Goal: Communication & Community: Share content

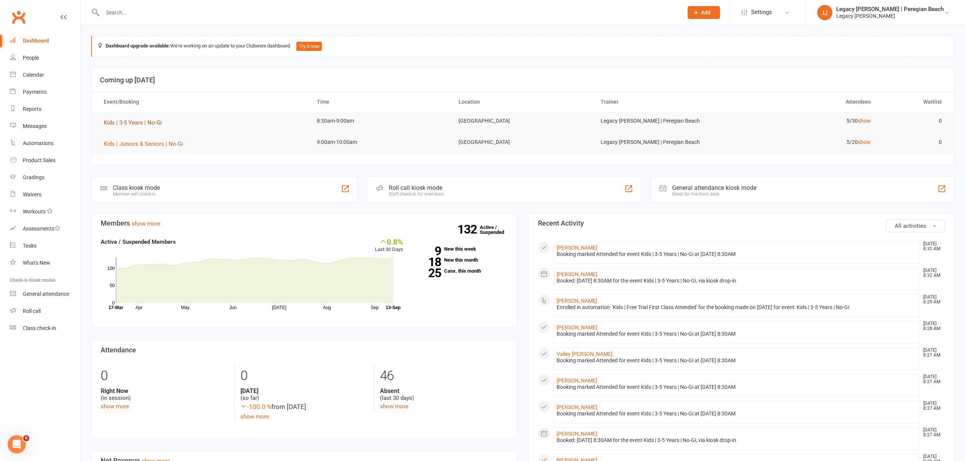
click at [146, 126] on span "Kids | 3-5 Years | No-Gi" at bounding box center [133, 122] width 58 height 7
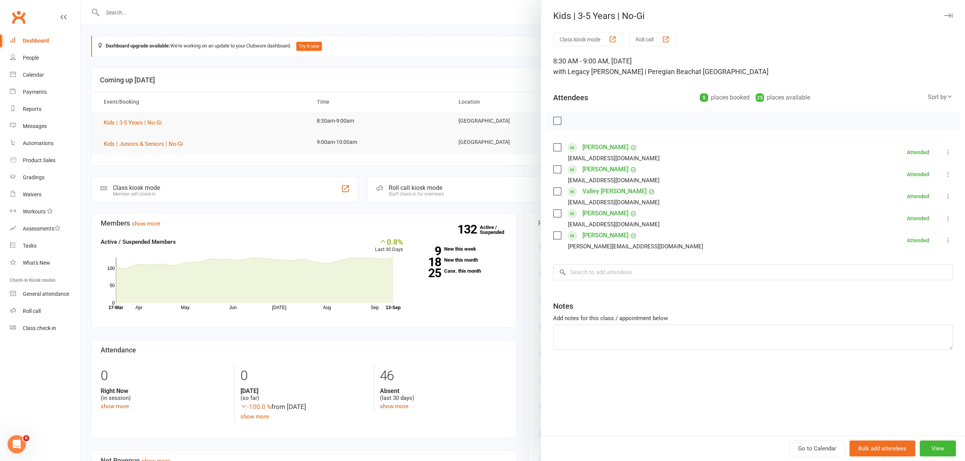
click at [946, 14] on div "Kids | 3-5 Years | No-Gi" at bounding box center [753, 16] width 424 height 11
click at [944, 16] on icon "button" at bounding box center [948, 15] width 8 height 5
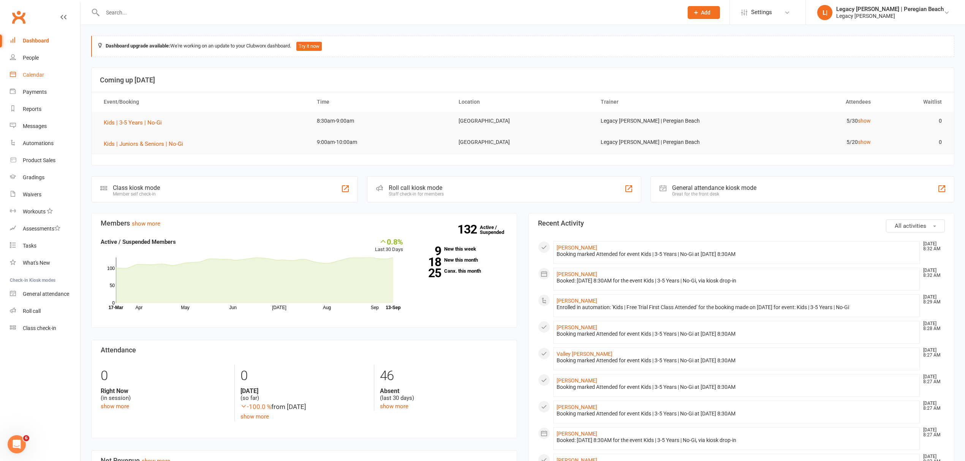
click at [37, 71] on link "Calendar" at bounding box center [45, 74] width 70 height 17
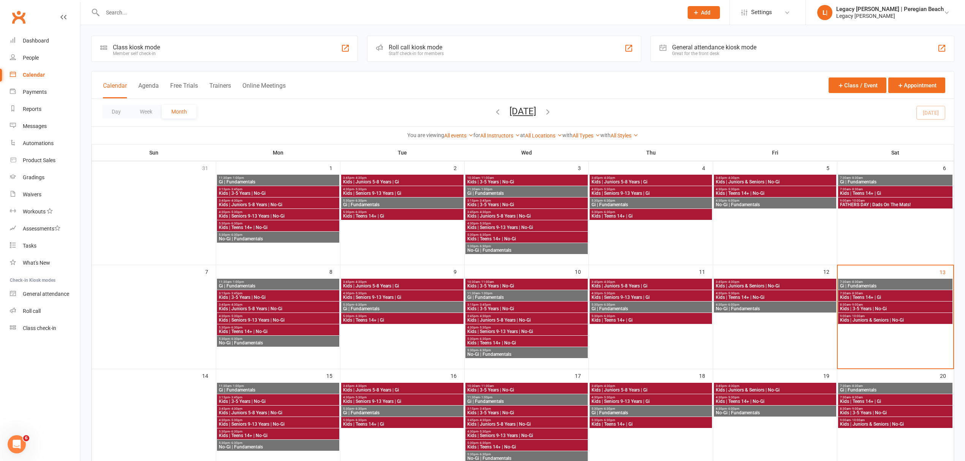
click at [868, 283] on span "7:30am - 8:30am" at bounding box center [894, 281] width 111 height 3
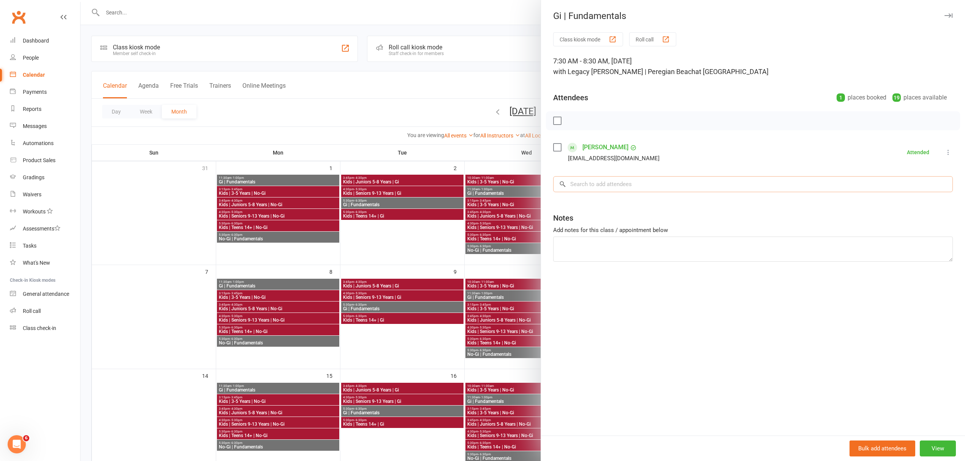
click at [613, 192] on input "search" at bounding box center [752, 184] width 399 height 16
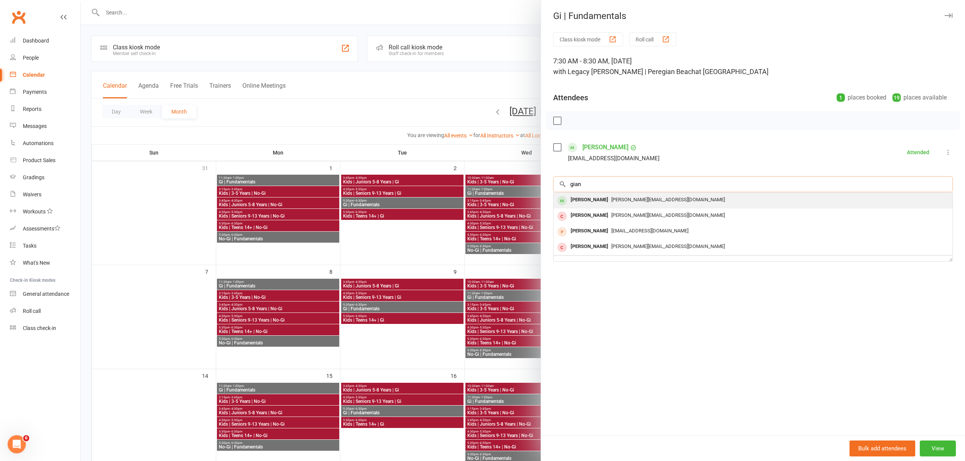
type input "gian"
click at [611, 199] on span "[PERSON_NAME][EMAIL_ADDRESS][DOMAIN_NAME]" at bounding box center [668, 200] width 114 height 6
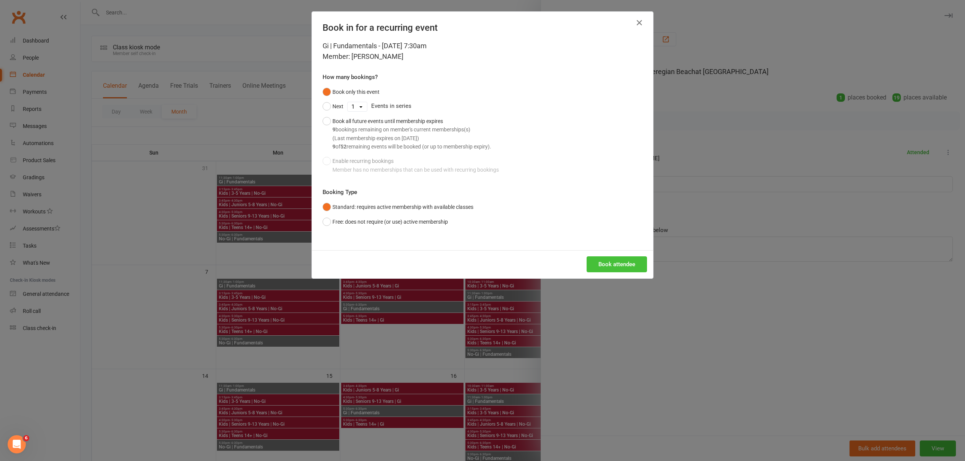
click at [614, 261] on button "Book attendee" at bounding box center [616, 264] width 60 height 16
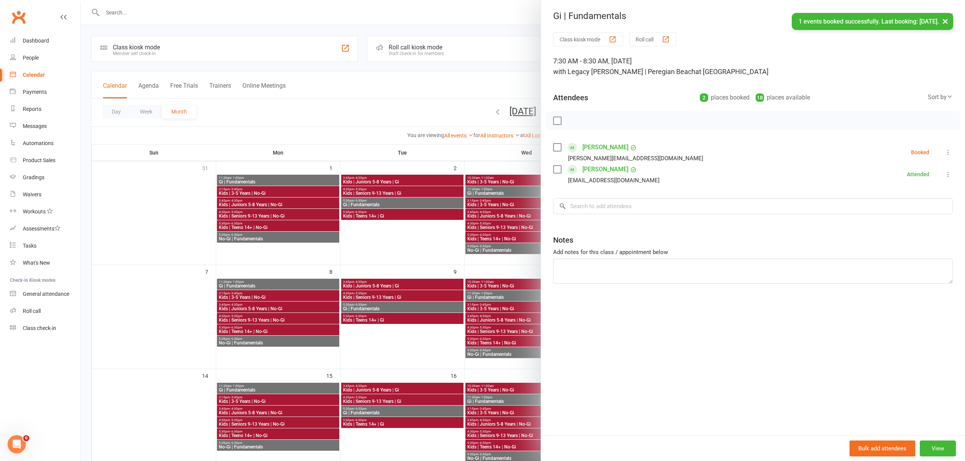
click at [944, 152] on icon at bounding box center [948, 152] width 8 height 8
click at [895, 192] on link "Check in" at bounding box center [907, 197] width 89 height 15
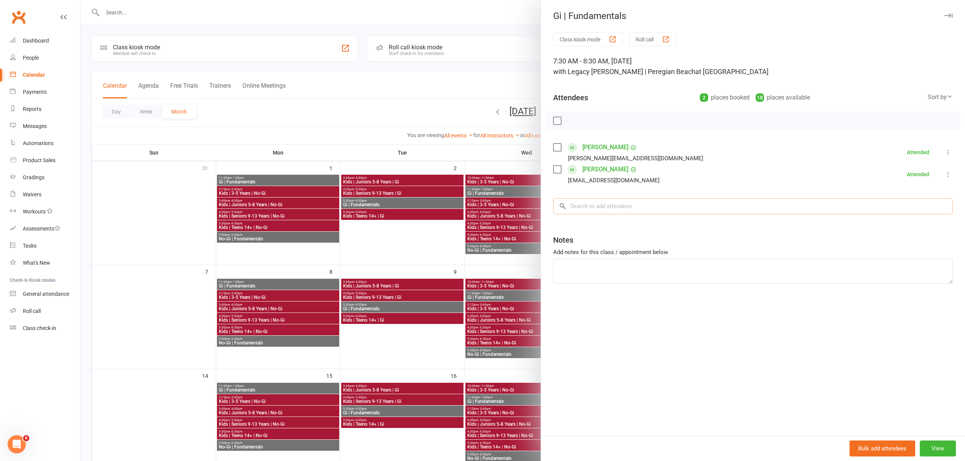
click at [615, 207] on input "search" at bounding box center [752, 206] width 399 height 16
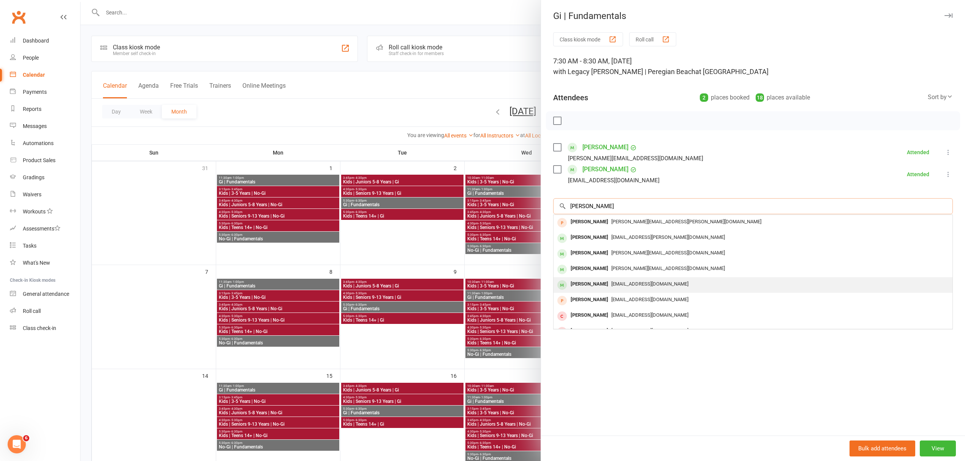
type input "[PERSON_NAME]"
click at [614, 286] on span "[EMAIL_ADDRESS][DOMAIN_NAME]" at bounding box center [649, 284] width 77 height 6
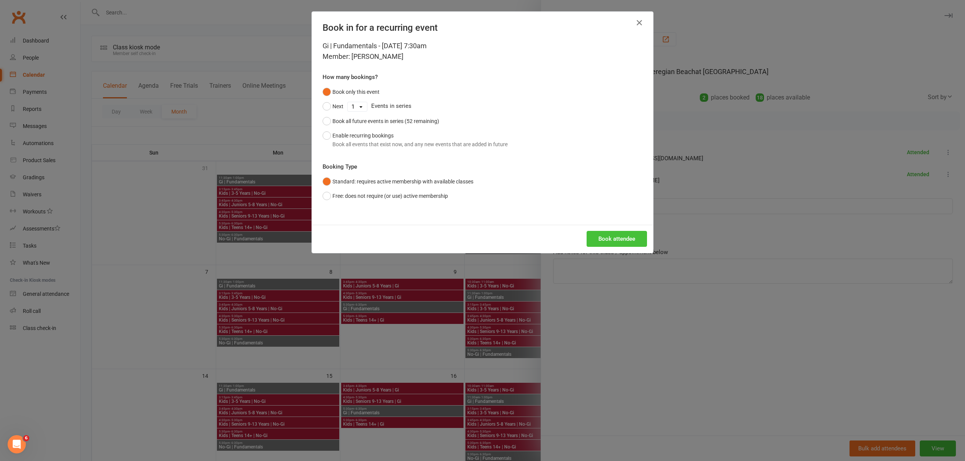
click at [623, 237] on button "Book attendee" at bounding box center [616, 239] width 60 height 16
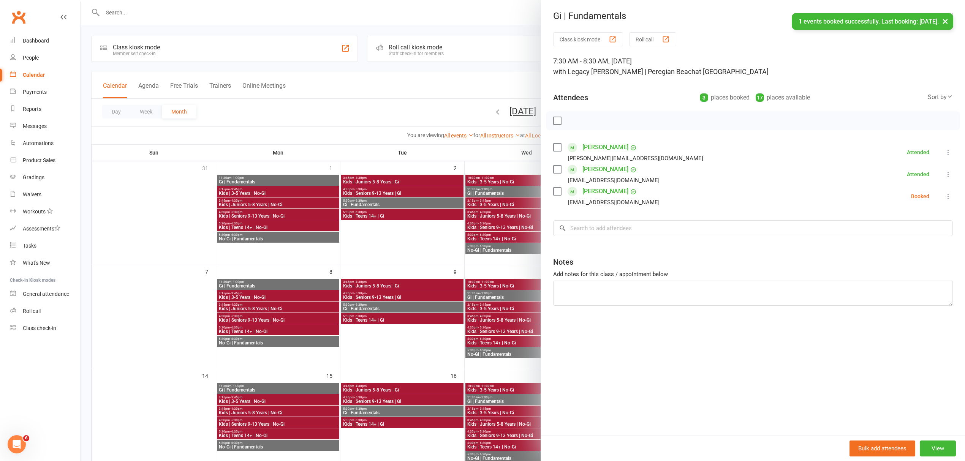
click at [944, 194] on icon at bounding box center [948, 197] width 8 height 8
click at [894, 237] on link "Check in" at bounding box center [907, 241] width 89 height 15
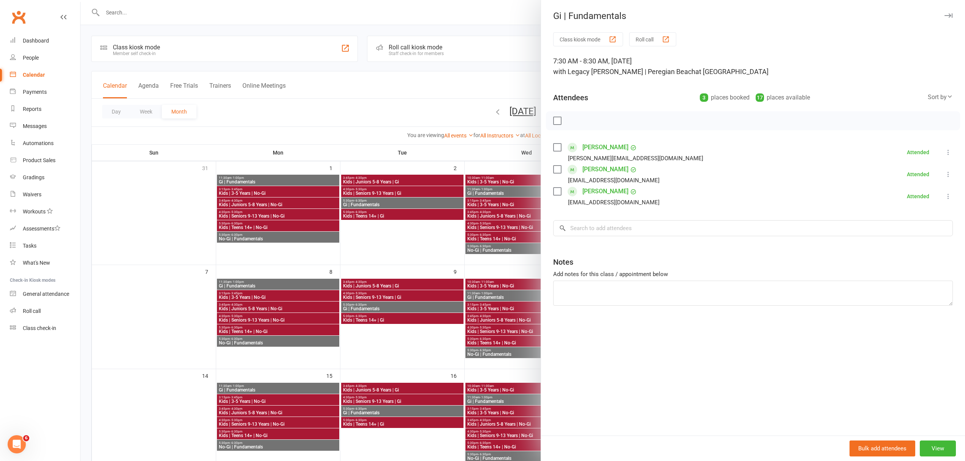
click at [943, 11] on button "button" at bounding box center [947, 15] width 9 height 9
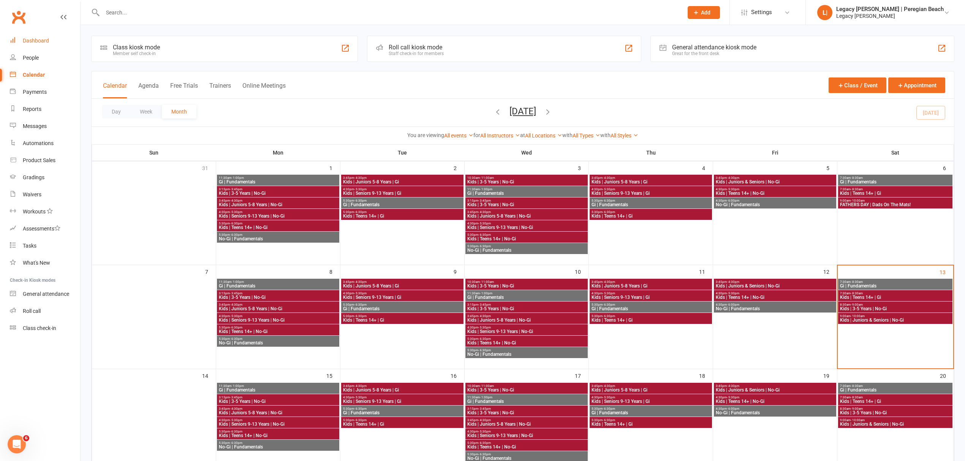
click at [43, 34] on link "Dashboard" at bounding box center [45, 40] width 70 height 17
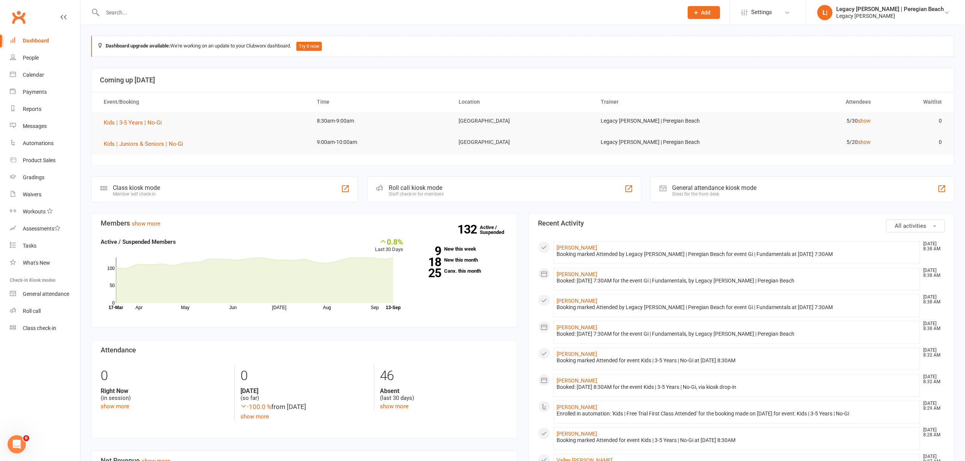
click at [150, 13] on input "text" at bounding box center [388, 12] width 577 height 11
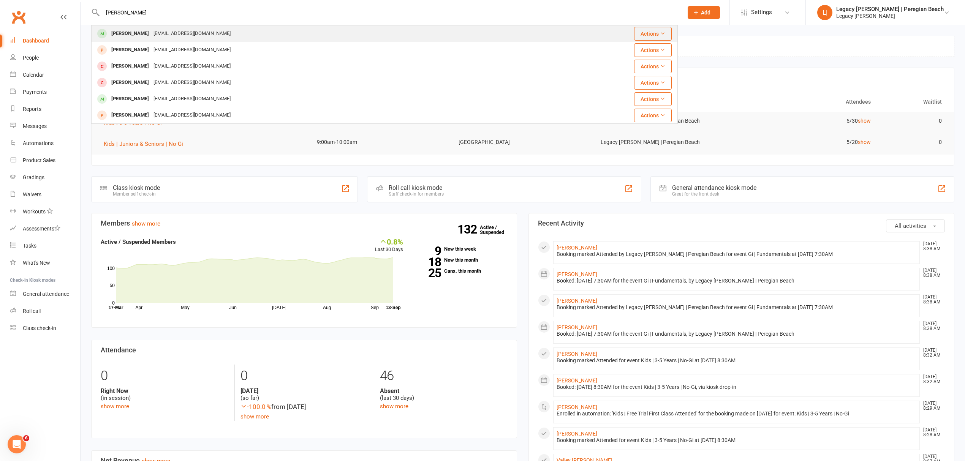
type input "[PERSON_NAME]"
click at [139, 33] on div "[PERSON_NAME]" at bounding box center [130, 33] width 42 height 11
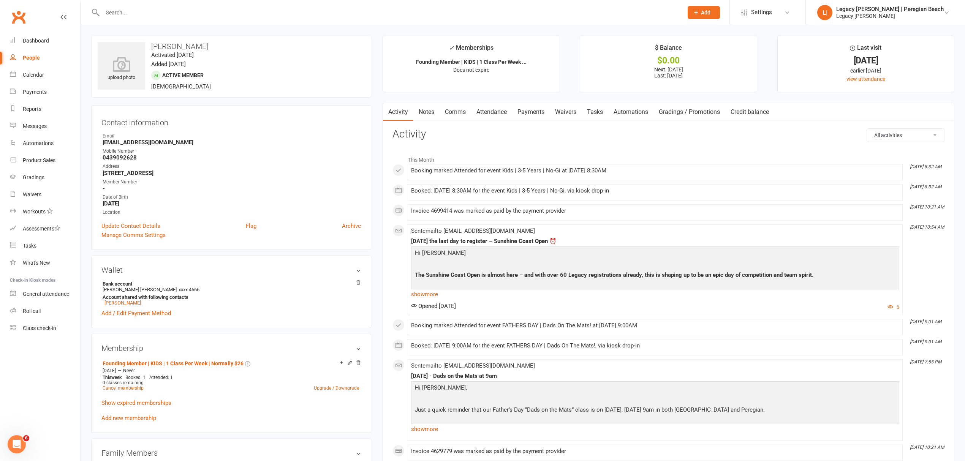
drag, startPoint x: 36, startPoint y: 60, endPoint x: 418, endPoint y: 38, distance: 381.9
click at [36, 60] on div "People" at bounding box center [31, 58] width 17 height 6
select select "100"
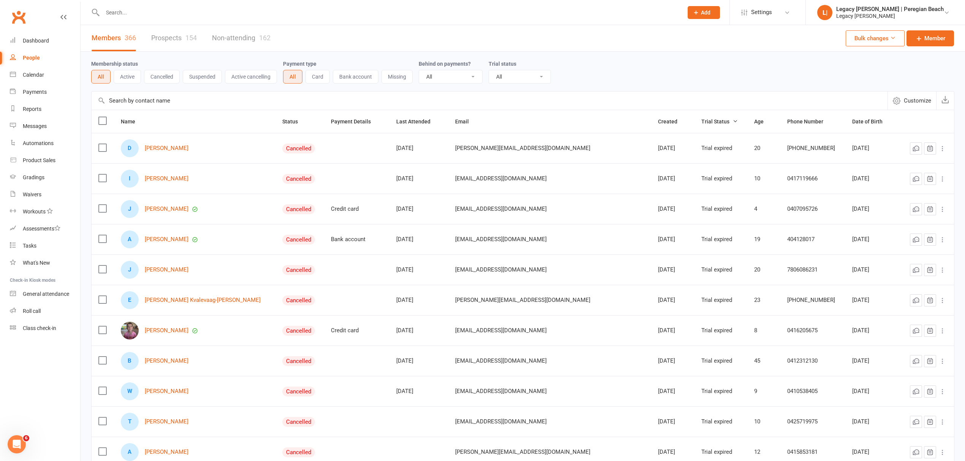
click at [710, 10] on span "Add" at bounding box center [705, 12] width 9 height 6
click at [708, 35] on link "Prospect" at bounding box center [695, 33] width 68 height 17
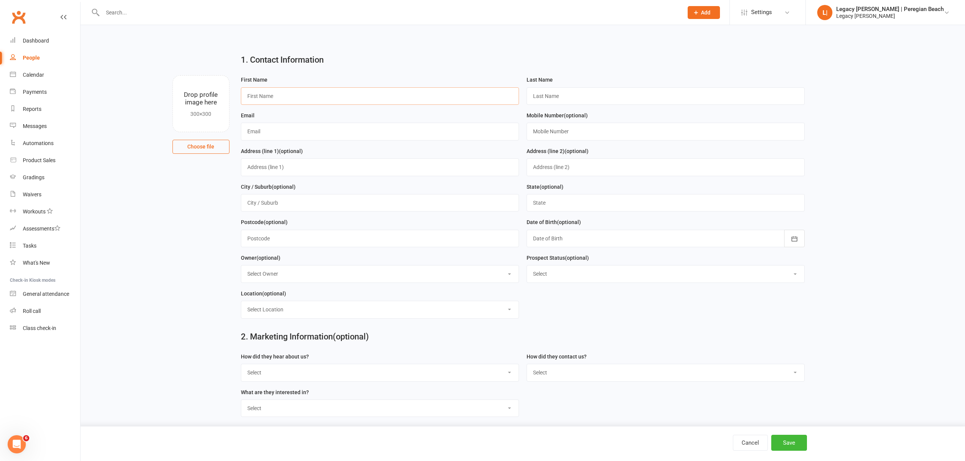
click at [305, 99] on input "text" at bounding box center [380, 95] width 278 height 17
type input "[PERSON_NAME]"
click at [567, 134] on input "text" at bounding box center [665, 131] width 278 height 17
type input "0418284011"
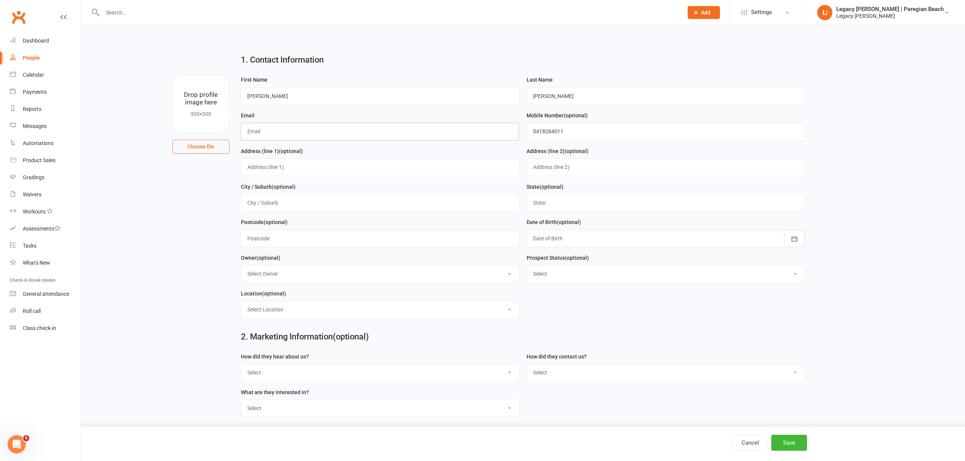
click at [389, 134] on input "text" at bounding box center [380, 131] width 278 height 17
type input "x@[DOMAIN_NAME]"
click at [801, 440] on button "Save" at bounding box center [789, 443] width 36 height 16
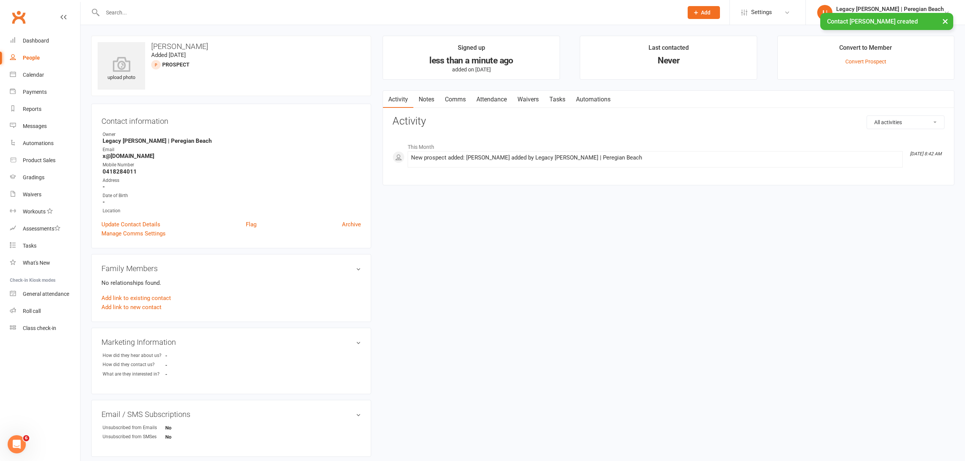
click at [529, 96] on link "Waivers" at bounding box center [528, 99] width 32 height 17
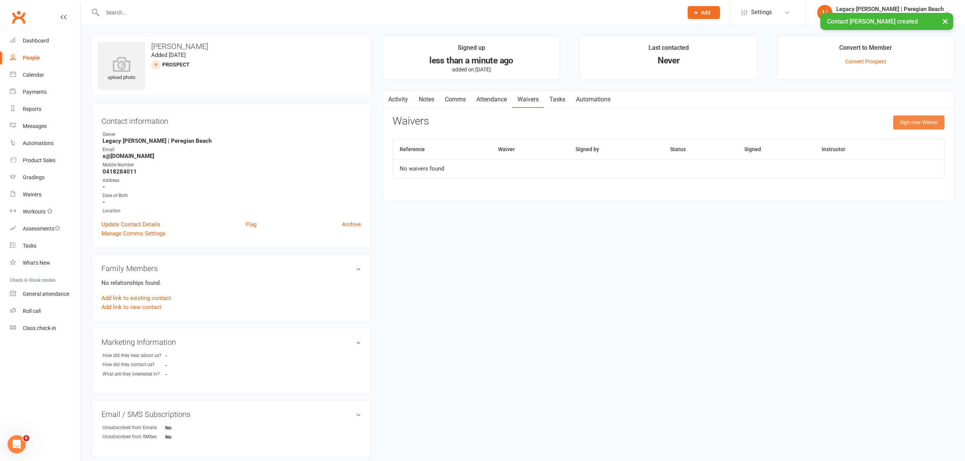
click at [907, 122] on button "Sign new Waiver" at bounding box center [918, 122] width 51 height 14
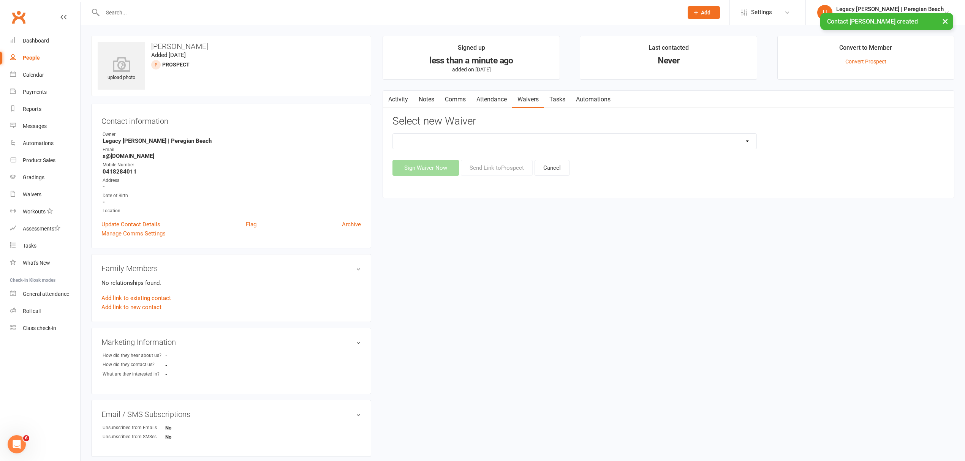
click at [442, 150] on div "2nd Week Free Trial 8-Week Commitment Program Cancellation Form Collect Payment…" at bounding box center [668, 154] width 552 height 43
click at [448, 143] on select "2nd Week Free Trial 8-Week Commitment Program Cancellation Form Collect Payment…" at bounding box center [574, 141] width 363 height 15
select select "12630"
click at [393, 134] on select "2nd Week Free Trial 8-Week Commitment Program Cancellation Form Collect Payment…" at bounding box center [574, 141] width 363 height 15
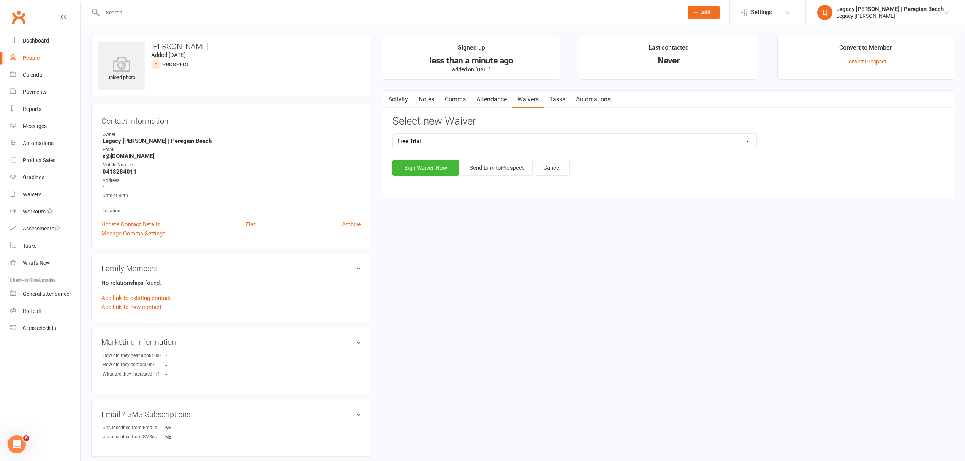
click at [417, 256] on div "upload photo [PERSON_NAME] Added [DATE] prospect Contact information Owner Lega…" at bounding box center [522, 338] width 874 height 604
click at [41, 72] on div "Calendar" at bounding box center [33, 75] width 21 height 6
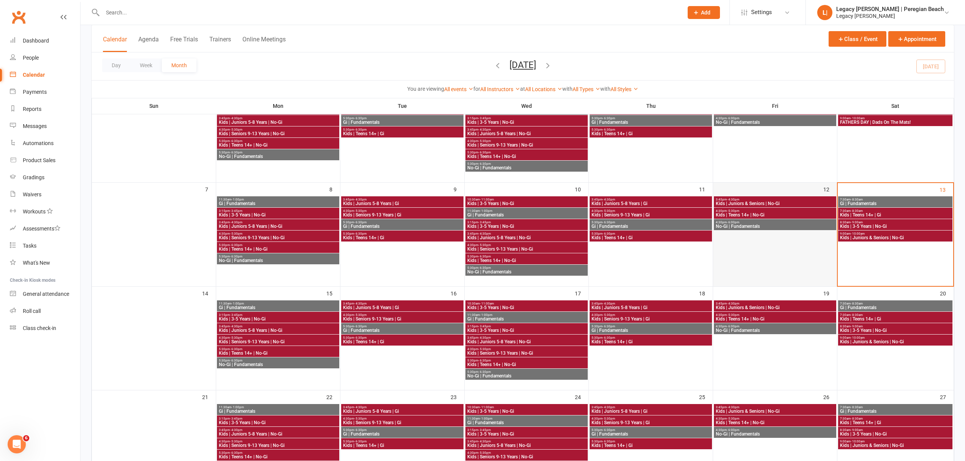
scroll to position [101, 0]
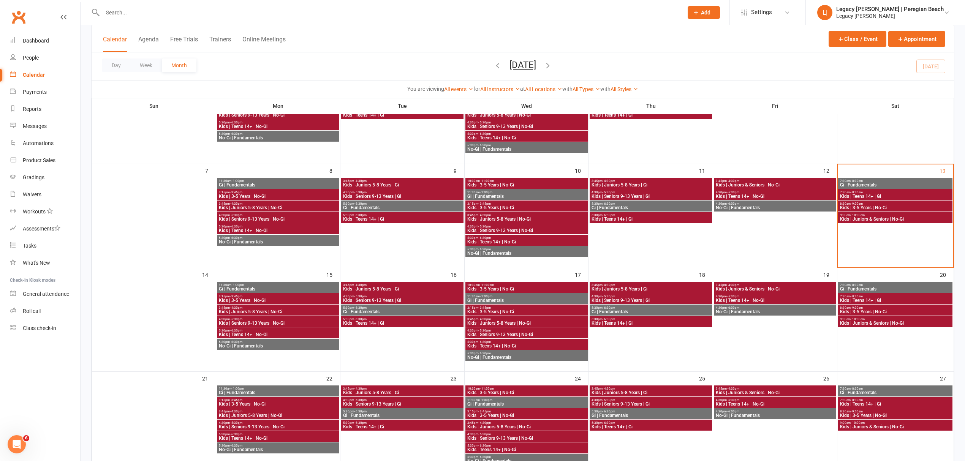
click at [880, 288] on span "Gi | Fundamentals" at bounding box center [894, 289] width 111 height 5
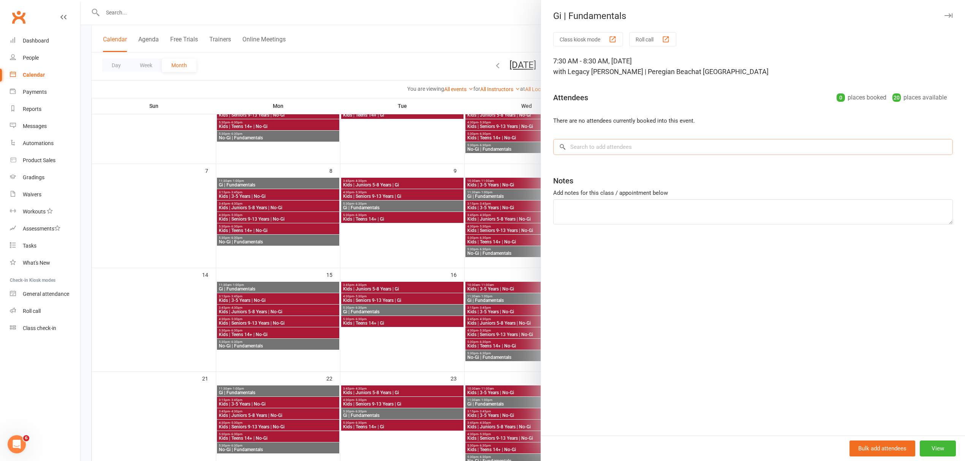
click at [594, 149] on input "search" at bounding box center [752, 147] width 399 height 16
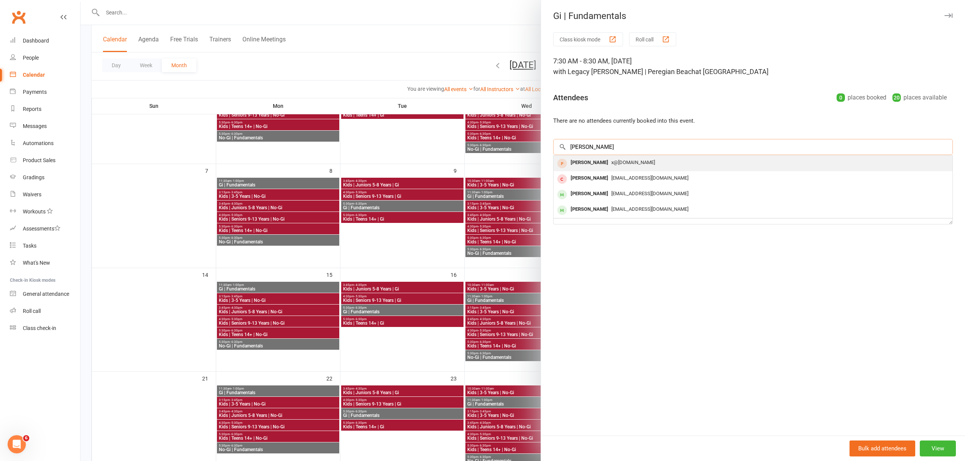
type input "[PERSON_NAME]"
click at [611, 163] on span "x@[DOMAIN_NAME]" at bounding box center [633, 162] width 44 height 6
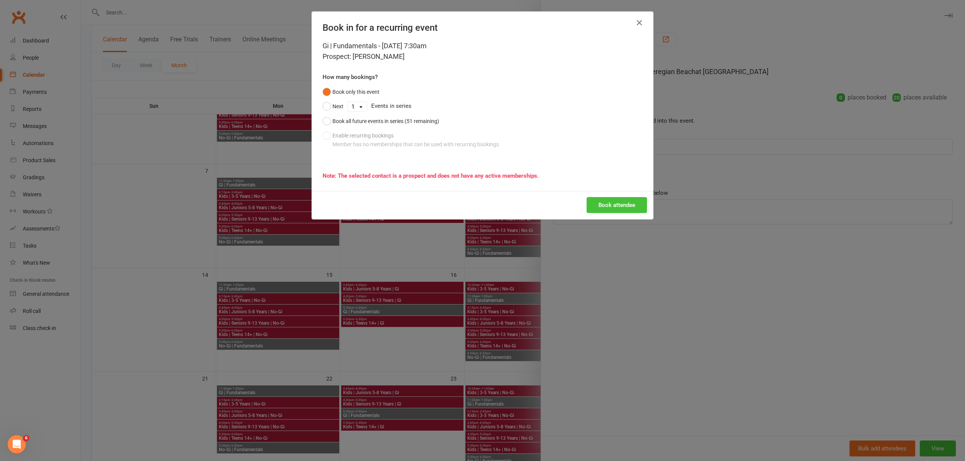
click at [617, 202] on button "Book attendee" at bounding box center [616, 205] width 60 height 16
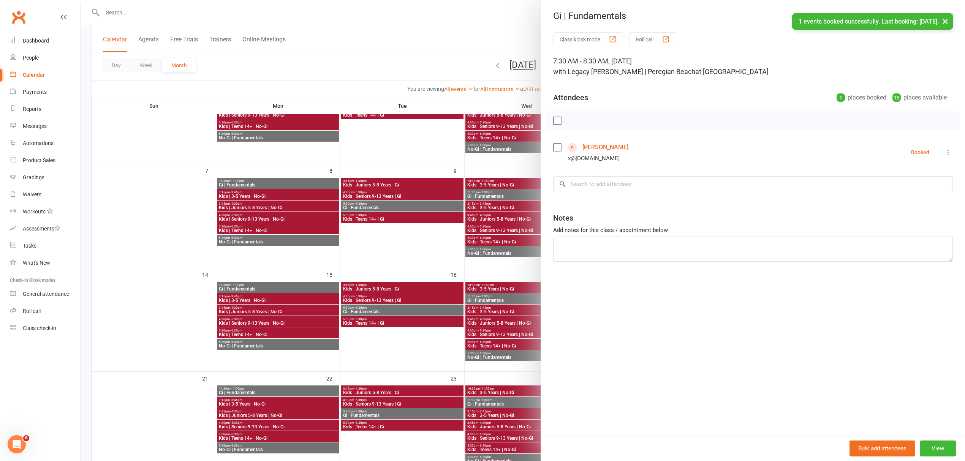
click at [26, 72] on div "Calendar" at bounding box center [34, 75] width 22 height 6
click at [944, 14] on icon "button" at bounding box center [948, 15] width 8 height 5
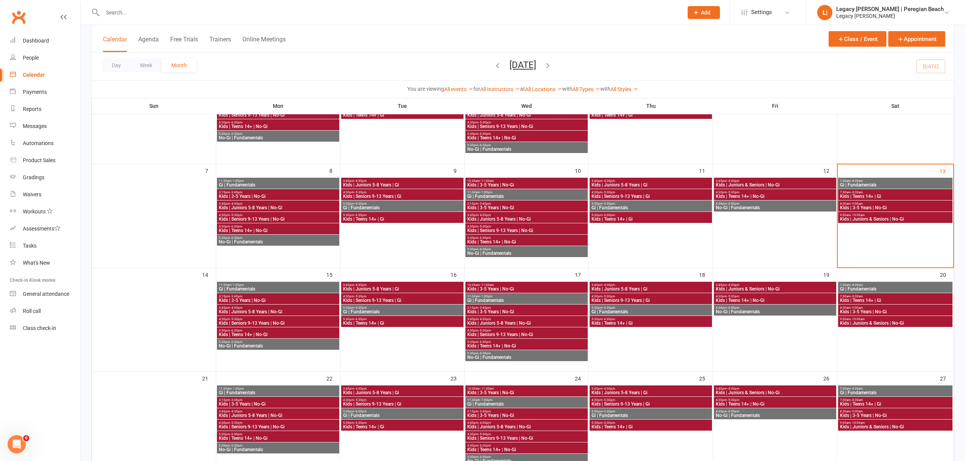
click at [875, 218] on span "Kids | Juniors & Seniors | No-Gi" at bounding box center [894, 219] width 111 height 5
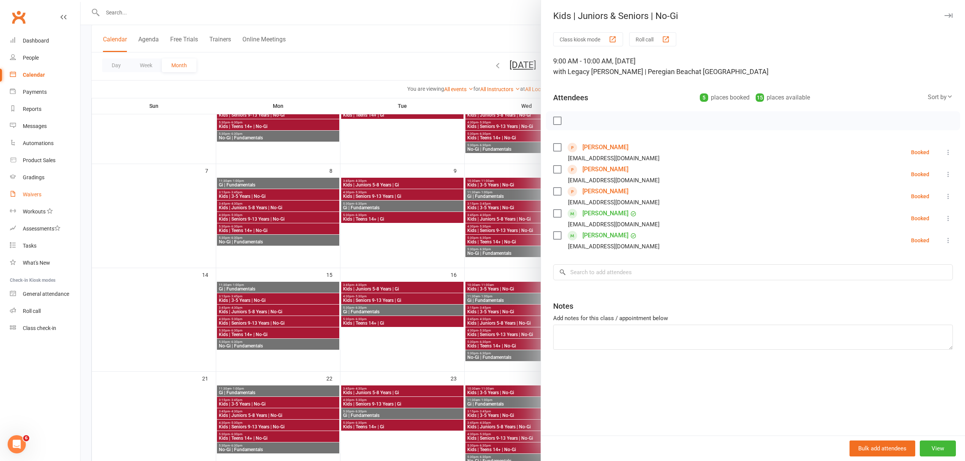
click at [41, 202] on link "Waivers" at bounding box center [45, 194] width 70 height 17
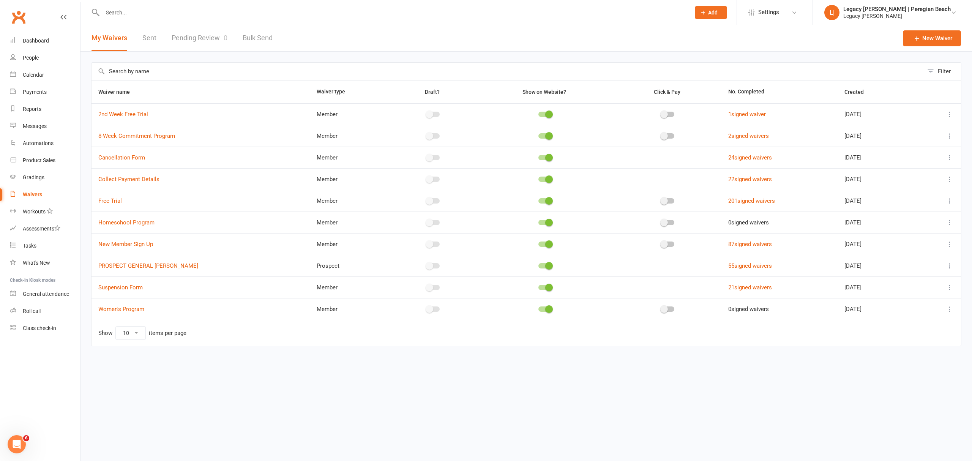
click at [210, 41] on link "Pending Review 0" at bounding box center [200, 38] width 56 height 26
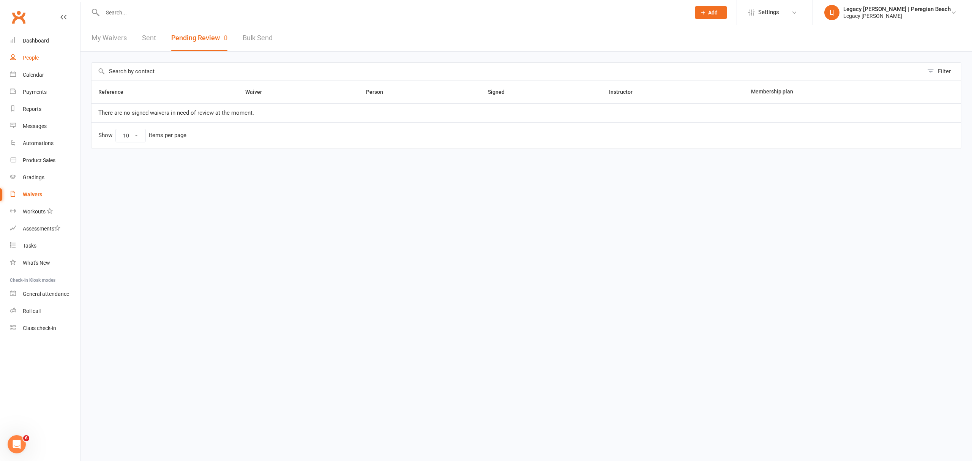
click at [39, 58] on link "People" at bounding box center [45, 57] width 70 height 17
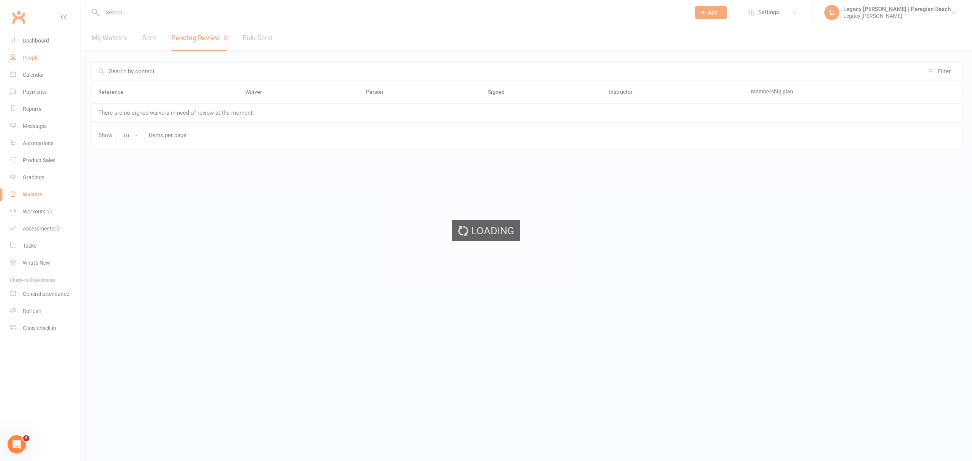
select select "100"
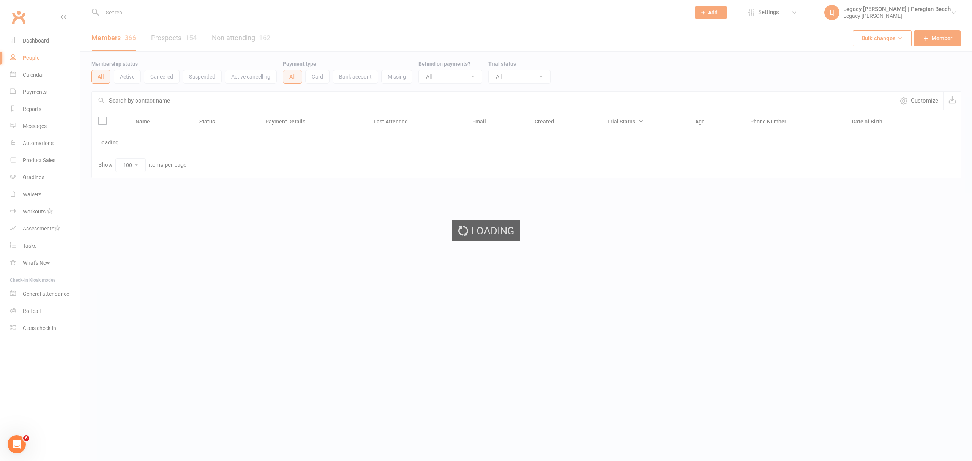
click at [131, 14] on input "text" at bounding box center [392, 12] width 585 height 11
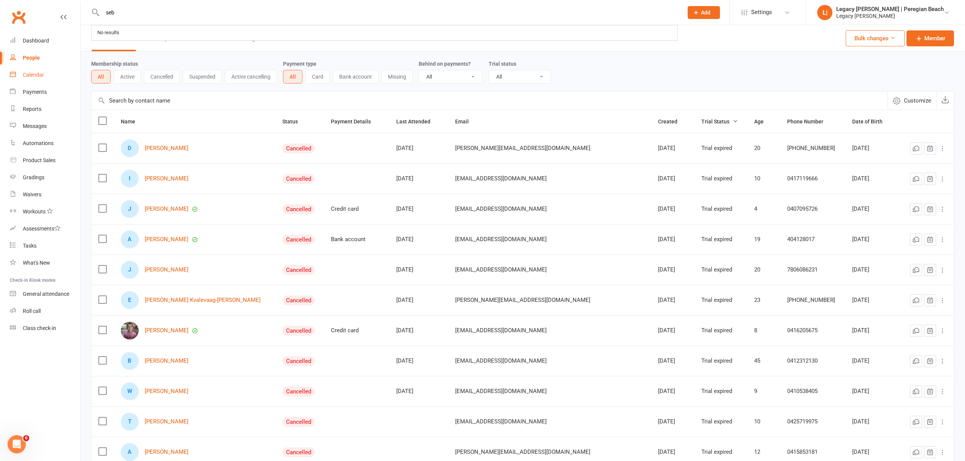
type input "seb"
click at [49, 75] on link "Calendar" at bounding box center [45, 74] width 70 height 17
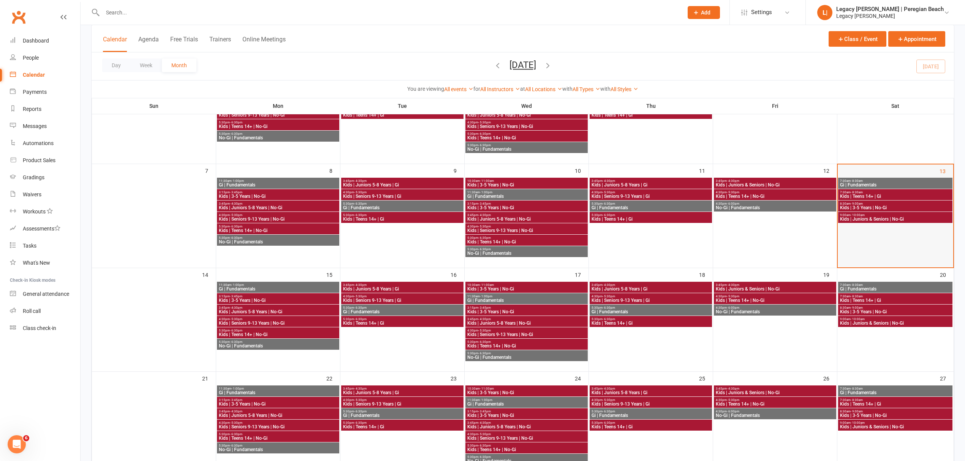
scroll to position [51, 0]
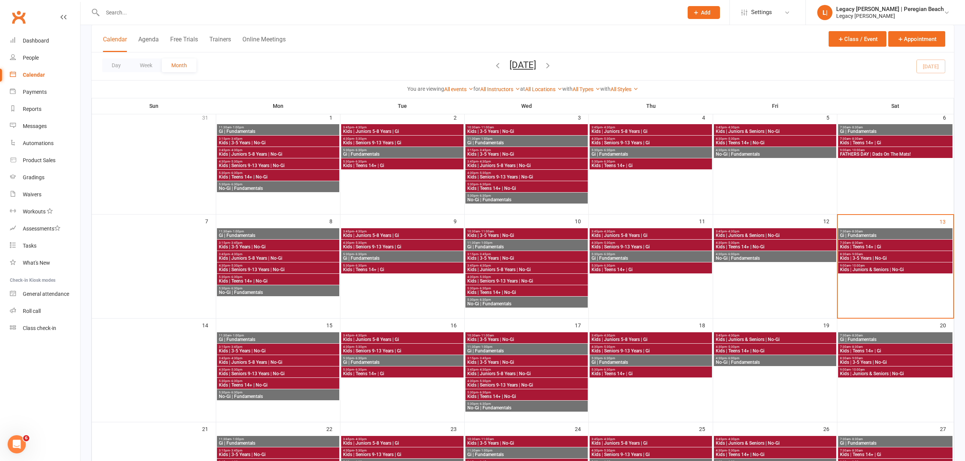
click at [865, 270] on span "Kids | Juniors & Seniors | No-Gi" at bounding box center [894, 269] width 111 height 5
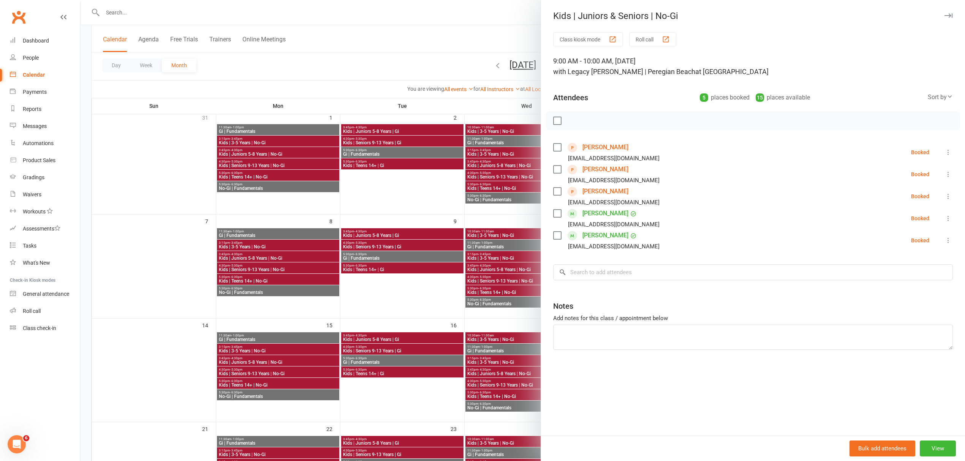
click at [605, 170] on link "[PERSON_NAME]" at bounding box center [605, 169] width 46 height 12
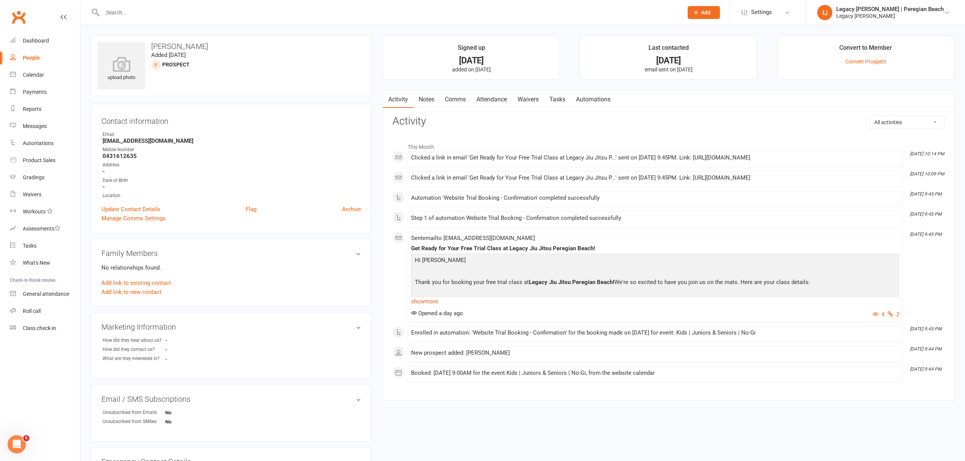
click at [530, 99] on link "Waivers" at bounding box center [528, 99] width 32 height 17
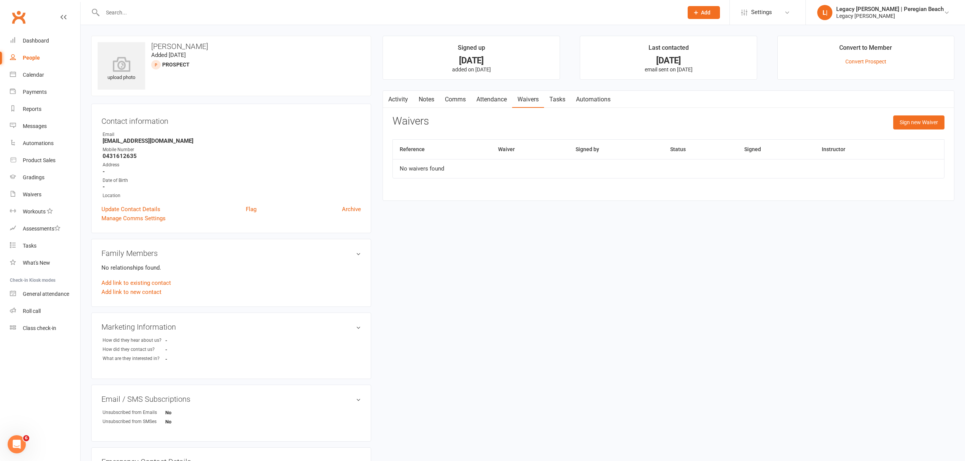
click at [397, 97] on link "Activity" at bounding box center [398, 99] width 30 height 17
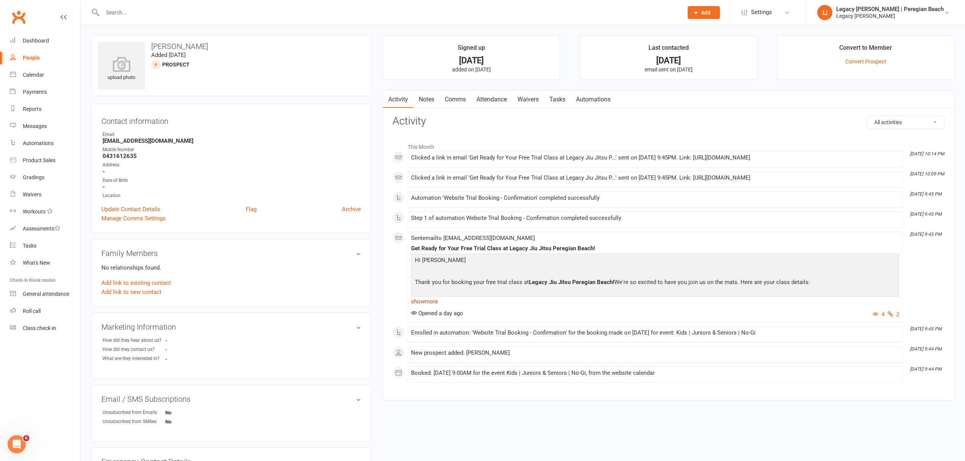
click at [432, 307] on link "show more" at bounding box center [655, 301] width 488 height 11
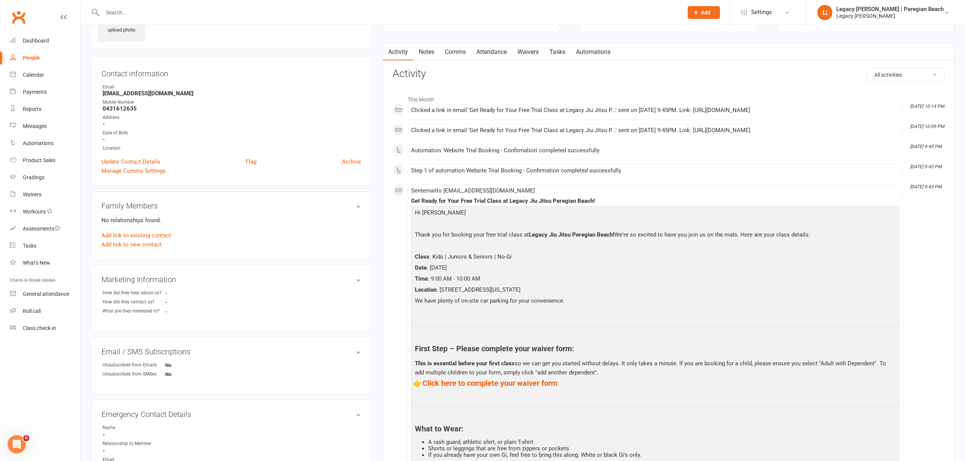
scroll to position [101, 0]
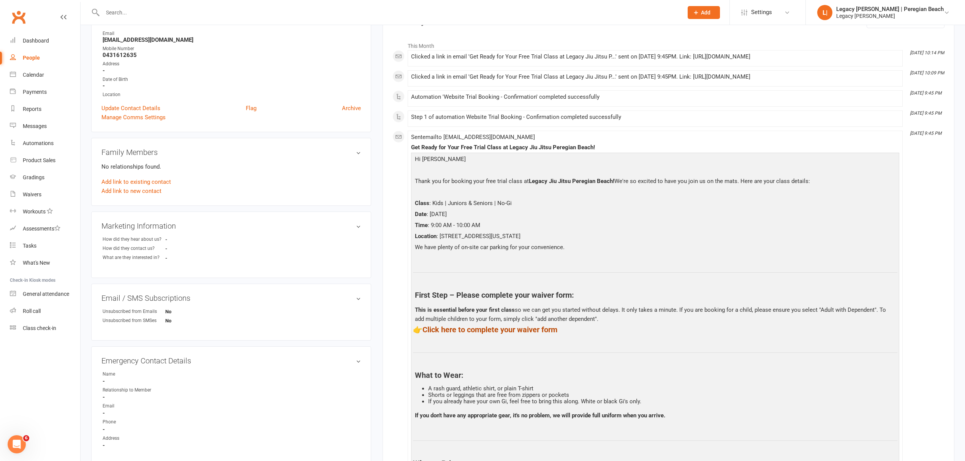
click at [507, 334] on link "Click here to complete your waiver form" at bounding box center [489, 329] width 135 height 9
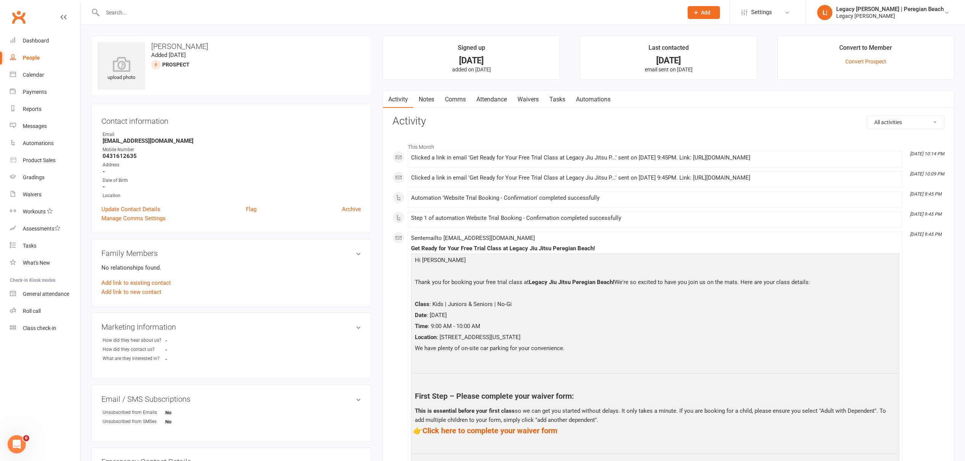
click at [181, 13] on input "text" at bounding box center [388, 12] width 577 height 11
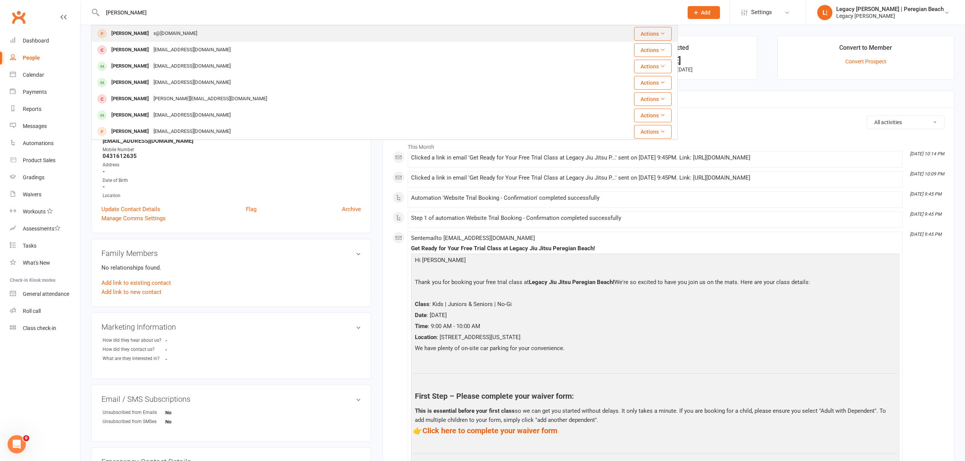
type input "[PERSON_NAME]"
click at [140, 30] on div "[PERSON_NAME]" at bounding box center [130, 33] width 42 height 11
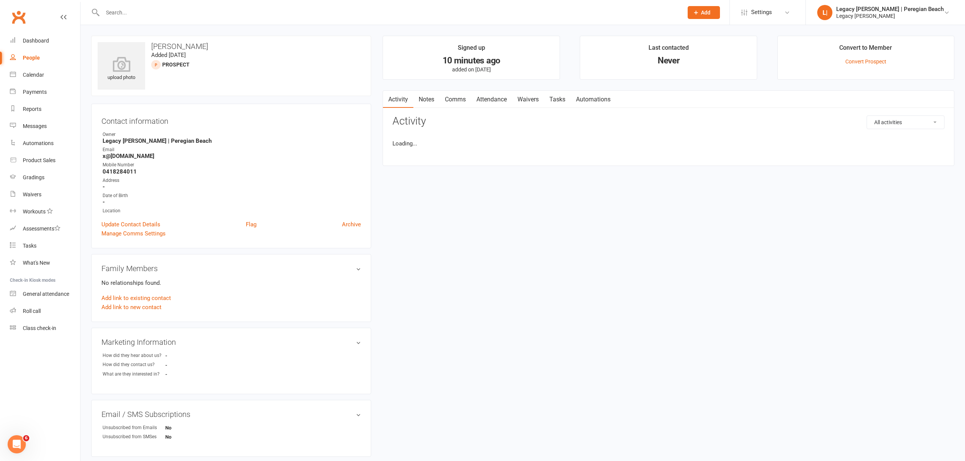
click at [497, 97] on link "Attendance" at bounding box center [491, 99] width 41 height 17
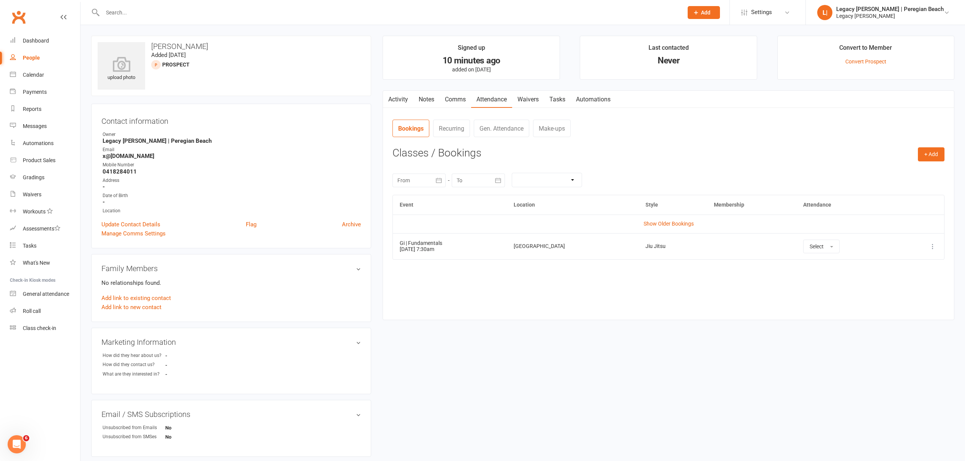
click at [531, 94] on link "Waivers" at bounding box center [528, 99] width 32 height 17
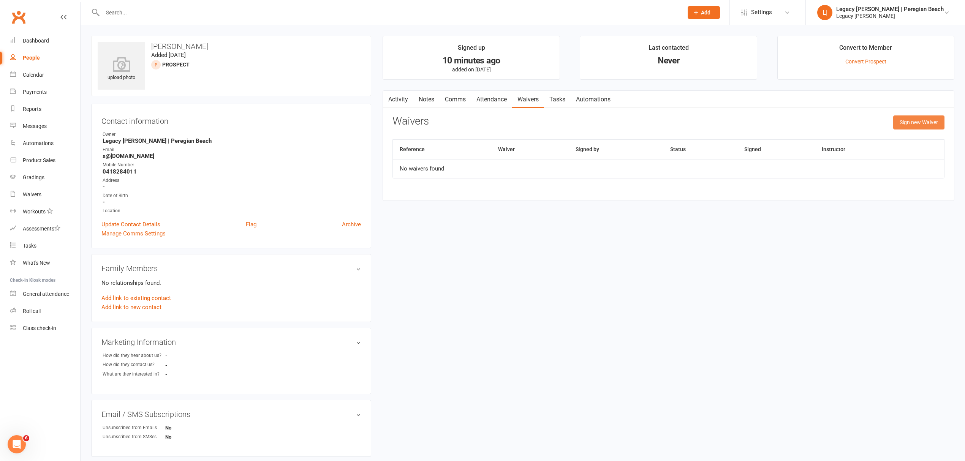
click at [918, 122] on button "Sign new Waiver" at bounding box center [918, 122] width 51 height 14
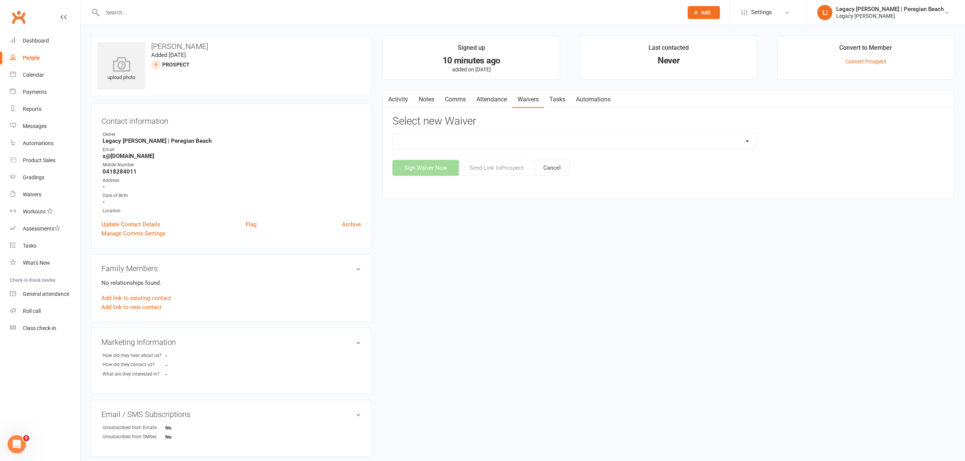
click at [487, 145] on select "2nd Week Free Trial 8-Week Commitment Program Cancellation Form Collect Payment…" at bounding box center [574, 141] width 363 height 15
select select "12630"
click at [393, 134] on select "2nd Week Free Trial 8-Week Commitment Program Cancellation Form Collect Payment…" at bounding box center [574, 141] width 363 height 15
click at [500, 169] on button "Send Link to [GEOGRAPHIC_DATA]" at bounding box center [497, 168] width 72 height 16
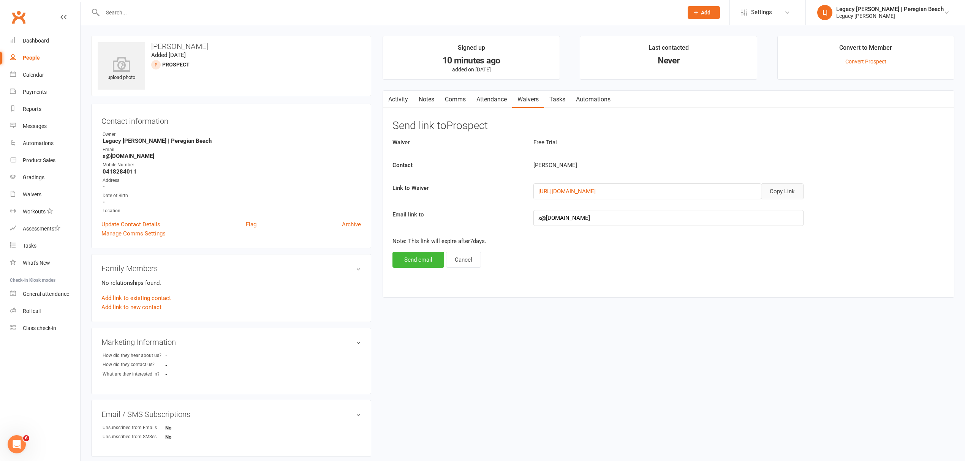
click at [793, 190] on button "Copy Link" at bounding box center [782, 191] width 43 height 16
click at [458, 103] on link "Comms" at bounding box center [455, 99] width 32 height 17
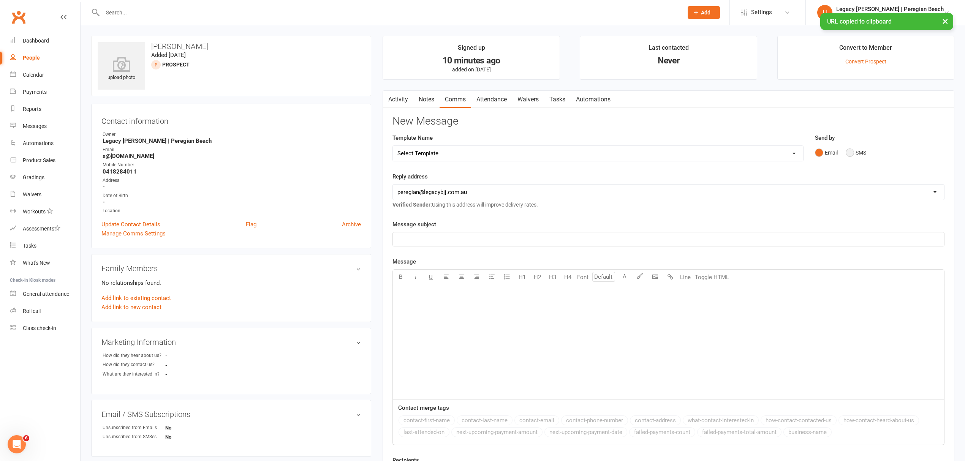
click at [848, 150] on button "SMS" at bounding box center [855, 152] width 21 height 14
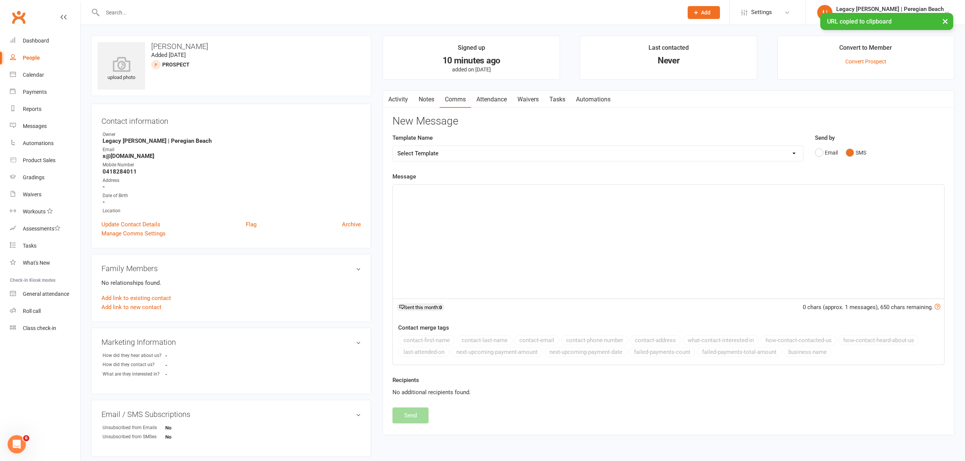
click at [489, 233] on div "﻿" at bounding box center [668, 242] width 551 height 114
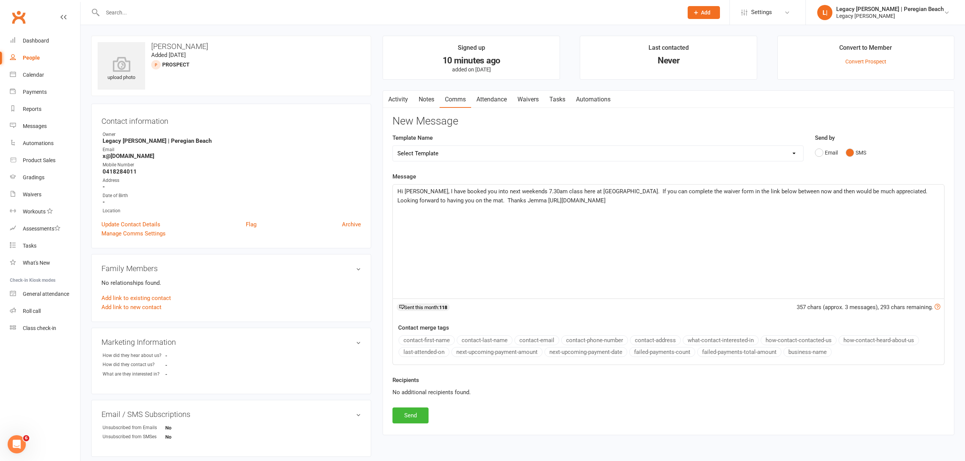
click at [450, 204] on span "Hi [PERSON_NAME], I have booked you into next weekends 7.30am class here at [GE…" at bounding box center [663, 196] width 533 height 16
click at [419, 416] on button "Send" at bounding box center [410, 415] width 36 height 16
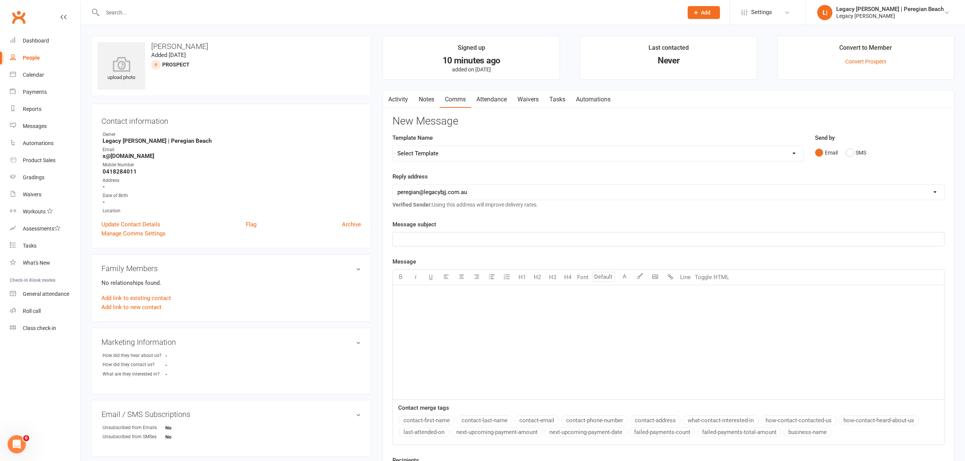
click at [699, 10] on icon at bounding box center [695, 12] width 7 height 7
click at [707, 31] on link "Prospect" at bounding box center [695, 33] width 68 height 17
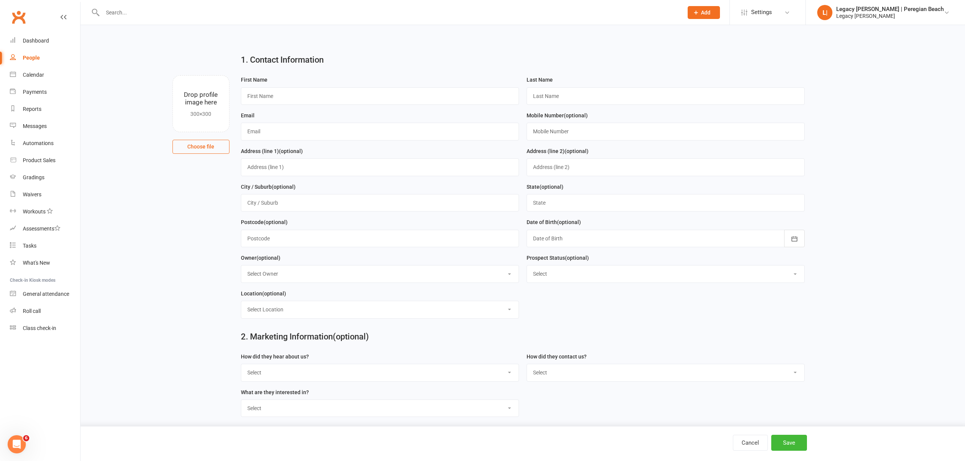
click at [710, 11] on span "Add" at bounding box center [705, 12] width 9 height 6
click at [718, 54] on link "Member" at bounding box center [695, 51] width 68 height 17
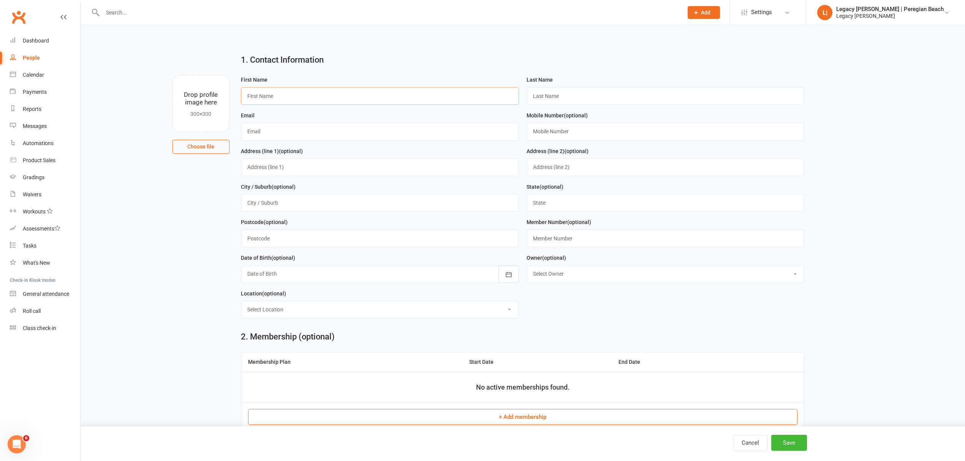
click at [300, 97] on input "text" at bounding box center [380, 95] width 278 height 17
paste input "[PERSON_NAME]"
click at [263, 97] on input "[PERSON_NAME]" at bounding box center [380, 95] width 278 height 17
type input "[PERSON_NAME]"
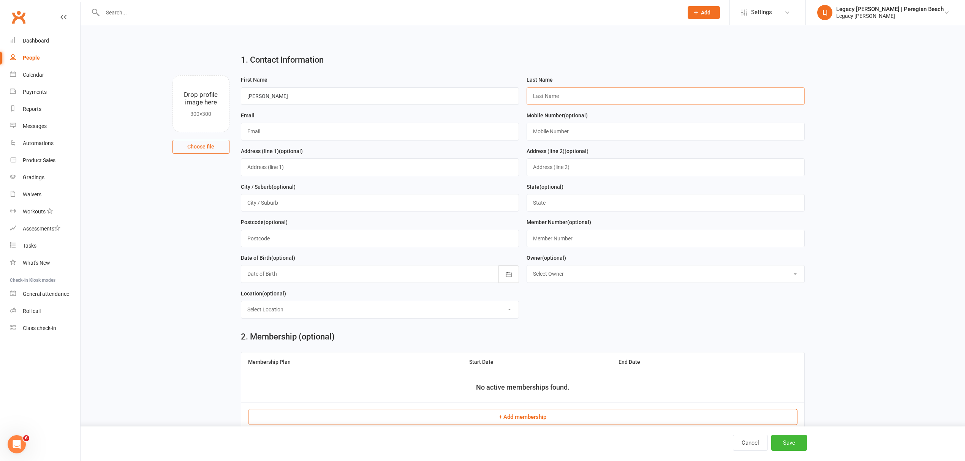
click at [563, 95] on input "text" at bounding box center [665, 95] width 278 height 17
paste input "Nam"
type input "Nam"
click at [279, 133] on input "text" at bounding box center [380, 131] width 278 height 17
paste input "[EMAIL_ADDRESS][DOMAIN_NAME]"
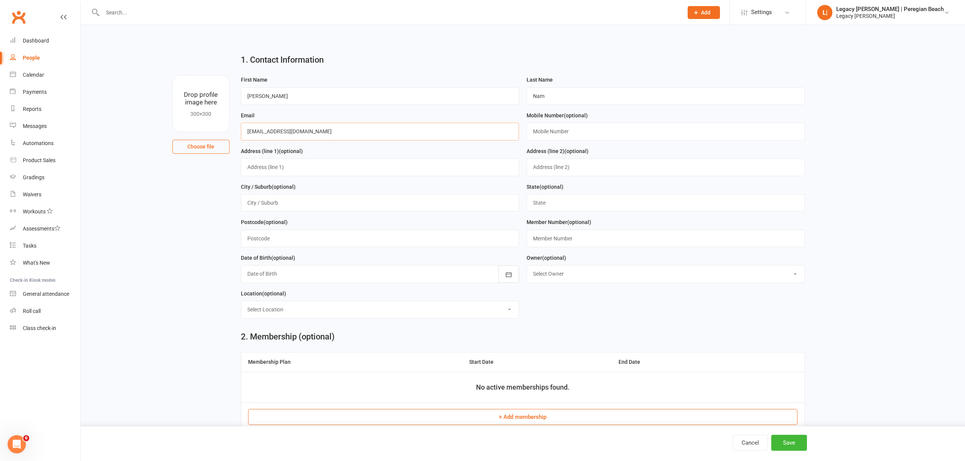
type input "[EMAIL_ADDRESS][DOMAIN_NAME]"
click at [547, 131] on input "text" at bounding box center [665, 131] width 278 height 17
paste input "0478874653"
type input "0478874653"
click at [295, 283] on div at bounding box center [380, 273] width 278 height 17
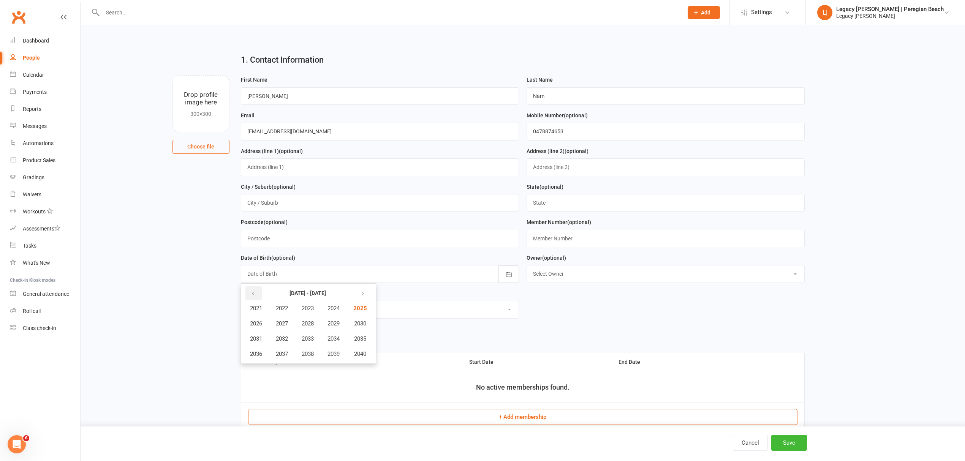
click at [257, 299] on button "button" at bounding box center [253, 293] width 16 height 14
click at [282, 342] on span "2012" at bounding box center [282, 338] width 12 height 7
click at [294, 357] on span "November" at bounding box center [297, 353] width 26 height 7
click at [270, 369] on span "18" at bounding box center [271, 366] width 6 height 6
type input "[DATE]"
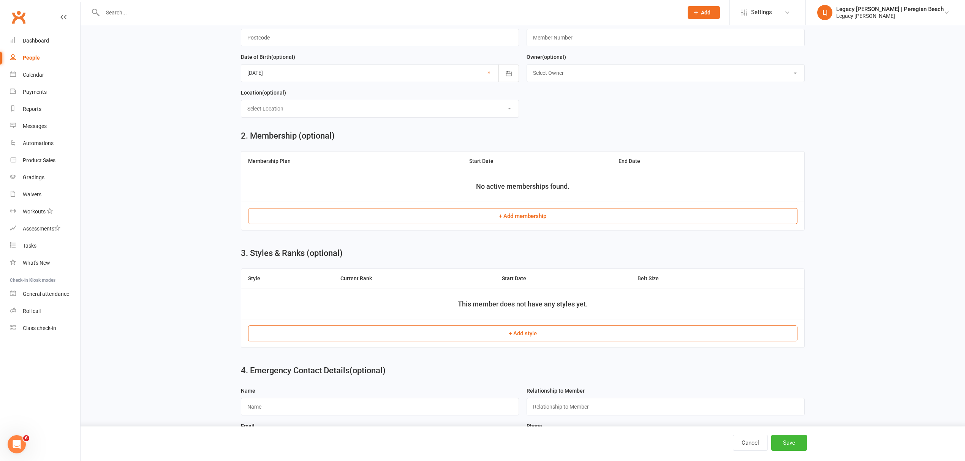
scroll to position [202, 0]
click at [515, 223] on button "+ Add membership" at bounding box center [522, 215] width 549 height 16
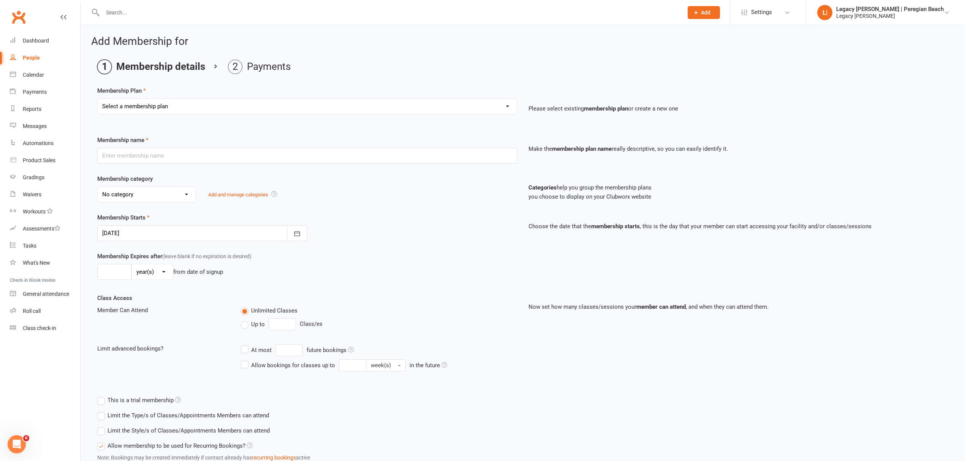
click at [148, 109] on select "Select a membership plan Create new Membership Plan ADULT | FREE TRIAL ADULT | …" at bounding box center [307, 106] width 419 height 15
select select "7"
click at [98, 99] on select "Select a membership plan Create new Membership Plan ADULT | FREE TRIAL ADULT | …" at bounding box center [307, 106] width 419 height 15
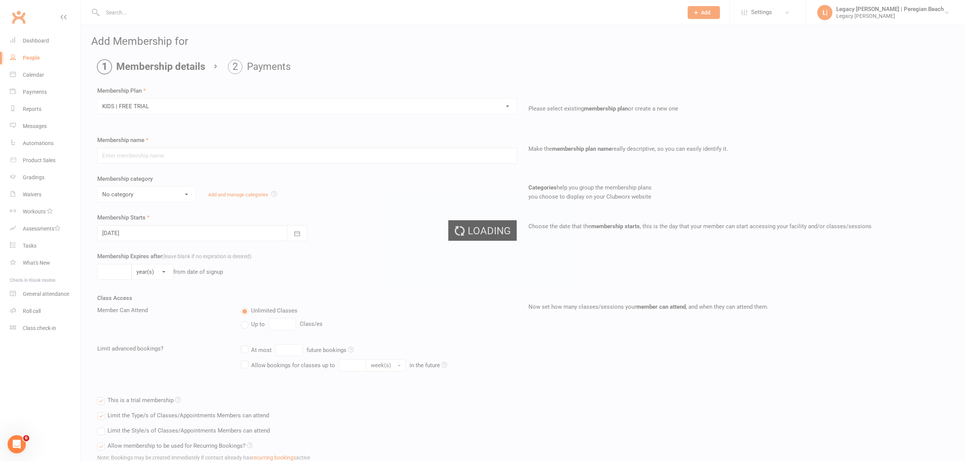
type input "KIDS | FREE TRIAL"
select select "5"
type input "1"
select select "1"
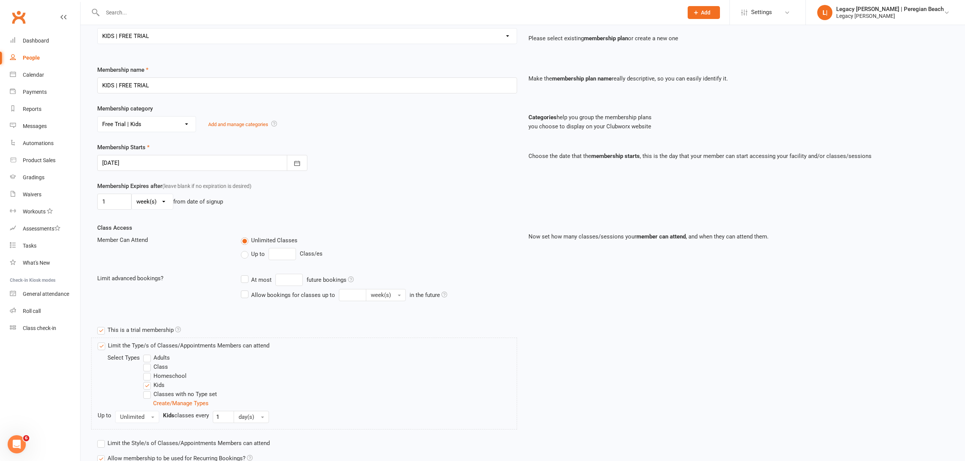
scroll to position [142, 0]
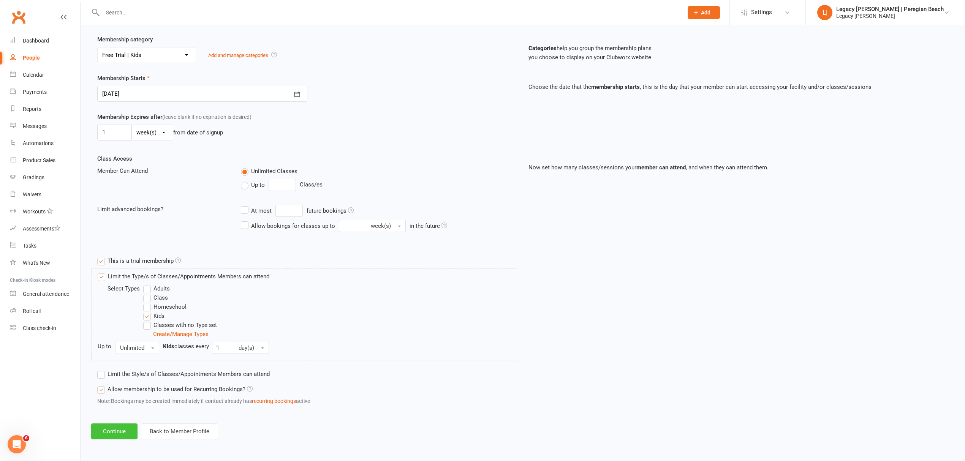
click at [114, 425] on button "Continue" at bounding box center [114, 431] width 46 height 16
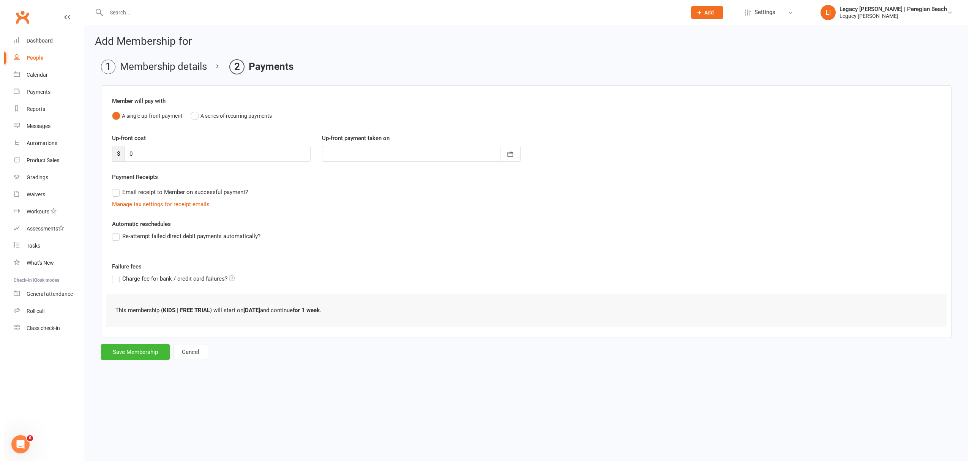
scroll to position [0, 0]
click at [134, 355] on button "Save Membership" at bounding box center [131, 352] width 69 height 16
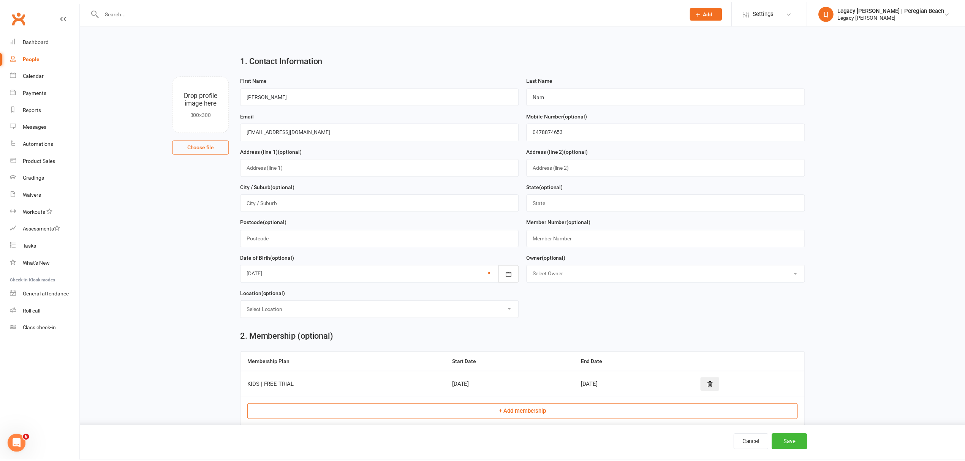
scroll to position [280, 0]
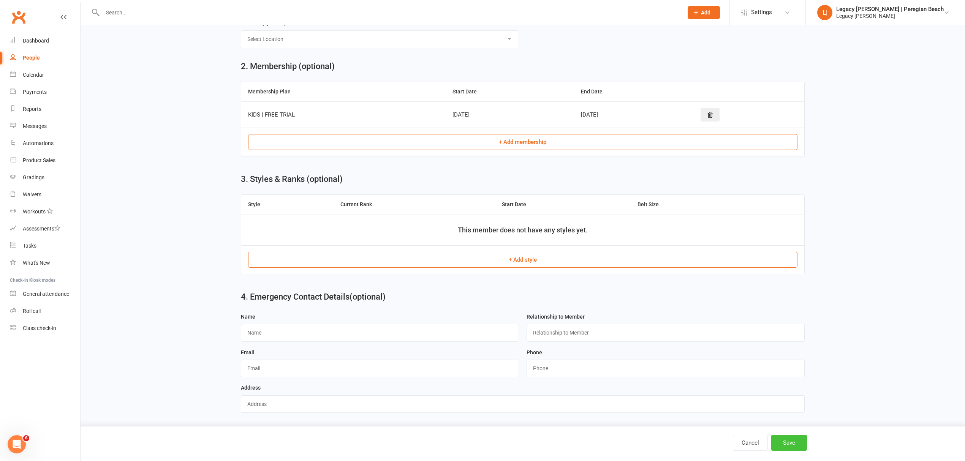
click at [793, 440] on button "Save" at bounding box center [789, 443] width 36 height 16
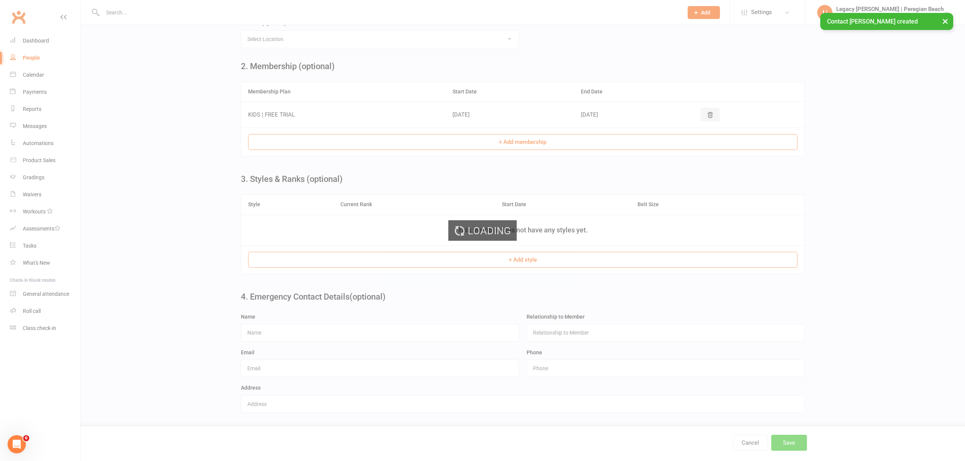
scroll to position [0, 0]
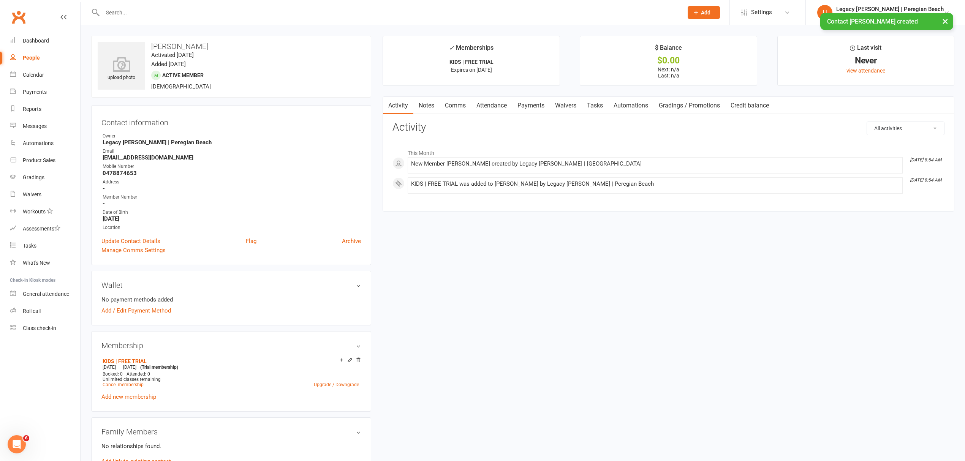
click at [720, 8] on button "Add" at bounding box center [703, 12] width 32 height 13
click at [704, 33] on link "Prospect" at bounding box center [695, 33] width 68 height 17
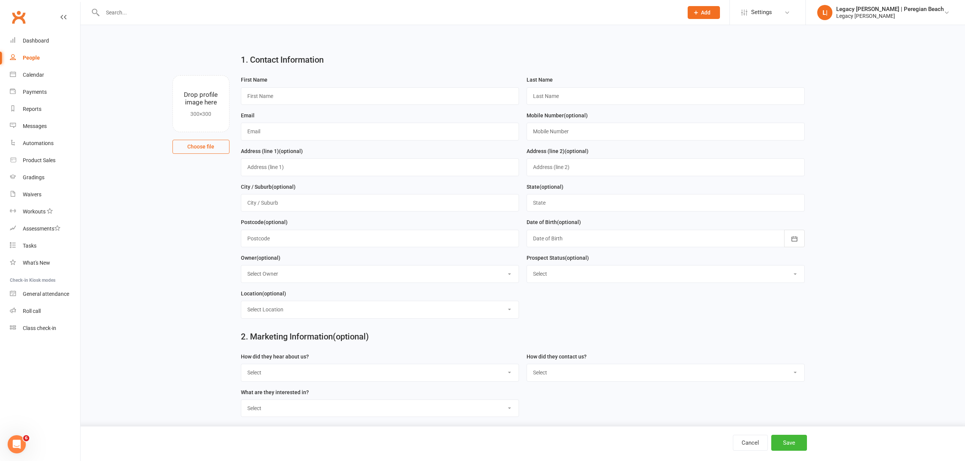
click at [710, 15] on span "Add" at bounding box center [705, 12] width 9 height 6
click at [722, 66] on link "Non-attending contact" at bounding box center [695, 69] width 68 height 17
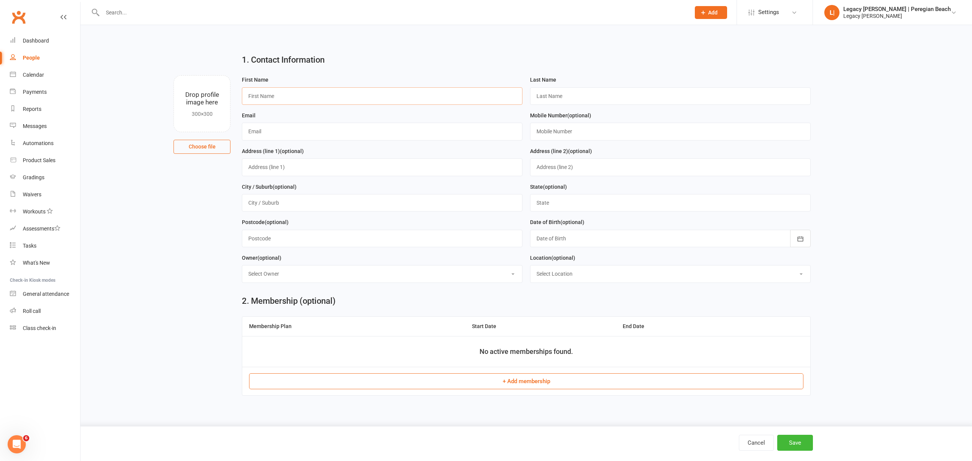
click at [269, 95] on input "text" at bounding box center [382, 95] width 281 height 17
paste input "[PERSON_NAME]"
click at [272, 96] on input "[PERSON_NAME]" at bounding box center [382, 95] width 281 height 17
type input "Wanyi"
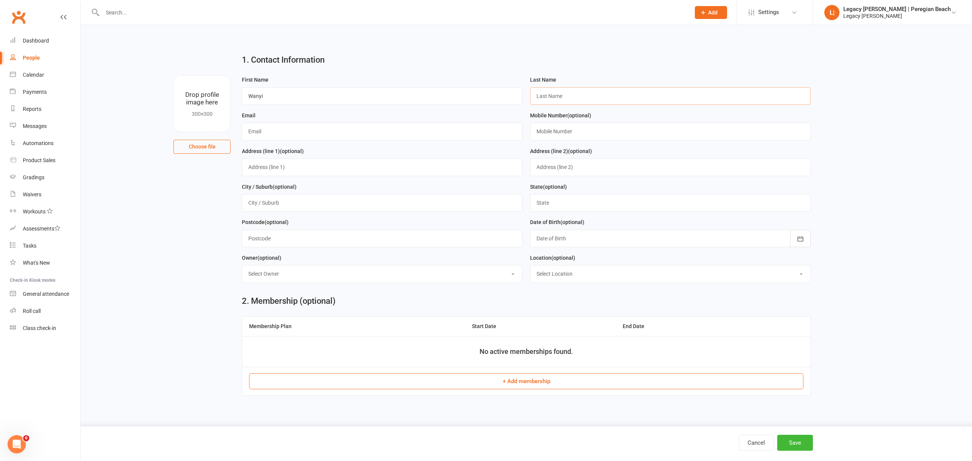
click at [570, 97] on input "text" at bounding box center [670, 95] width 281 height 17
paste input "Nam"
type input "Nam"
click at [267, 139] on input "text" at bounding box center [382, 131] width 281 height 17
paste input "[EMAIL_ADDRESS][DOMAIN_NAME]"
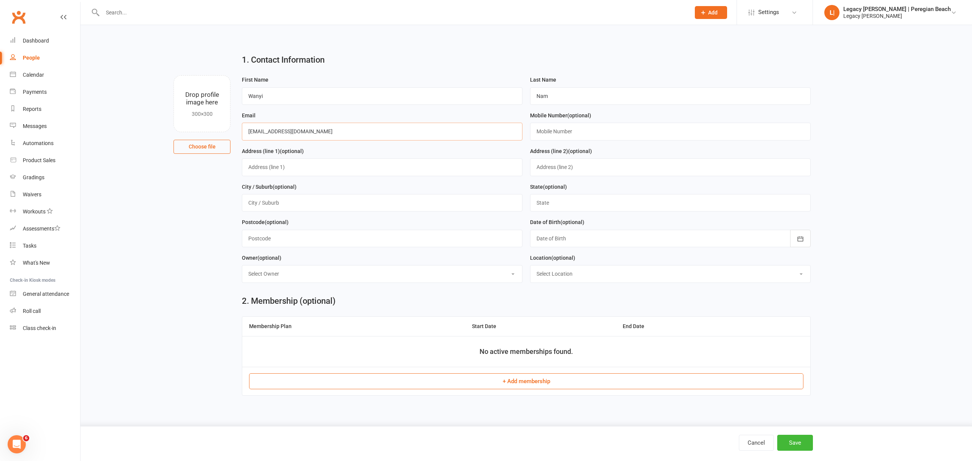
type input "[EMAIL_ADDRESS][DOMAIN_NAME]"
click at [556, 140] on input "text" at bounding box center [670, 131] width 281 height 17
paste input "0478874653"
type input "0478874653"
click at [593, 244] on div at bounding box center [670, 238] width 281 height 17
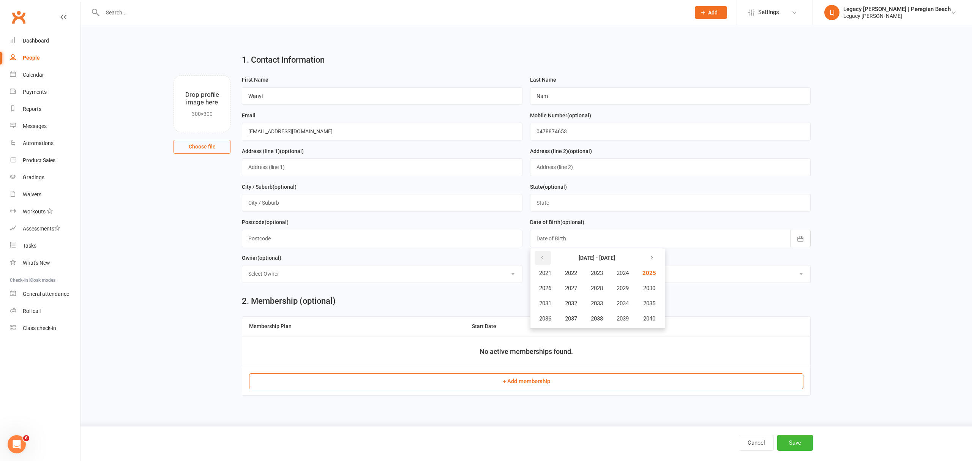
click at [541, 261] on icon "button" at bounding box center [542, 258] width 5 height 6
click at [538, 263] on button "button" at bounding box center [543, 258] width 16 height 14
click at [540, 276] on span "1981" at bounding box center [545, 273] width 12 height 7
click at [550, 322] on span "October" at bounding box center [549, 318] width 20 height 7
click at [608, 333] on span "21" at bounding box center [611, 331] width 6 height 6
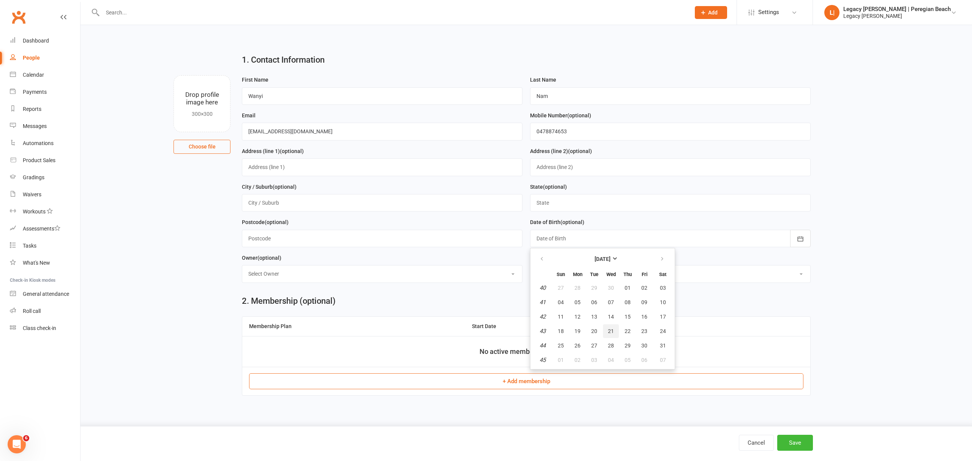
type input "[DATE]"
click at [529, 300] on div "2. Membership (optional) Membership Plan Start Date End Date No active membersh…" at bounding box center [526, 347] width 580 height 117
click at [801, 441] on button "Save" at bounding box center [795, 443] width 36 height 16
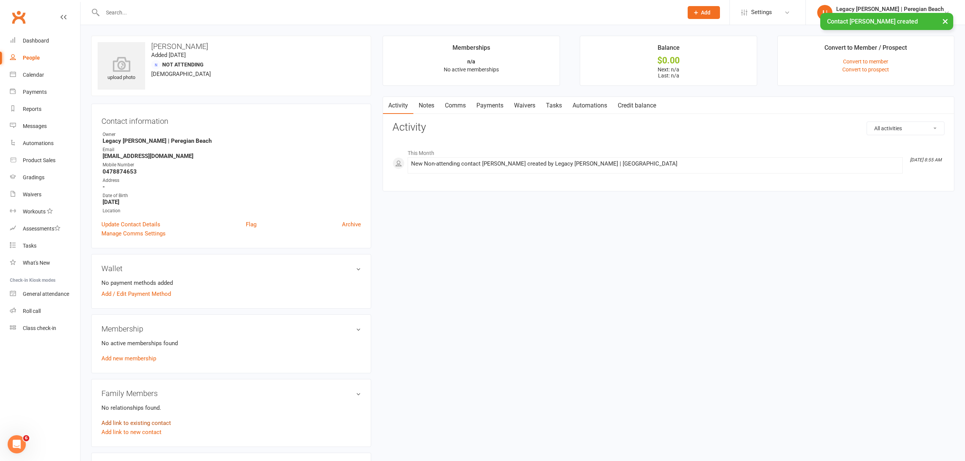
click at [127, 425] on link "Add link to existing contact" at bounding box center [135, 422] width 69 height 9
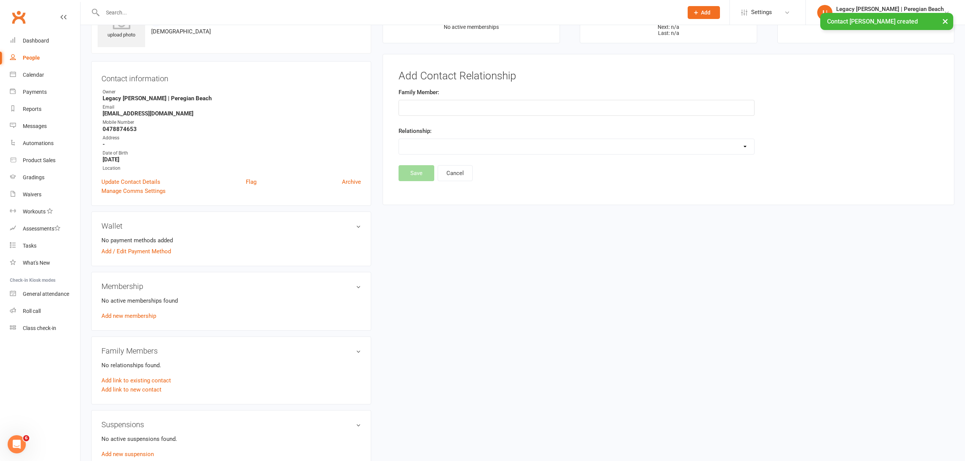
scroll to position [58, 0]
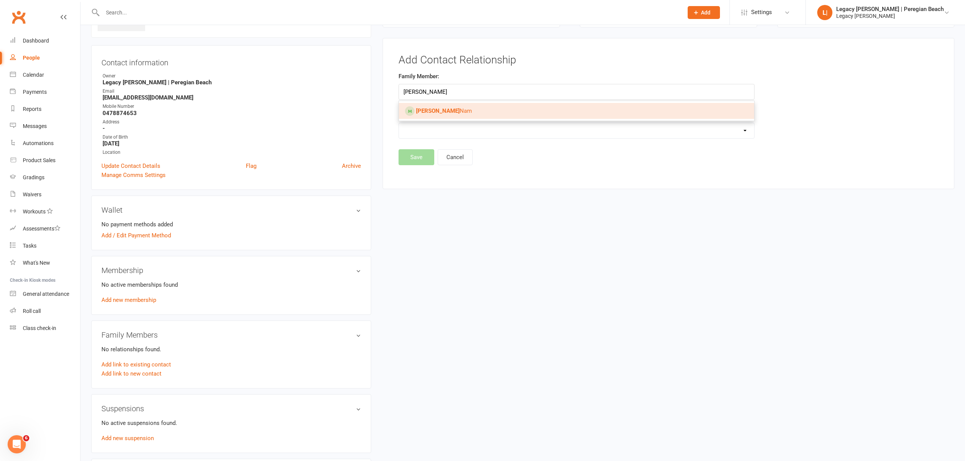
type input "[PERSON_NAME]"
click at [466, 108] on link "[PERSON_NAME]" at bounding box center [576, 111] width 355 height 16
type input "[PERSON_NAME]"
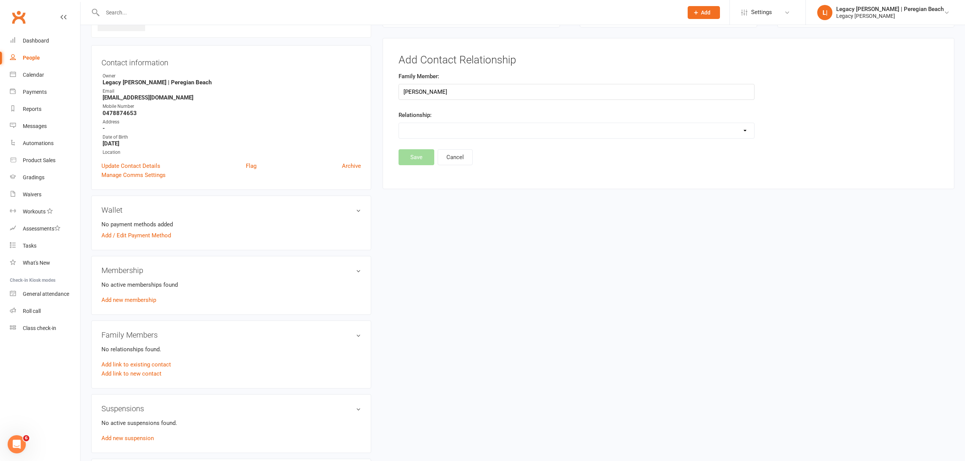
click at [451, 134] on select "Parent / Guardian Child Sibling (parent not in system) Spouse / Partner Cousin …" at bounding box center [576, 130] width 355 height 15
click at [399, 123] on select "Parent / Guardian Child Sibling (parent not in system) Spouse / Partner Cousin …" at bounding box center [576, 130] width 355 height 15
drag, startPoint x: 473, startPoint y: 134, endPoint x: 467, endPoint y: 137, distance: 7.2
click at [473, 134] on select "Parent / Guardian Child Sibling (parent not in system) Spouse / Partner Cousin …" at bounding box center [576, 130] width 355 height 15
select select "1"
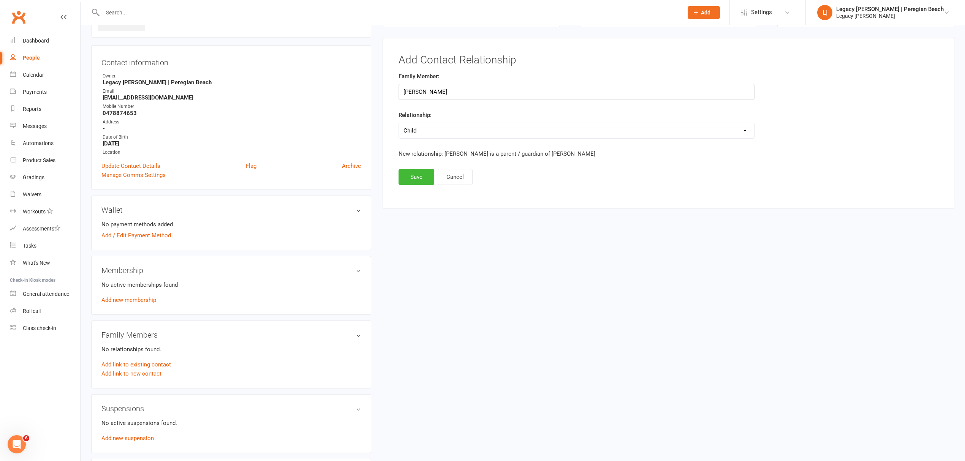
click at [399, 123] on select "Parent / Guardian Child Sibling (parent not in system) Spouse / Partner Cousin …" at bounding box center [576, 130] width 355 height 15
click at [415, 174] on button "Save" at bounding box center [416, 177] width 36 height 16
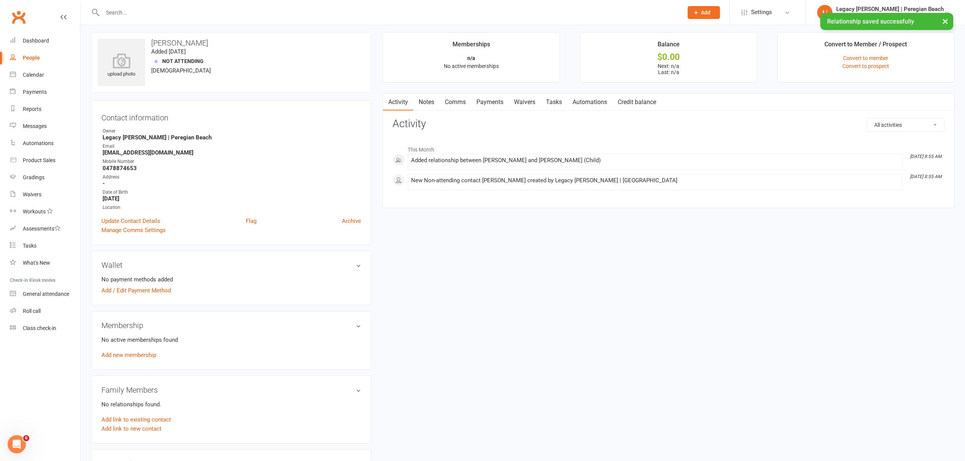
scroll to position [0, 0]
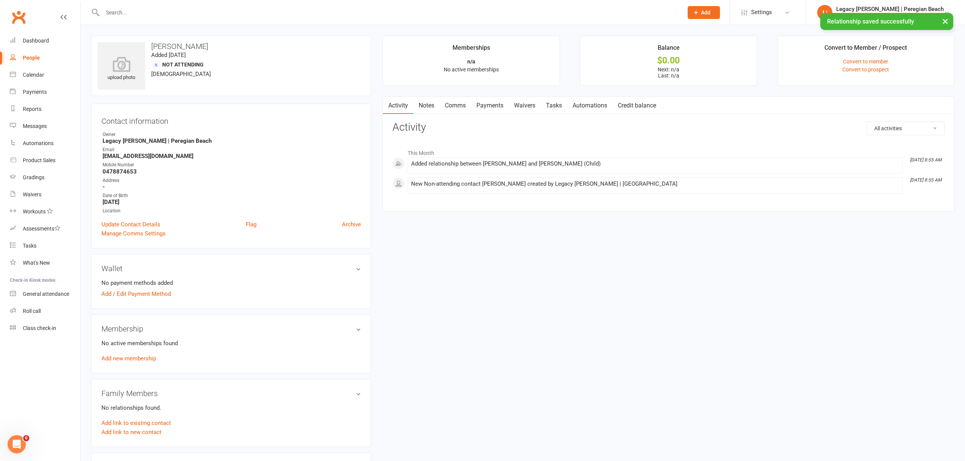
click at [166, 13] on div "× Relationship saved successfully" at bounding box center [477, 13] width 955 height 0
click at [166, 8] on input "text" at bounding box center [388, 12] width 577 height 11
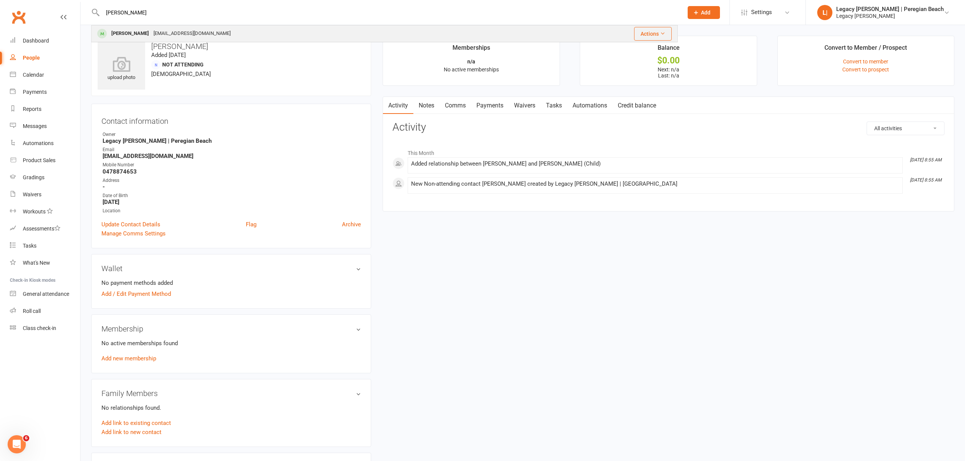
type input "[PERSON_NAME]"
click at [158, 33] on div "[EMAIL_ADDRESS][DOMAIN_NAME]" at bounding box center [192, 33] width 82 height 11
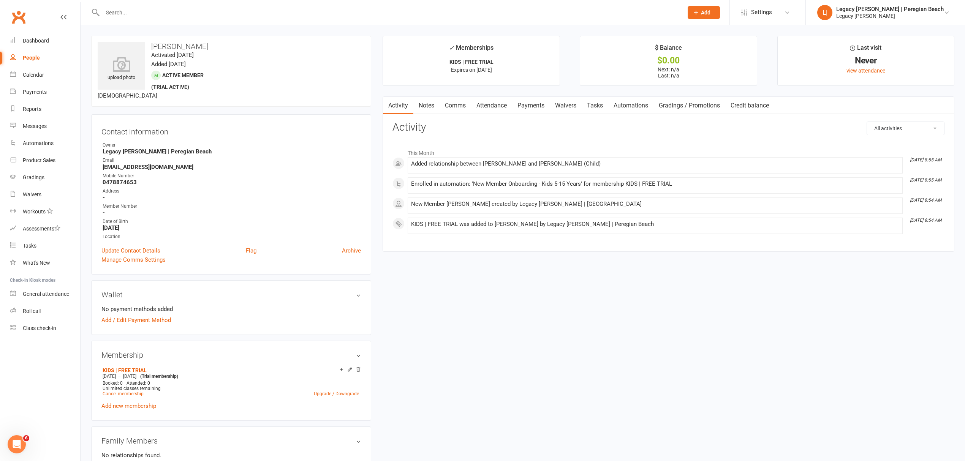
click at [494, 108] on link "Attendance" at bounding box center [491, 105] width 41 height 17
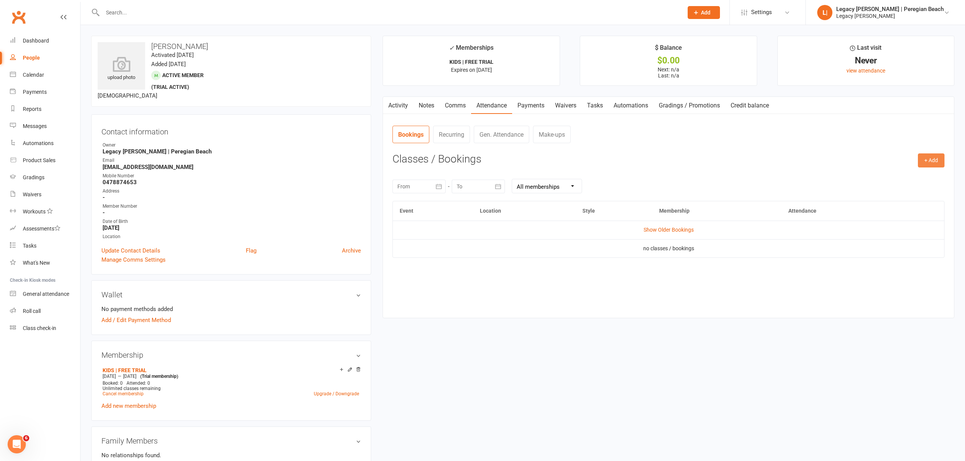
click at [922, 160] on button "+ Add" at bounding box center [930, 160] width 27 height 14
click at [892, 175] on link "Book Event" at bounding box center [905, 177] width 75 height 15
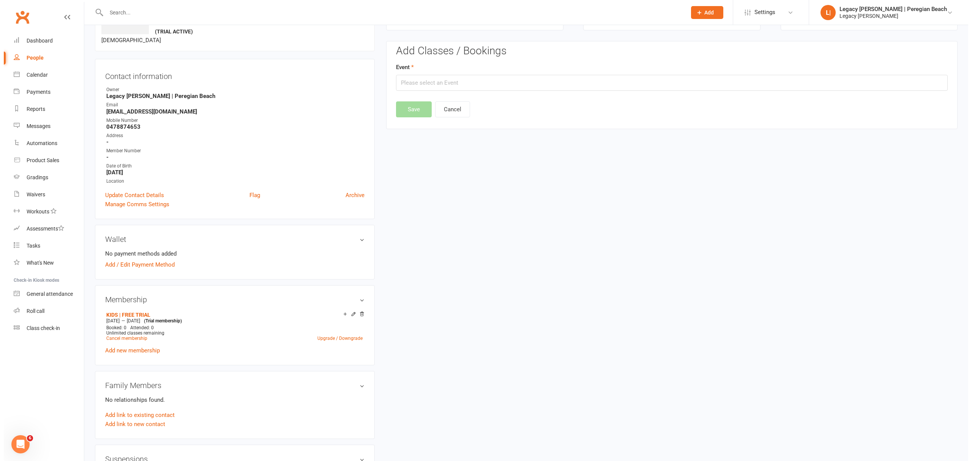
scroll to position [58, 0]
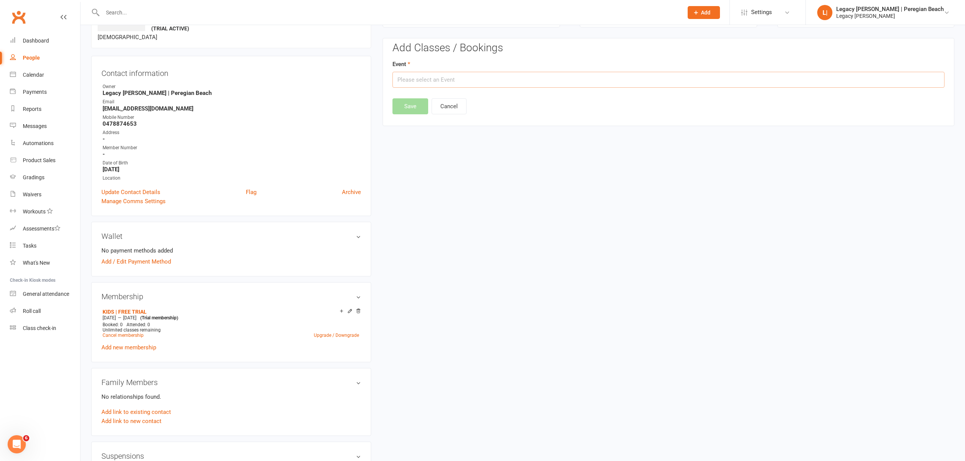
click at [442, 85] on input "text" at bounding box center [668, 80] width 552 height 16
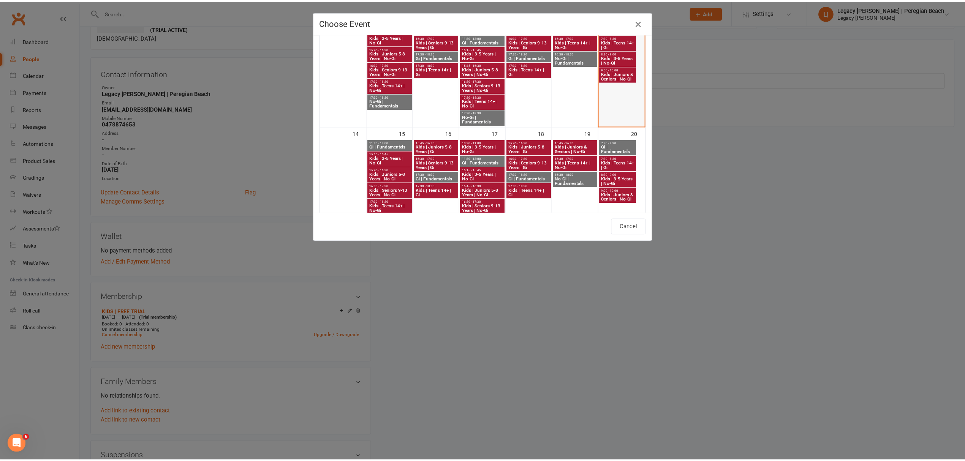
scroll to position [101, 0]
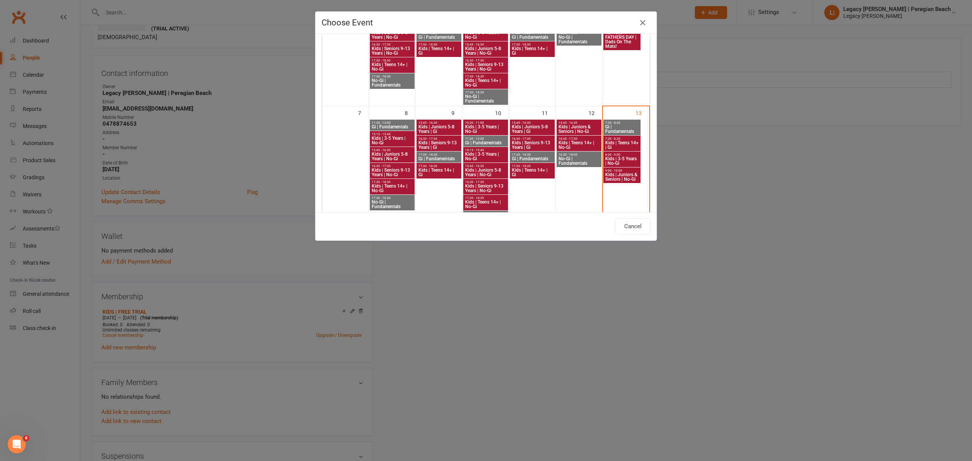
click at [620, 177] on span "Kids | Juniors & Seniors | No-Gi" at bounding box center [622, 176] width 34 height 9
type input "Kids | Juniors & Seniors | No-Gi - [DATE] 9:00:00 AM"
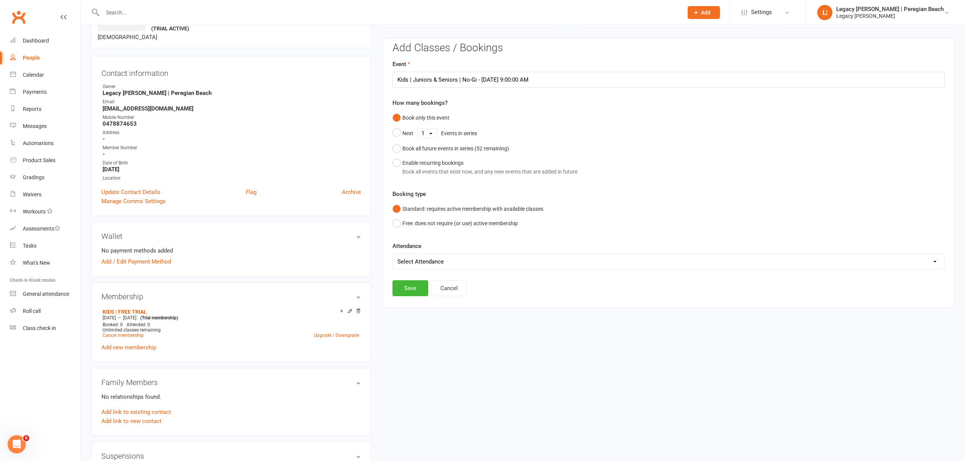
drag, startPoint x: 435, startPoint y: 261, endPoint x: 432, endPoint y: 267, distance: 7.0
click at [435, 261] on select "Select Attendance Attended Absent" at bounding box center [668, 261] width 551 height 15
select select "0"
click at [393, 255] on select "Select Attendance Attended Absent" at bounding box center [668, 261] width 551 height 15
click at [410, 290] on button "Save" at bounding box center [410, 288] width 36 height 16
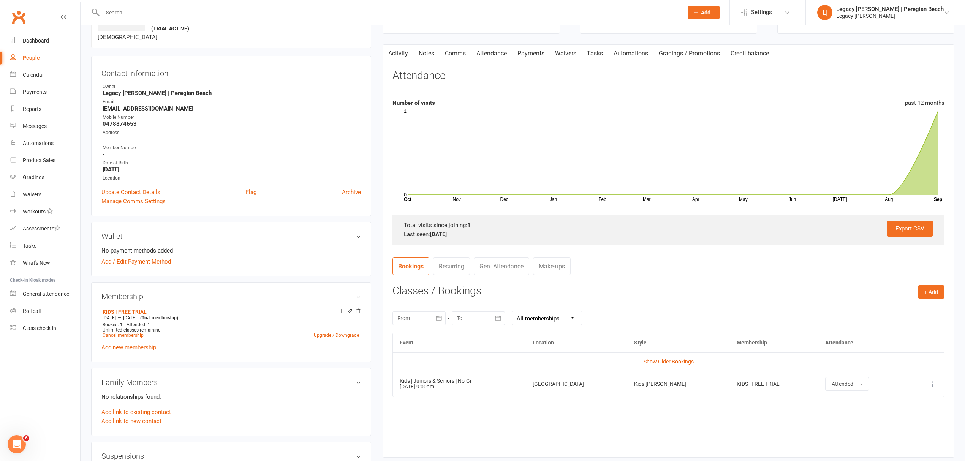
scroll to position [0, 0]
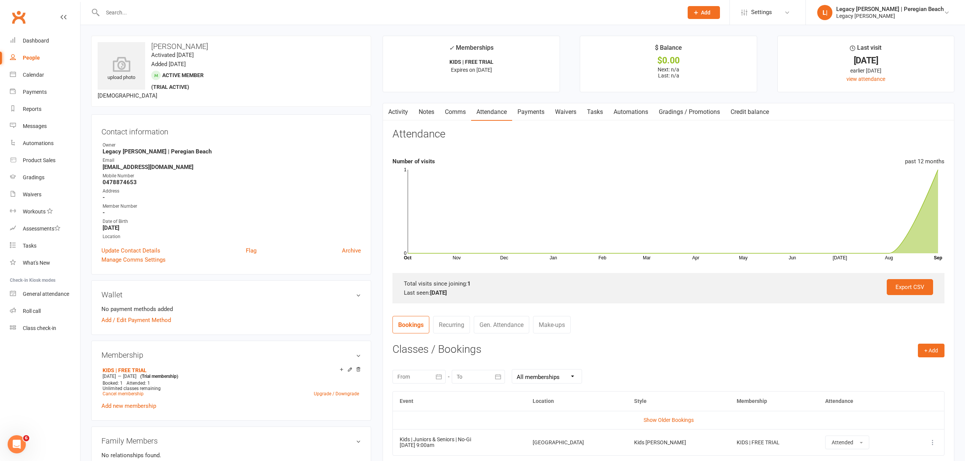
click at [720, 11] on button "Add" at bounding box center [703, 12] width 32 height 13
click at [701, 49] on link "Member" at bounding box center [695, 51] width 68 height 17
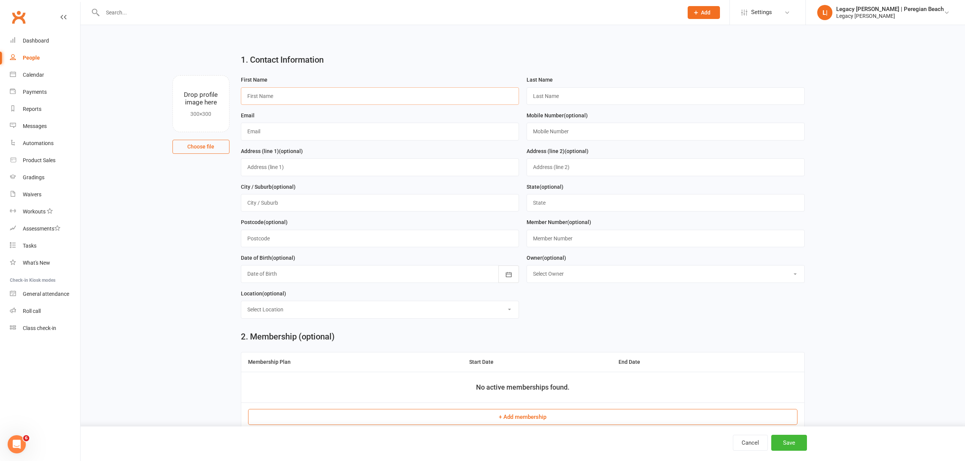
click at [357, 99] on input "text" at bounding box center [380, 95] width 278 height 17
paste input "[PERSON_NAME]"
drag, startPoint x: 272, startPoint y: 96, endPoint x: 323, endPoint y: 94, distance: 50.5
click at [323, 94] on input "[PERSON_NAME]" at bounding box center [380, 95] width 278 height 17
type input "[PERSON_NAME]"
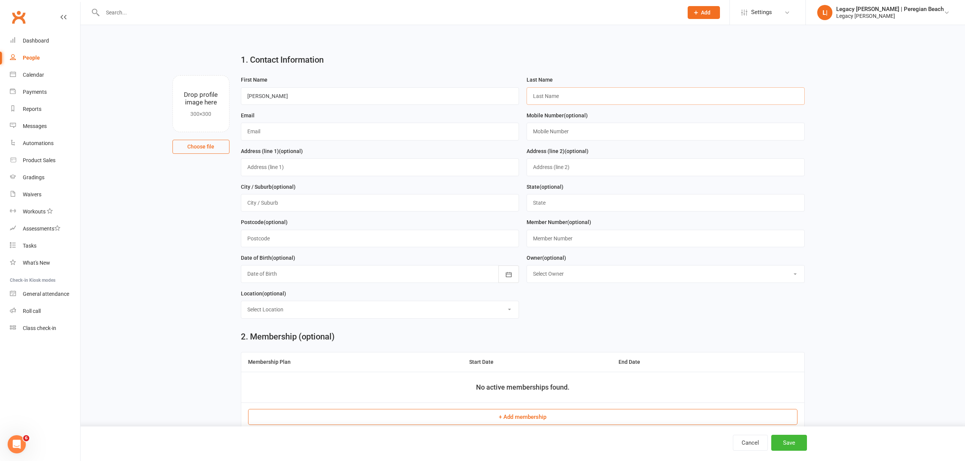
click at [591, 90] on input "text" at bounding box center [665, 95] width 278 height 17
paste input "[PERSON_NAME]"
type input "[PERSON_NAME]"
click at [278, 131] on input "text" at bounding box center [380, 131] width 278 height 17
paste input "[EMAIL_ADDRESS][DOMAIN_NAME]"
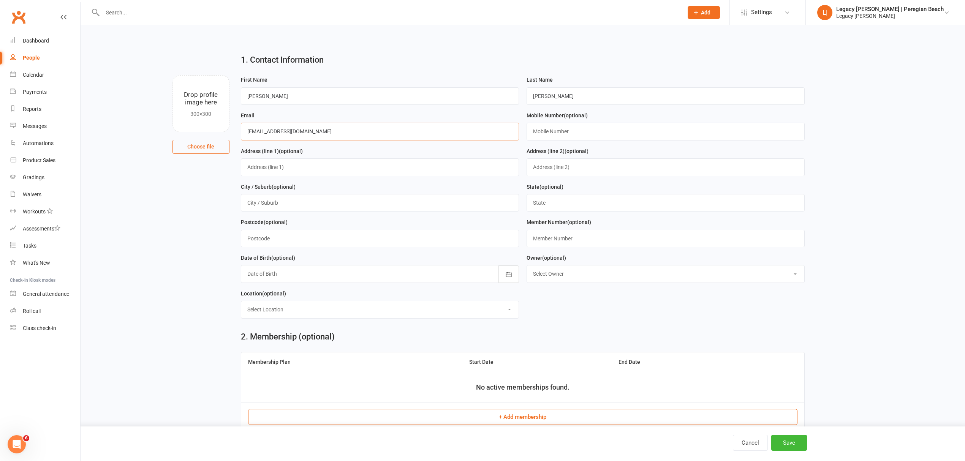
type input "[EMAIL_ADDRESS][DOMAIN_NAME]"
click at [598, 131] on input "text" at bounding box center [665, 131] width 278 height 17
paste input "0402665390"
type input "0402665390"
click at [276, 167] on input "text" at bounding box center [380, 166] width 278 height 17
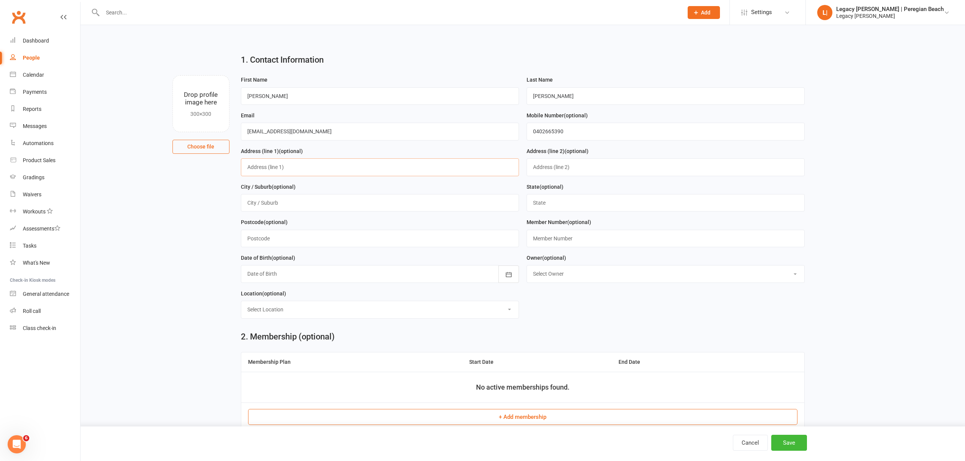
paste input "[STREET_ADDRESS]"
drag, startPoint x: 285, startPoint y: 170, endPoint x: 327, endPoint y: 169, distance: 41.8
click at [327, 169] on input "[STREET_ADDRESS]" at bounding box center [380, 166] width 278 height 17
type input "[STREET_ADDRESS]"
click at [287, 203] on input "text" at bounding box center [380, 202] width 278 height 17
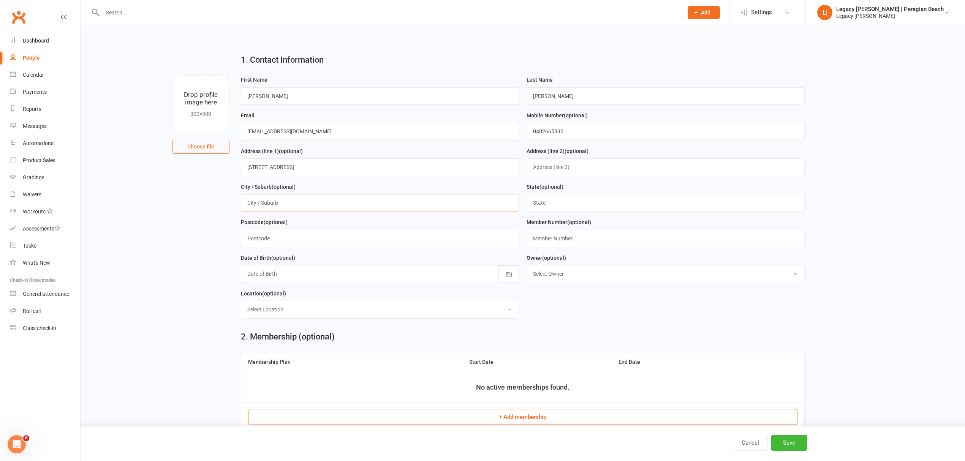
paste input "[GEOGRAPHIC_DATA]"
drag, startPoint x: 249, startPoint y: 207, endPoint x: 284, endPoint y: 207, distance: 34.9
click at [249, 207] on input "[GEOGRAPHIC_DATA]" at bounding box center [380, 202] width 278 height 17
type input "[GEOGRAPHIC_DATA]"
drag, startPoint x: 298, startPoint y: 167, endPoint x: 314, endPoint y: 167, distance: 16.0
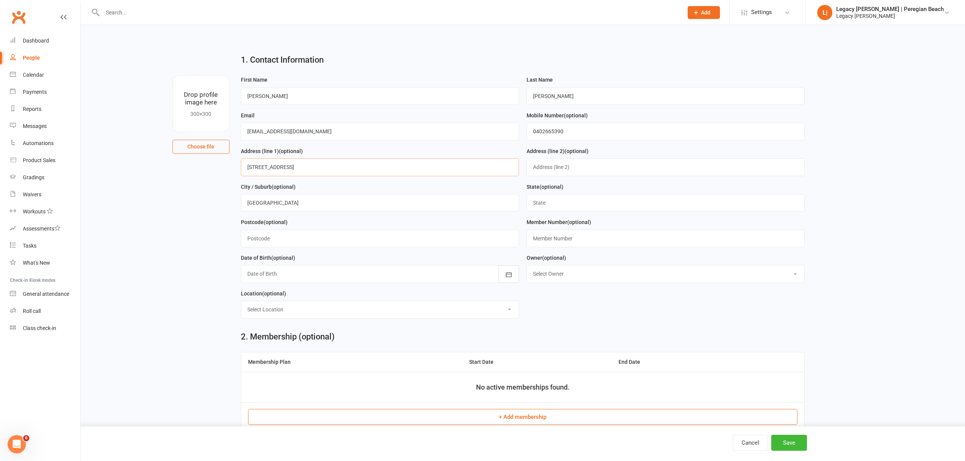
click at [314, 167] on input "[STREET_ADDRESS]" at bounding box center [380, 166] width 278 height 17
type input "[STREET_ADDRESS]"
click at [561, 207] on input "text" at bounding box center [665, 202] width 278 height 17
click at [283, 247] on input "text" at bounding box center [380, 238] width 278 height 17
paste input "4573"
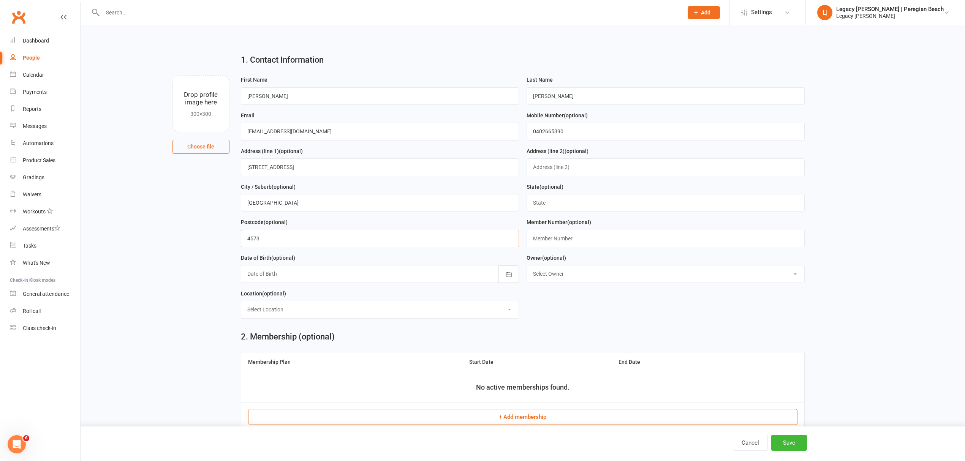
type input "4573"
click at [292, 170] on input "[STREET_ADDRESS]" at bounding box center [380, 166] width 278 height 17
type input "[STREET_ADDRESS]"
click at [559, 207] on input "text" at bounding box center [665, 202] width 278 height 17
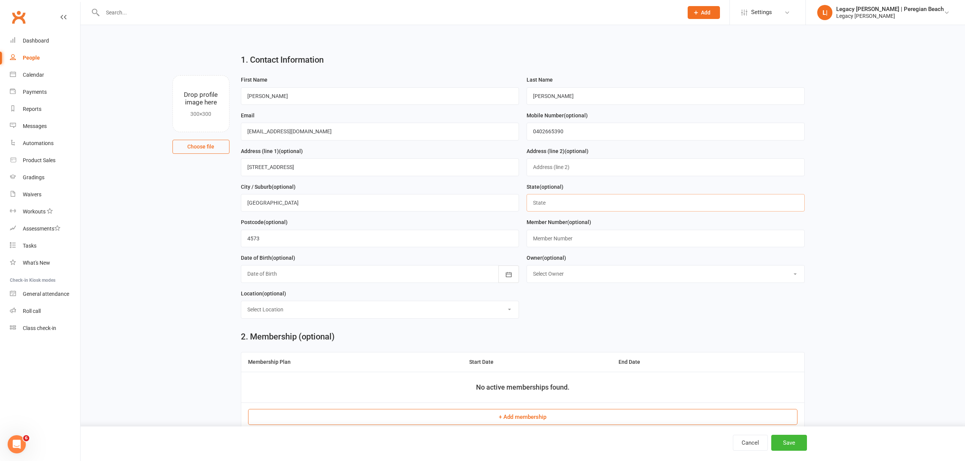
paste input "QLD"
type input "QLD"
click at [511, 277] on icon "button" at bounding box center [508, 274] width 6 height 5
click at [253, 294] on button "button" at bounding box center [253, 293] width 16 height 14
click at [304, 339] on span "2013" at bounding box center [308, 338] width 12 height 7
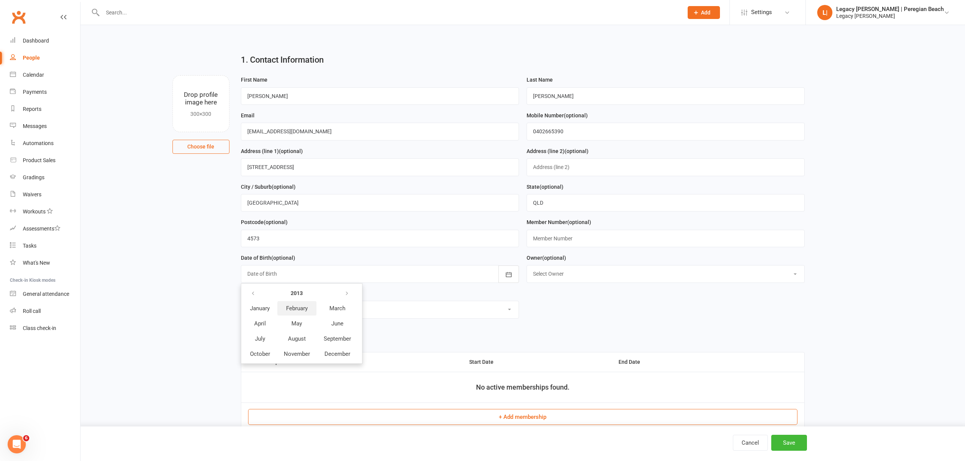
click at [300, 312] on span "February" at bounding box center [297, 308] width 22 height 7
click at [370, 324] on span "02" at bounding box center [373, 323] width 6 height 6
type input "[DATE]"
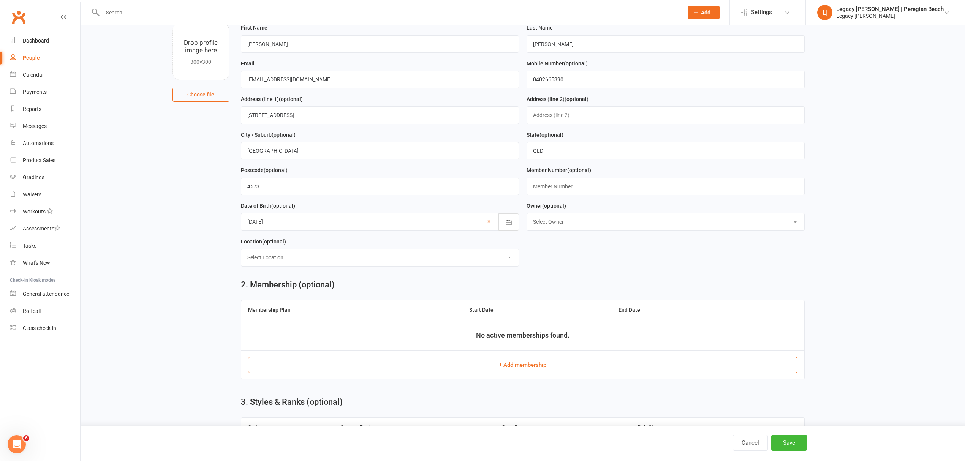
scroll to position [152, 0]
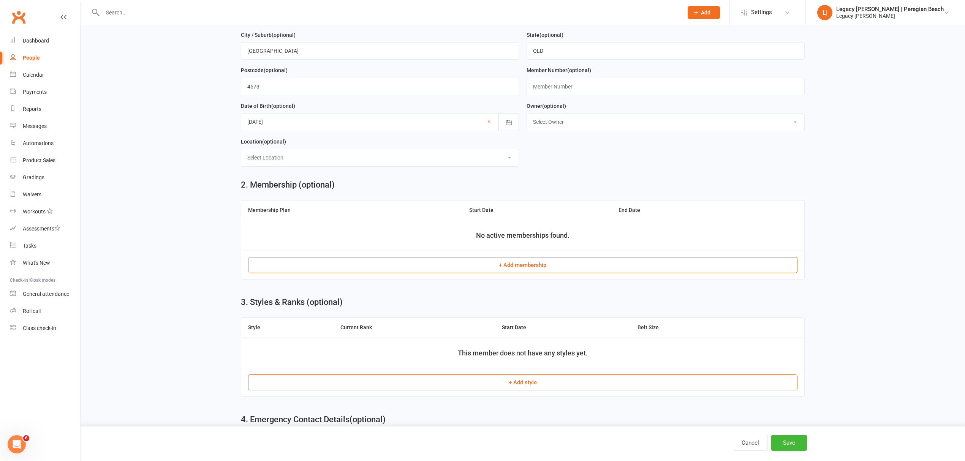
click at [510, 271] on button "+ Add membership" at bounding box center [522, 265] width 549 height 16
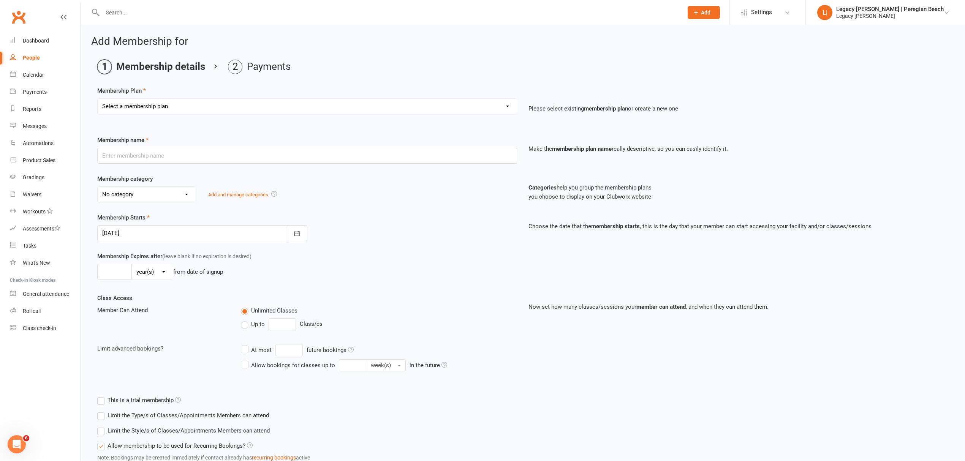
click at [186, 111] on select "Select a membership plan Create new Membership Plan ADULT | FREE TRIAL ADULT | …" at bounding box center [307, 106] width 419 height 15
select select "7"
click at [98, 99] on select "Select a membership plan Create new Membership Plan ADULT | FREE TRIAL ADULT | …" at bounding box center [307, 106] width 419 height 15
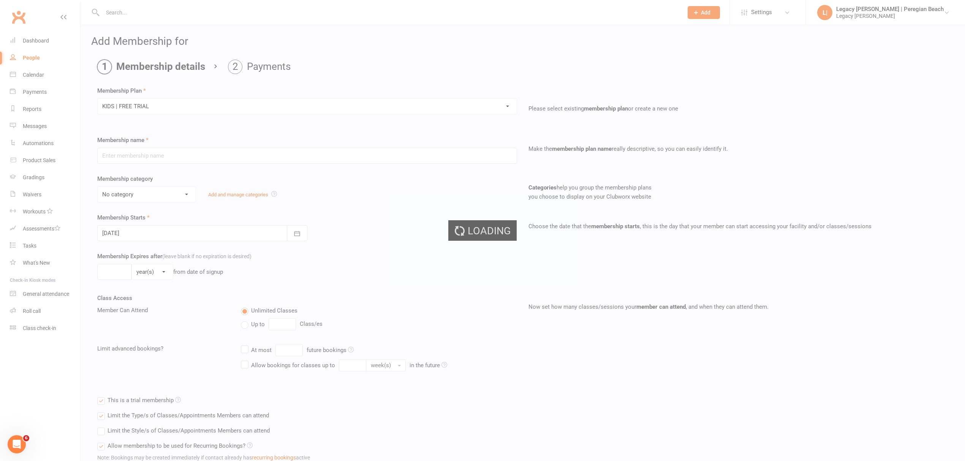
type input "KIDS | FREE TRIAL"
select select "5"
type input "1"
select select "1"
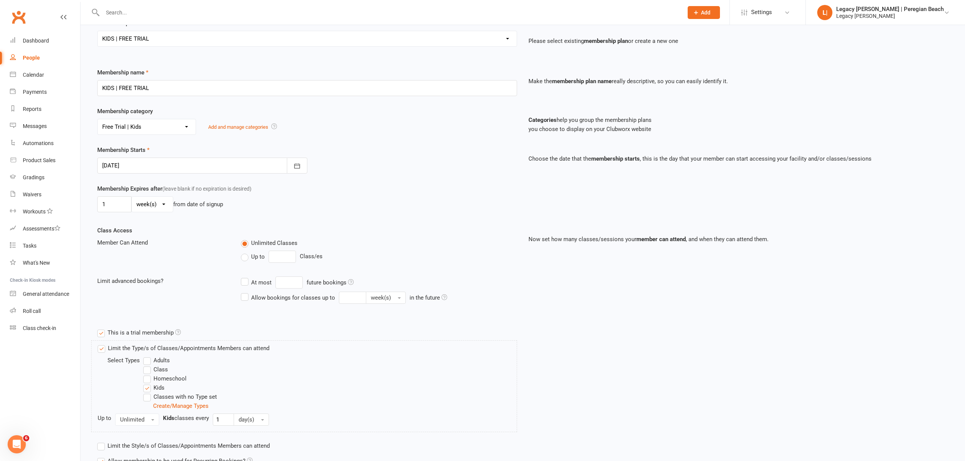
scroll to position [142, 0]
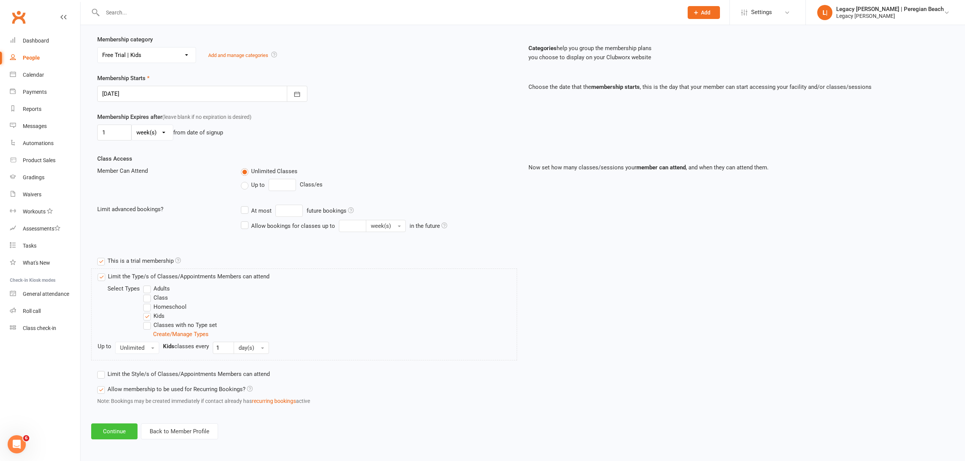
click at [125, 431] on button "Continue" at bounding box center [114, 431] width 46 height 16
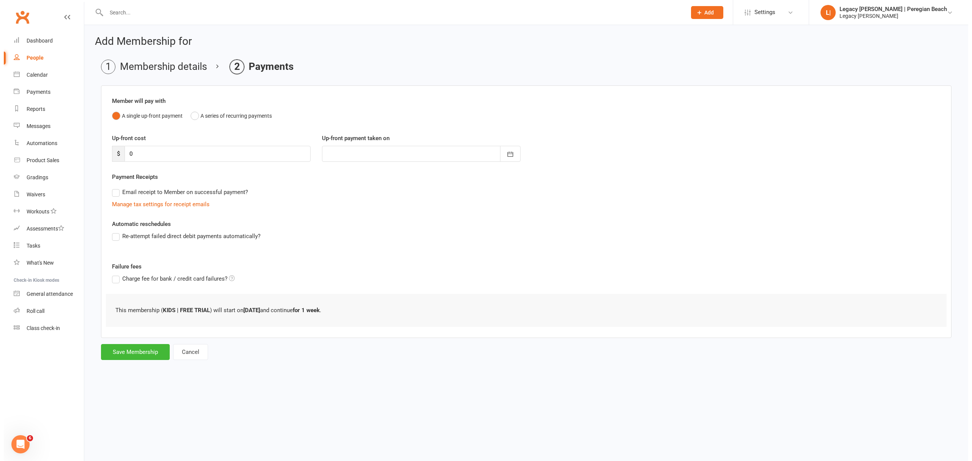
scroll to position [0, 0]
click at [121, 354] on button "Save Membership" at bounding box center [131, 352] width 69 height 16
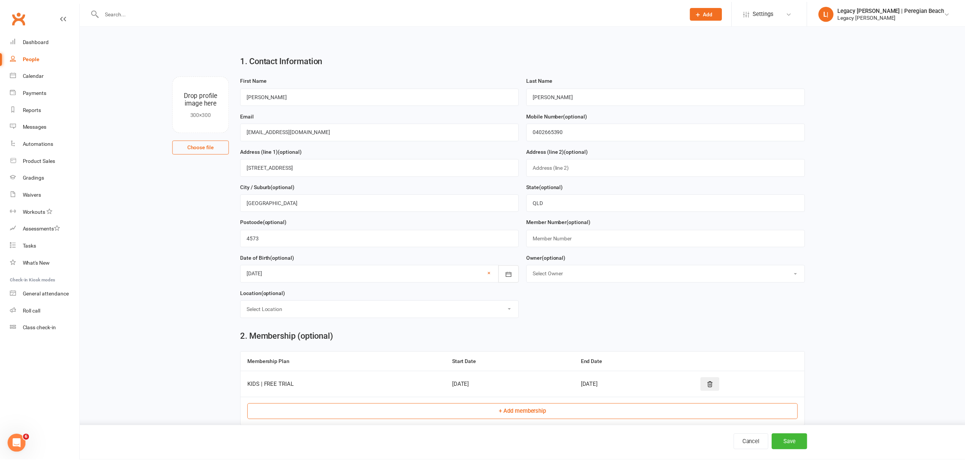
scroll to position [280, 0]
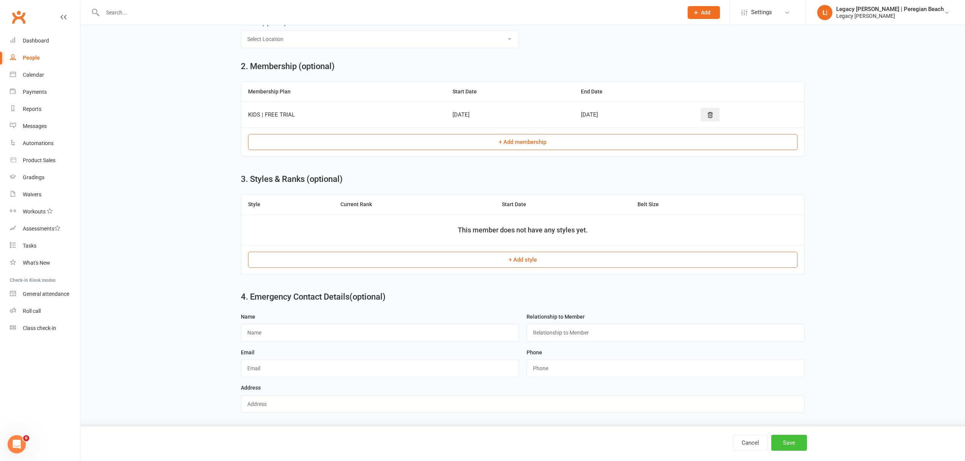
click at [793, 441] on button "Save" at bounding box center [789, 443] width 36 height 16
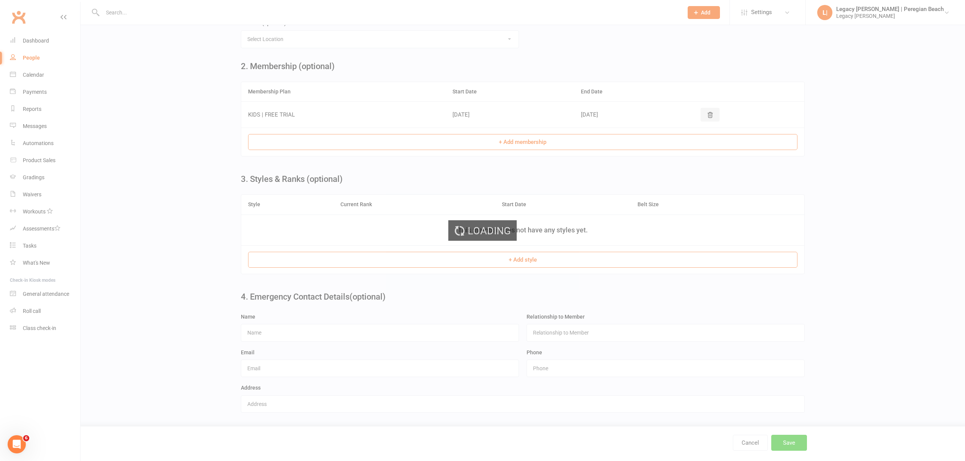
scroll to position [0, 0]
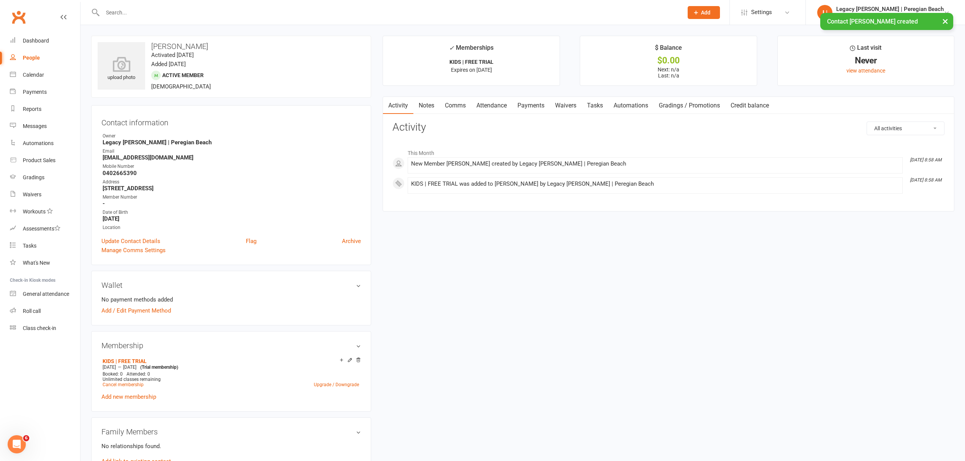
click at [491, 103] on link "Attendance" at bounding box center [491, 105] width 41 height 17
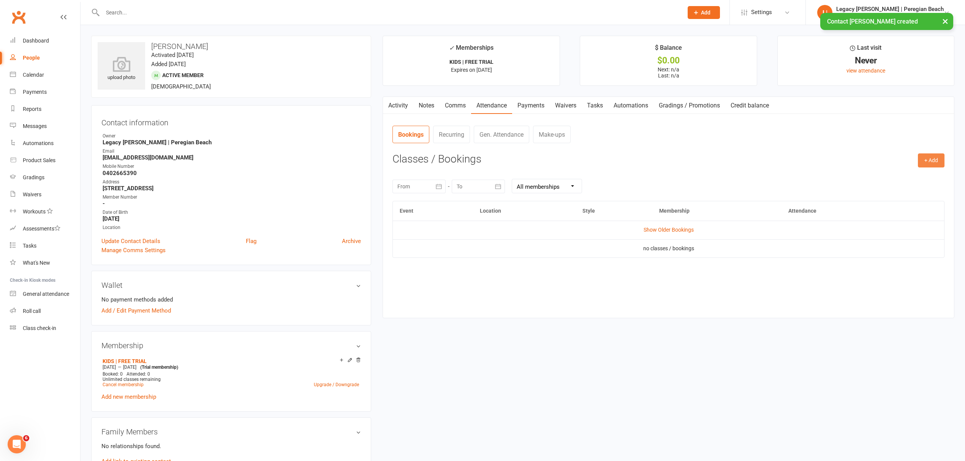
click at [922, 160] on button "+ Add" at bounding box center [930, 160] width 27 height 14
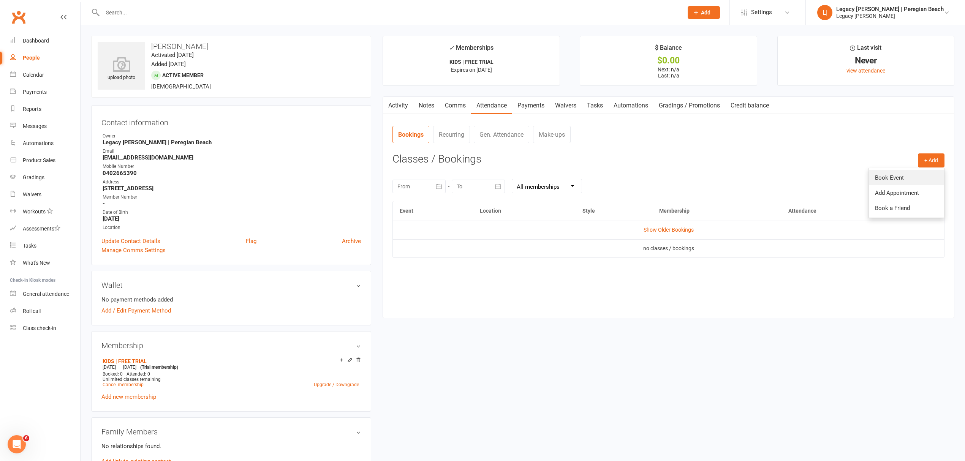
click at [898, 181] on link "Book Event" at bounding box center [905, 177] width 75 height 15
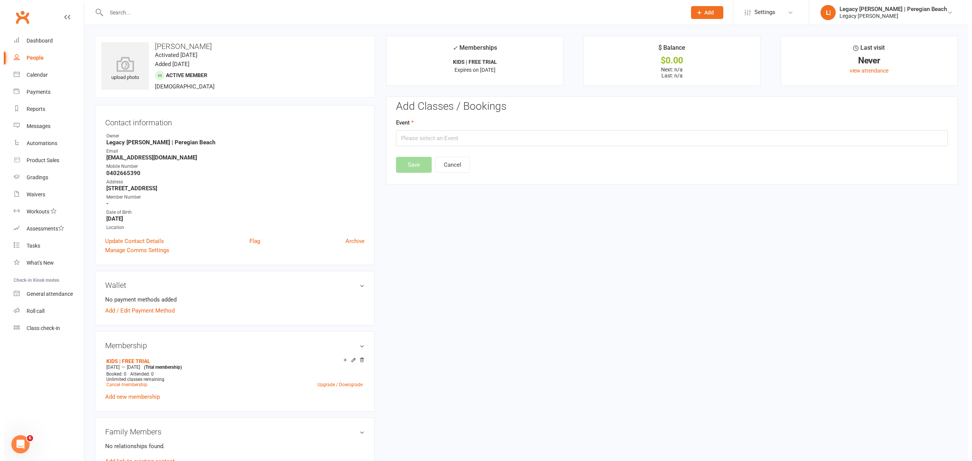
scroll to position [58, 0]
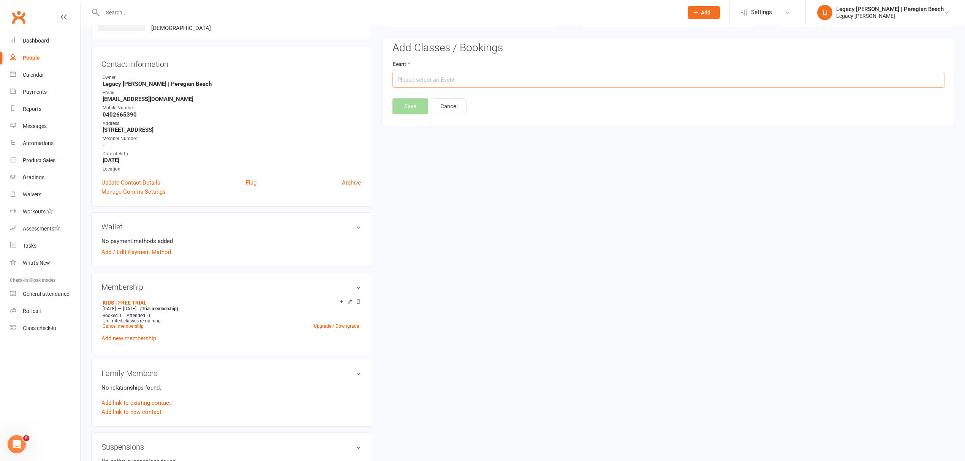
click at [428, 81] on input "text" at bounding box center [668, 80] width 552 height 16
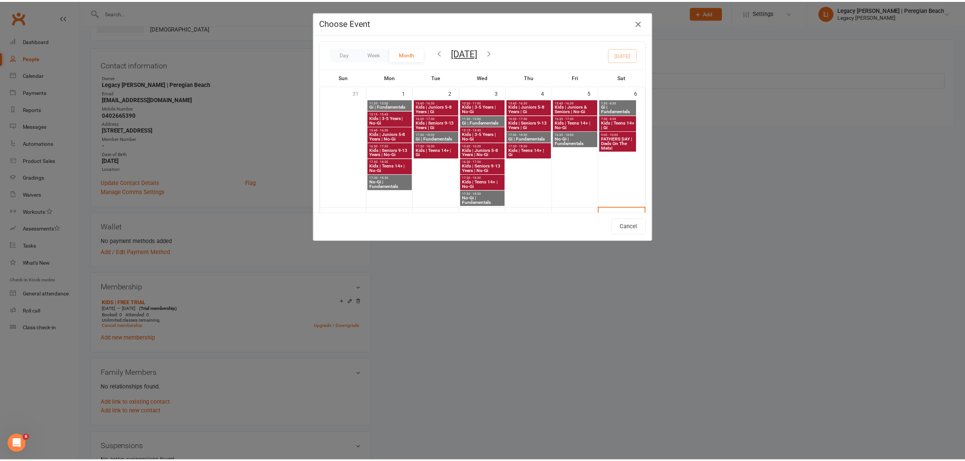
scroll to position [152, 0]
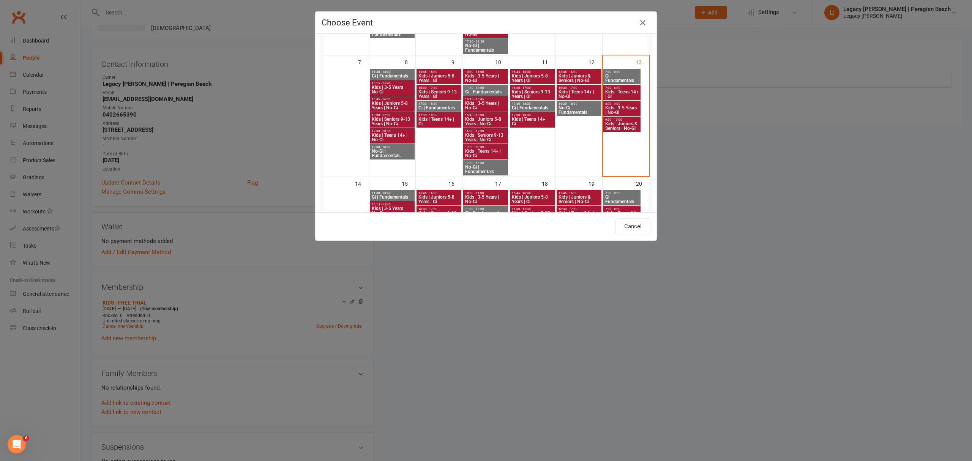
click at [616, 126] on span "Kids | Juniors & Seniors | No-Gi" at bounding box center [622, 126] width 34 height 9
type input "Kids | Juniors & Seniors | No-Gi - [DATE] 9:00:00 AM"
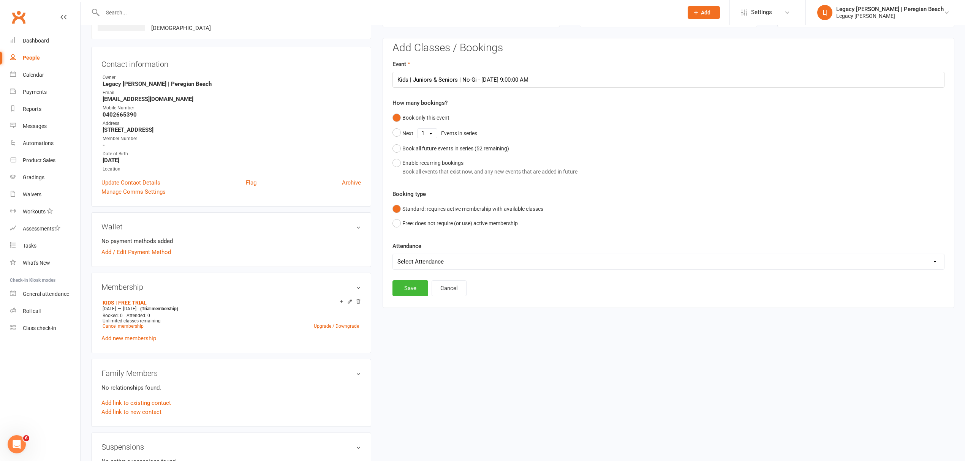
click at [420, 263] on select "Select Attendance Attended Absent" at bounding box center [668, 261] width 551 height 15
select select "0"
click at [393, 255] on select "Select Attendance Attended Absent" at bounding box center [668, 261] width 551 height 15
click at [411, 287] on button "Save" at bounding box center [410, 288] width 36 height 16
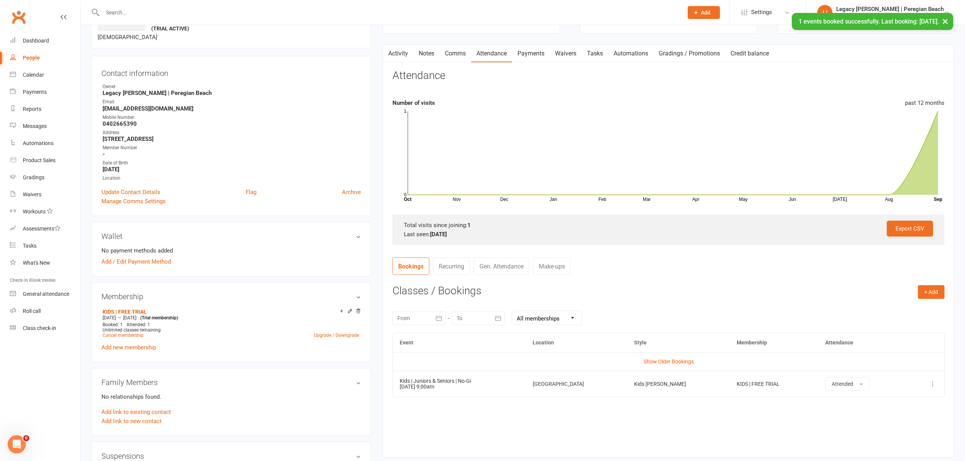
scroll to position [0, 0]
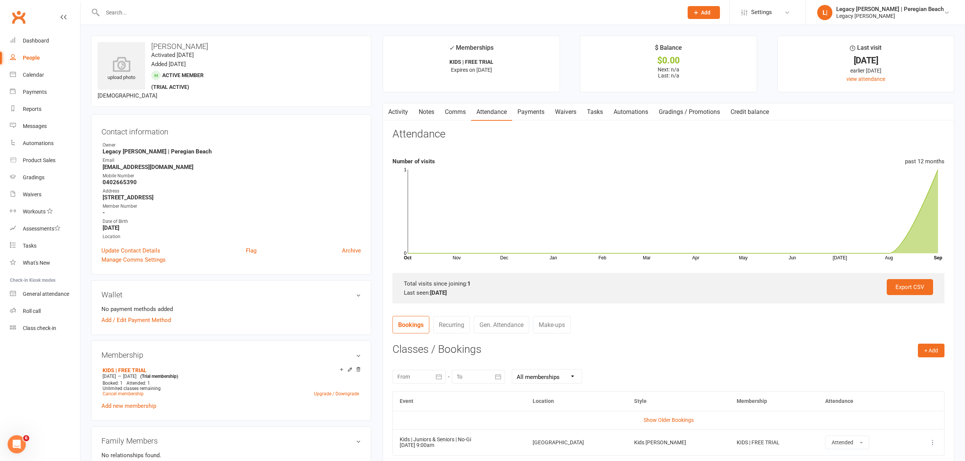
click at [719, 8] on button "Add" at bounding box center [703, 12] width 32 height 13
click at [701, 65] on link "Non-attending contact" at bounding box center [695, 69] width 68 height 17
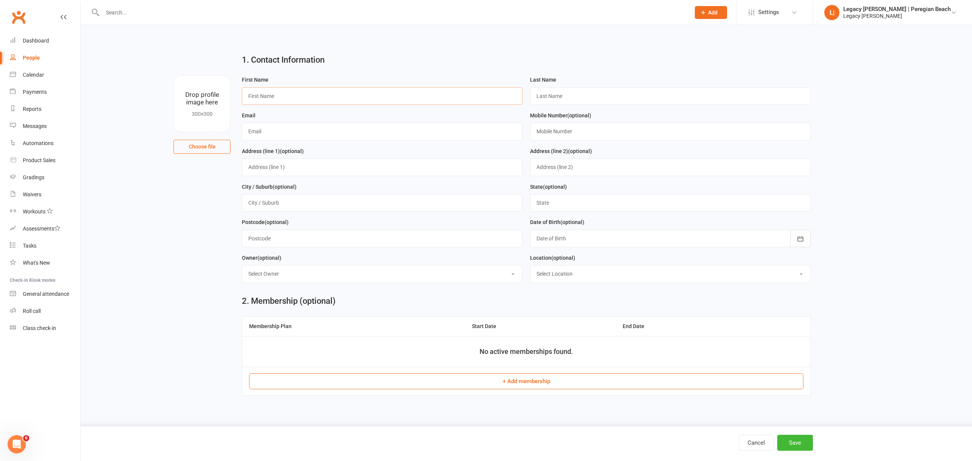
click at [333, 94] on input "text" at bounding box center [382, 95] width 281 height 17
paste input "[PERSON_NAME]"
drag, startPoint x: 270, startPoint y: 96, endPoint x: 334, endPoint y: 93, distance: 64.6
click at [334, 93] on input "[PERSON_NAME]" at bounding box center [382, 95] width 281 height 17
type input "[PERSON_NAME]"
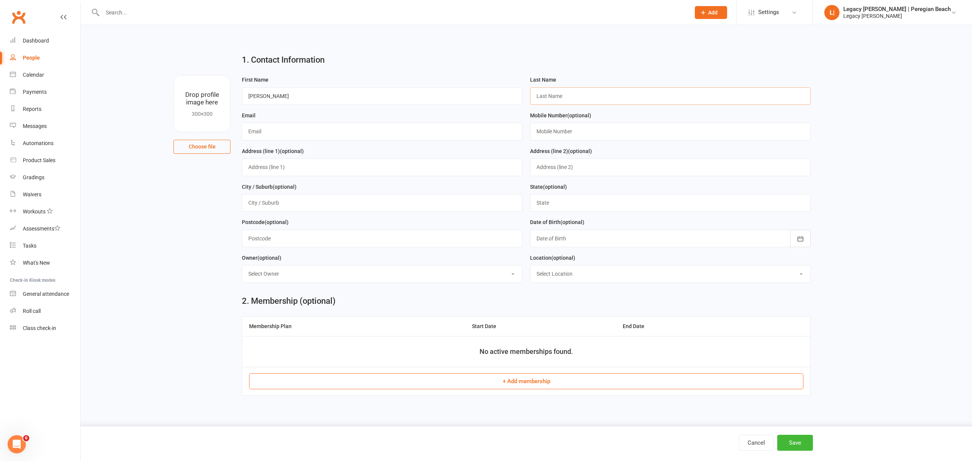
click at [560, 95] on input "text" at bounding box center [670, 95] width 281 height 17
paste input "[PERSON_NAME] [PERSON_NAME]"
type input "[PERSON_NAME] [PERSON_NAME]"
click at [262, 137] on input "text" at bounding box center [382, 131] width 281 height 17
paste input "[EMAIL_ADDRESS][DOMAIN_NAME]"
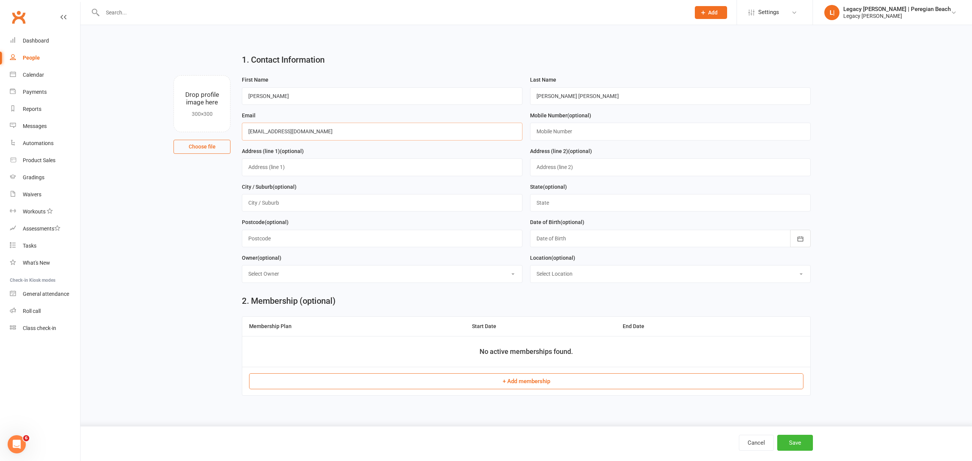
type input "[EMAIL_ADDRESS][DOMAIN_NAME]"
click at [551, 131] on input "text" at bounding box center [670, 131] width 281 height 17
paste input "0402665390"
type input "0402665390"
click at [353, 172] on input "text" at bounding box center [382, 166] width 281 height 17
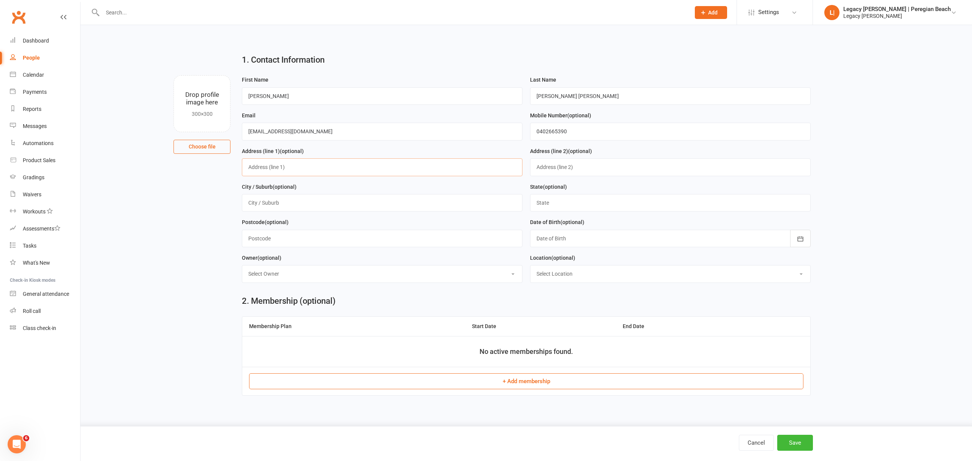
paste input "[STREET_ADDRESS]"
drag, startPoint x: 289, startPoint y: 170, endPoint x: 327, endPoint y: 166, distance: 38.2
click at [327, 166] on input "[STREET_ADDRESS]" at bounding box center [382, 166] width 281 height 17
type input "[STREET_ADDRESS]"
click at [579, 170] on input "text" at bounding box center [670, 166] width 281 height 17
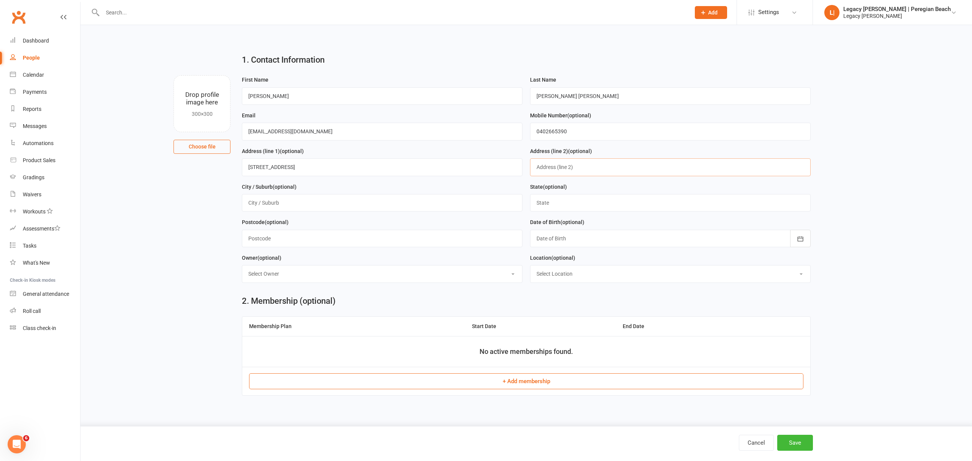
paste input "[GEOGRAPHIC_DATA]"
type input "[GEOGRAPHIC_DATA]"
drag, startPoint x: 301, startPoint y: 166, endPoint x: 314, endPoint y: 166, distance: 12.9
click at [314, 166] on input "[STREET_ADDRESS]" at bounding box center [382, 166] width 281 height 17
type input "[STREET_ADDRESS]"
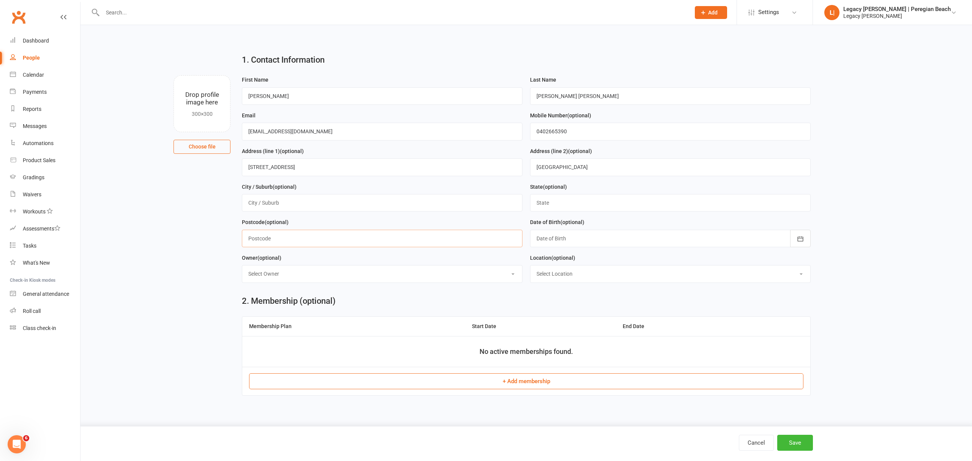
click at [315, 246] on input "text" at bounding box center [382, 238] width 281 height 17
paste input "4573"
type input "4573"
click at [294, 169] on input "[STREET_ADDRESS]" at bounding box center [382, 166] width 281 height 17
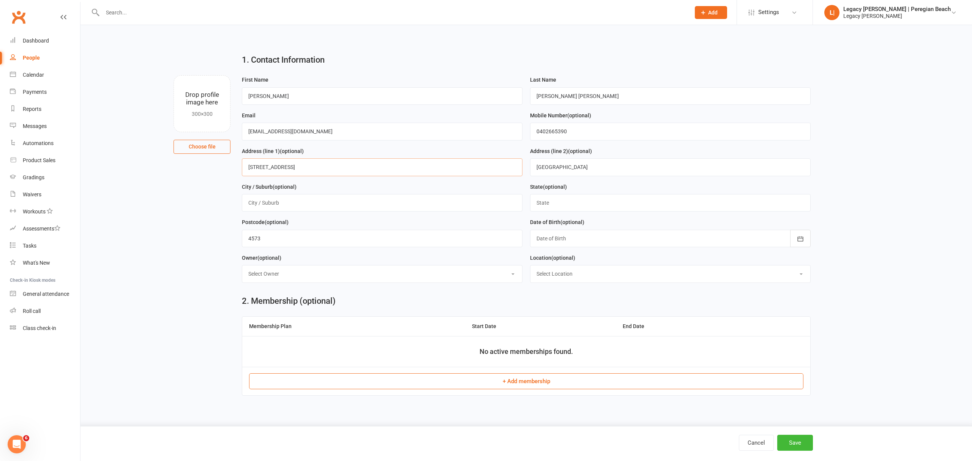
type input "[STREET_ADDRESS]"
click at [558, 238] on div at bounding box center [670, 238] width 281 height 17
click at [560, 210] on input "text" at bounding box center [670, 202] width 281 height 17
type input "Qld"
click at [801, 241] on icon "button" at bounding box center [801, 239] width 8 height 8
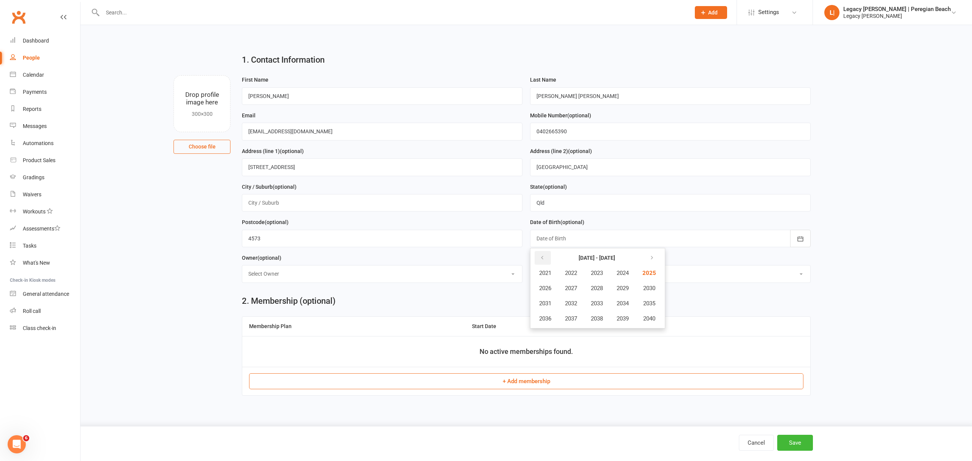
click at [541, 265] on button "button" at bounding box center [543, 258] width 16 height 14
click at [553, 277] on button "1981" at bounding box center [545, 273] width 25 height 14
click at [620, 274] on span "March" at bounding box center [627, 273] width 16 height 7
click at [631, 289] on button "05" at bounding box center [628, 288] width 16 height 14
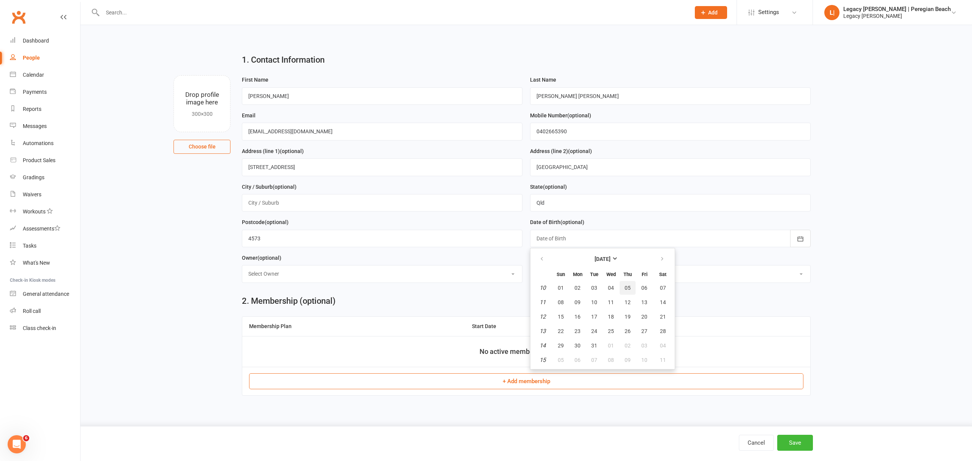
type input "[DATE]"
click at [793, 442] on button "Save" at bounding box center [795, 443] width 36 height 16
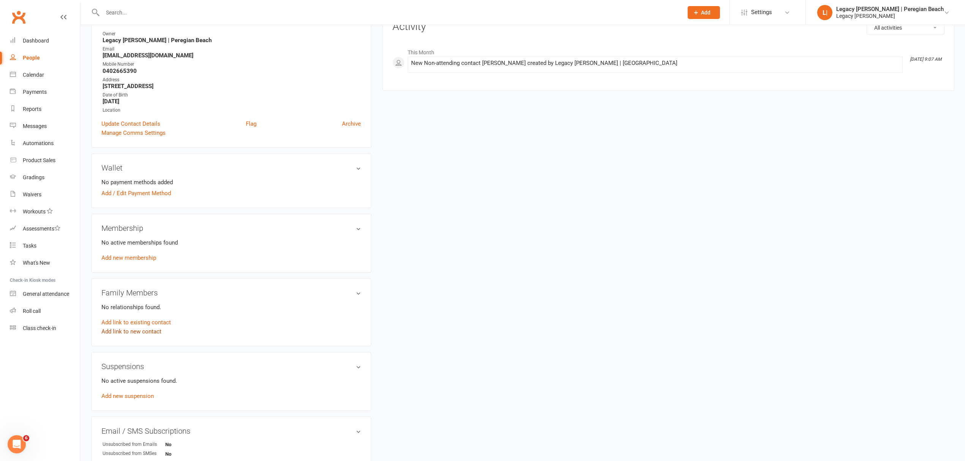
scroll to position [101, 0]
click at [124, 322] on link "Add link to existing contact" at bounding box center [135, 321] width 69 height 9
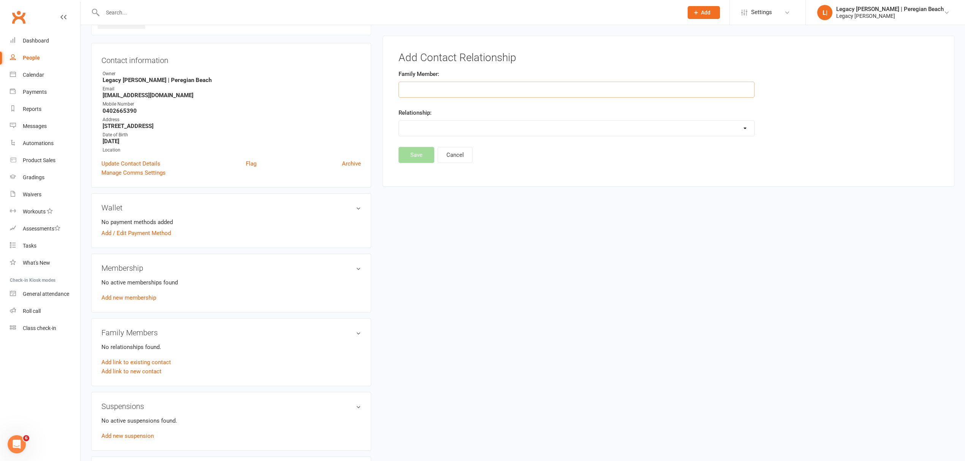
scroll to position [58, 0]
click at [447, 96] on input "text" at bounding box center [576, 92] width 356 height 16
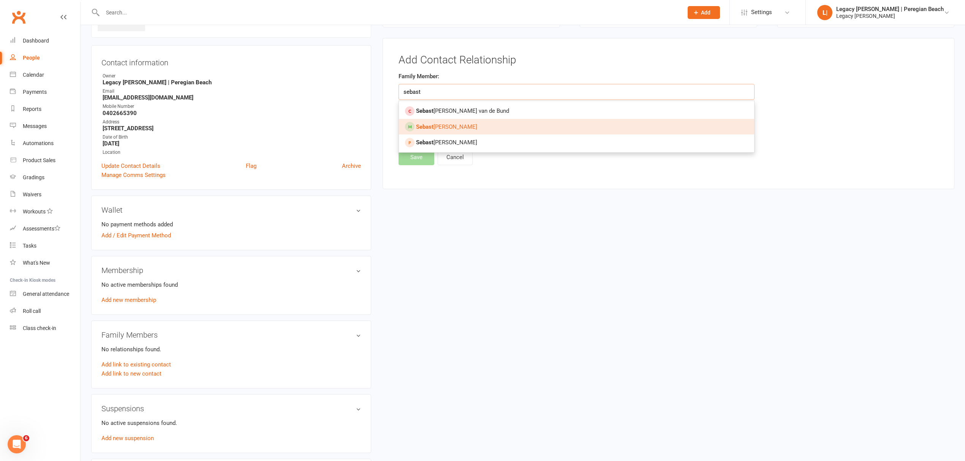
type input "sebast"
click at [463, 132] on link "Sebast [PERSON_NAME]" at bounding box center [576, 127] width 355 height 16
type input "[PERSON_NAME]"
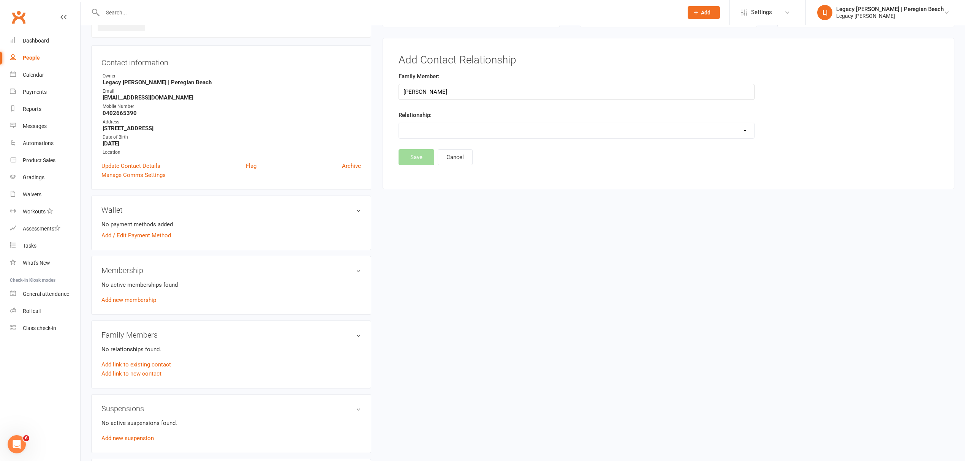
click at [444, 126] on select "Parent / Guardian Child Sibling (parent not in system) Spouse / Partner Cousin …" at bounding box center [576, 130] width 355 height 15
click at [399, 123] on select "Parent / Guardian Child Sibling (parent not in system) Spouse / Partner Cousin …" at bounding box center [576, 130] width 355 height 15
click at [485, 129] on select "Parent / Guardian Child Sibling (parent not in system) Spouse / Partner Cousin …" at bounding box center [576, 130] width 355 height 15
select select "1"
click at [399, 123] on select "Parent / Guardian Child Sibling (parent not in system) Spouse / Partner Cousin …" at bounding box center [576, 130] width 355 height 15
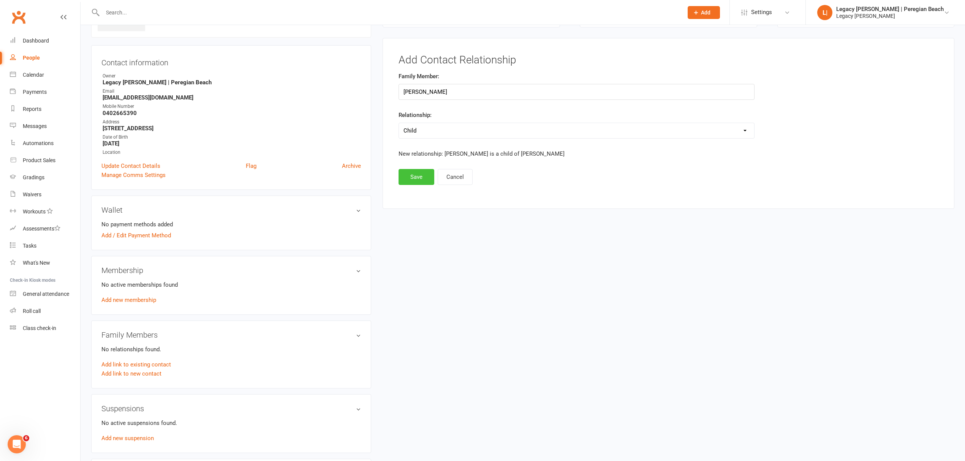
click at [420, 176] on button "Save" at bounding box center [416, 177] width 36 height 16
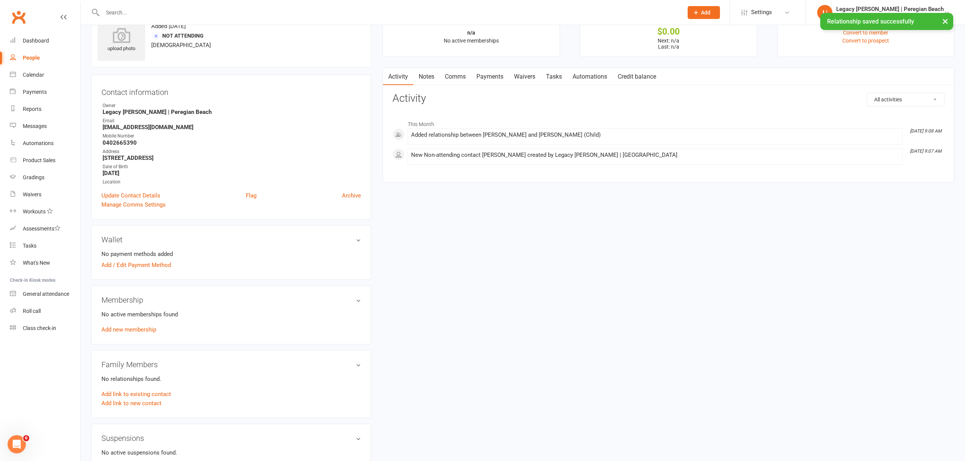
scroll to position [0, 0]
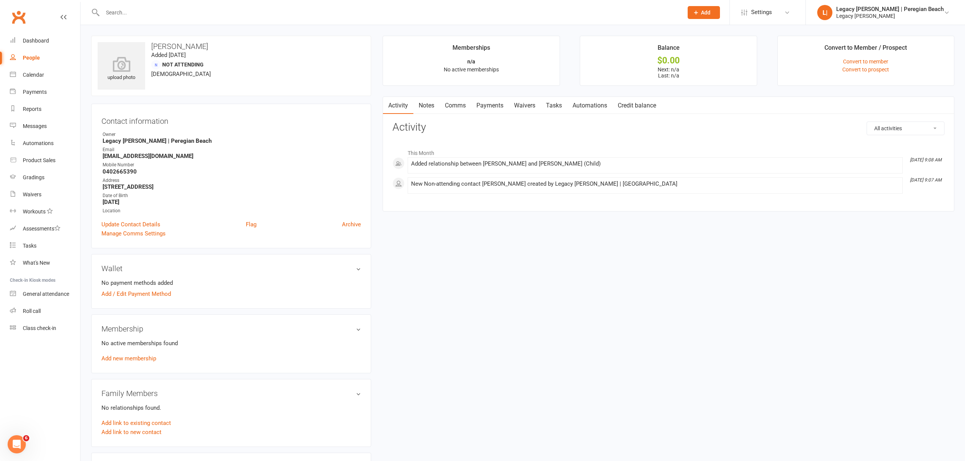
click at [710, 11] on span "Add" at bounding box center [705, 12] width 9 height 6
click at [707, 55] on link "Member" at bounding box center [695, 51] width 68 height 17
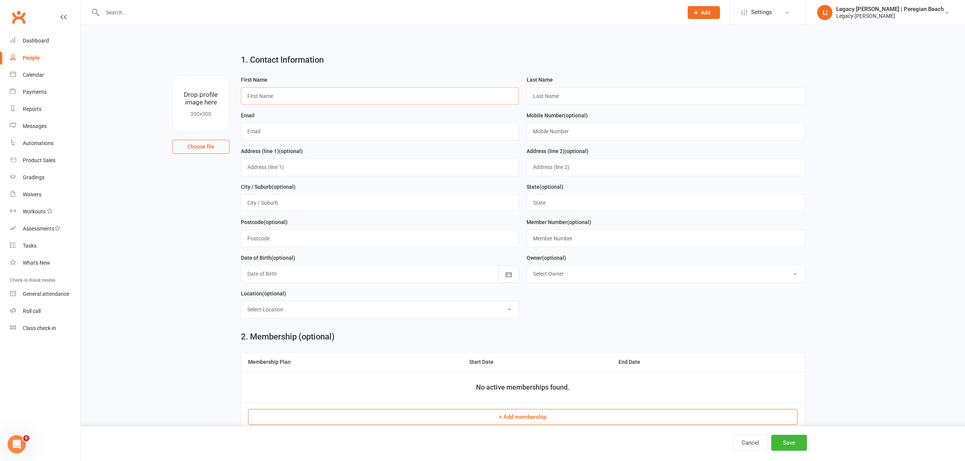
click at [279, 97] on input "text" at bounding box center [380, 95] width 278 height 17
paste input "[PERSON_NAME]"
drag, startPoint x: 261, startPoint y: 98, endPoint x: 321, endPoint y: 100, distance: 59.7
click at [321, 100] on input "[PERSON_NAME]" at bounding box center [380, 95] width 278 height 17
type input "[PERSON_NAME]"
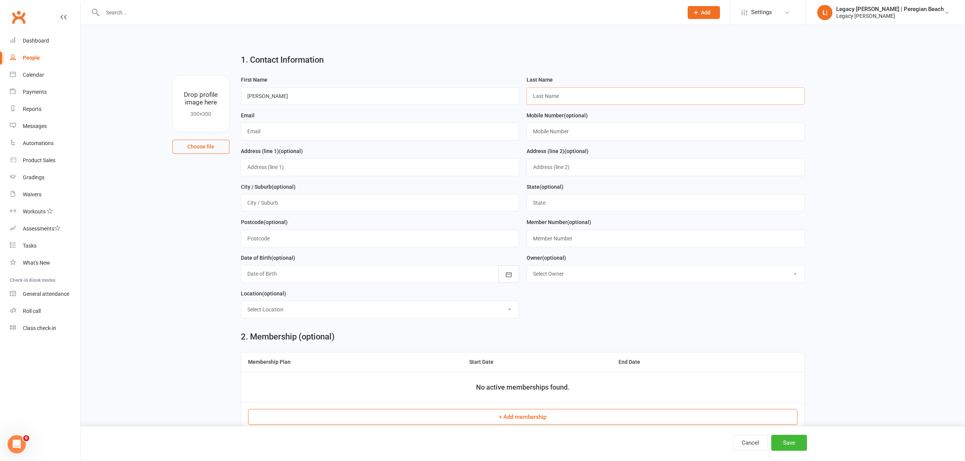
click at [562, 103] on input "text" at bounding box center [665, 95] width 278 height 17
paste input "[PERSON_NAME]"
type input "[PERSON_NAME]"
click at [268, 132] on input "text" at bounding box center [380, 131] width 278 height 17
paste input "[EMAIL_ADDRESS][DOMAIN_NAME]"
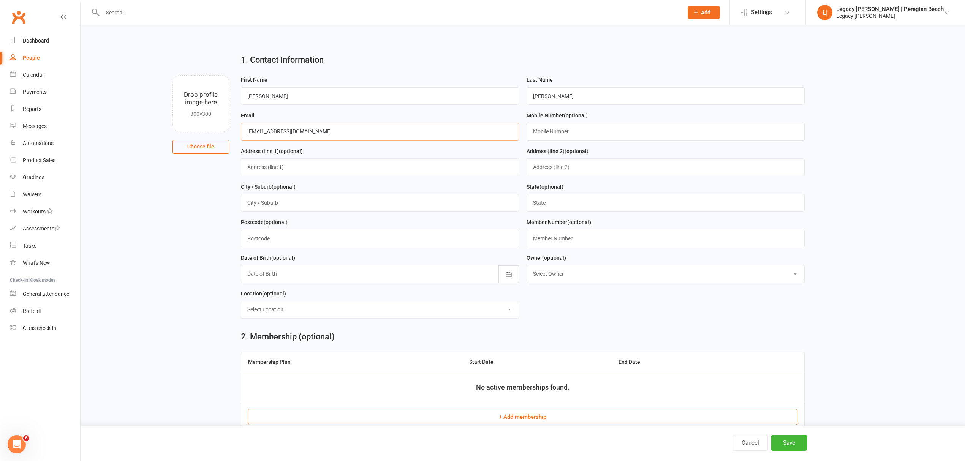
type input "[EMAIL_ADDRESS][DOMAIN_NAME]"
click at [286, 172] on input "text" at bounding box center [380, 166] width 278 height 17
paste input "[STREET_ADDRESS]"
drag, startPoint x: 287, startPoint y: 169, endPoint x: 326, endPoint y: 166, distance: 38.8
click at [326, 166] on input "[STREET_ADDRESS]" at bounding box center [380, 166] width 278 height 17
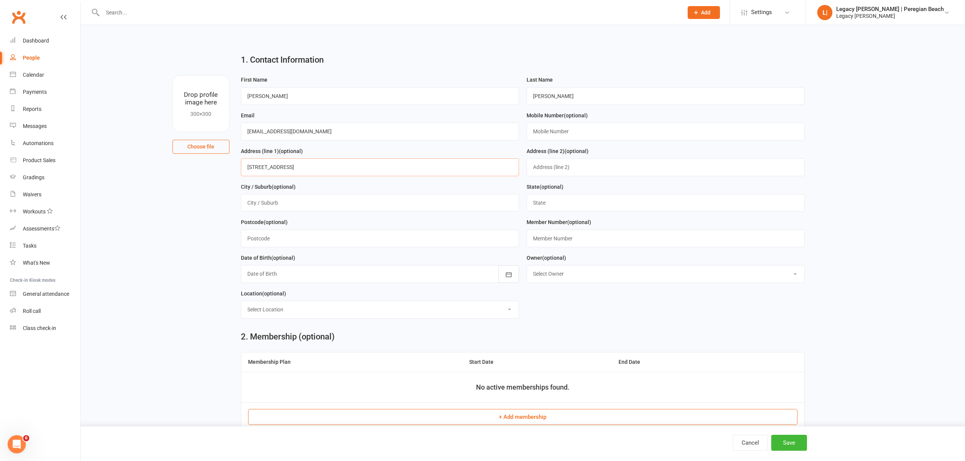
type input "[STREET_ADDRESS]"
click at [294, 205] on input "text" at bounding box center [380, 202] width 278 height 17
paste input "[GEOGRAPHIC_DATA]"
type input "[GEOGRAPHIC_DATA]"
click at [545, 211] on input "text" at bounding box center [665, 202] width 278 height 17
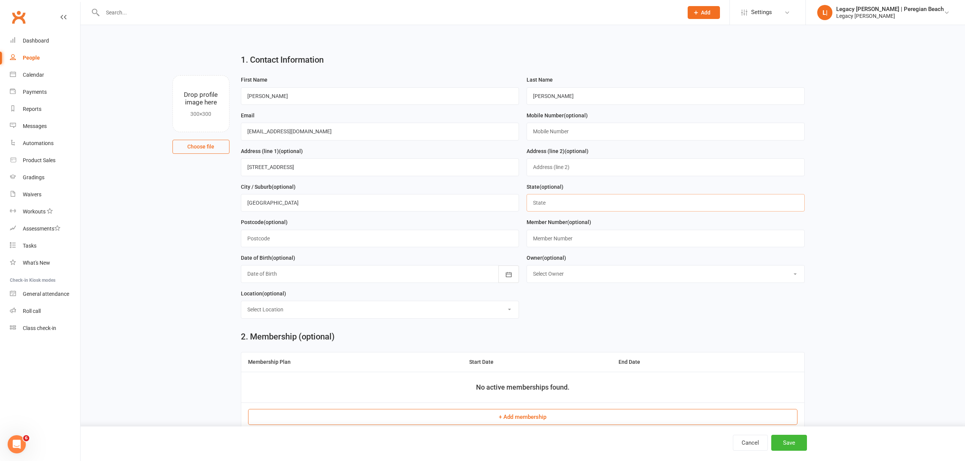
type input "QLD"
click at [301, 170] on input "[STREET_ADDRESS]" at bounding box center [380, 166] width 278 height 17
type input "[STREET_ADDRESS]"
click at [302, 242] on input "text" at bounding box center [380, 238] width 278 height 17
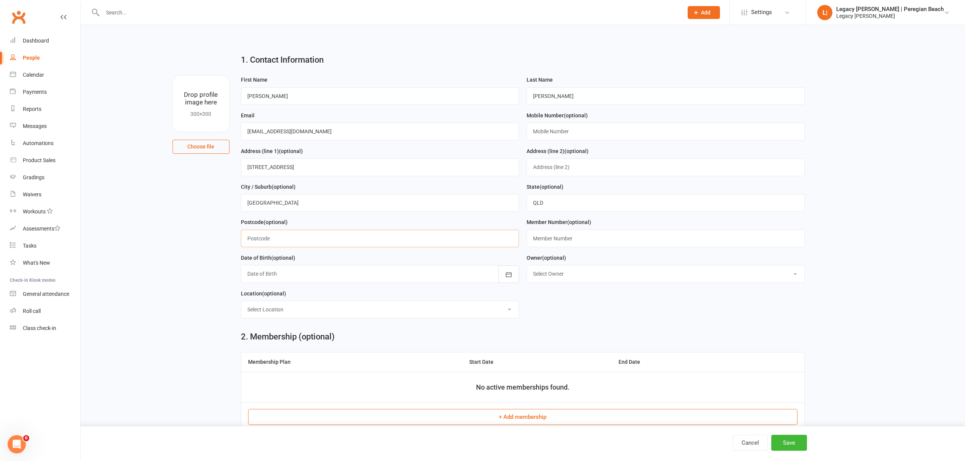
paste input "4573"
type input "4573"
click at [292, 169] on input "[STREET_ADDRESS]" at bounding box center [380, 166] width 278 height 17
type input "[STREET_ADDRESS]"
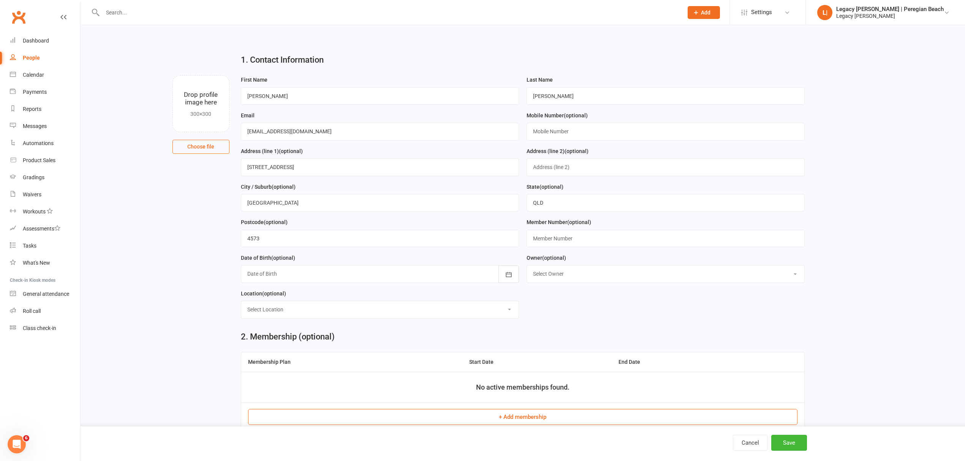
click at [300, 276] on div at bounding box center [380, 273] width 278 height 17
click at [259, 300] on button "button" at bounding box center [253, 293] width 16 height 14
click at [362, 340] on span "2015" at bounding box center [359, 338] width 12 height 7
click at [251, 312] on span "January" at bounding box center [260, 308] width 20 height 7
click at [322, 367] on span "21" at bounding box center [322, 366] width 6 height 6
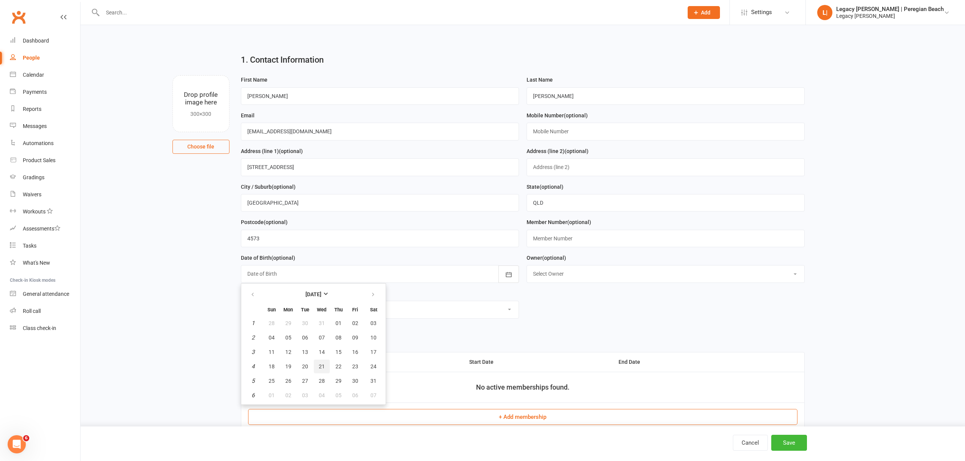
type input "[DATE]"
click at [789, 444] on button "Save" at bounding box center [789, 443] width 36 height 16
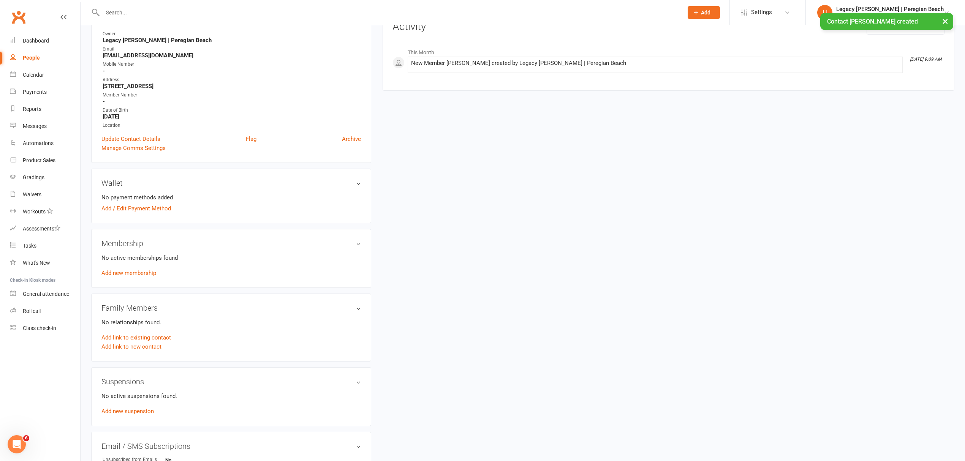
scroll to position [101, 0]
click at [122, 337] on link "Add link to existing contact" at bounding box center [135, 337] width 69 height 9
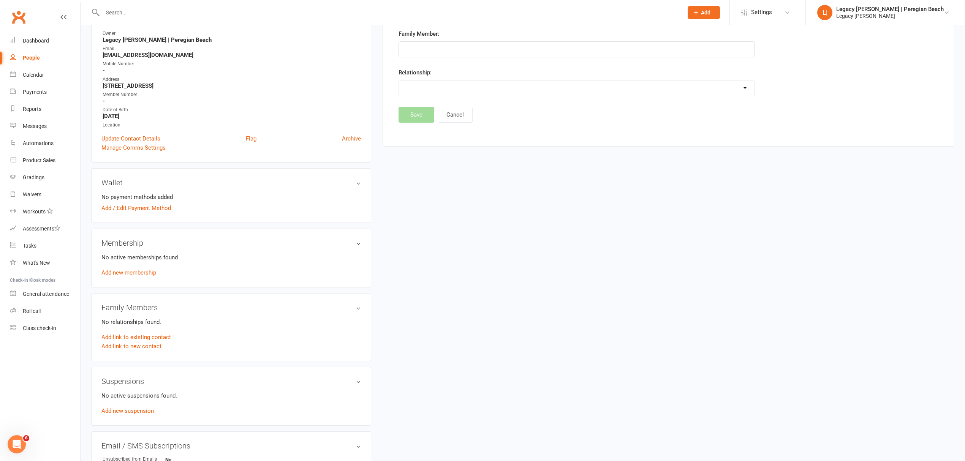
scroll to position [58, 0]
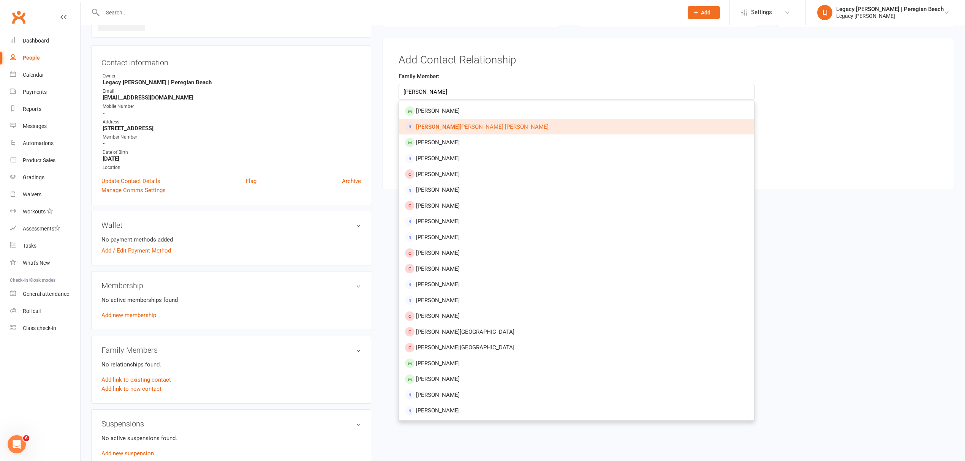
type input "[PERSON_NAME]"
click at [455, 125] on span "[PERSON_NAME] [PERSON_NAME]" at bounding box center [482, 126] width 133 height 7
type input "[PERSON_NAME]"
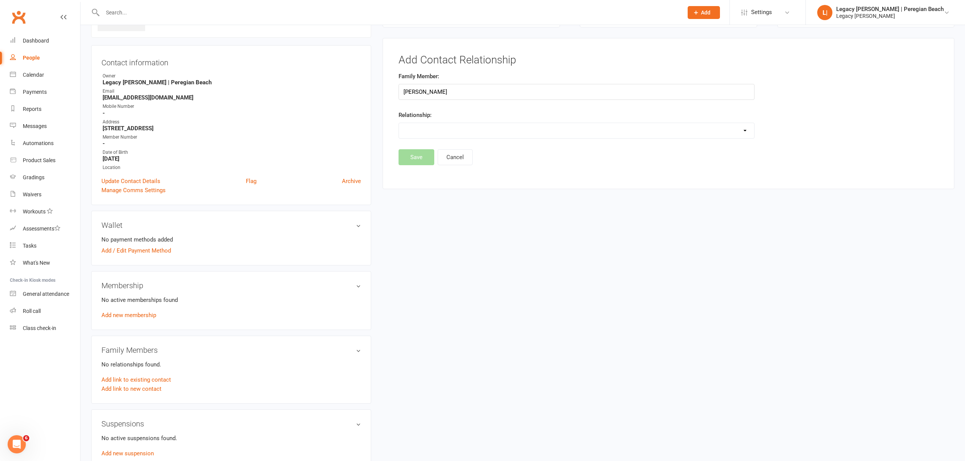
click at [447, 131] on select "Parent / Guardian Child Sibling (parent not in system) Spouse / Partner Cousin …" at bounding box center [576, 130] width 355 height 15
click at [399, 123] on select "Parent / Guardian Child Sibling (parent not in system) Spouse / Partner Cousin …" at bounding box center [576, 130] width 355 height 15
drag, startPoint x: 466, startPoint y: 134, endPoint x: 458, endPoint y: 137, distance: 8.2
click at [466, 134] on select "Parent / Guardian Child Sibling (parent not in system) Spouse / Partner Cousin …" at bounding box center [576, 130] width 355 height 15
select select "0"
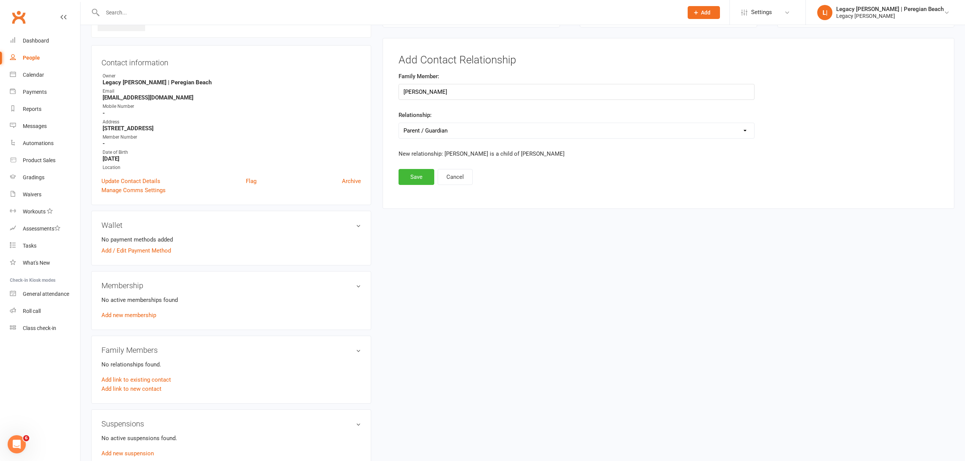
click at [399, 123] on select "Parent / Guardian Child Sibling (parent not in system) Spouse / Partner Cousin …" at bounding box center [576, 130] width 355 height 15
click at [415, 172] on button "Save" at bounding box center [416, 177] width 36 height 16
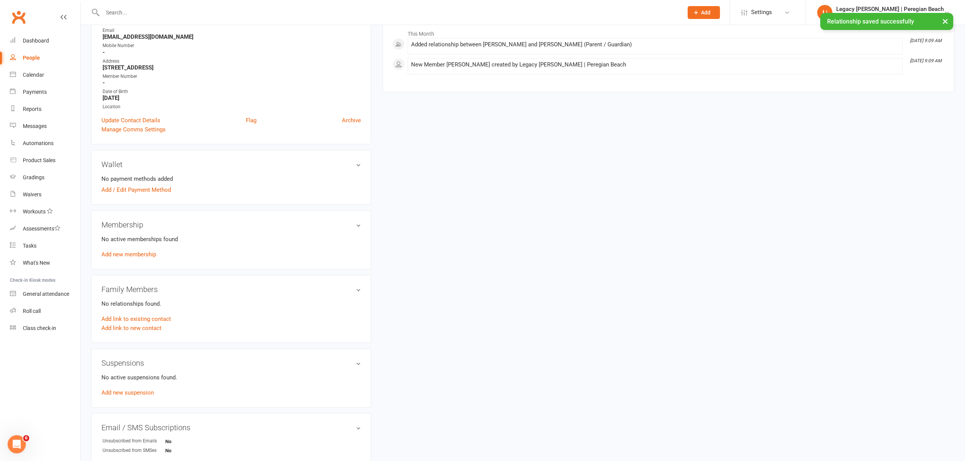
scroll to position [87, 0]
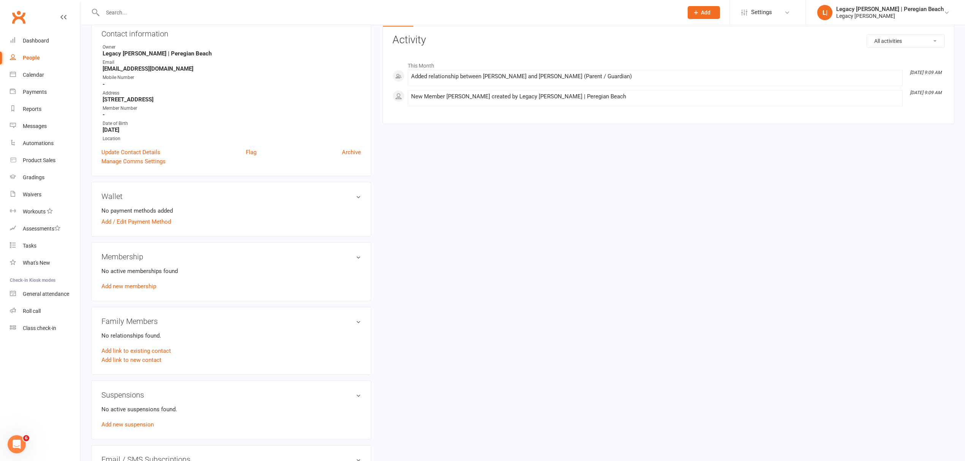
click at [146, 17] on div at bounding box center [384, 12] width 586 height 25
click at [150, 9] on input "text" at bounding box center [388, 12] width 577 height 11
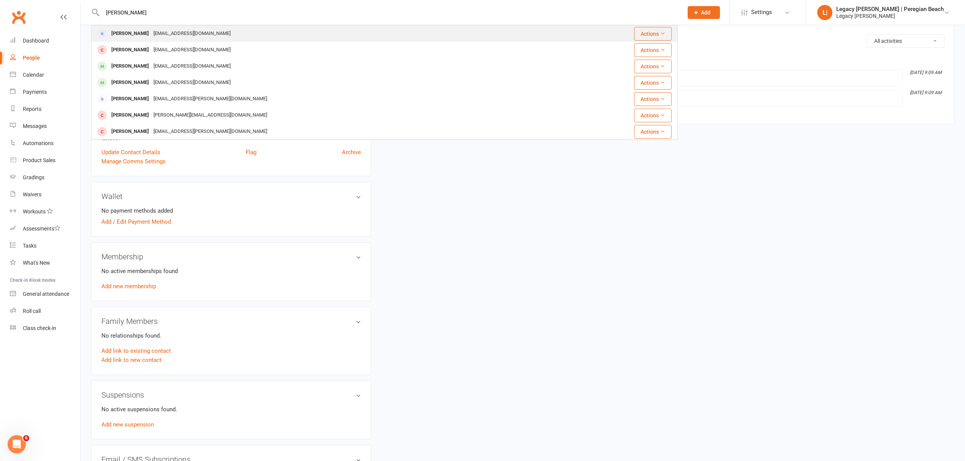
type input "[PERSON_NAME]"
click at [151, 34] on div "[PERSON_NAME]" at bounding box center [130, 33] width 42 height 11
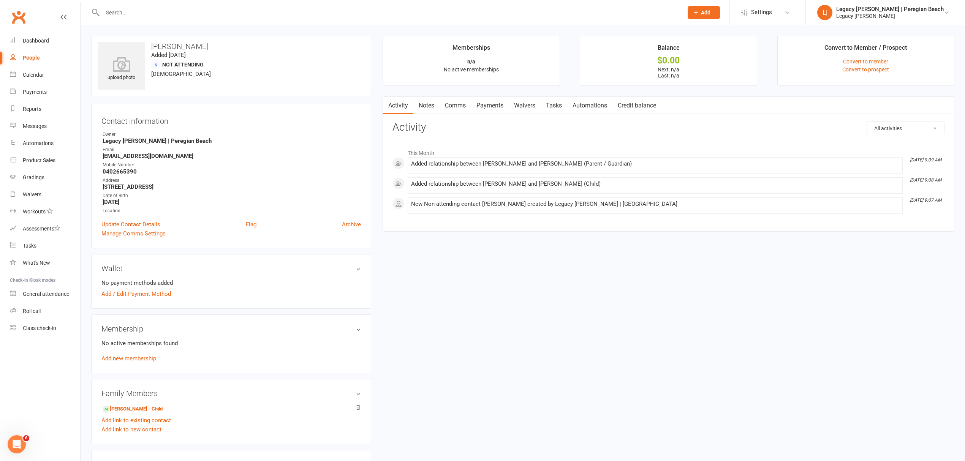
click at [538, 98] on link "Waivers" at bounding box center [524, 105] width 32 height 17
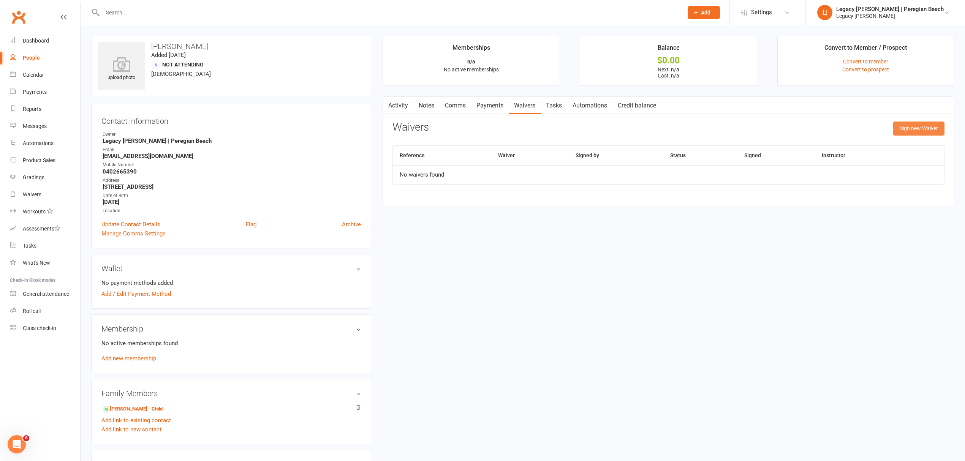
click at [915, 129] on button "Sign new Waiver" at bounding box center [918, 129] width 51 height 14
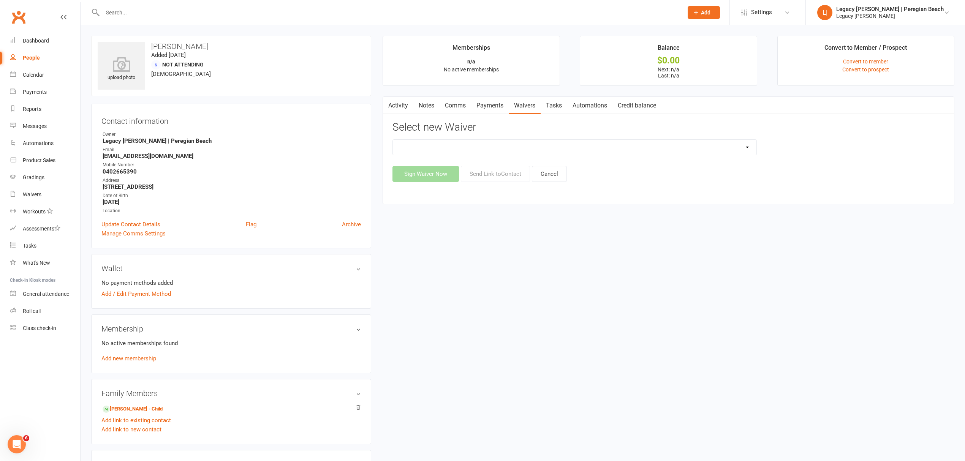
click at [470, 152] on select "2nd Week Free Trial 8-Week Commitment Program Cancellation Form Collect Payment…" at bounding box center [574, 147] width 363 height 15
select select "12630"
click at [393, 140] on select "2nd Week Free Trial 8-Week Commitment Program Cancellation Form Collect Payment…" at bounding box center [574, 147] width 363 height 15
click at [494, 174] on button "Send Link to Contact" at bounding box center [495, 174] width 69 height 16
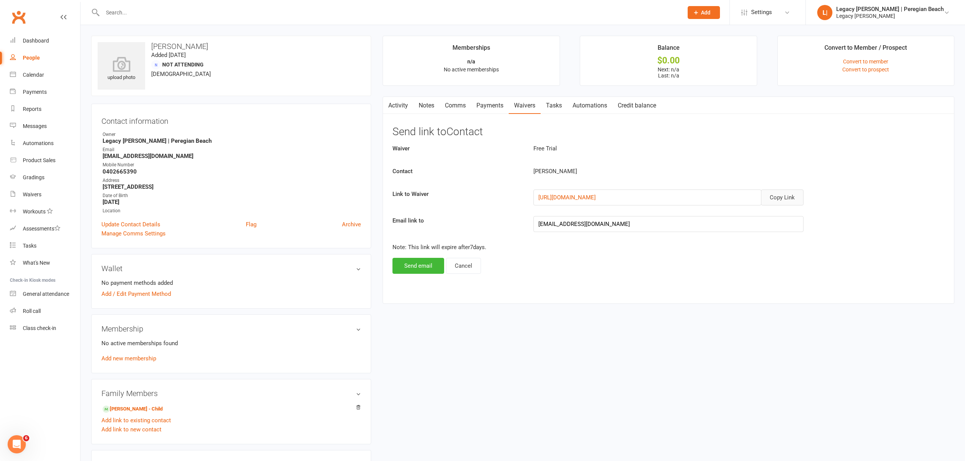
click at [786, 198] on button "Copy Link" at bounding box center [782, 197] width 43 height 16
click at [453, 100] on link "Comms" at bounding box center [455, 105] width 32 height 17
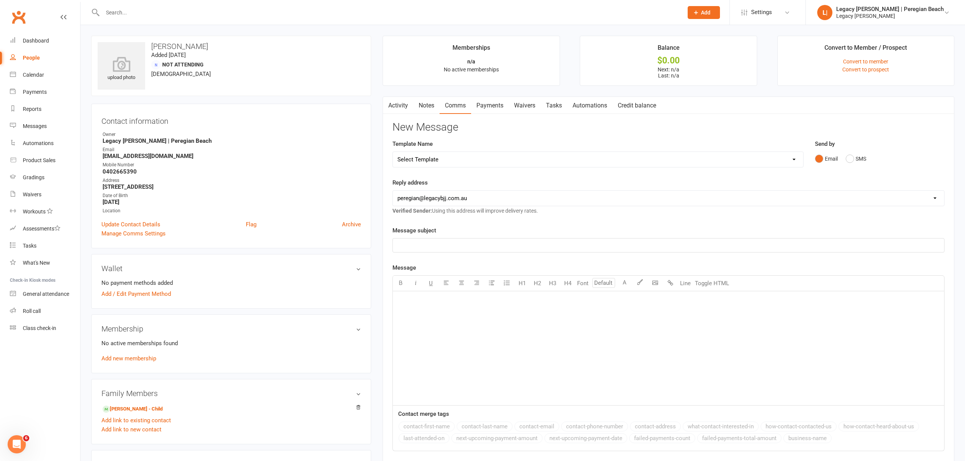
click at [448, 339] on div "﻿" at bounding box center [668, 348] width 551 height 114
click at [399, 302] on span "[URL][DOMAIN_NAME]" at bounding box center [425, 300] width 57 height 7
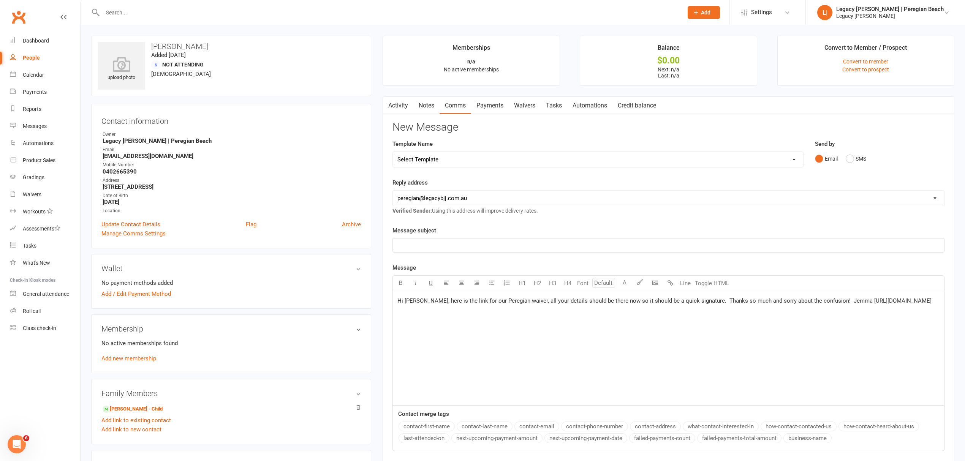
click at [489, 301] on span "Hi [PERSON_NAME], here is the link for our Peregian waiver, all your details sh…" at bounding box center [664, 300] width 534 height 7
click at [485, 303] on span "Hi [PERSON_NAME], here is the link for our Peregian waiver, all your details sh…" at bounding box center [664, 300] width 534 height 7
click at [565, 301] on span "Hi [PERSON_NAME], here is the link for our Legacy Peregian waiver, all your det…" at bounding box center [651, 305] width 509 height 16
click at [627, 303] on span "Hi [PERSON_NAME], here is the link for our Legacy Peregian waiver, all your det…" at bounding box center [651, 305] width 509 height 16
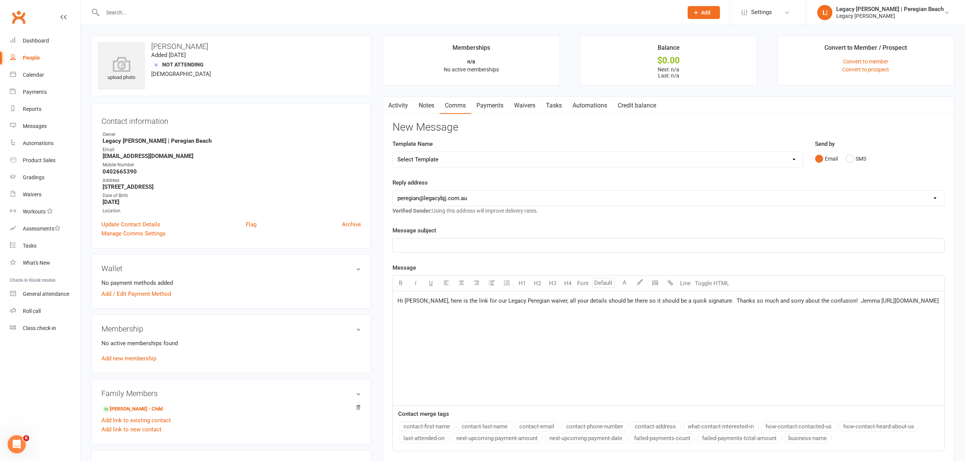
click at [654, 303] on span "Hi [PERSON_NAME], here is the link for our Legacy Peregian waiver, all your det…" at bounding box center [667, 300] width 541 height 7
click at [871, 321] on div "Hi [PERSON_NAME], here is the link for our Legacy Peregian waiver, all your det…" at bounding box center [668, 348] width 551 height 114
copy span "Hi [PERSON_NAME], here is the link for our Legacy Peregian waiver, all your det…"
click at [860, 160] on button "SMS" at bounding box center [855, 159] width 21 height 14
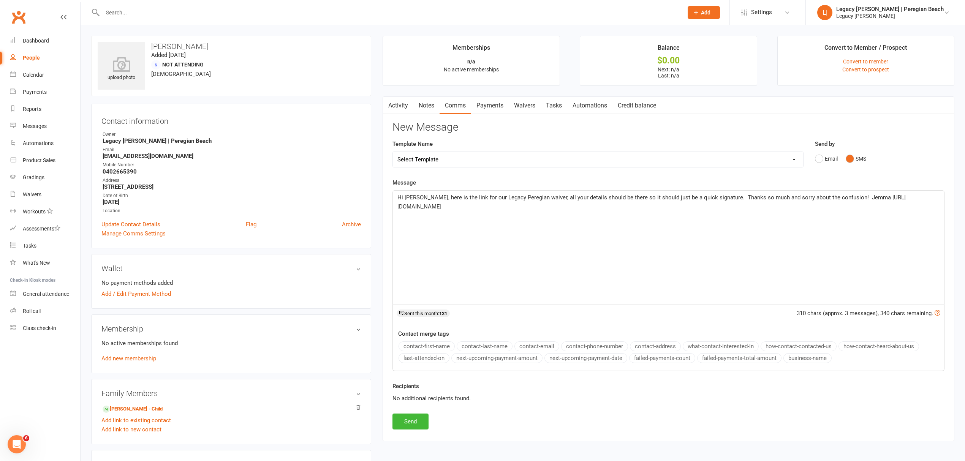
click at [467, 221] on div "Hi [PERSON_NAME], here is the link for our Legacy Peregian waiver, all your det…" at bounding box center [668, 248] width 551 height 114
click at [418, 421] on button "Send" at bounding box center [410, 422] width 36 height 16
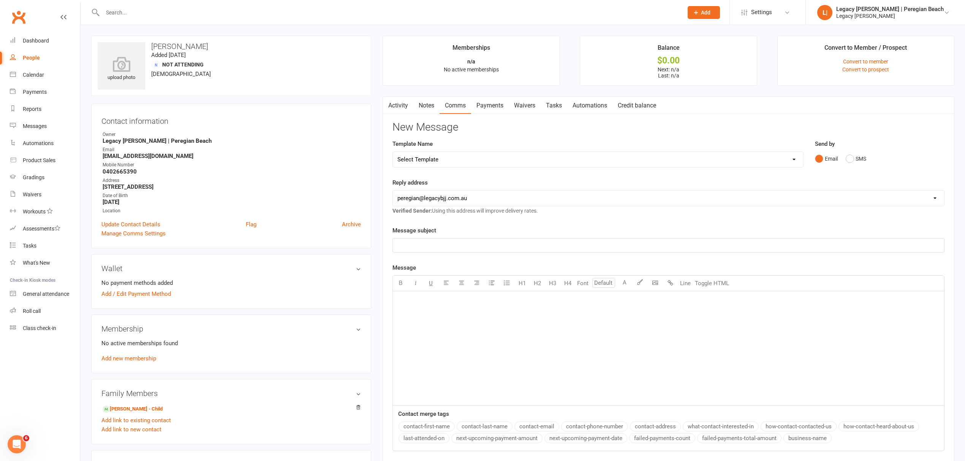
click at [148, 17] on input "text" at bounding box center [388, 12] width 577 height 11
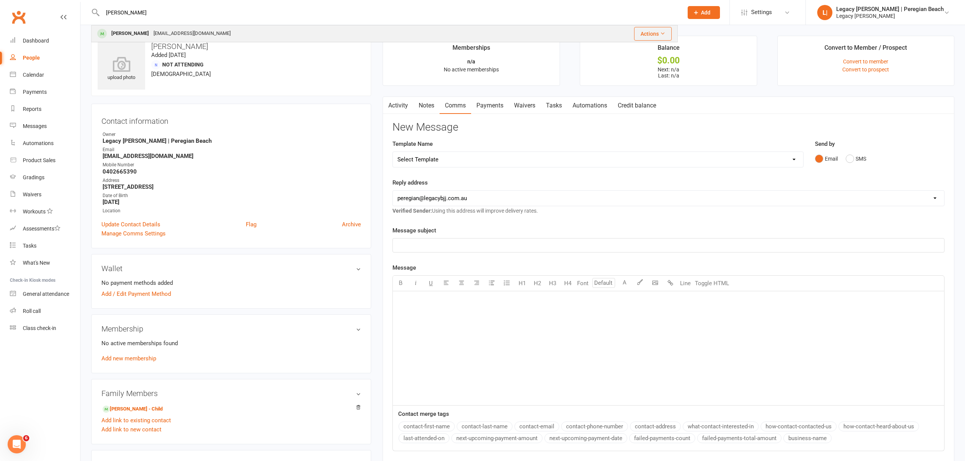
type input "[PERSON_NAME]"
click at [151, 32] on div "[EMAIL_ADDRESS][DOMAIN_NAME]" at bounding box center [192, 33] width 82 height 11
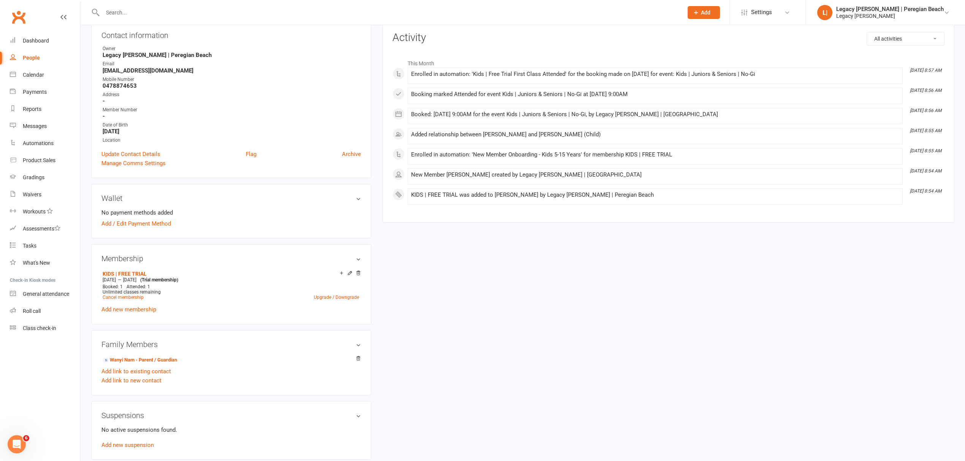
scroll to position [101, 0]
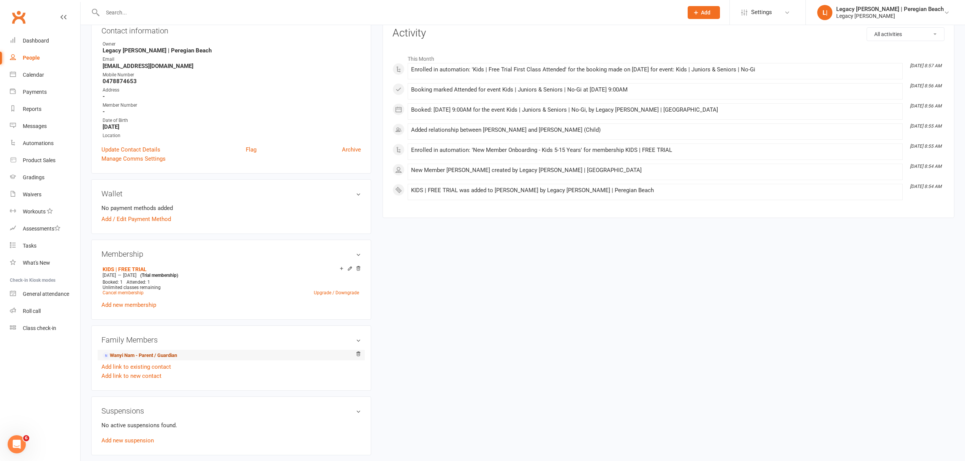
click at [131, 356] on link "Wanyi Nam - Parent / Guardian" at bounding box center [140, 356] width 74 height 8
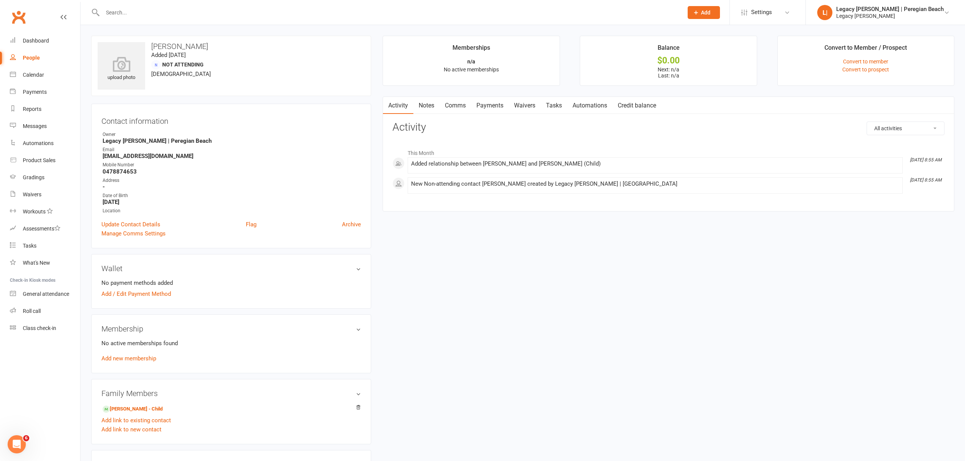
click at [526, 106] on link "Waivers" at bounding box center [524, 105] width 32 height 17
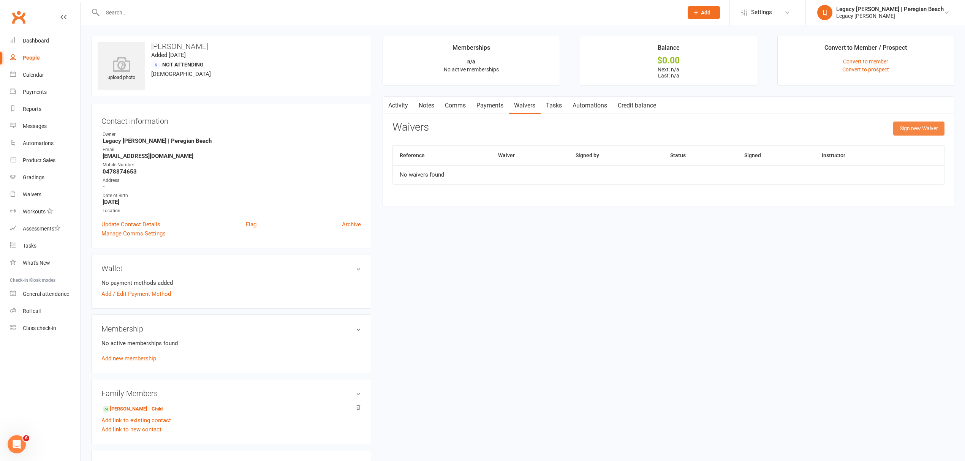
click at [927, 128] on button "Sign new Waiver" at bounding box center [918, 129] width 51 height 14
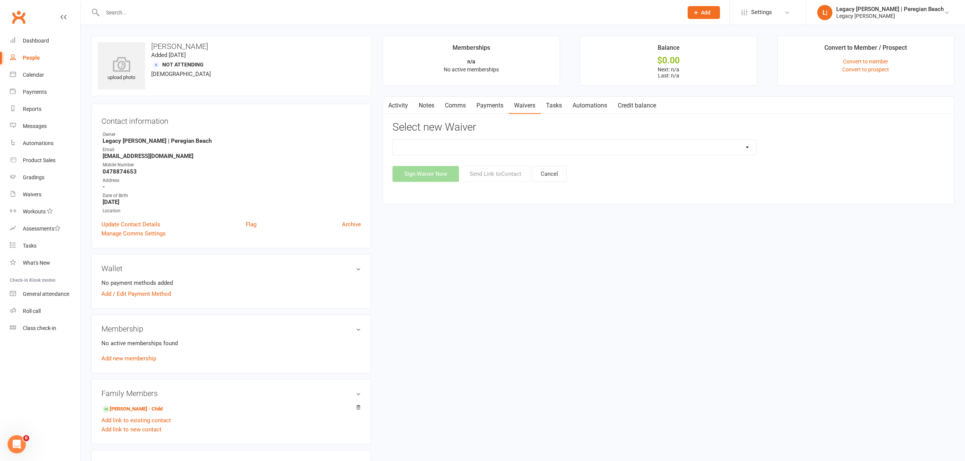
click at [462, 158] on div "2nd Week Free Trial 8-Week Commitment Program Cancellation Form Collect Payment…" at bounding box center [668, 160] width 552 height 43
click at [462, 152] on select "2nd Week Free Trial 8-Week Commitment Program Cancellation Form Collect Payment…" at bounding box center [574, 147] width 363 height 15
select select "12630"
click at [393, 140] on select "2nd Week Free Trial 8-Week Commitment Program Cancellation Form Collect Payment…" at bounding box center [574, 147] width 363 height 15
click at [495, 174] on button "Send Link to Contact" at bounding box center [495, 174] width 69 height 16
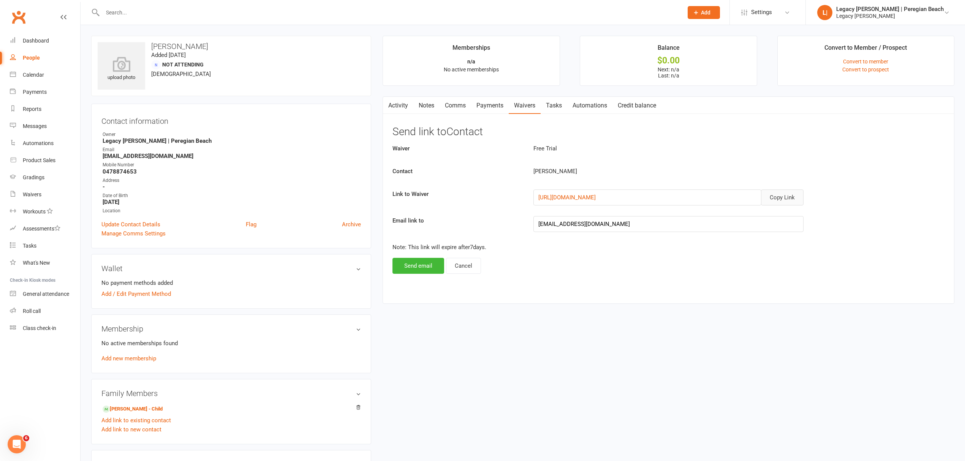
click at [782, 196] on button "Copy Link" at bounding box center [782, 197] width 43 height 16
click at [459, 105] on link "Comms" at bounding box center [455, 105] width 32 height 17
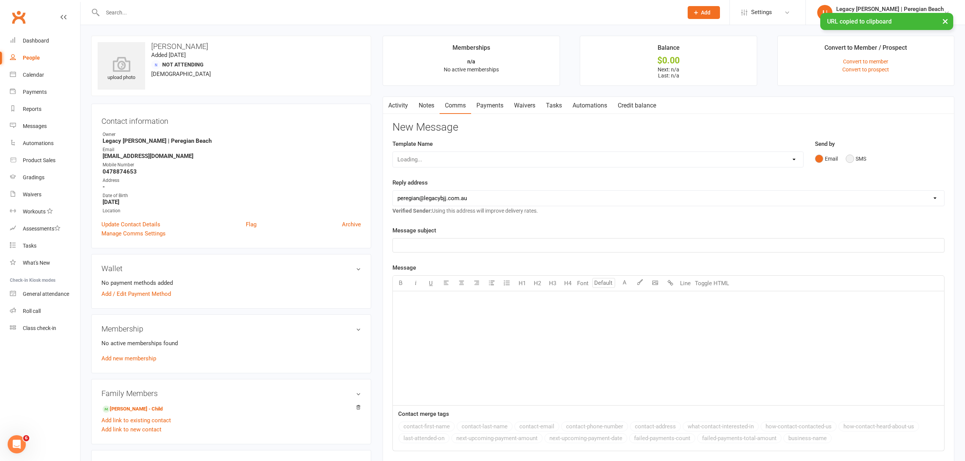
click at [860, 157] on button "SMS" at bounding box center [855, 159] width 21 height 14
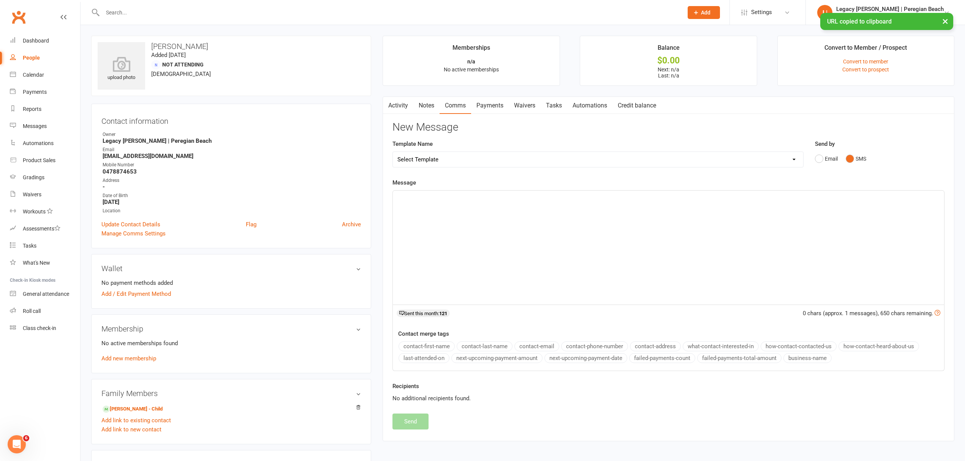
click at [497, 247] on div "﻿" at bounding box center [668, 248] width 551 height 114
paste div
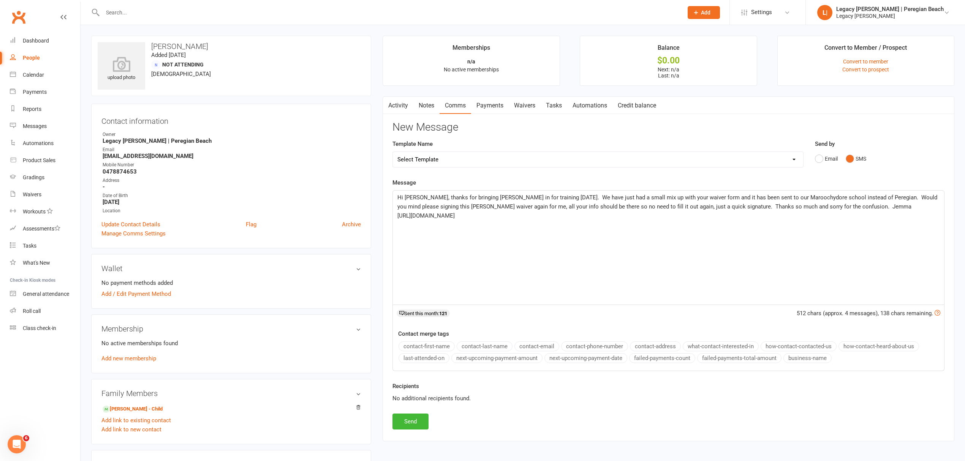
click at [499, 198] on span "Hi [PERSON_NAME], thanks for bringing [PERSON_NAME] in for training [DATE]. We …" at bounding box center [667, 202] width 541 height 16
click at [638, 206] on span "Hi [PERSON_NAME], thanks for bringing [PERSON_NAME] in for Jiu Jitsu training […" at bounding box center [666, 206] width 539 height 25
click at [759, 222] on div "Hi [PERSON_NAME], thanks for bringing [PERSON_NAME] in for Jiu Jitsu training […" at bounding box center [668, 248] width 551 height 114
click at [866, 208] on p "Hi [PERSON_NAME], thanks for bringing [PERSON_NAME] in for Jiu Jitsu training […" at bounding box center [668, 206] width 542 height 27
click at [504, 204] on span "Hi [PERSON_NAME], thanks for bringing [PERSON_NAME] in for Jiu Jitsu training […" at bounding box center [666, 206] width 539 height 25
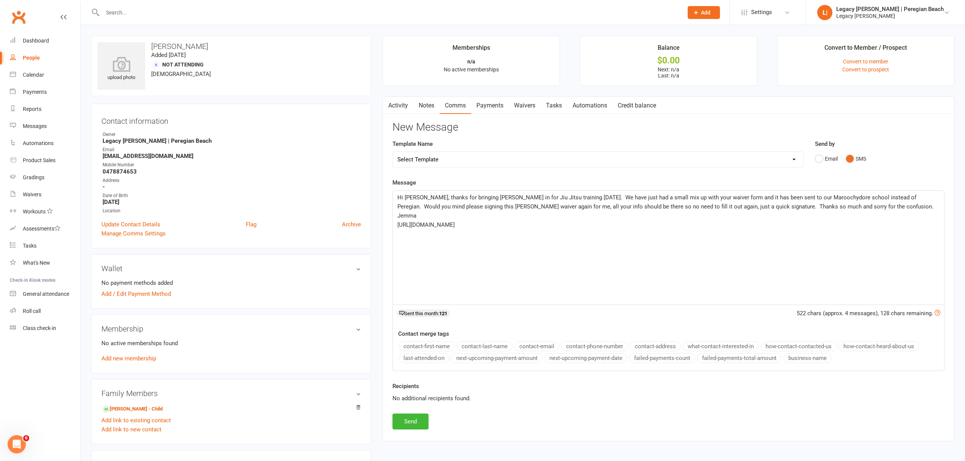
click at [566, 206] on span "Hi [PERSON_NAME], thanks for bringing [PERSON_NAME] in for Jiu Jitsu training […" at bounding box center [666, 206] width 539 height 25
click at [633, 207] on span "Hi [PERSON_NAME], thanks for bringing [PERSON_NAME] in for Jiu Jitsu training […" at bounding box center [666, 206] width 539 height 25
click at [699, 206] on span "Hi [PERSON_NAME], thanks for bringing [PERSON_NAME] in for Jiu Jitsu training […" at bounding box center [666, 206] width 539 height 25
click at [748, 220] on p "[URL][DOMAIN_NAME]" at bounding box center [668, 224] width 542 height 9
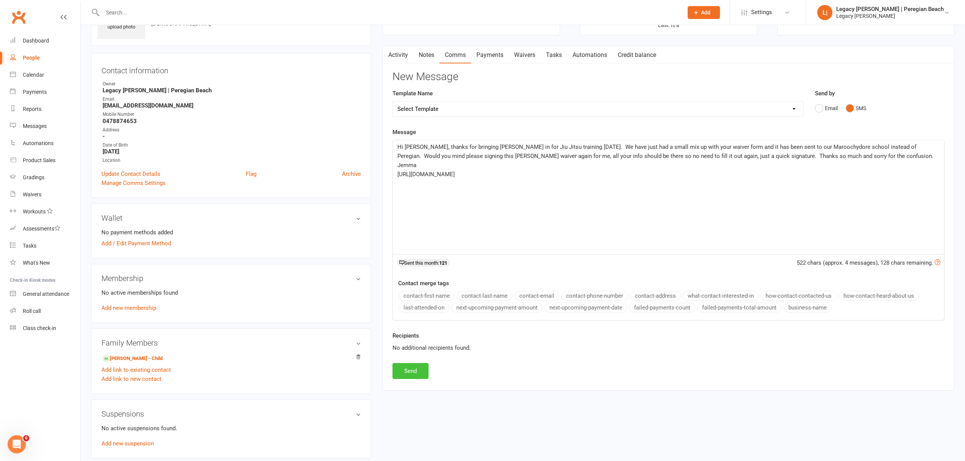
click at [411, 368] on button "Send" at bounding box center [410, 371] width 36 height 16
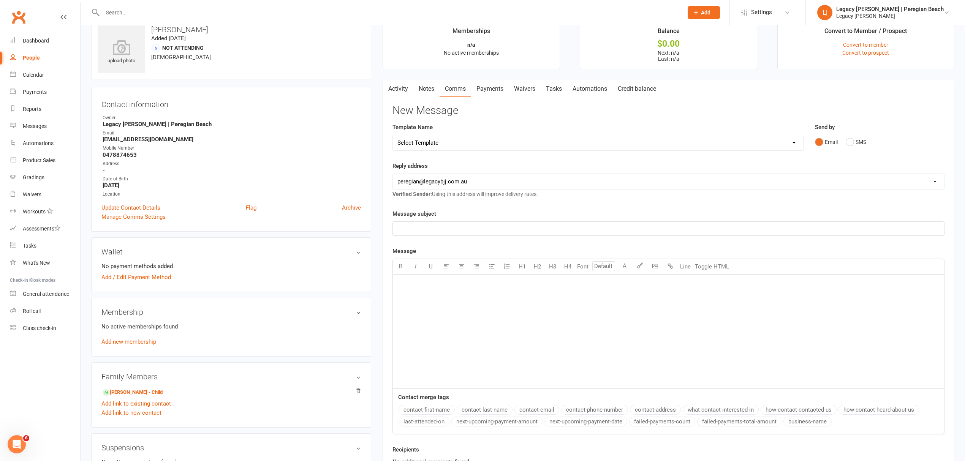
scroll to position [0, 0]
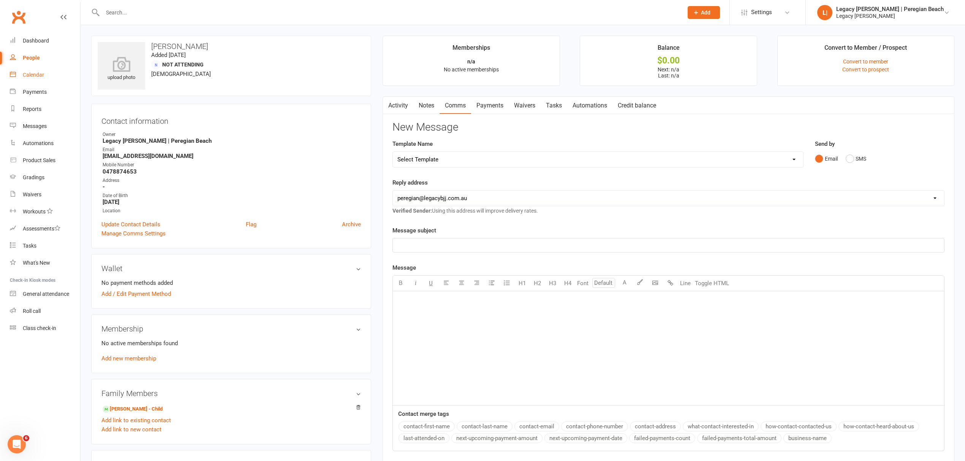
click at [44, 78] on link "Calendar" at bounding box center [45, 74] width 70 height 17
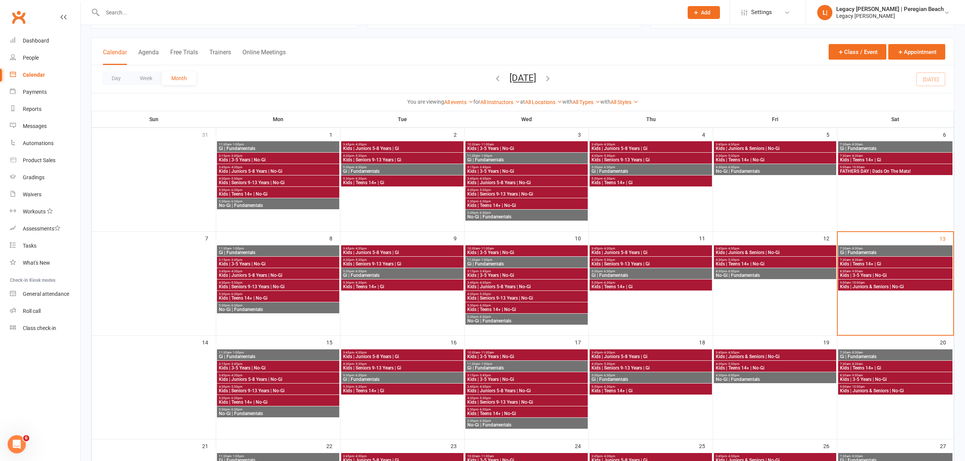
scroll to position [51, 0]
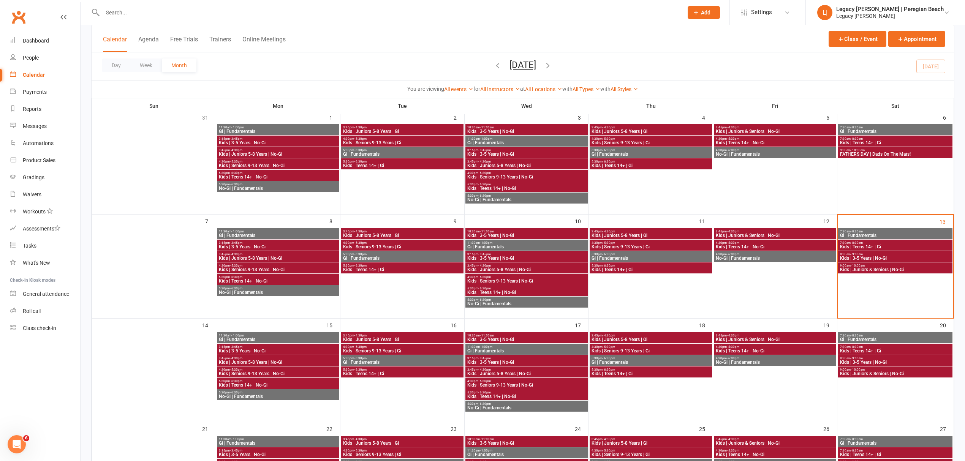
click at [496, 362] on span "Kids | 3-5 Years | No-Gi" at bounding box center [526, 362] width 119 height 5
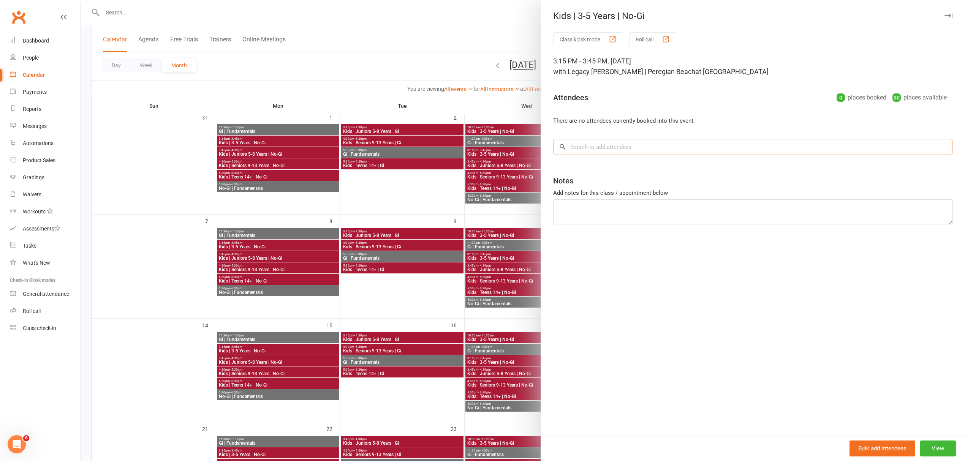
click at [593, 152] on input "search" at bounding box center [752, 147] width 399 height 16
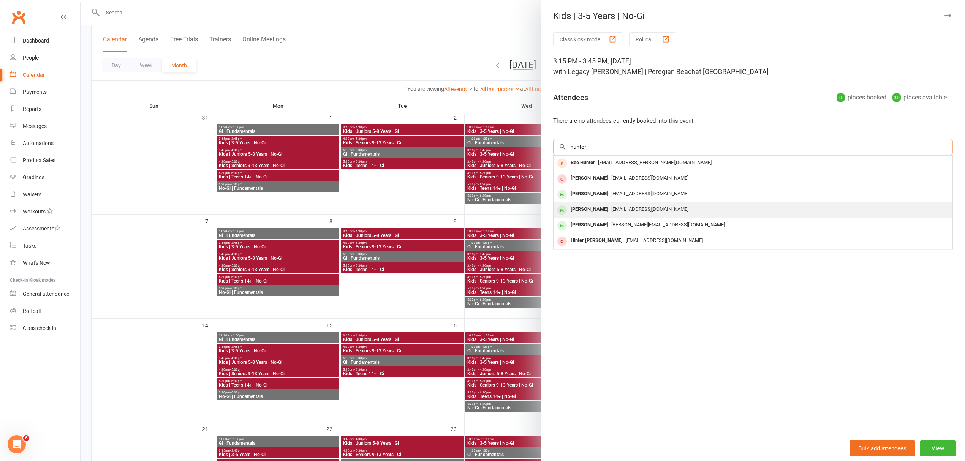
type input "hunter"
click at [611, 205] on div "[EMAIL_ADDRESS][DOMAIN_NAME]" at bounding box center [752, 209] width 393 height 11
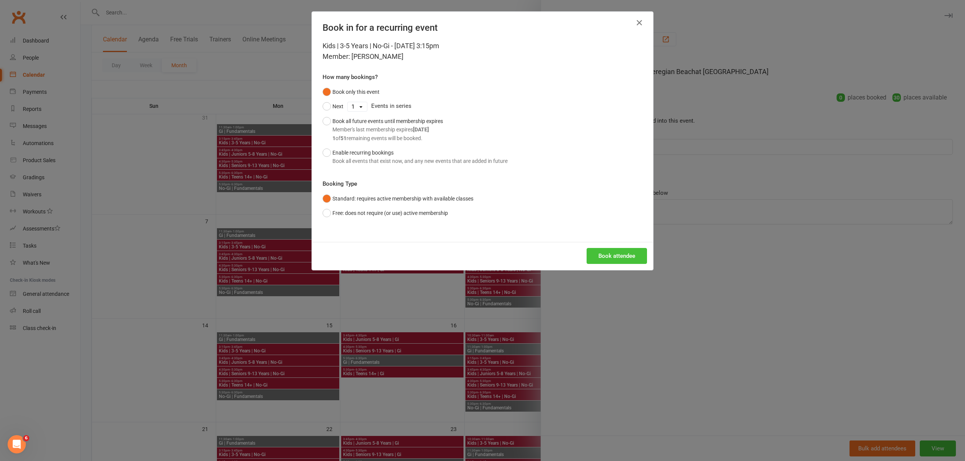
click at [628, 257] on button "Book attendee" at bounding box center [616, 256] width 60 height 16
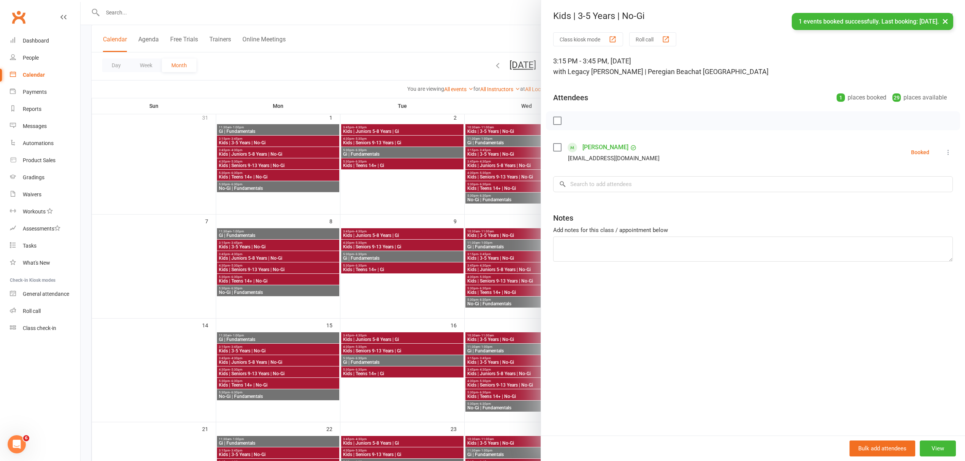
click at [448, 46] on div at bounding box center [523, 230] width 884 height 461
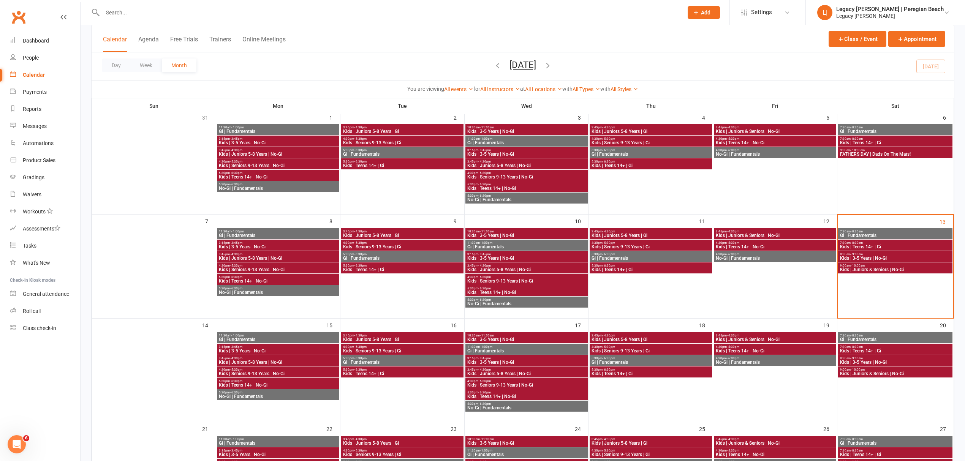
click at [508, 374] on span "Kids | Juniors 5-8 Years | No-Gi" at bounding box center [526, 373] width 119 height 5
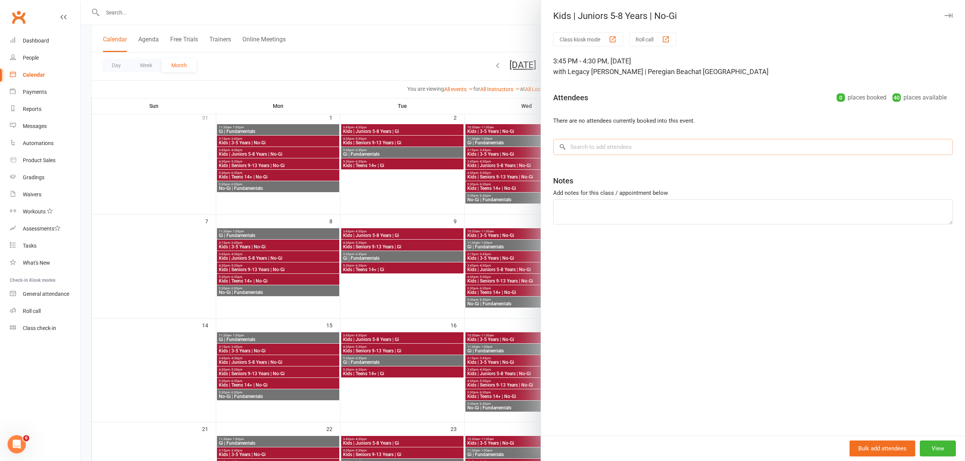
click at [612, 147] on input "search" at bounding box center [752, 147] width 399 height 16
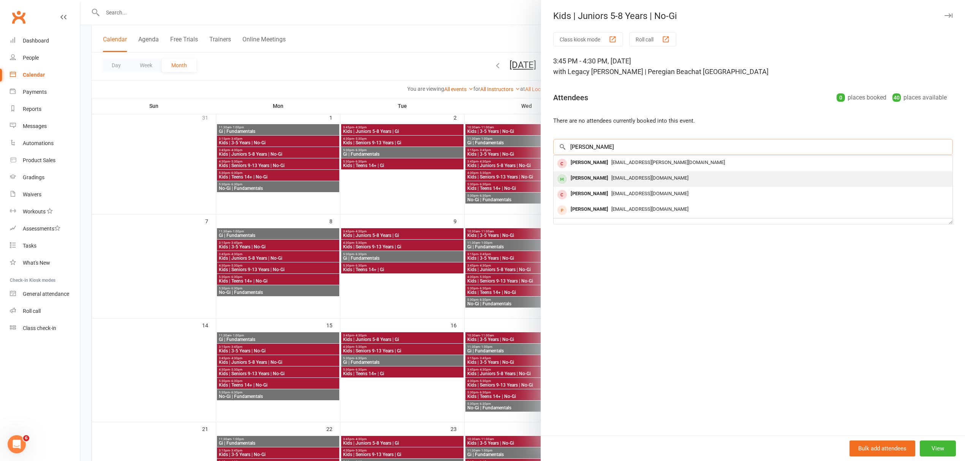
type input "[PERSON_NAME]"
click at [589, 181] on div "[PERSON_NAME]" at bounding box center [589, 178] width 44 height 11
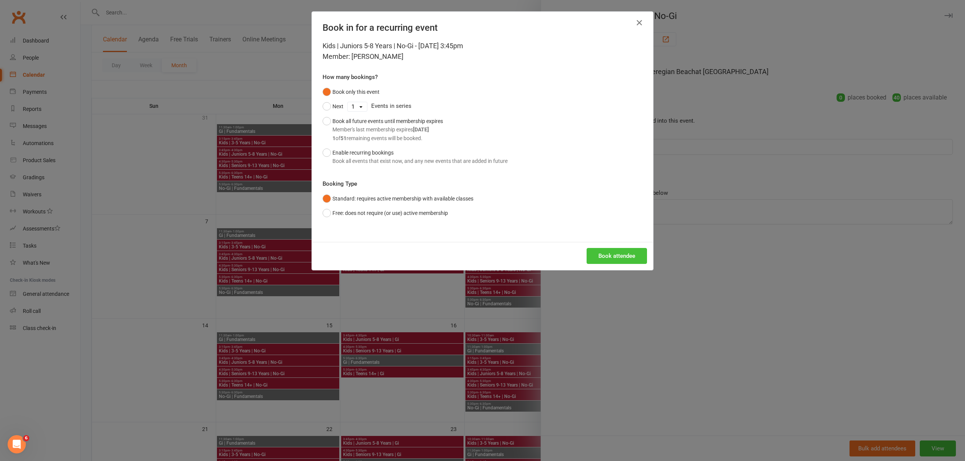
click at [608, 259] on button "Book attendee" at bounding box center [616, 256] width 60 height 16
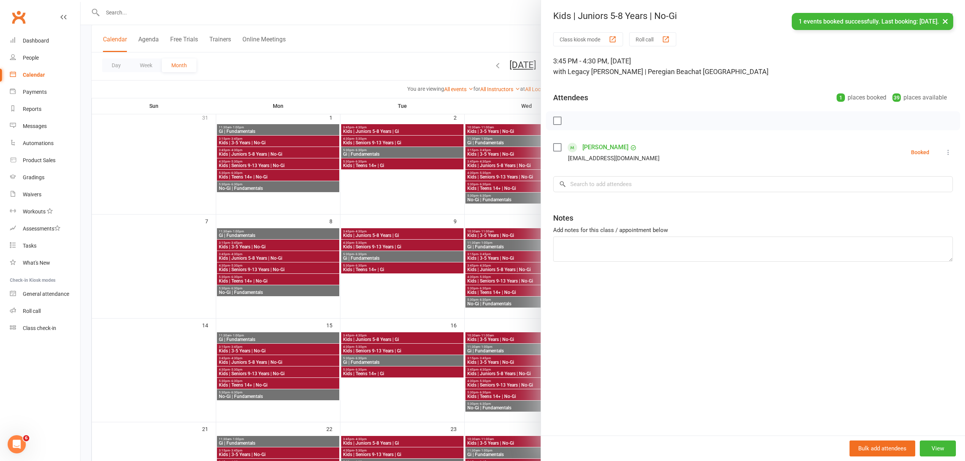
click at [589, 144] on link "[PERSON_NAME]" at bounding box center [605, 147] width 46 height 12
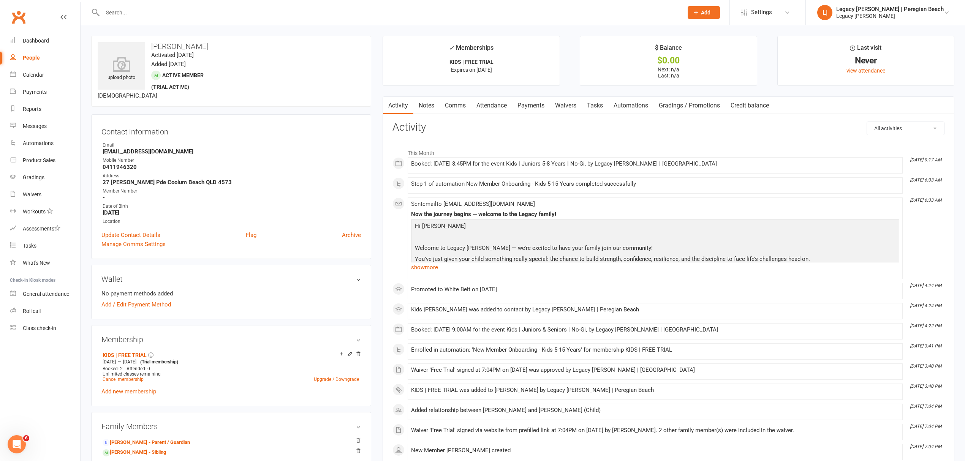
click at [157, 12] on input "text" at bounding box center [388, 12] width 577 height 11
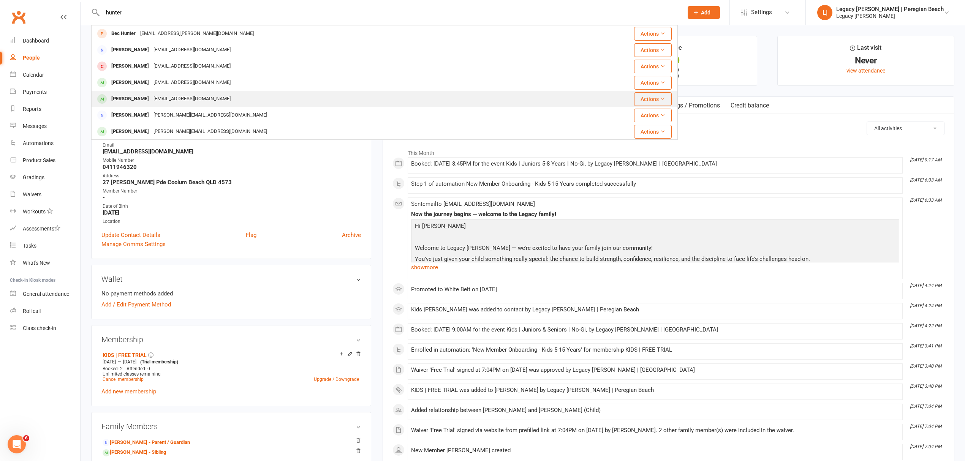
type input "hunter"
click at [141, 99] on div "[PERSON_NAME]" at bounding box center [130, 98] width 42 height 11
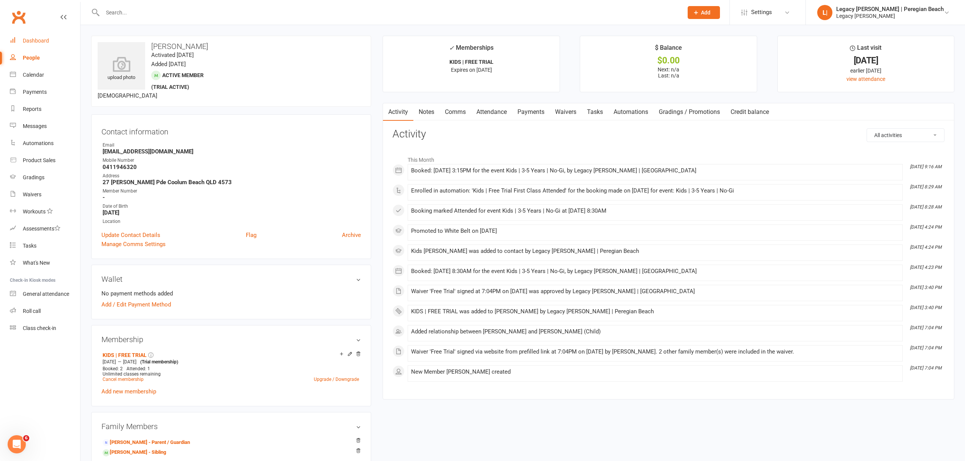
click at [40, 39] on div "Dashboard" at bounding box center [36, 41] width 26 height 6
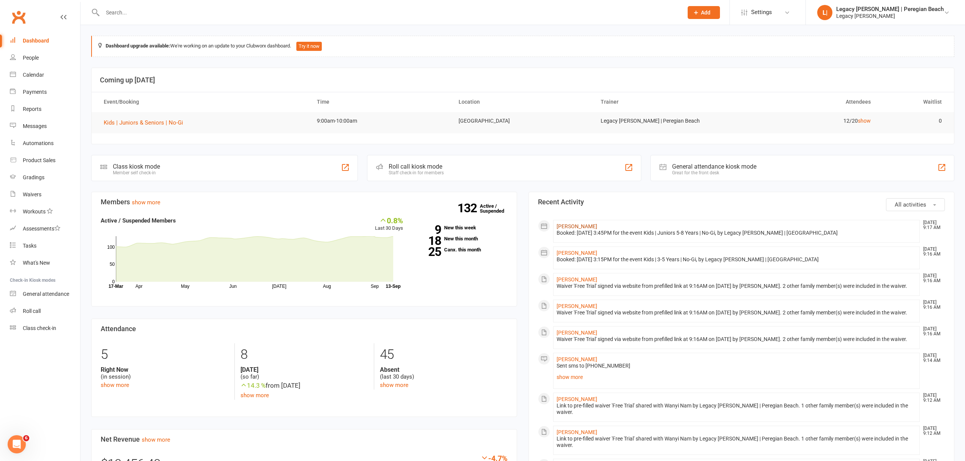
click at [570, 229] on link "[PERSON_NAME]" at bounding box center [576, 226] width 41 height 6
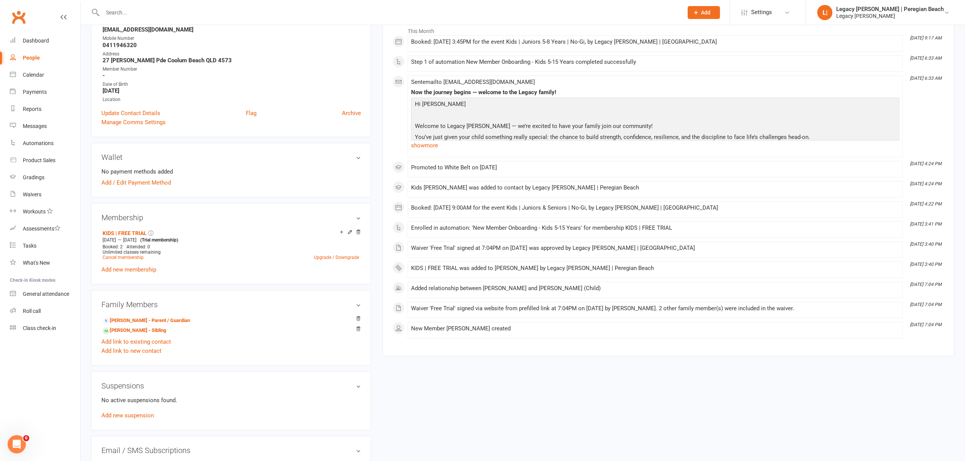
scroll to position [152, 0]
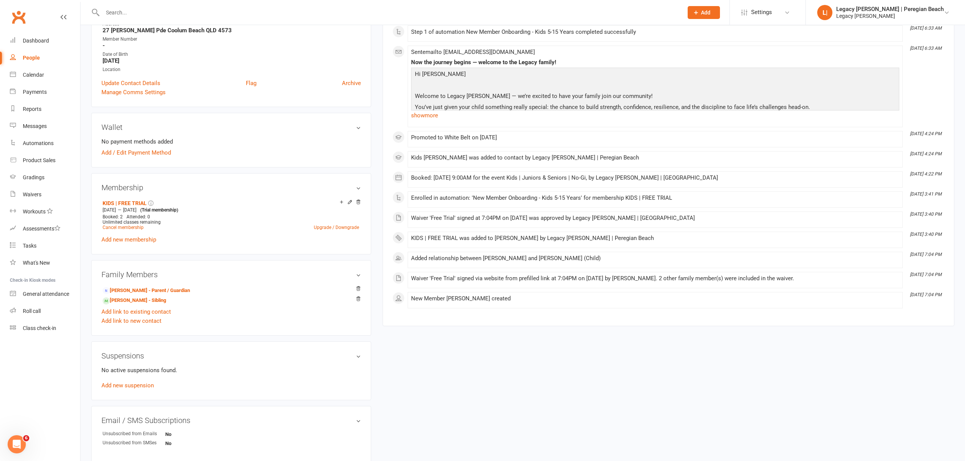
click at [209, 17] on input "text" at bounding box center [388, 12] width 577 height 11
type input "[PERSON_NAME]"
click at [151, 35] on div "[EMAIL_ADDRESS][DOMAIN_NAME]" at bounding box center [192, 33] width 82 height 11
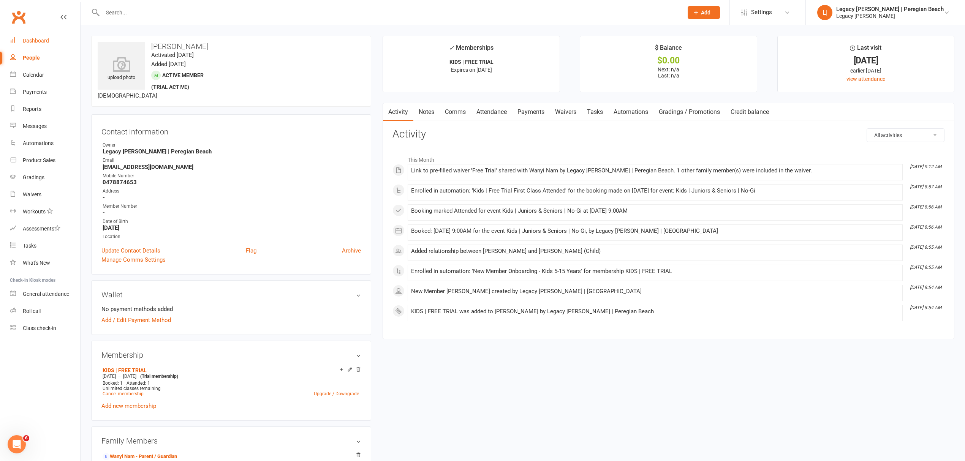
drag, startPoint x: 57, startPoint y: 37, endPoint x: 125, endPoint y: 42, distance: 68.2
click at [57, 37] on link "Dashboard" at bounding box center [45, 40] width 70 height 17
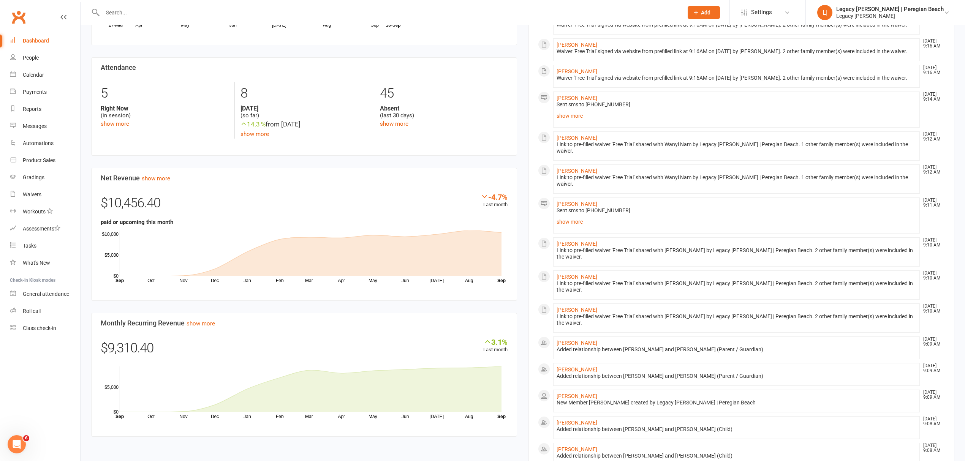
scroll to position [304, 0]
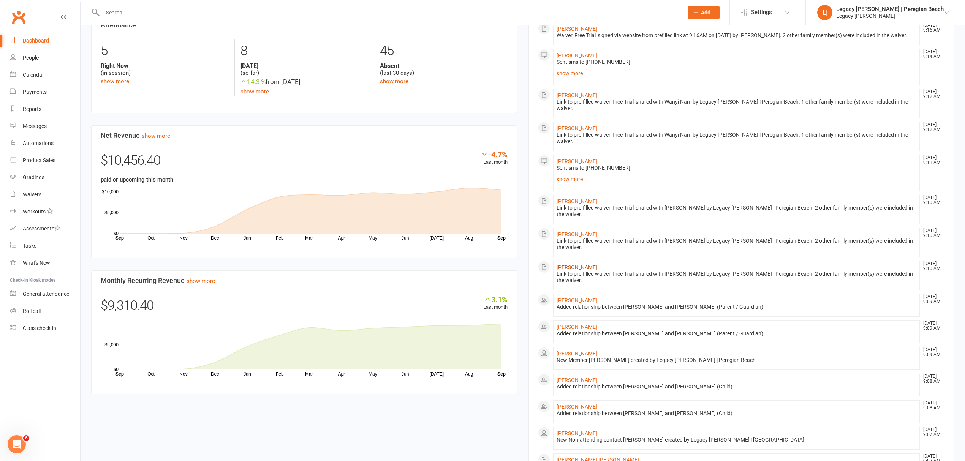
click at [590, 270] on link "[PERSON_NAME]" at bounding box center [576, 267] width 41 height 6
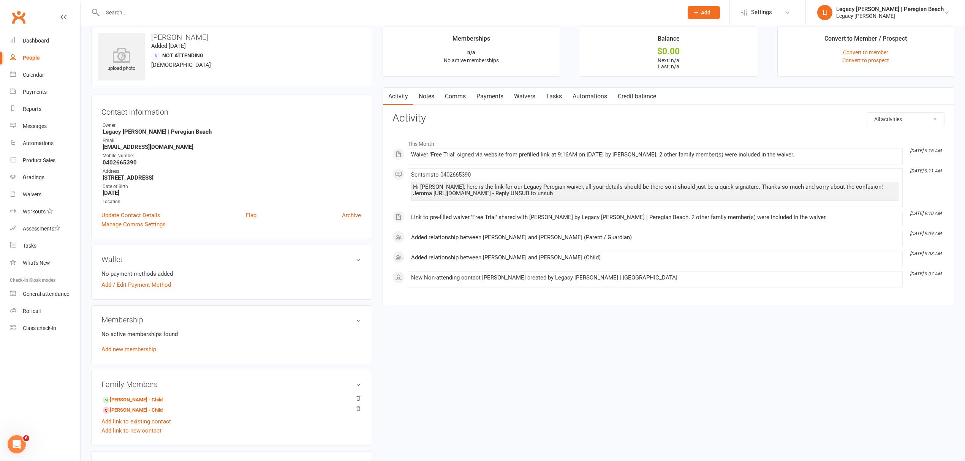
scroll to position [101, 0]
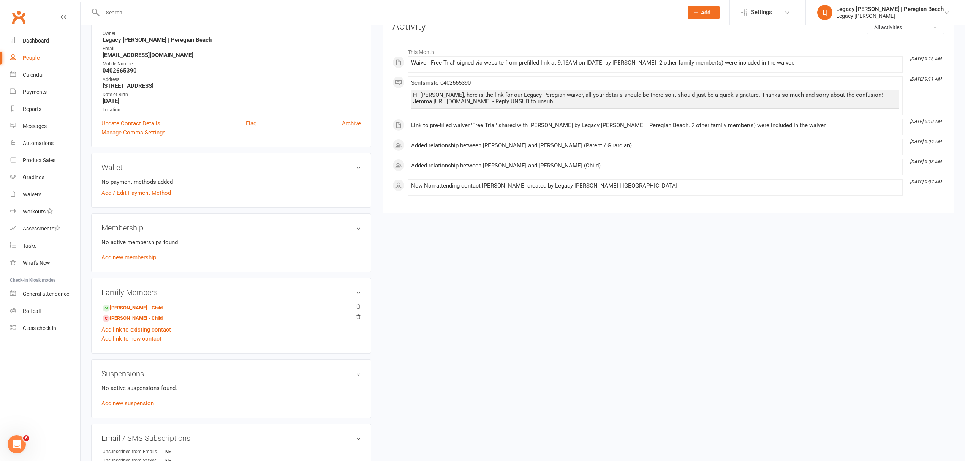
click at [170, 7] on input "text" at bounding box center [388, 12] width 577 height 11
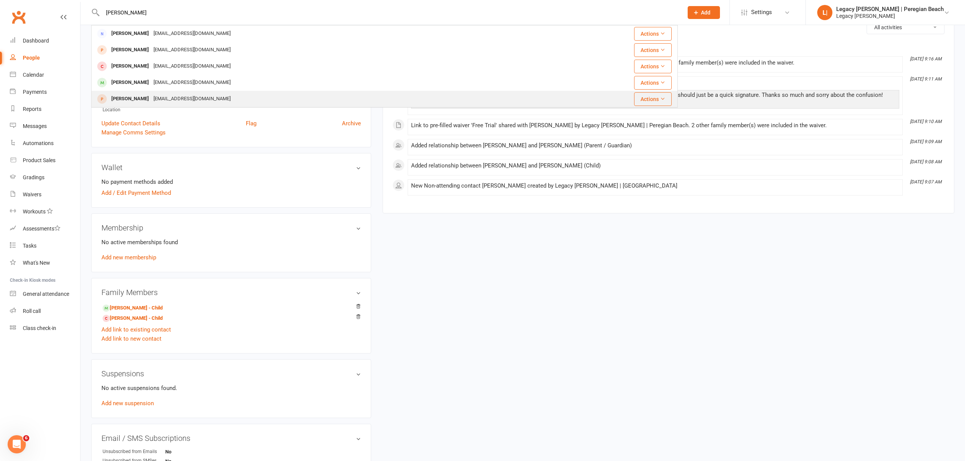
type input "[PERSON_NAME]"
click at [151, 99] on div "[PERSON_NAME]" at bounding box center [130, 98] width 42 height 11
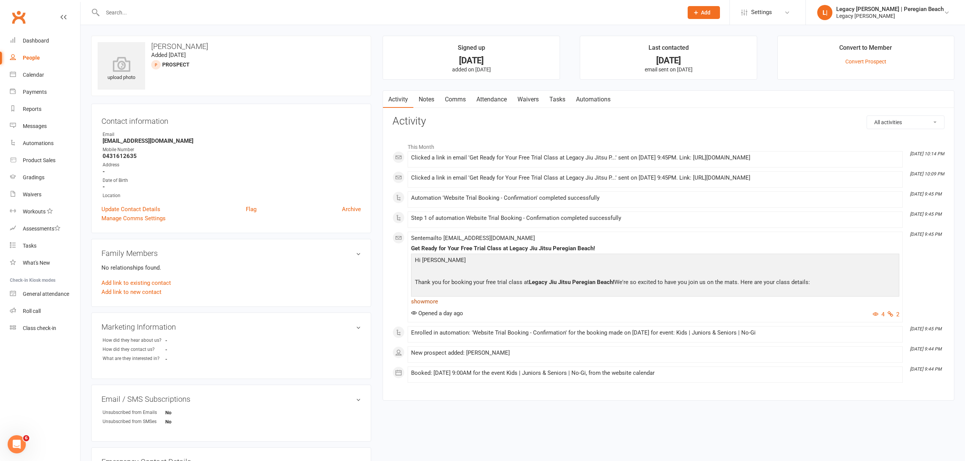
click at [431, 307] on link "show more" at bounding box center [655, 301] width 488 height 11
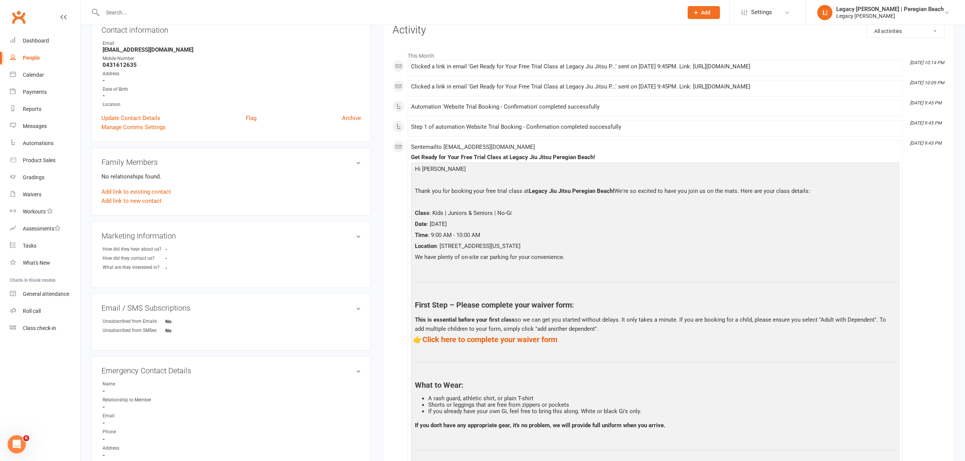
scroll to position [101, 0]
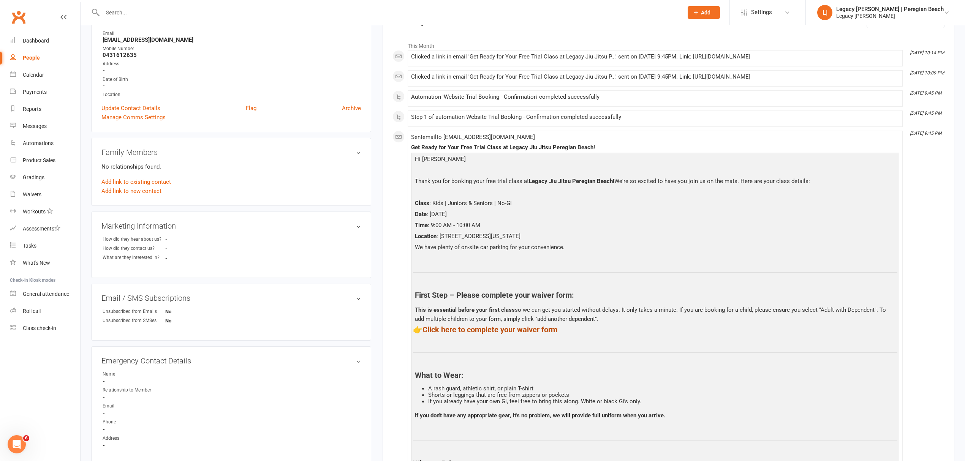
click at [514, 334] on link "Click here to complete your waiver form" at bounding box center [489, 329] width 135 height 9
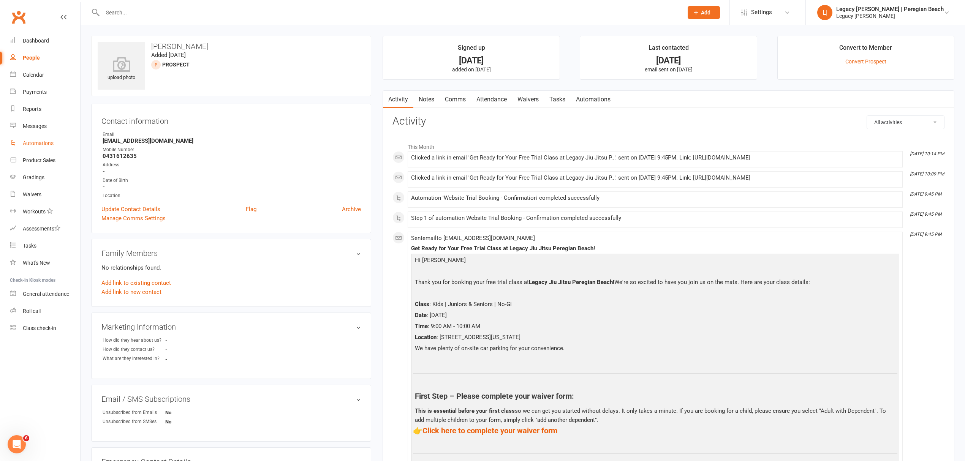
click at [42, 137] on link "Automations" at bounding box center [45, 143] width 70 height 17
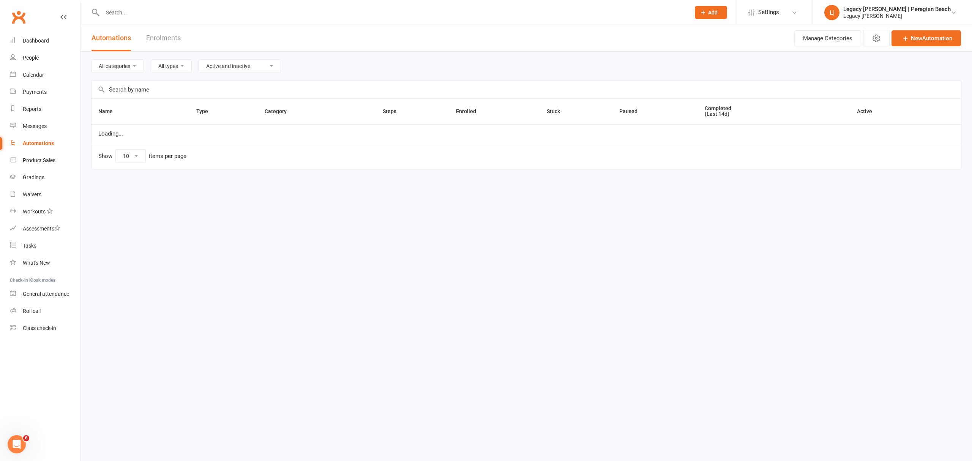
select select "100"
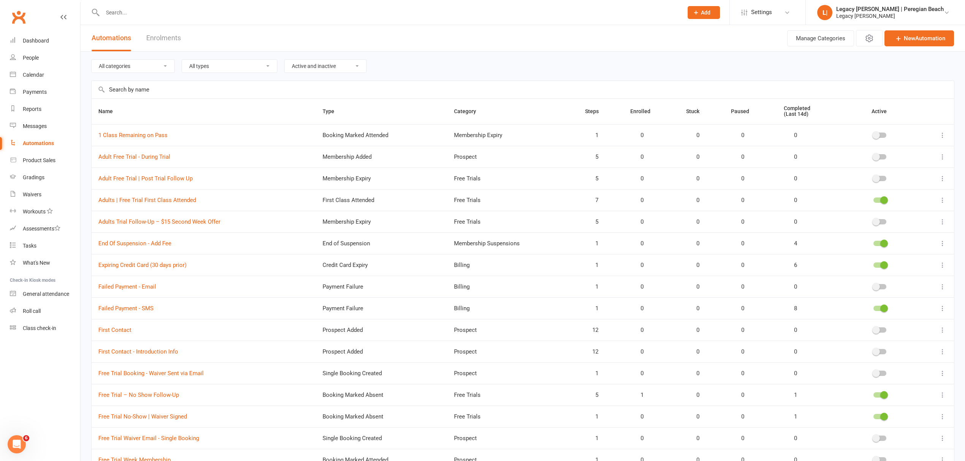
click at [137, 69] on select "All categories Billing Bookings Free Trials Membership Cancellations Membership…" at bounding box center [133, 66] width 83 height 13
select select "796"
click at [92, 60] on select "All categories Billing Bookings Free Trials Membership Cancellations Membership…" at bounding box center [133, 66] width 83 height 13
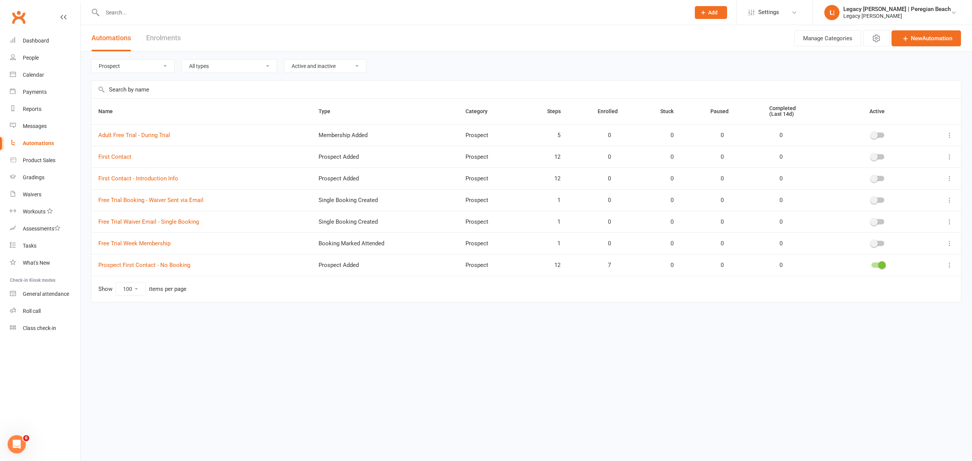
click at [319, 69] on select "Active and inactive Active automations only Inactive automations only" at bounding box center [325, 66] width 82 height 13
select select "true"
click at [286, 60] on select "Active and inactive Active automations only Inactive automations only" at bounding box center [325, 66] width 82 height 13
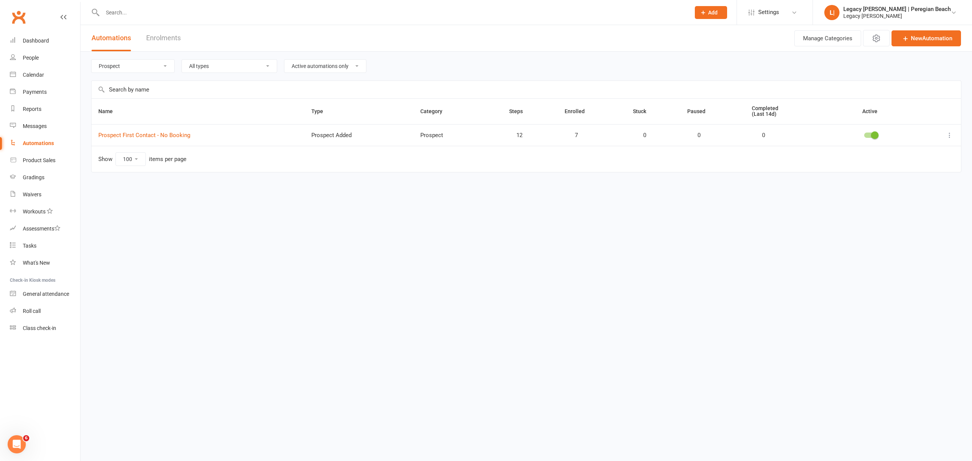
click at [149, 71] on select "All categories Billing Bookings Free Trials Membership Cancellations Membership…" at bounding box center [133, 66] width 83 height 13
select select "1015"
click at [92, 60] on select "All categories Billing Bookings Free Trials Membership Cancellations Membership…" at bounding box center [133, 66] width 83 height 13
click at [163, 134] on link "Website Trial Booking - Confirmation" at bounding box center [144, 135] width 93 height 7
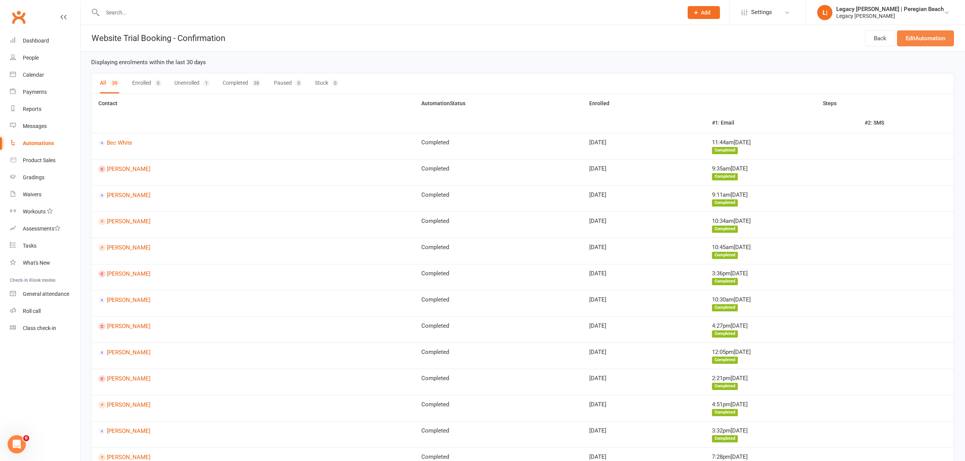
click at [927, 37] on link "Edit Automation" at bounding box center [925, 38] width 57 height 16
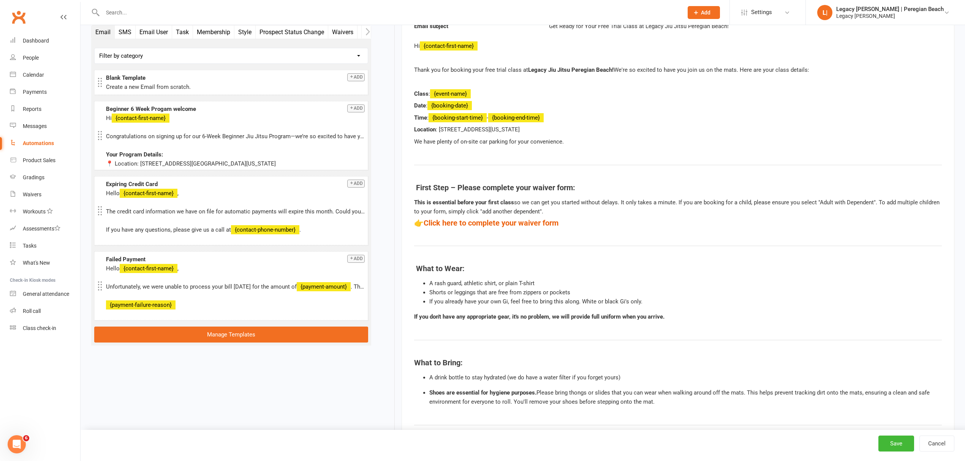
scroll to position [253, 0]
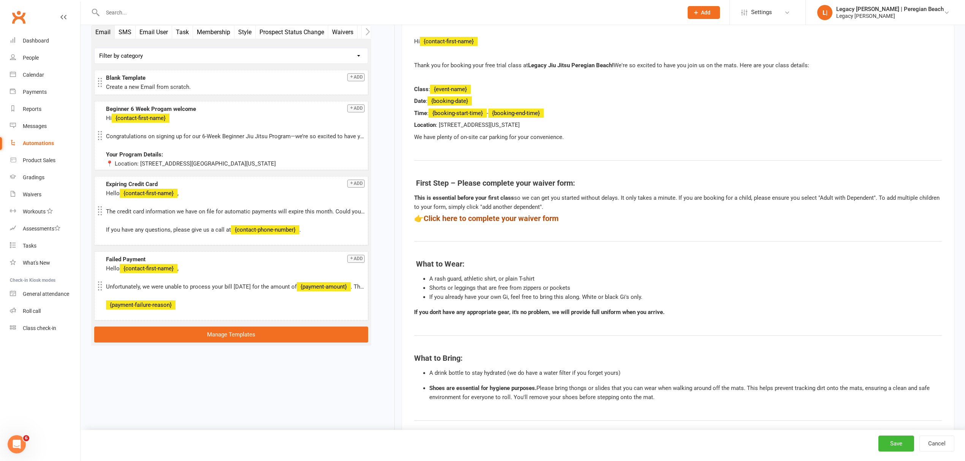
click at [483, 221] on link "Click here to complete your waiver form" at bounding box center [490, 218] width 135 height 9
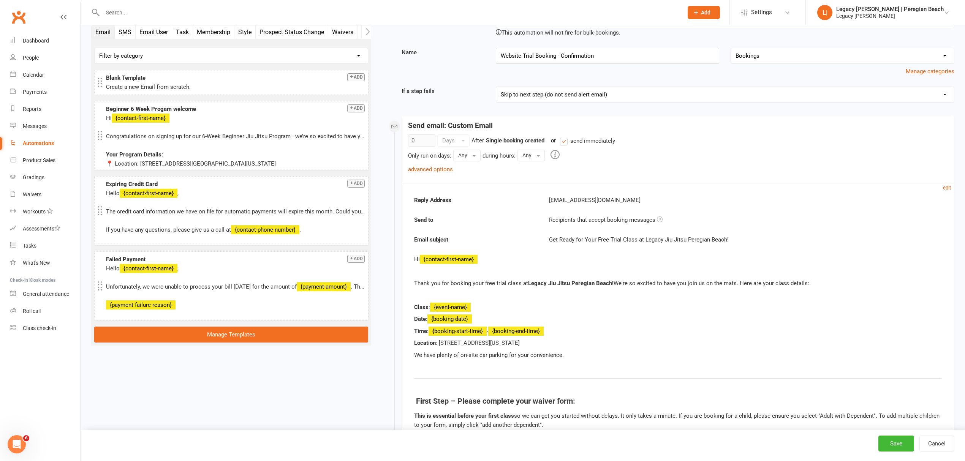
scroll to position [101, 0]
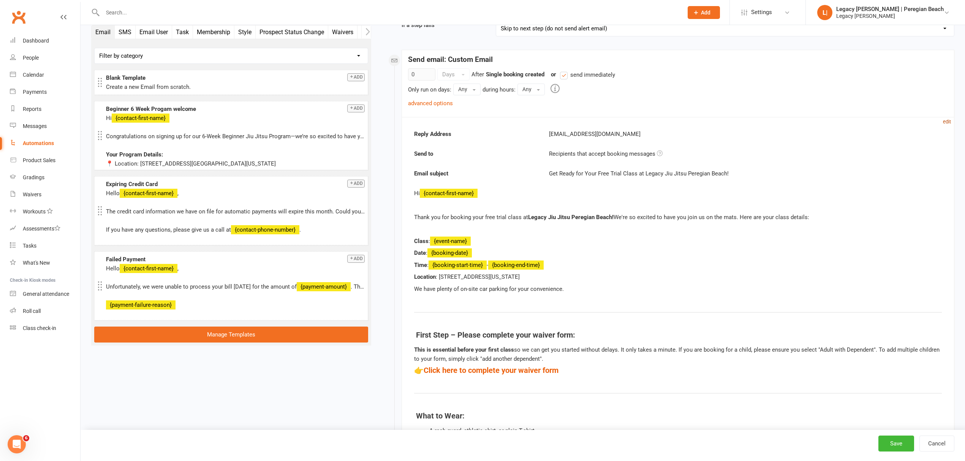
click at [948, 124] on small "edit" at bounding box center [946, 122] width 8 height 6
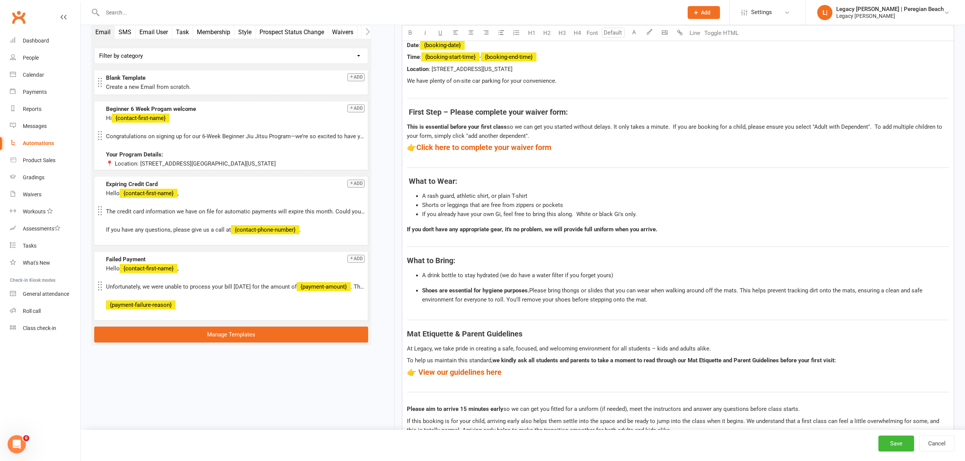
scroll to position [405, 0]
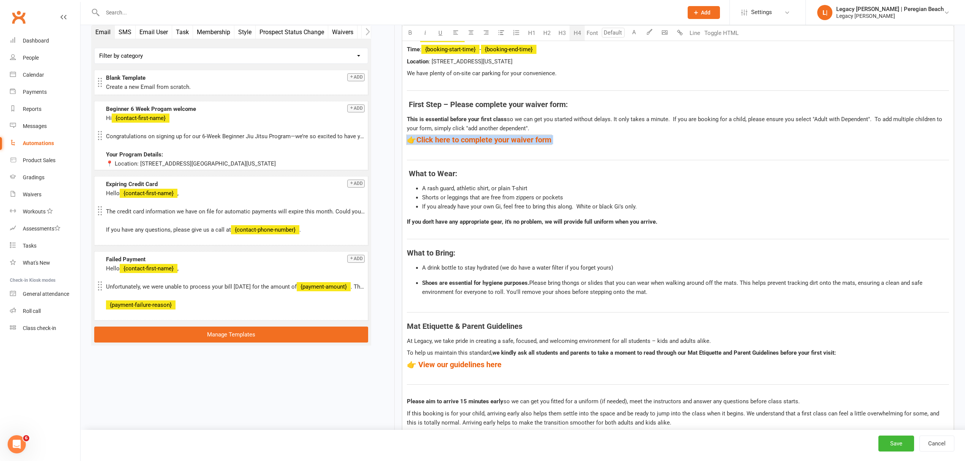
drag, startPoint x: 573, startPoint y: 144, endPoint x: 401, endPoint y: 144, distance: 171.3
click at [402, 144] on div "Hi ﻿ {contact-first-name} Thank you for booking your free trial class at Legacy…" at bounding box center [678, 282] width 552 height 629
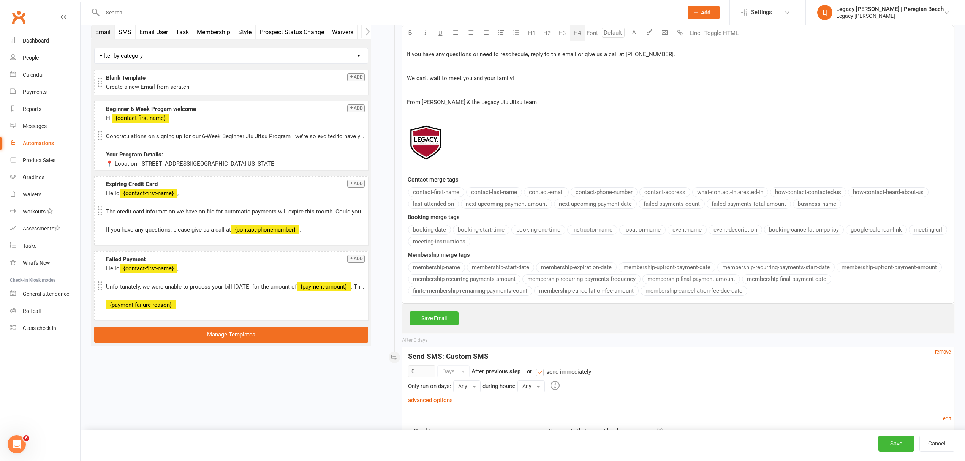
scroll to position [860, 0]
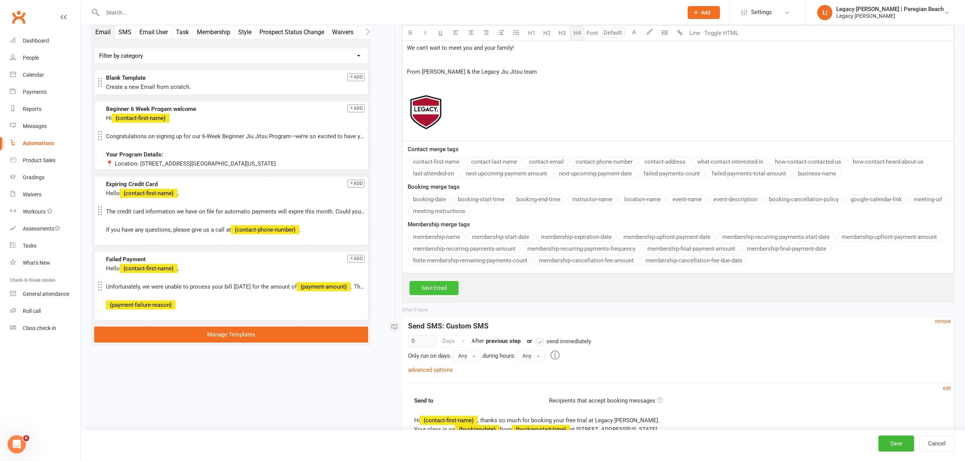
click at [450, 295] on link "Save Email" at bounding box center [433, 288] width 49 height 14
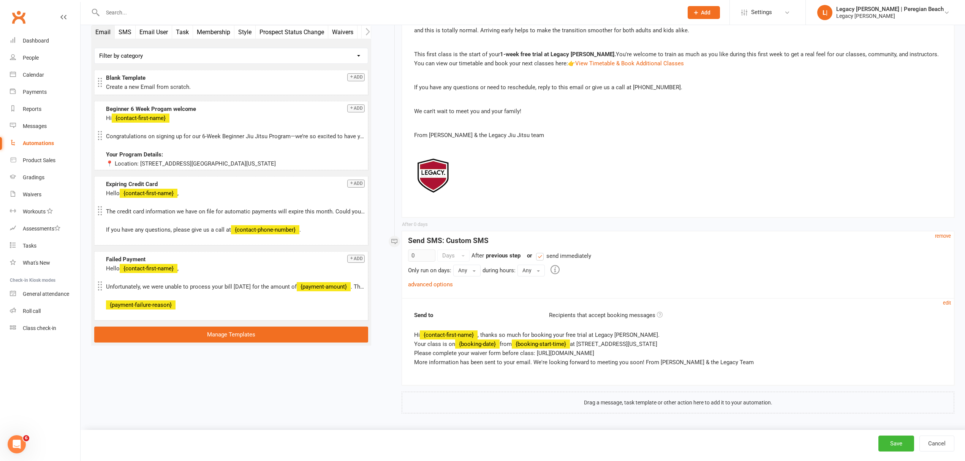
scroll to position [773, 0]
click at [948, 302] on small "edit" at bounding box center [946, 303] width 8 height 6
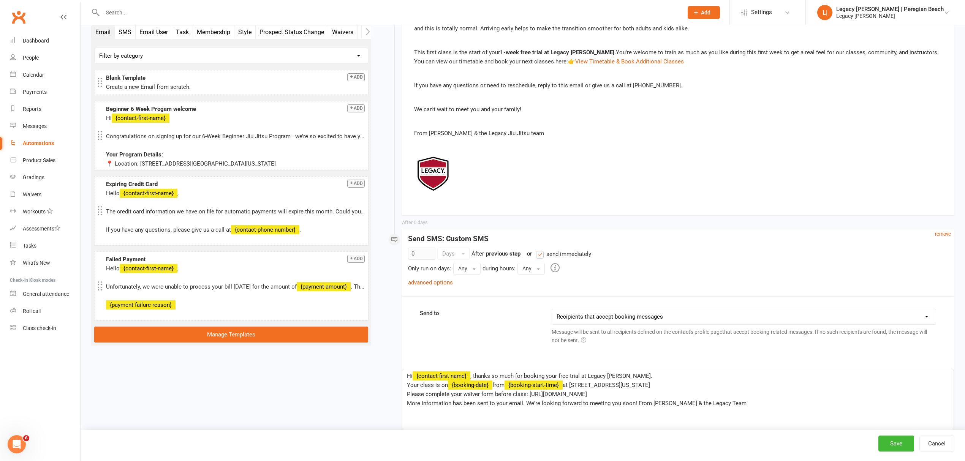
scroll to position [860, 0]
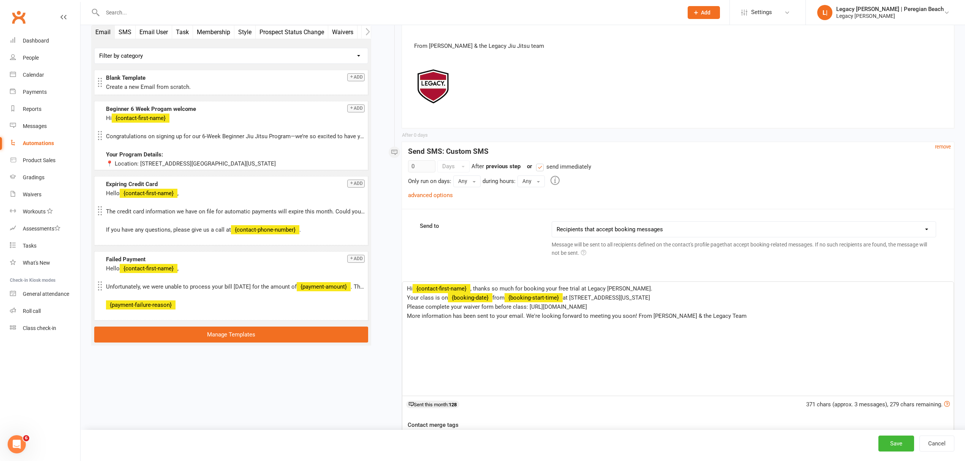
drag, startPoint x: 529, startPoint y: 311, endPoint x: 671, endPoint y: 307, distance: 142.5
click at [671, 307] on p "Please complete your waiver form before class: [URL][DOMAIN_NAME]" at bounding box center [678, 306] width 542 height 9
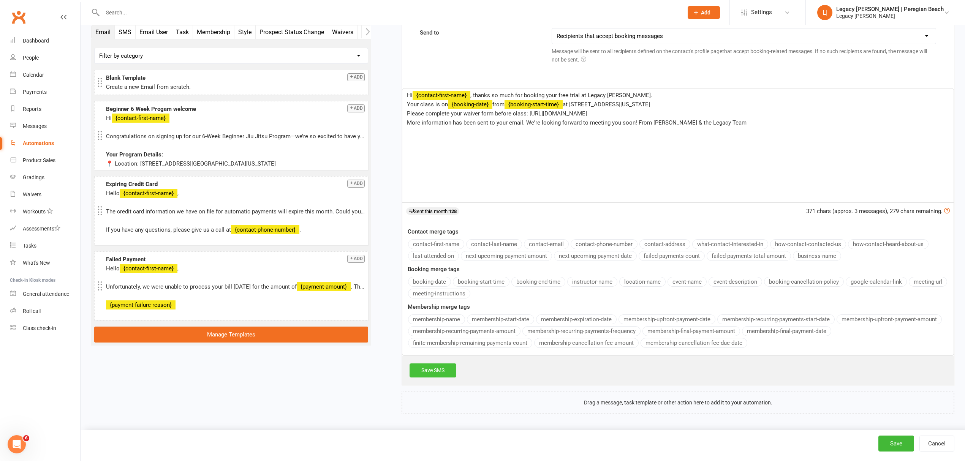
click at [441, 369] on link "Save SMS" at bounding box center [432, 370] width 47 height 14
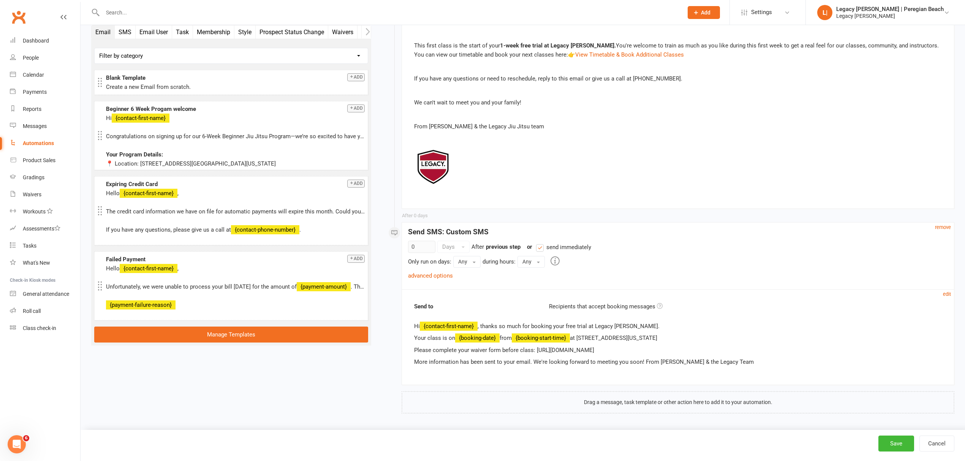
scroll to position [781, 0]
click at [903, 444] on button "Save" at bounding box center [896, 444] width 36 height 16
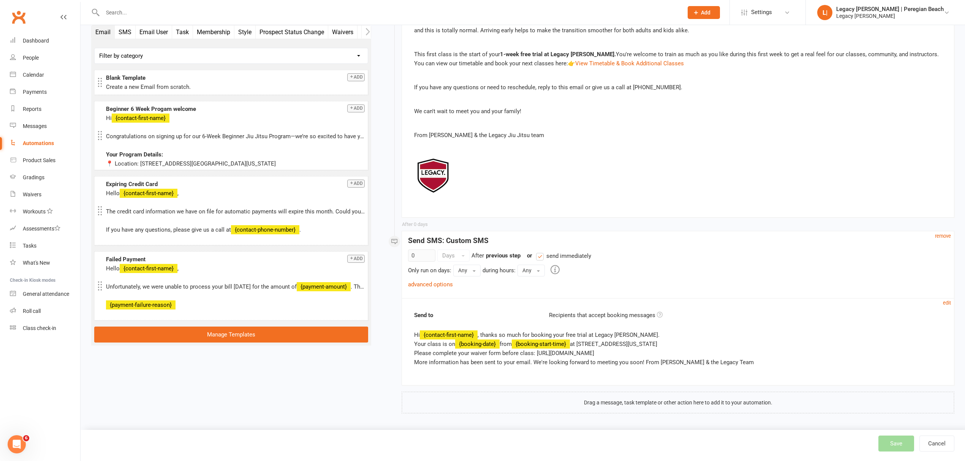
select select "true"
select select "100"
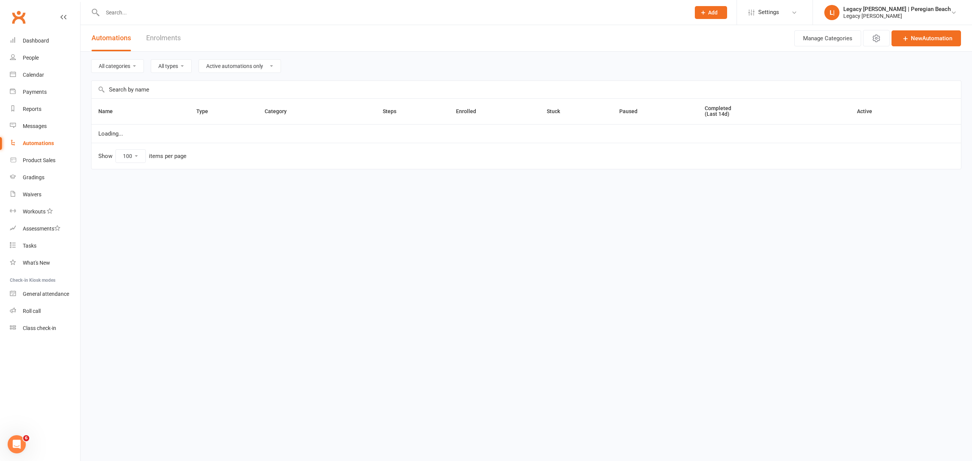
select select "1015"
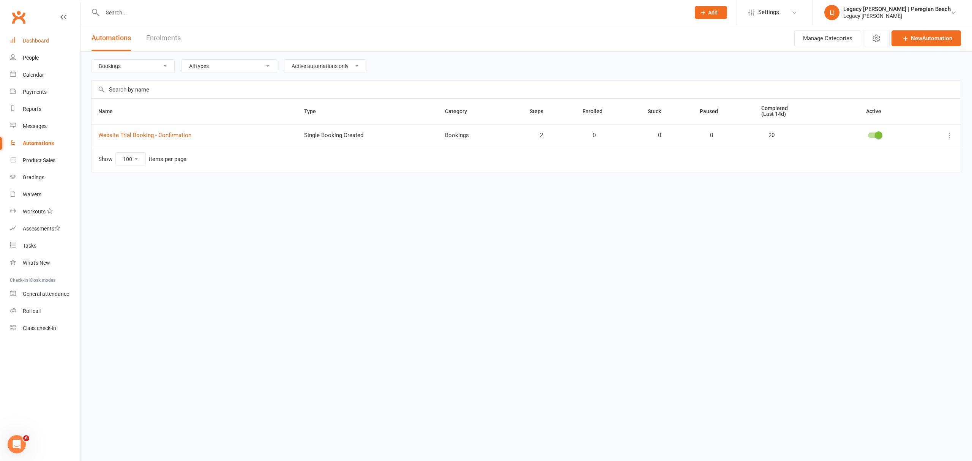
click at [39, 43] on div "Dashboard" at bounding box center [36, 41] width 26 height 6
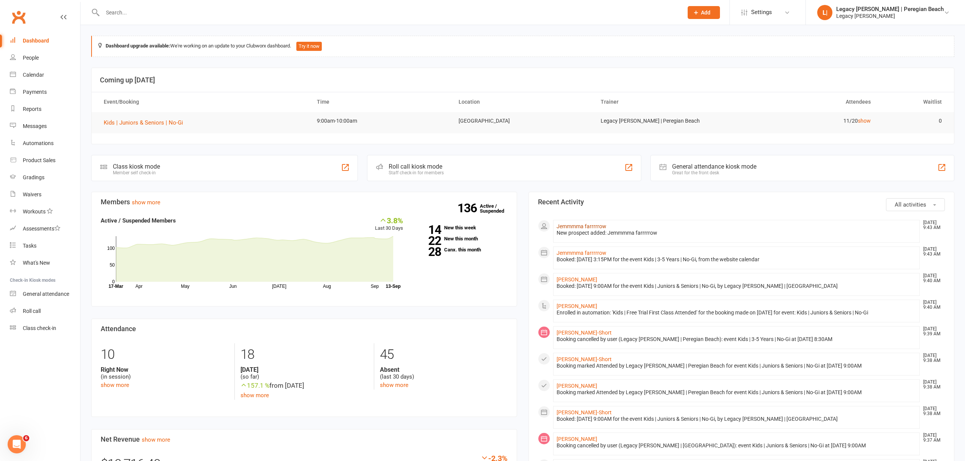
click at [584, 227] on link "Jemmmma farrrrrow" at bounding box center [581, 226] width 50 height 6
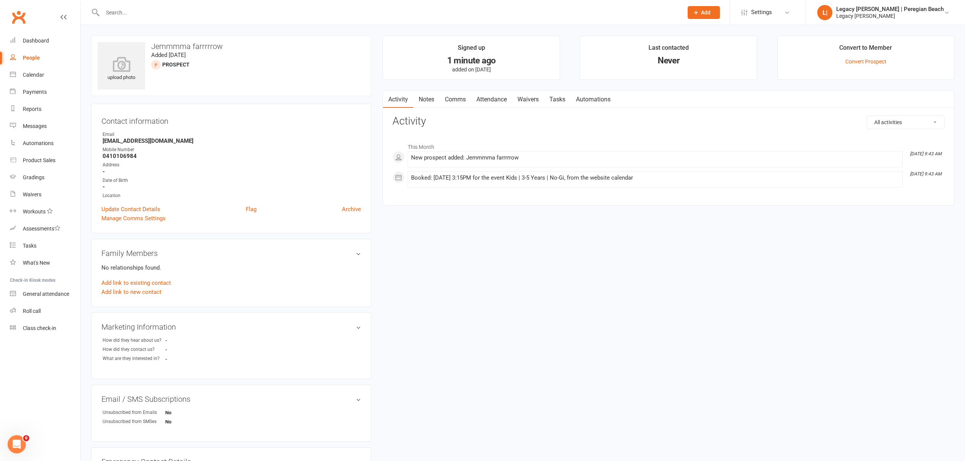
click at [595, 95] on link "Automations" at bounding box center [592, 99] width 45 height 17
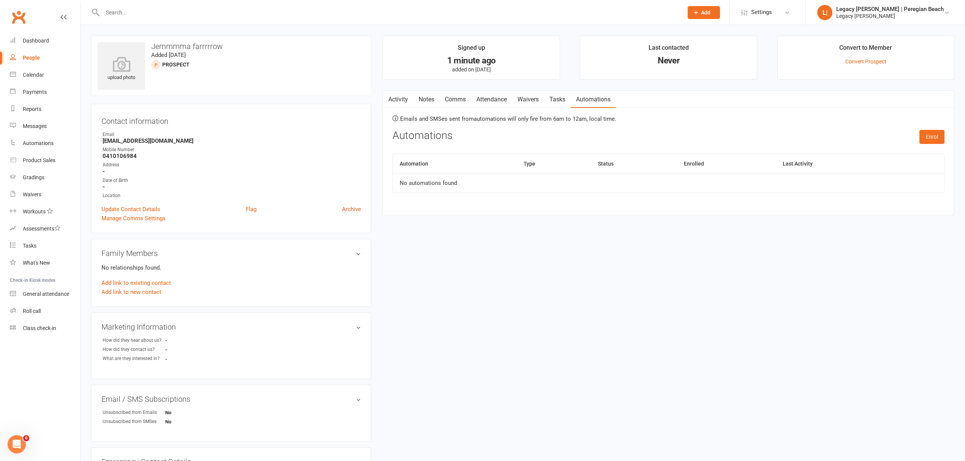
click at [498, 98] on link "Attendance" at bounding box center [491, 99] width 41 height 17
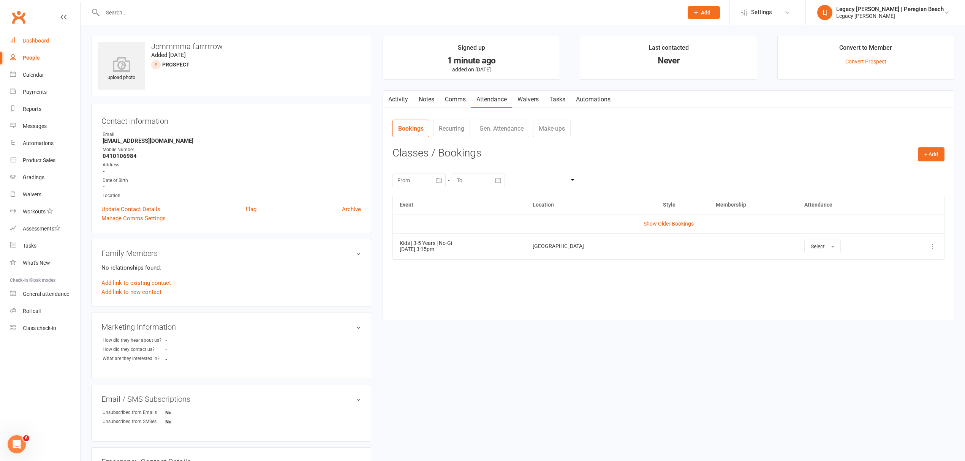
drag, startPoint x: 34, startPoint y: 37, endPoint x: 174, endPoint y: 0, distance: 144.5
click at [34, 37] on link "Dashboard" at bounding box center [45, 40] width 70 height 17
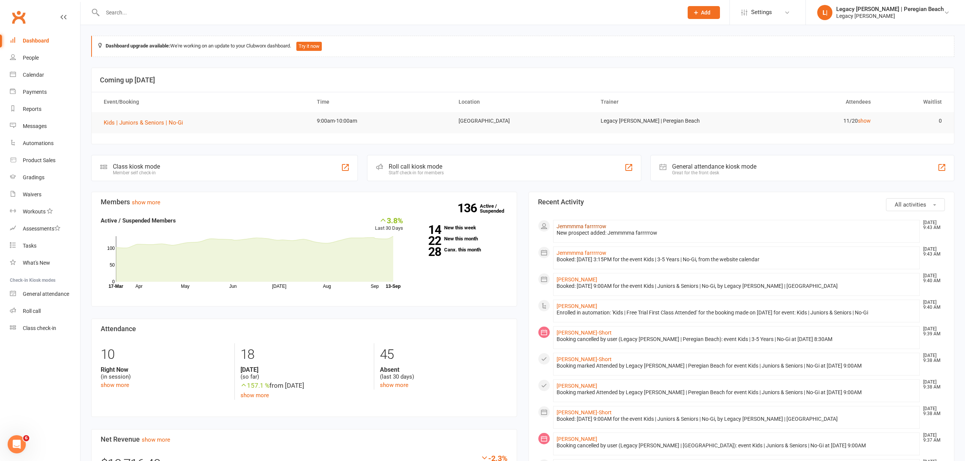
click at [585, 226] on link "Jemmmma farrrrrow" at bounding box center [581, 226] width 50 height 6
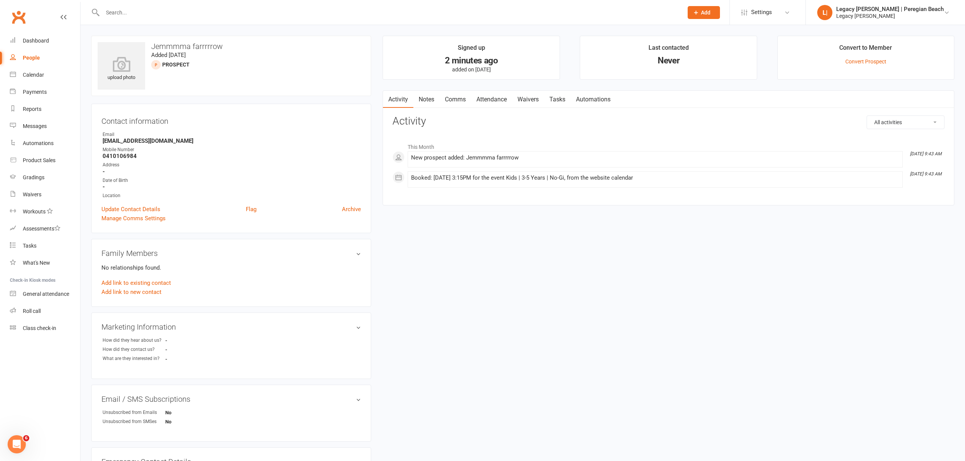
click at [585, 94] on link "Automations" at bounding box center [592, 99] width 45 height 17
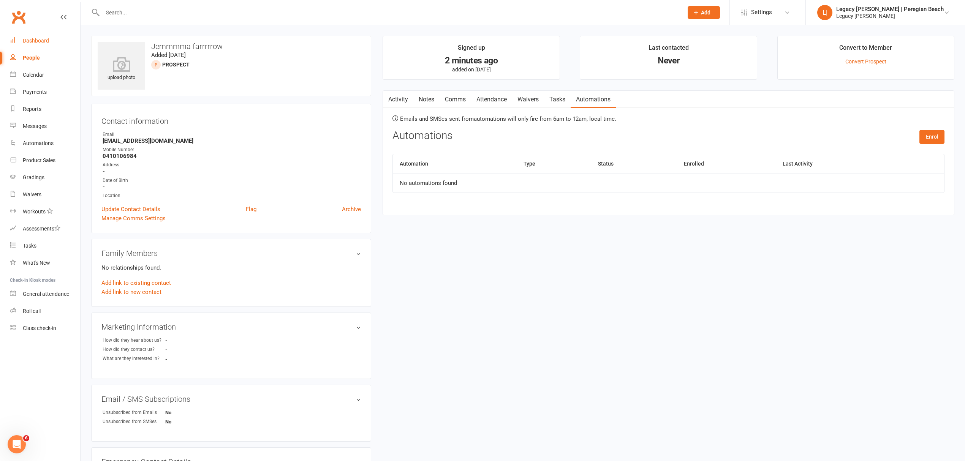
click at [49, 40] on link "Dashboard" at bounding box center [45, 40] width 70 height 17
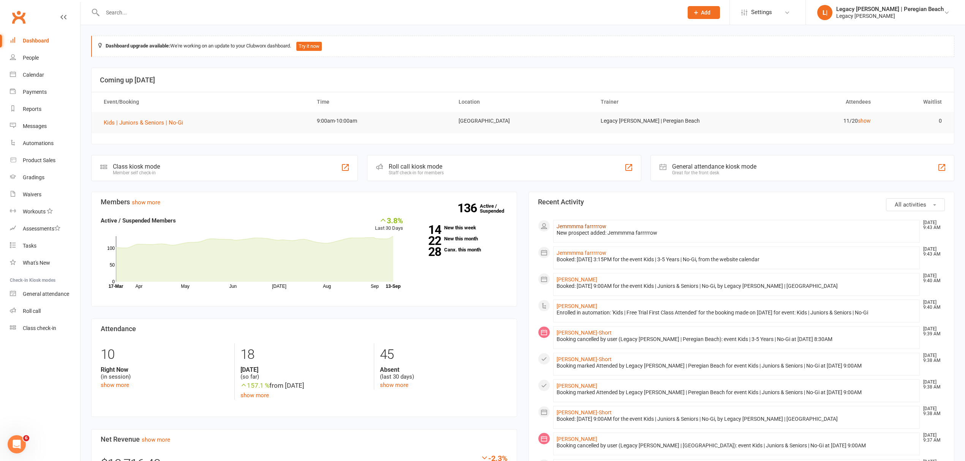
click at [564, 226] on link "Jemmmma farrrrrow" at bounding box center [581, 226] width 50 height 6
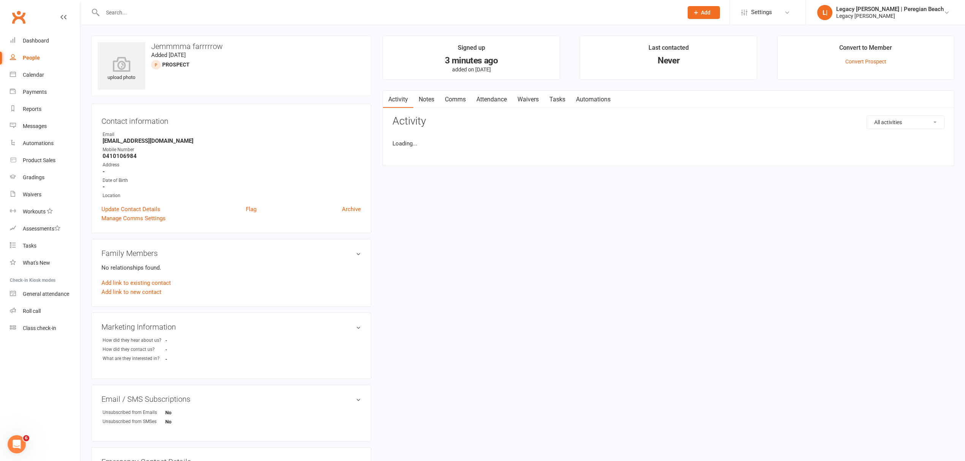
click at [604, 98] on link "Automations" at bounding box center [592, 99] width 45 height 17
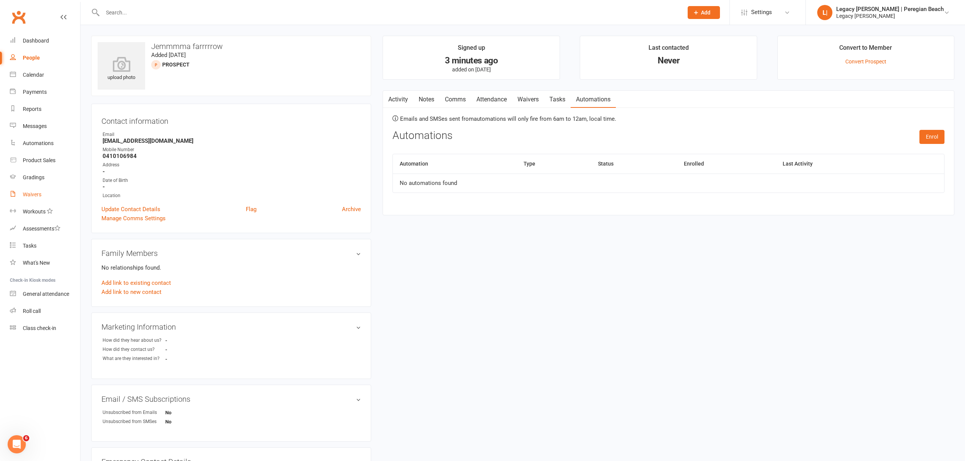
click at [37, 197] on div "Waivers" at bounding box center [32, 194] width 19 height 6
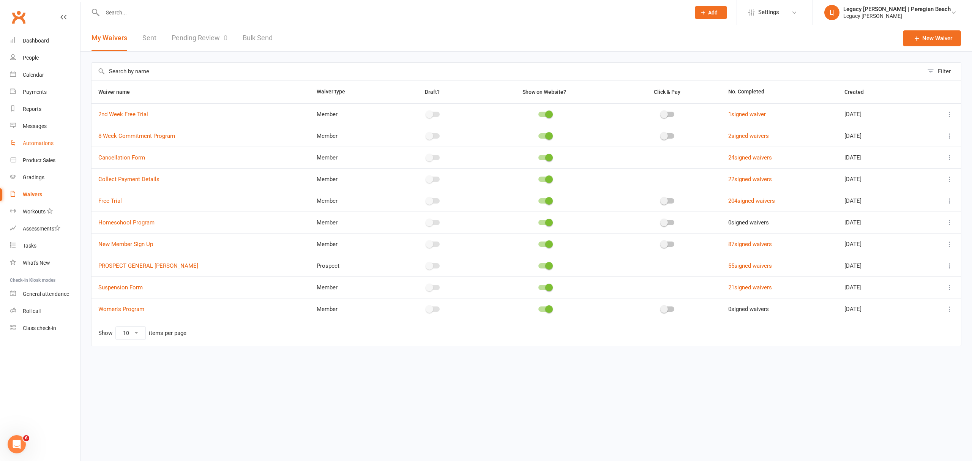
click at [45, 143] on div "Automations" at bounding box center [38, 143] width 31 height 6
select select "true"
select select "100"
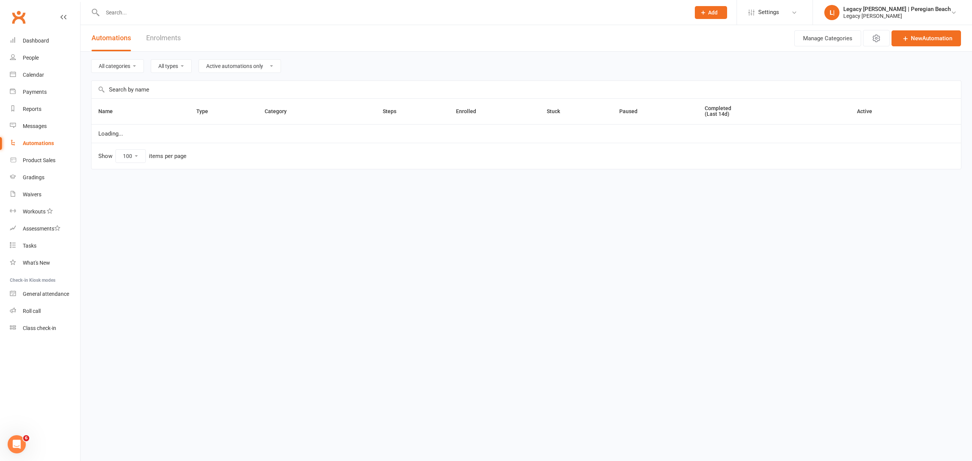
select select "1015"
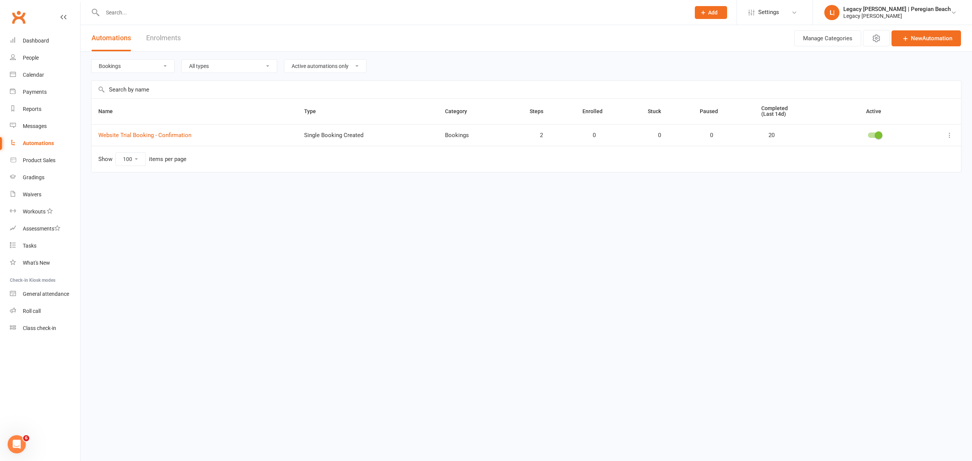
click at [151, 68] on select "All categories Billing Bookings Free Trials Membership Cancellations Membership…" at bounding box center [133, 66] width 83 height 13
click at [174, 136] on link "Website Trial Booking - Confirmation" at bounding box center [144, 135] width 93 height 7
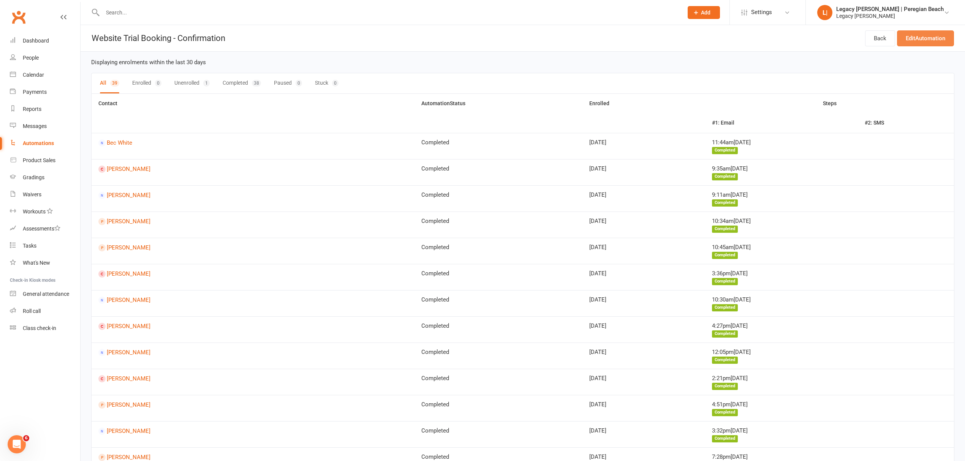
click at [920, 37] on link "Edit Automation" at bounding box center [925, 38] width 57 height 16
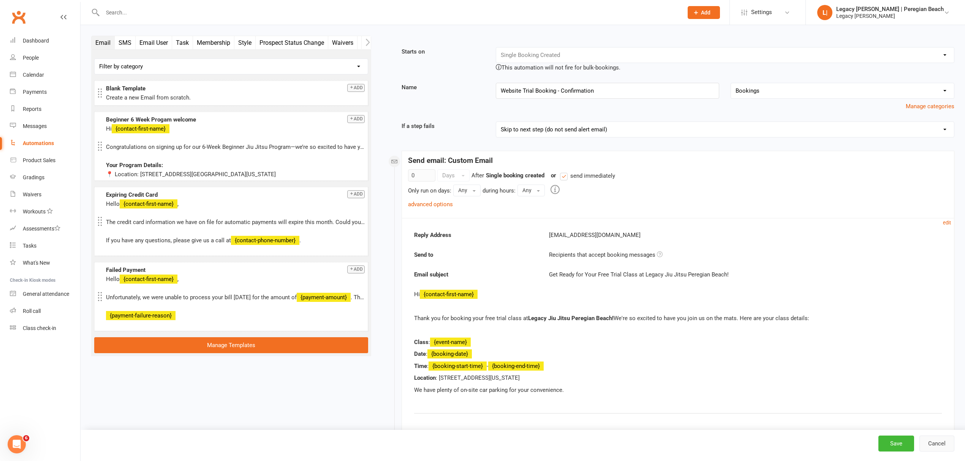
click at [945, 444] on button "Cancel" at bounding box center [936, 444] width 35 height 16
select select "true"
select select "100"
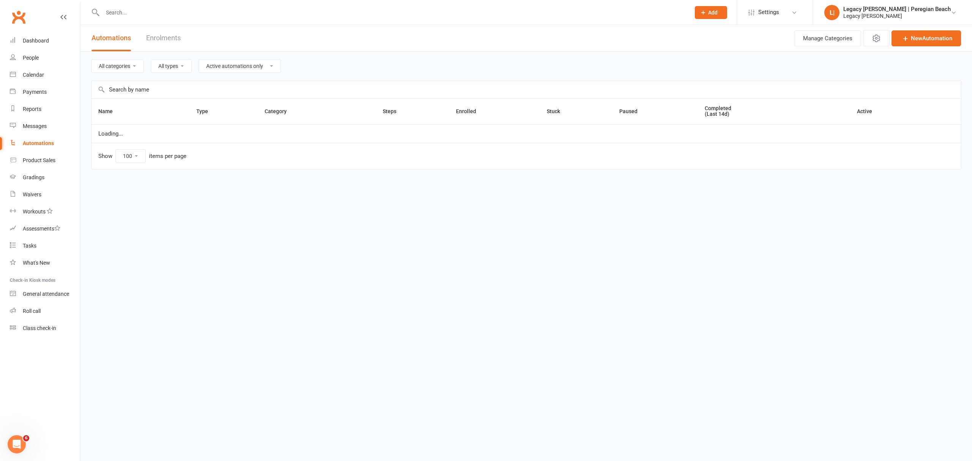
select select "1015"
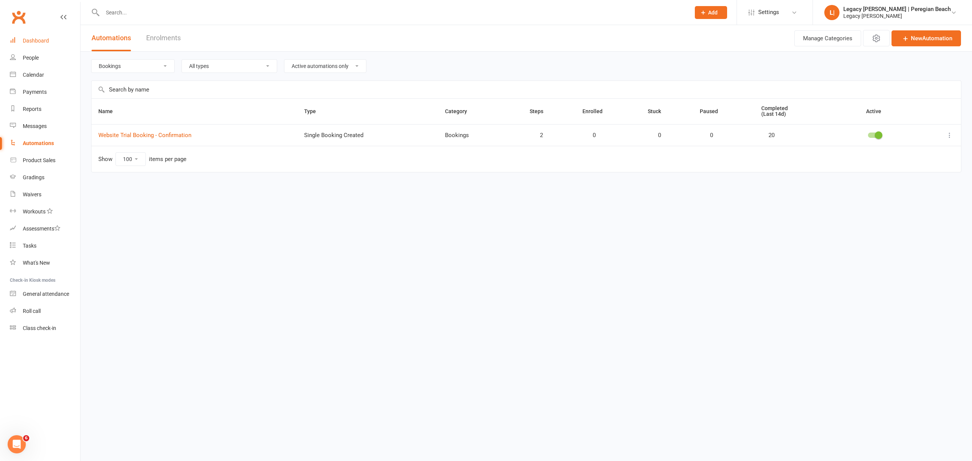
drag, startPoint x: 46, startPoint y: 39, endPoint x: 382, endPoint y: 57, distance: 336.6
click at [46, 39] on div "Dashboard" at bounding box center [36, 41] width 26 height 6
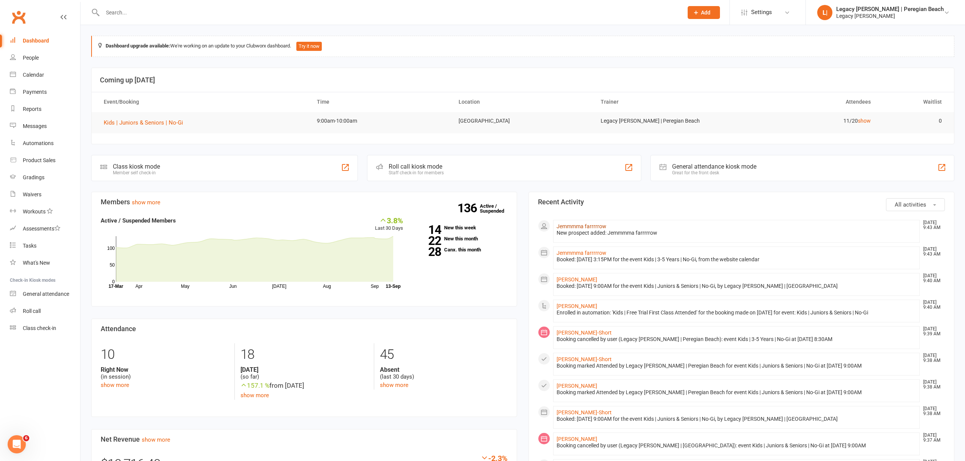
click at [592, 224] on link "Jemmmma farrrrrow" at bounding box center [581, 226] width 50 height 6
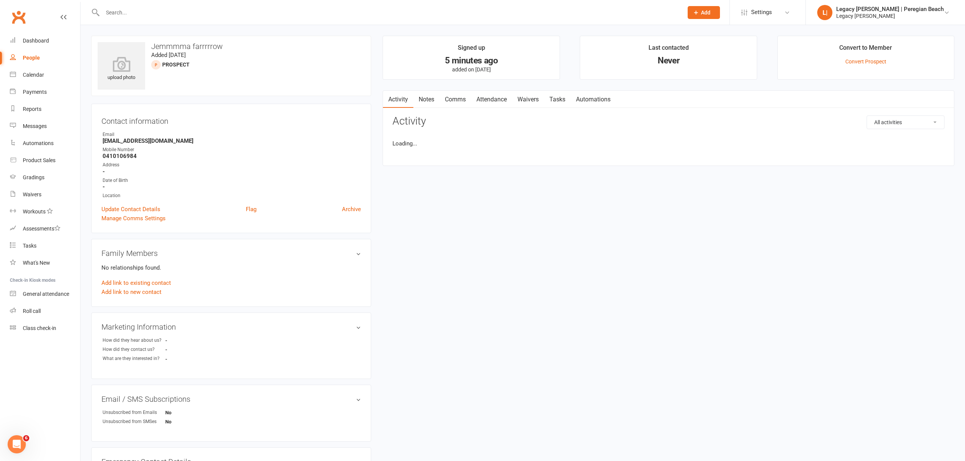
click at [601, 96] on link "Automations" at bounding box center [592, 99] width 45 height 17
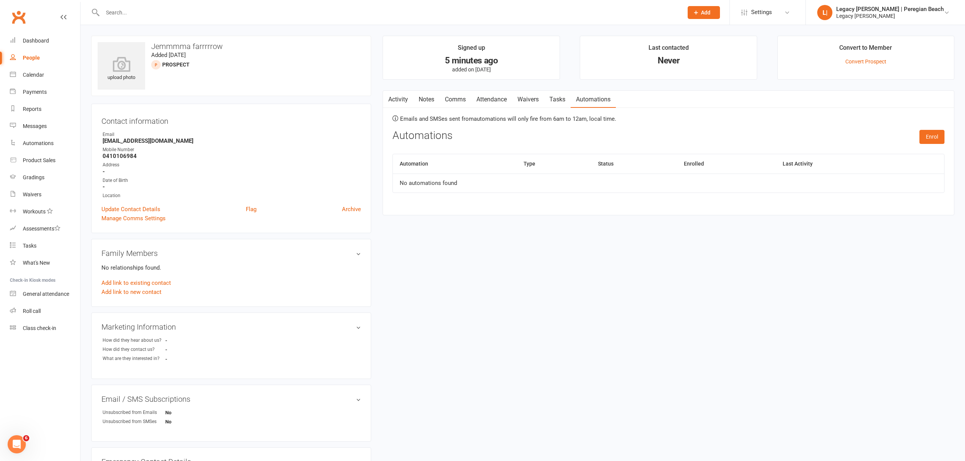
click at [532, 102] on link "Waivers" at bounding box center [528, 99] width 32 height 17
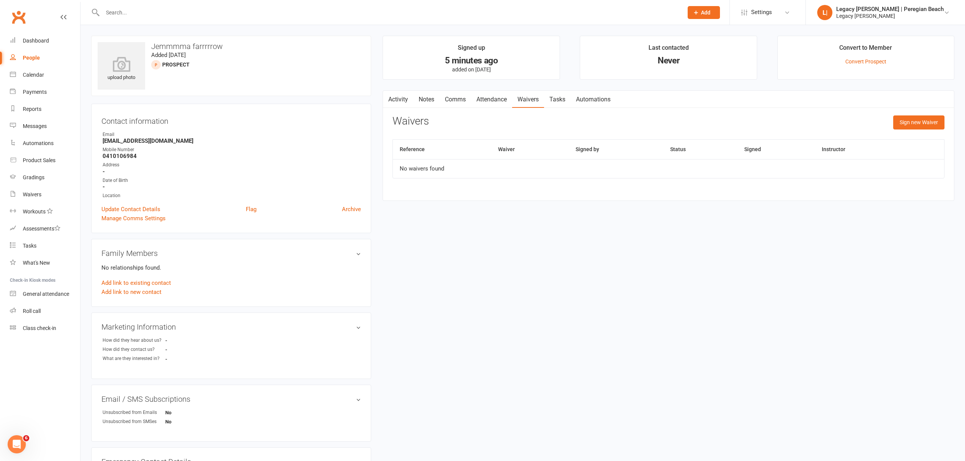
click at [605, 99] on link "Automations" at bounding box center [592, 99] width 45 height 17
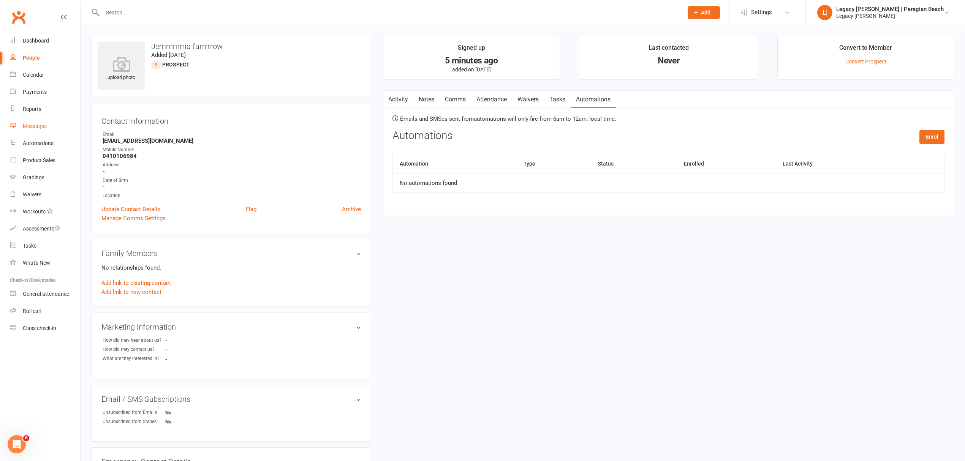
click at [40, 127] on div "Messages" at bounding box center [35, 126] width 24 height 6
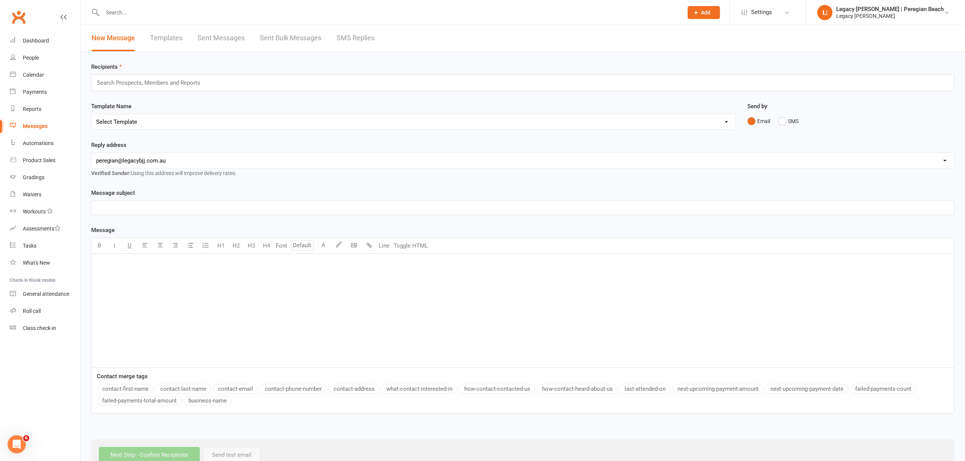
click at [180, 275] on div "﻿" at bounding box center [523, 311] width 862 height 114
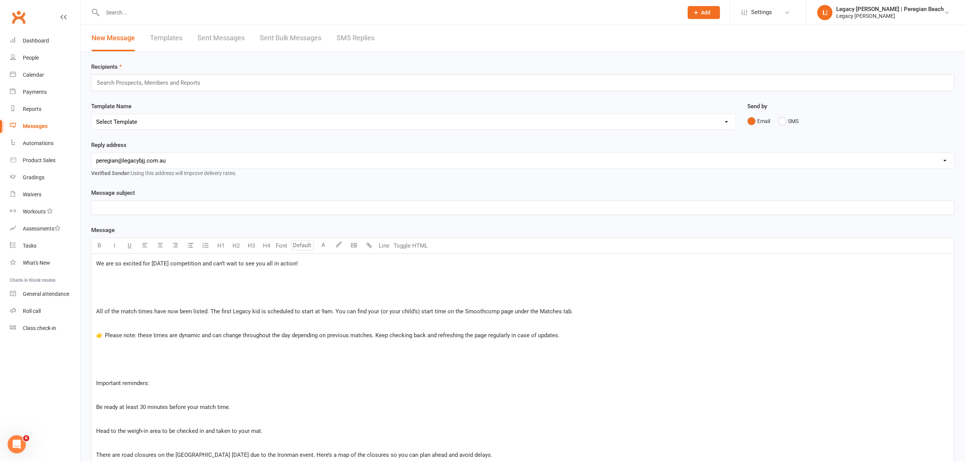
click at [96, 264] on div "We are so excited for [DATE] competition and can’t wait to see you all in actio…" at bounding box center [523, 443] width 862 height 378
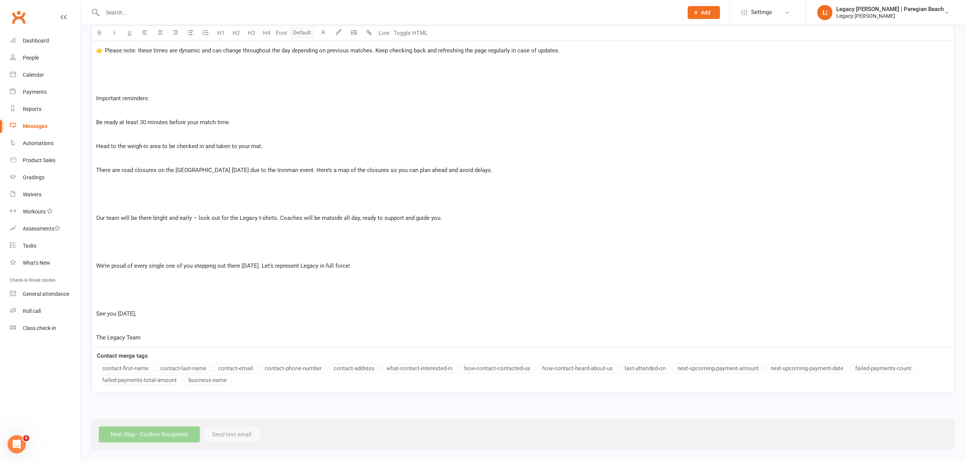
click at [126, 365] on div "Message U H1 H2 H3 H4 Font A Line Toggle HTML Hi ﻿ We are so excited for [DATE]…" at bounding box center [522, 155] width 863 height 476
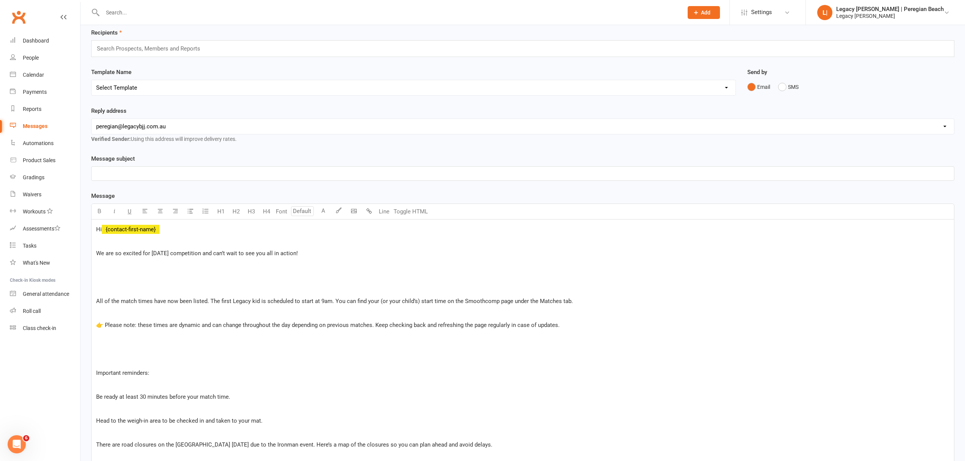
click at [191, 257] on span "We are so excited for [DATE] competition and can’t wait to see you all in actio…" at bounding box center [197, 253] width 202 height 7
click at [180, 256] on span "We are so excited for [DATE] competition and can’t wait to see you all in actio…" at bounding box center [197, 253] width 202 height 7
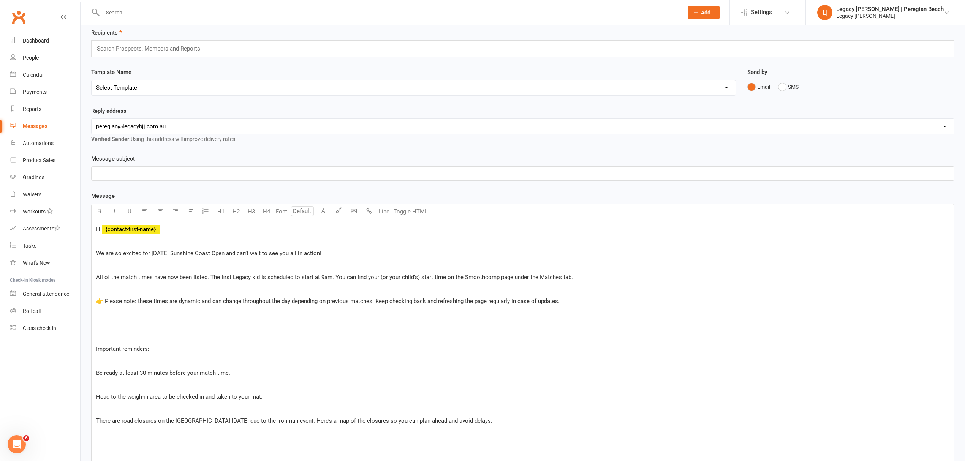
click at [251, 289] on p "﻿" at bounding box center [522, 288] width 853 height 9
click at [602, 276] on p "All of the match times have now been listed. The first Legacy kid is scheduled …" at bounding box center [522, 277] width 853 height 9
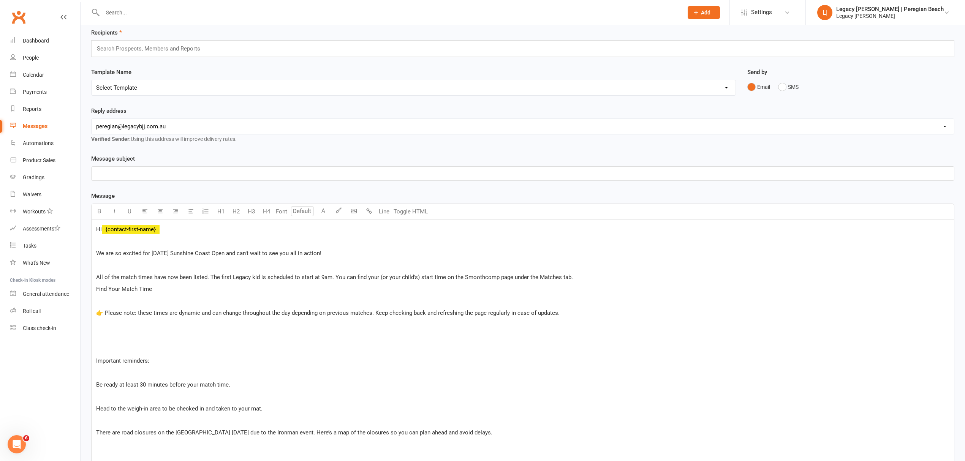
click at [112, 289] on span "Find Your Match Time" at bounding box center [124, 289] width 56 height 7
drag, startPoint x: 169, startPoint y: 292, endPoint x: 85, endPoint y: 290, distance: 83.2
click at [85, 290] on div "Message subject ﻿ Message Select image from library U H1 H2 H3 H4 Font A Line T…" at bounding box center [522, 410] width 874 height 512
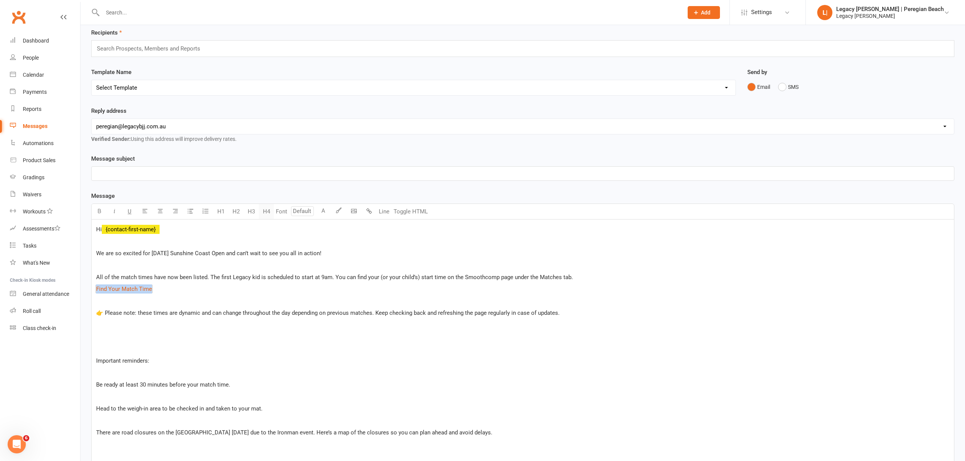
click at [264, 213] on button "H4" at bounding box center [266, 211] width 15 height 15
click at [166, 307] on p "﻿" at bounding box center [522, 303] width 853 height 9
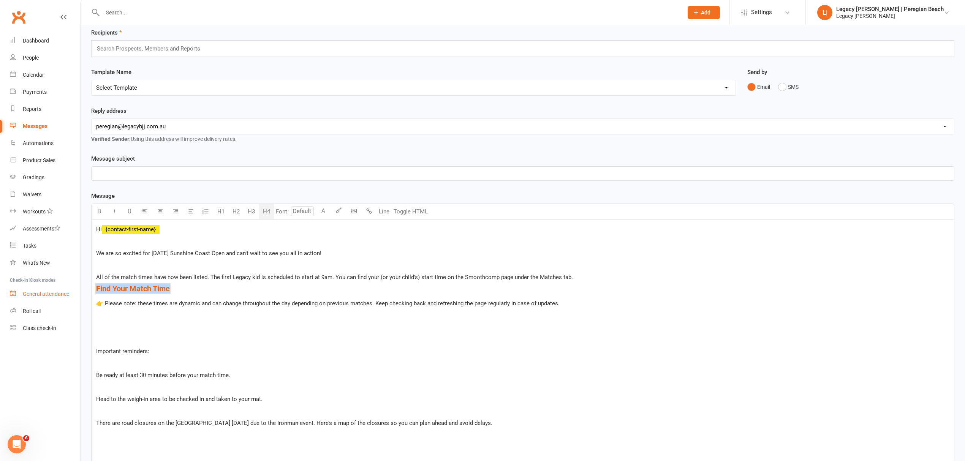
drag, startPoint x: 188, startPoint y: 287, endPoint x: 67, endPoint y: 289, distance: 121.5
click at [67, 289] on ui-view "Prospect Member Non-attending contact Class / event Appointment Grading event T…" at bounding box center [482, 336] width 965 height 736
click at [319, 213] on button "A" at bounding box center [323, 211] width 15 height 15
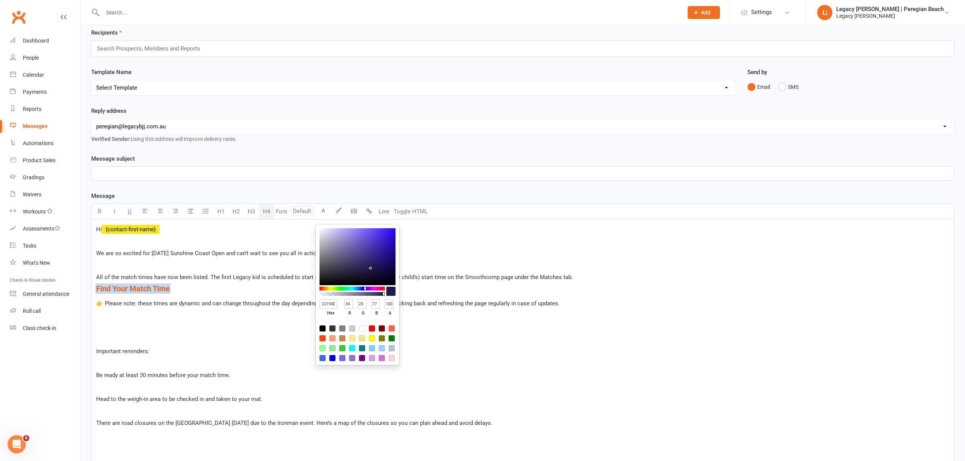
click at [380, 327] on div at bounding box center [382, 328] width 6 height 6
type input "800000"
type input "128"
type input "0"
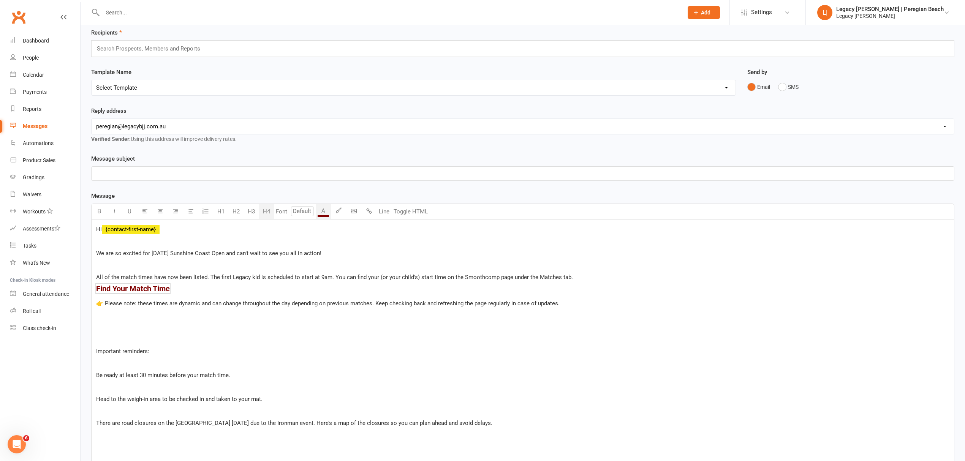
click at [201, 295] on div "Hi ﻿ {contact-first-name} ﻿ We are so excited for [DATE] Sunshine Coast Open an…" at bounding box center [523, 409] width 862 height 381
click at [193, 306] on span "👉 Please note: these times are dynamic and can change throughout the day depend…" at bounding box center [327, 303] width 463 height 7
click at [146, 324] on p "﻿" at bounding box center [522, 327] width 853 height 9
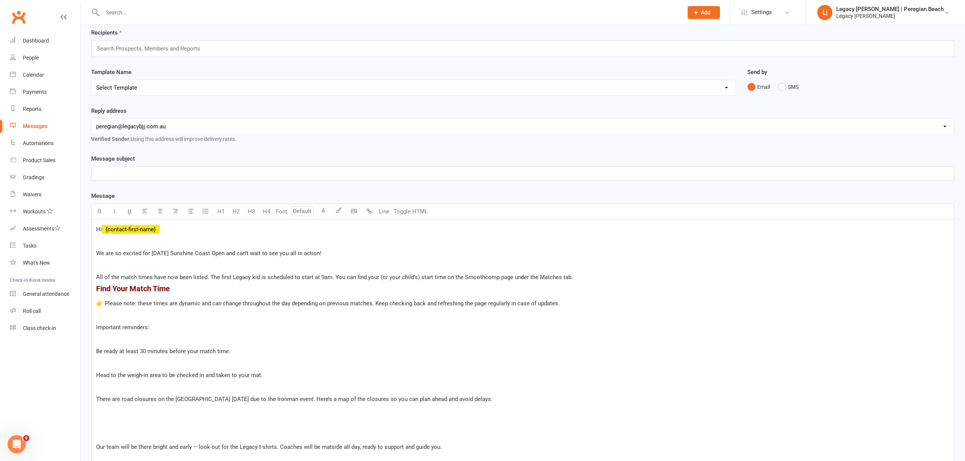
click at [116, 324] on p "Important reminders:" at bounding box center [522, 327] width 853 height 9
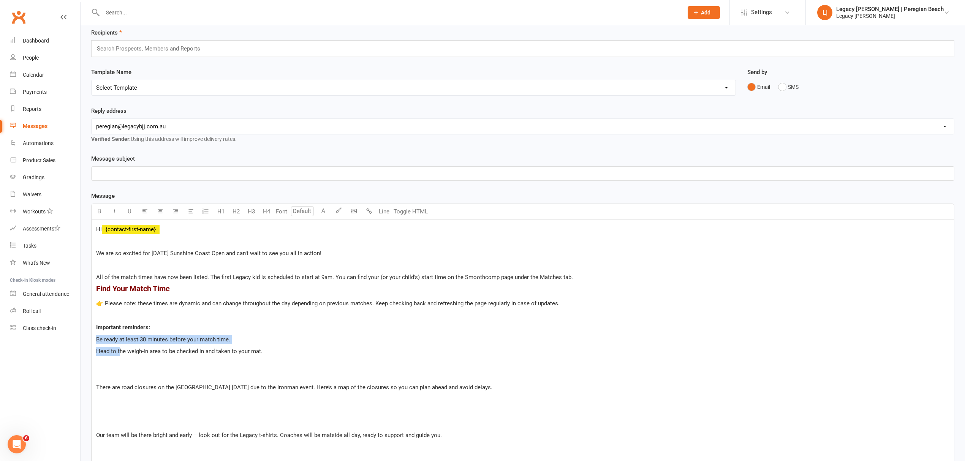
drag, startPoint x: 118, startPoint y: 351, endPoint x: 84, endPoint y: 338, distance: 37.0
click at [84, 338] on div "Recipients Search Prospects, Members and Reports Template Name Select Template …" at bounding box center [523, 342] width 884 height 650
click at [194, 213] on button "button" at bounding box center [190, 211] width 15 height 15
click at [213, 342] on span "Be ready at least 30 minutes before your match time." at bounding box center [178, 342] width 134 height 7
click at [195, 358] on div "Hi ﻿ {contact-first-name} ﻿ We are so excited for [DATE] Sunshine Coast Open an…" at bounding box center [523, 393] width 862 height 348
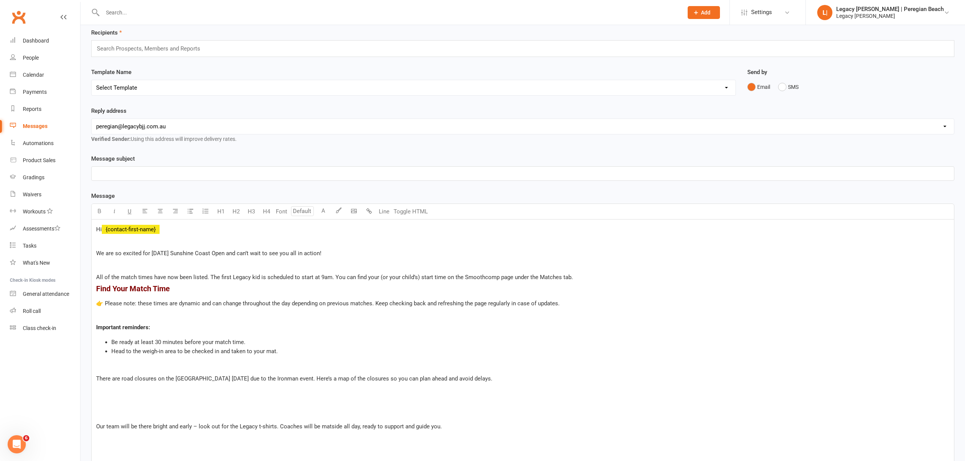
click at [109, 401] on p "﻿" at bounding box center [522, 402] width 853 height 9
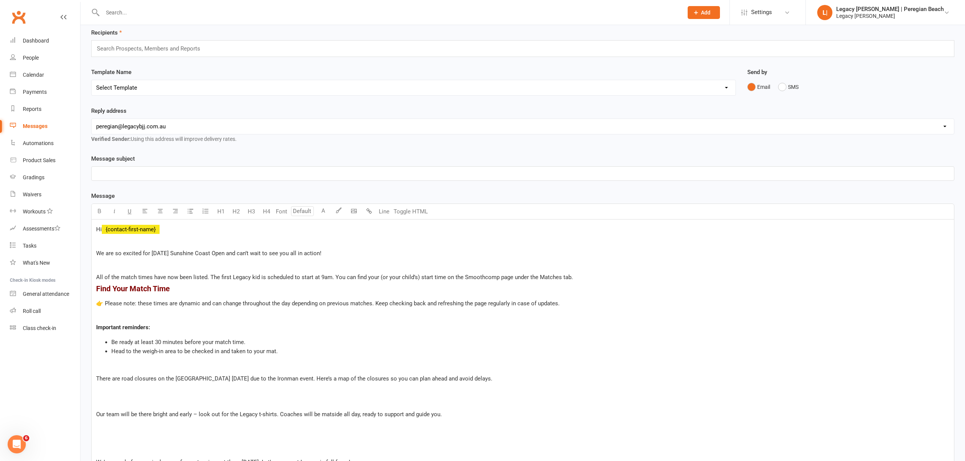
click at [547, 380] on p "There are road closures on the [GEOGRAPHIC_DATA] [DATE] due to the Ironman even…" at bounding box center [522, 378] width 853 height 9
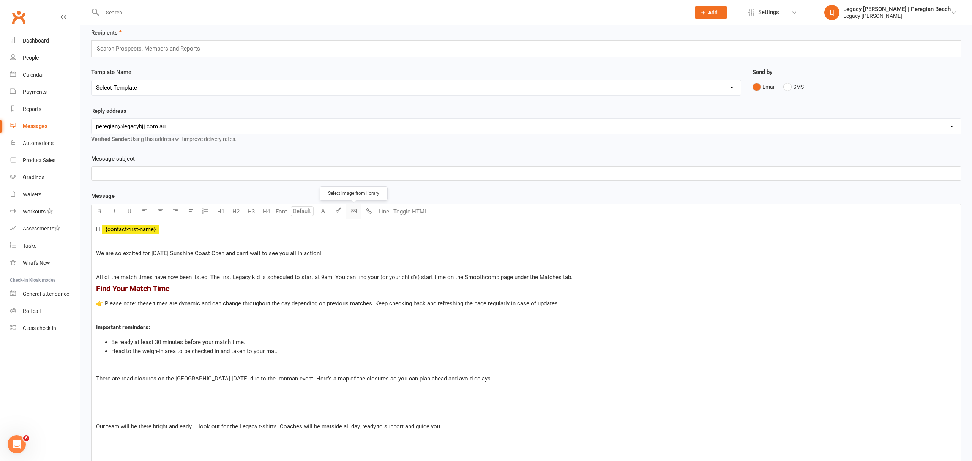
click at [356, 212] on body "Prospect Member Non-attending contact Class / event Appointment Grading event T…" at bounding box center [486, 313] width 972 height 691
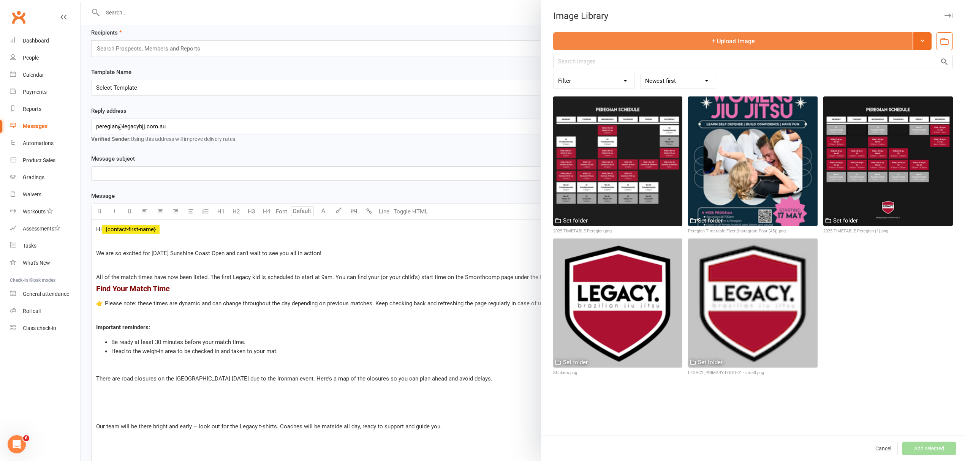
click at [750, 40] on button "Upload Image" at bounding box center [732, 41] width 359 height 18
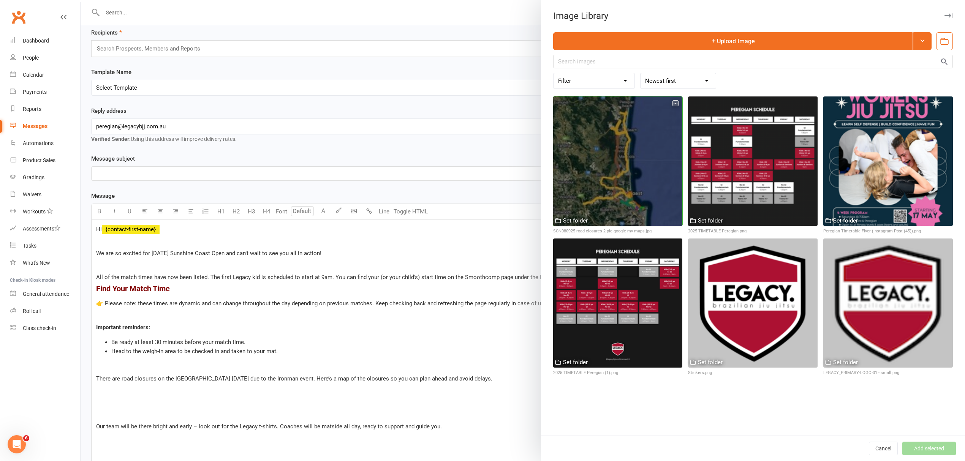
click at [639, 148] on div at bounding box center [617, 160] width 129 height 129
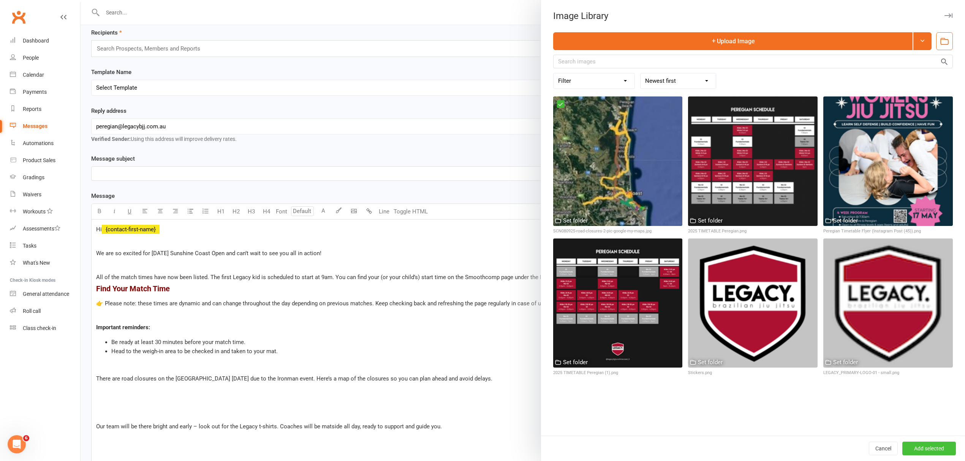
click at [932, 447] on button "Add selected" at bounding box center [929, 449] width 54 height 14
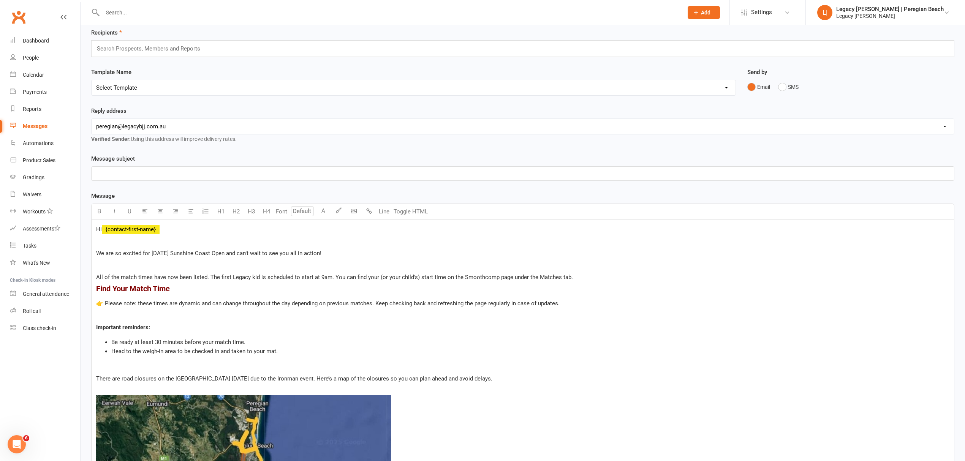
drag, startPoint x: 144, startPoint y: 390, endPoint x: 65, endPoint y: 394, distance: 79.1
click at [65, 394] on ui-view "Prospect Member Non-attending contact Class / event Appointment Grading event T…" at bounding box center [482, 417] width 965 height 899
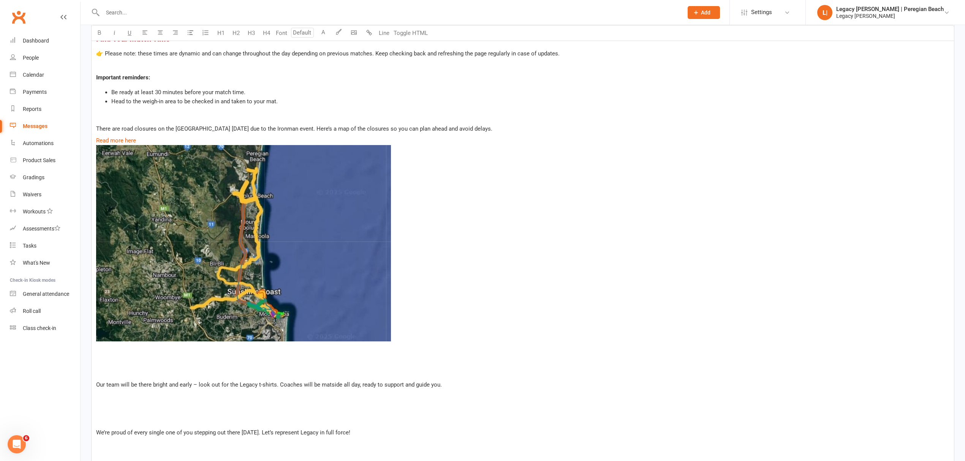
scroll to position [287, 0]
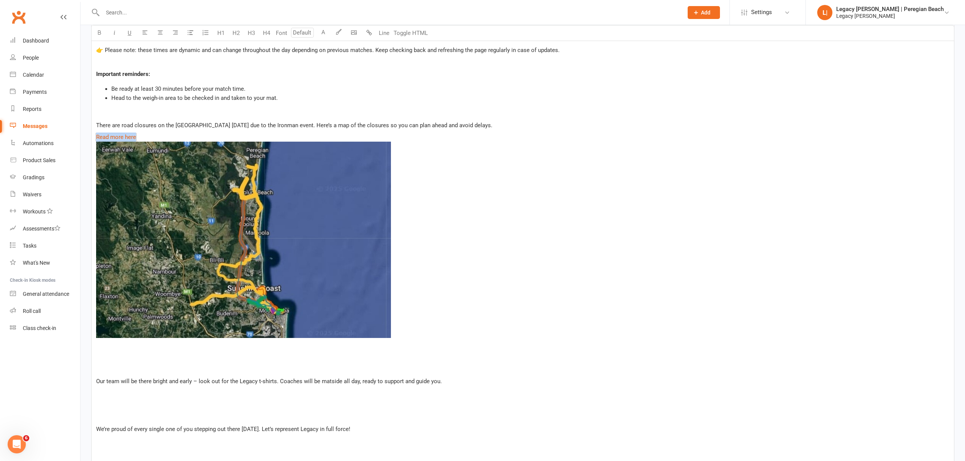
drag, startPoint x: 140, startPoint y: 136, endPoint x: 96, endPoint y: 139, distance: 44.5
click at [96, 139] on div "Hi ﻿ {contact-first-name} ﻿ We are so excited for [DATE] Sunshine Coast Open an…" at bounding box center [523, 238] width 862 height 544
drag, startPoint x: 164, startPoint y: 134, endPoint x: 66, endPoint y: 137, distance: 98.8
click at [66, 137] on ui-view "Prospect Member Non-attending contact Class / event Appointment Grading event T…" at bounding box center [482, 163] width 965 height 899
click at [189, 120] on div "Hi ﻿ {contact-first-name} ﻿ We are so excited for [DATE] Sunshine Coast Open an…" at bounding box center [523, 238] width 862 height 544
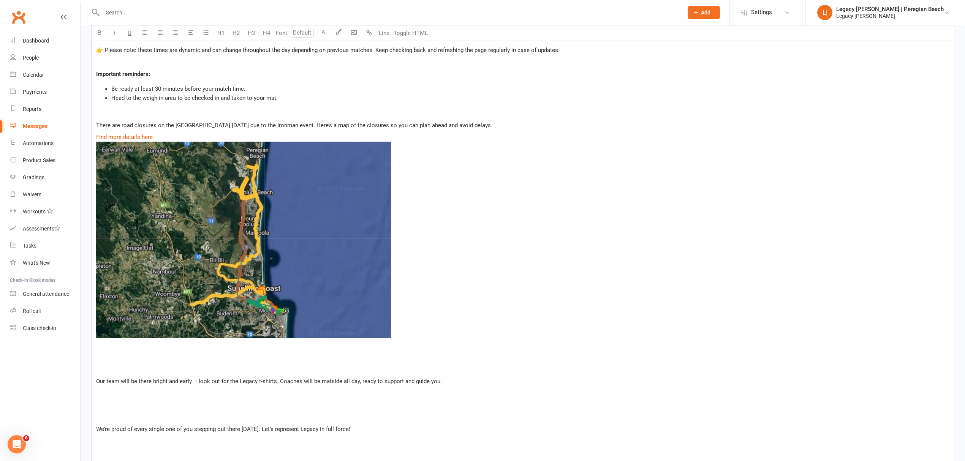
click at [141, 369] on p "﻿" at bounding box center [522, 369] width 853 height 9
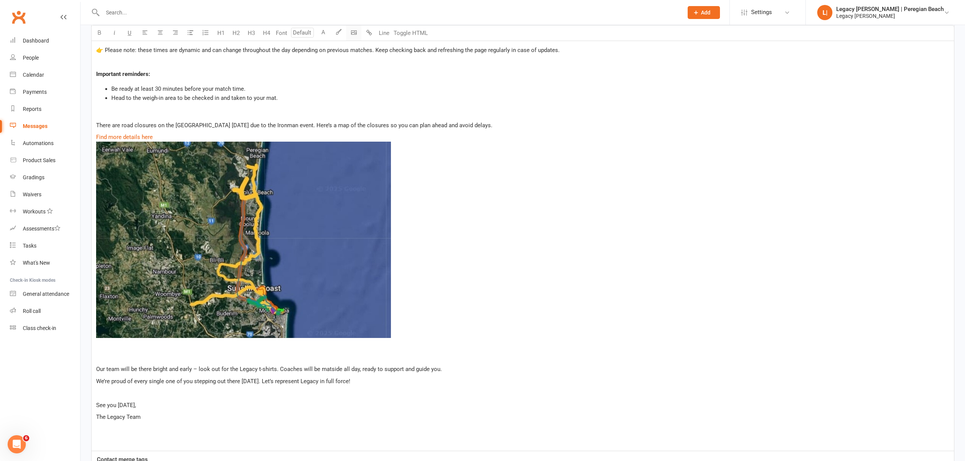
click at [354, 37] on body "Prospect Member Non-attending contact Class / event Appointment Grading event T…" at bounding box center [482, 133] width 965 height 839
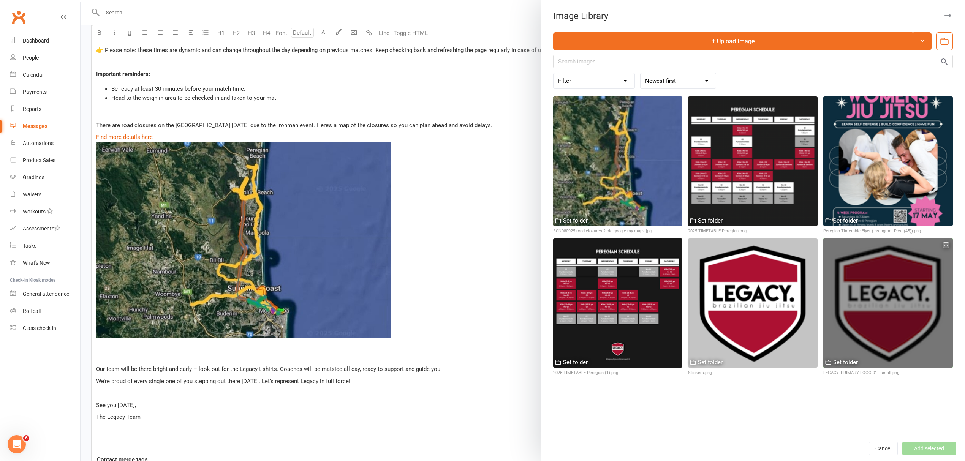
click at [878, 271] on div at bounding box center [887, 302] width 129 height 129
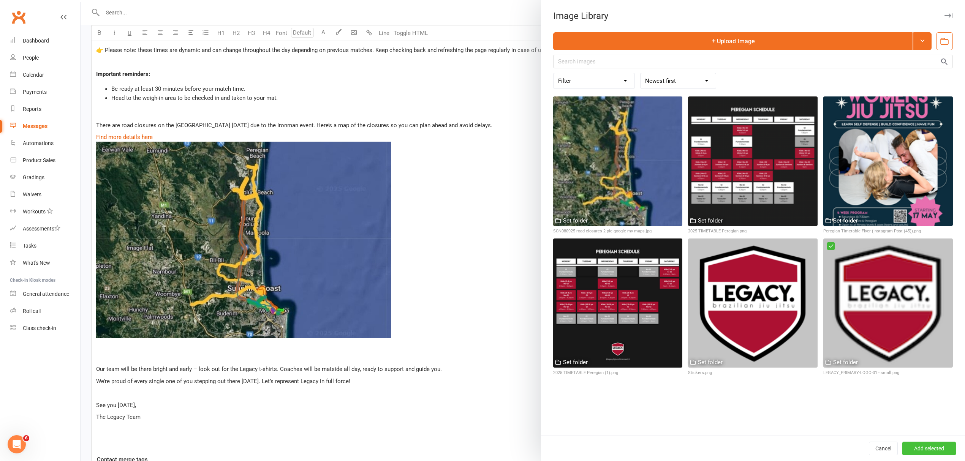
click at [928, 451] on button "Add selected" at bounding box center [929, 449] width 54 height 14
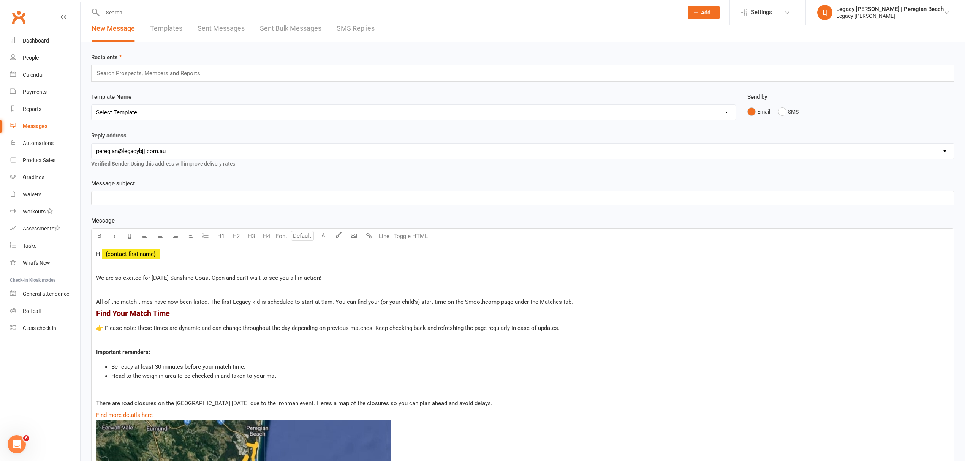
scroll to position [0, 0]
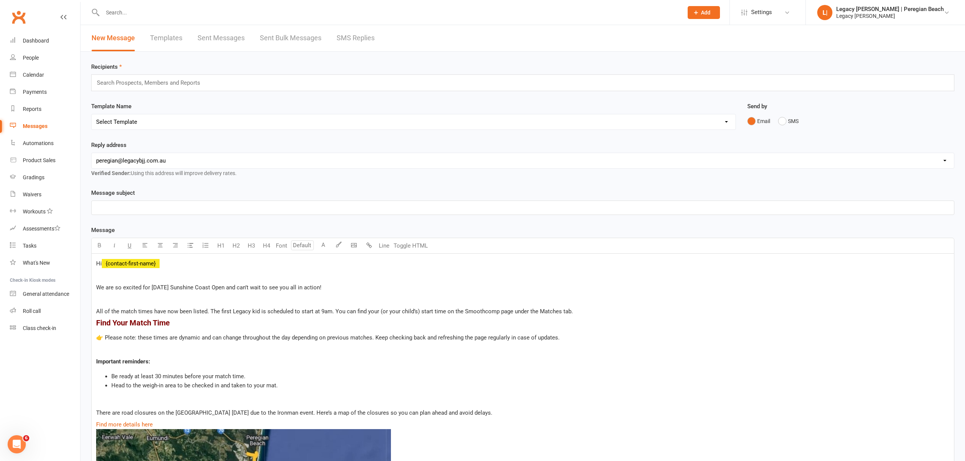
click at [129, 207] on p "﻿" at bounding box center [522, 207] width 853 height 9
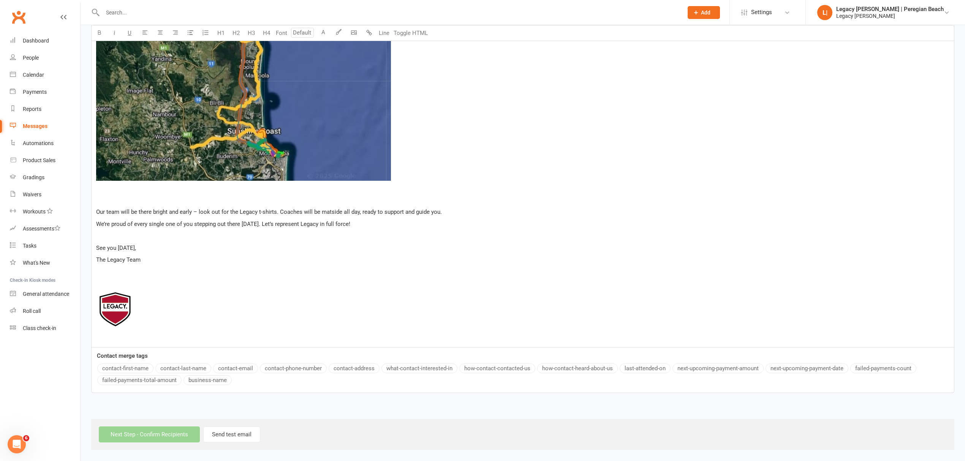
click at [260, 301] on div "Hi ﻿ {contact-first-name} ﻿ We are so excited for [DATE] Sunshine Coast Open an…" at bounding box center [523, 78] width 862 height 538
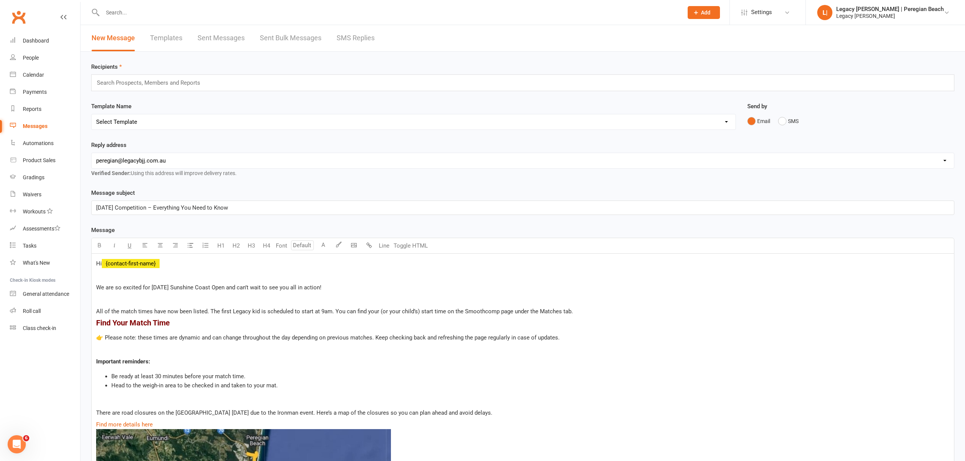
click at [154, 84] on input "text" at bounding box center [151, 83] width 111 height 10
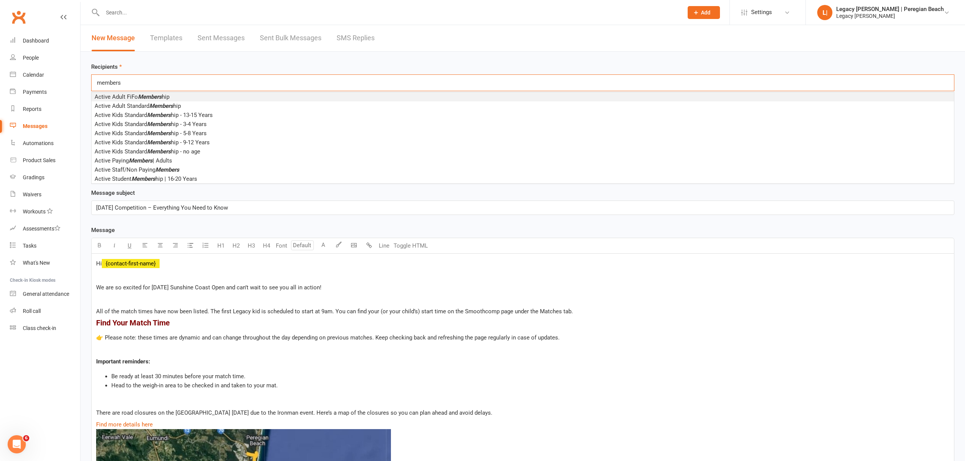
click at [123, 81] on div "members members" at bounding box center [522, 82] width 863 height 17
click at [122, 84] on input "members" at bounding box center [109, 83] width 27 height 10
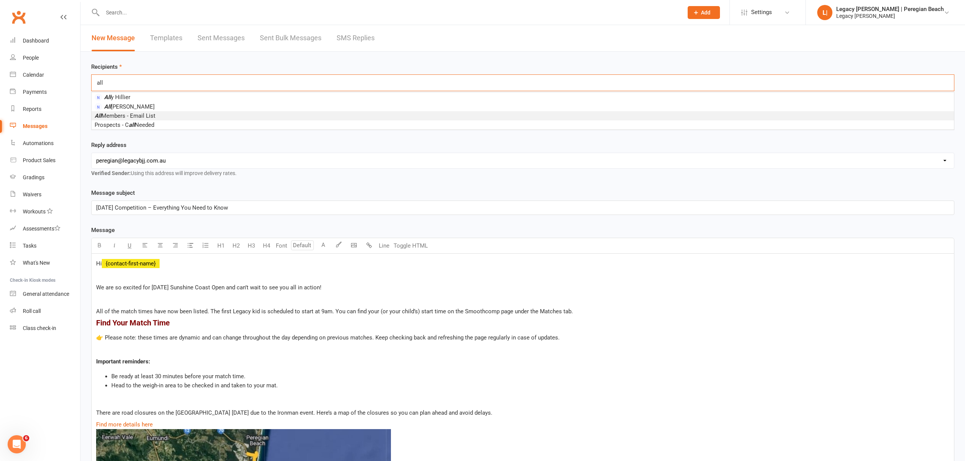
type input "all"
click at [169, 116] on li "All Members - Email List" at bounding box center [523, 115] width 862 height 9
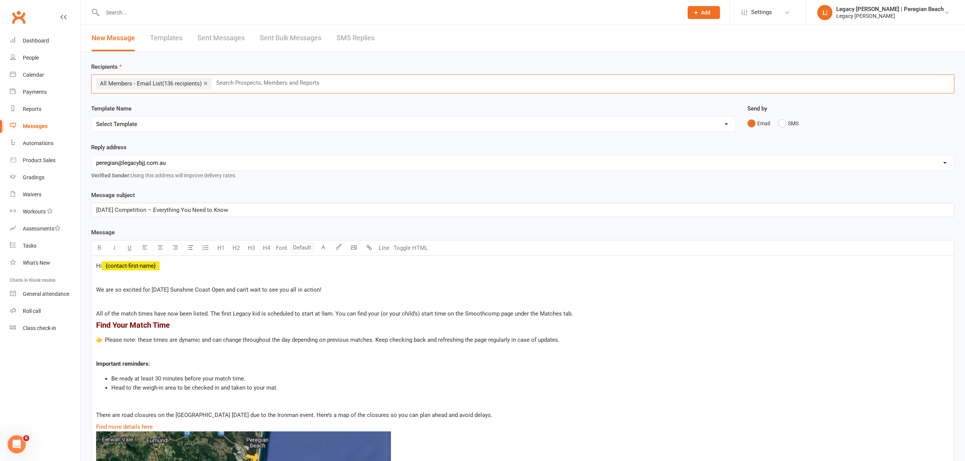
click at [167, 292] on span "We are so excited for [DATE] Sunshine Coast Open and can’t wait to see you all …" at bounding box center [208, 289] width 225 height 7
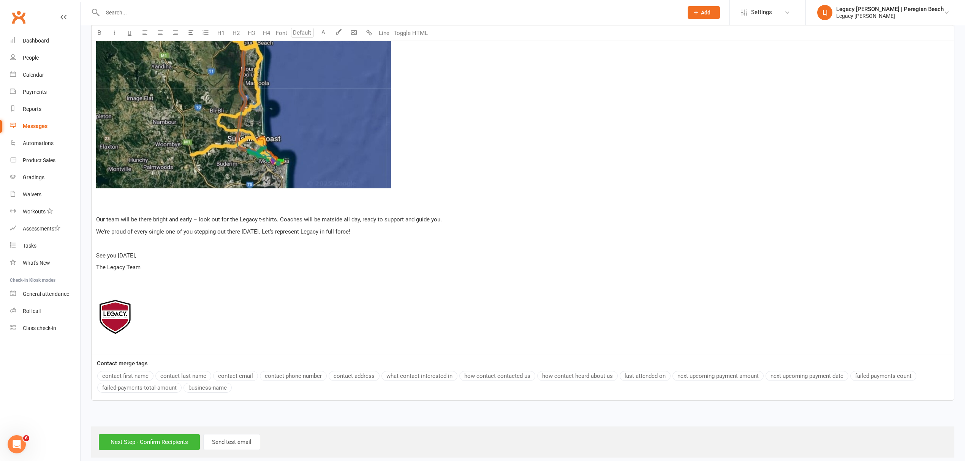
scroll to position [449, 0]
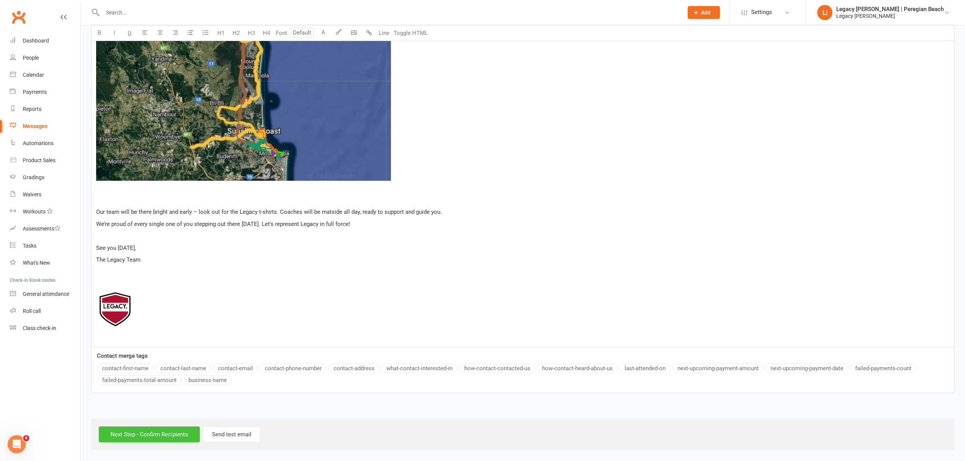
click at [166, 431] on input "Next Step - Confirm Recipients" at bounding box center [149, 434] width 101 height 16
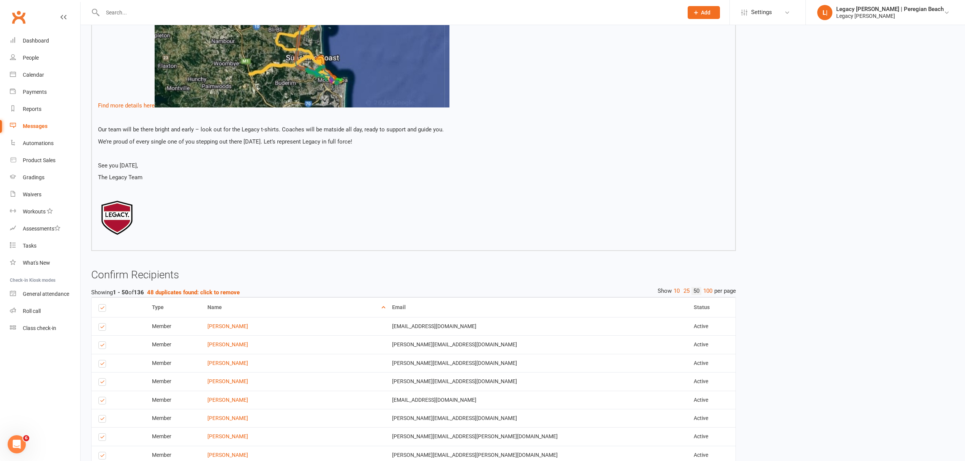
scroll to position [405, 0]
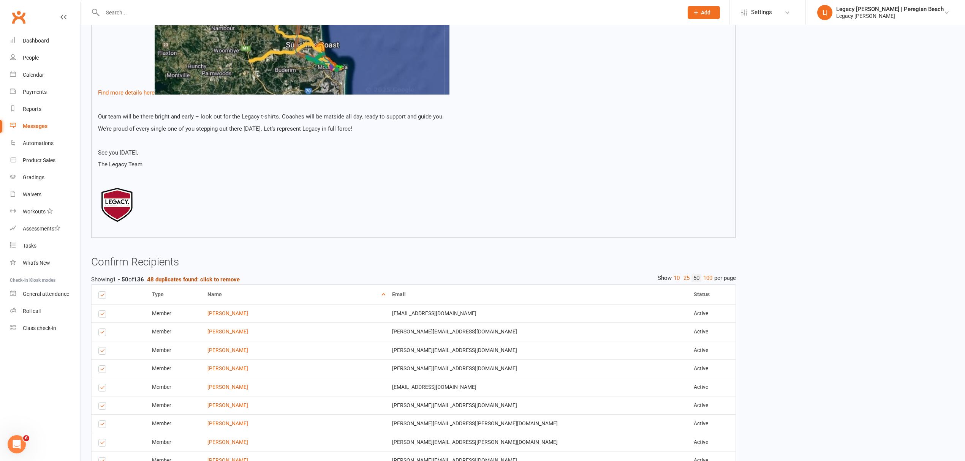
click at [210, 276] on strong "48 duplicates found: click to remove" at bounding box center [193, 279] width 93 height 7
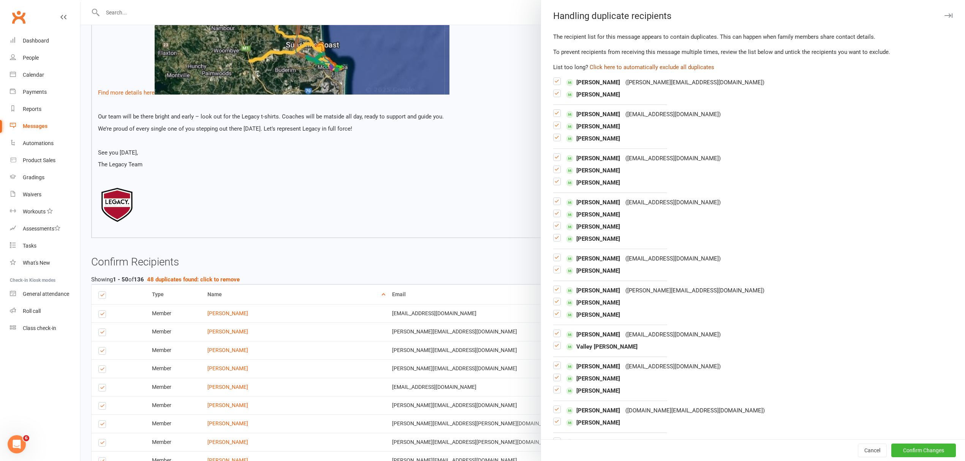
click at [661, 69] on button "Click here to automatically exclude all duplicates" at bounding box center [651, 67] width 125 height 9
click at [914, 447] on button "Confirm Changes" at bounding box center [923, 451] width 65 height 14
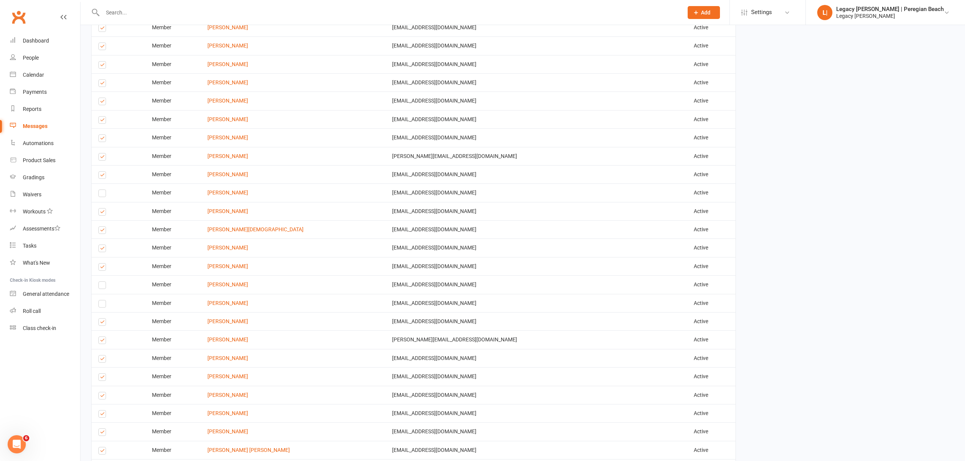
scroll to position [1256, 0]
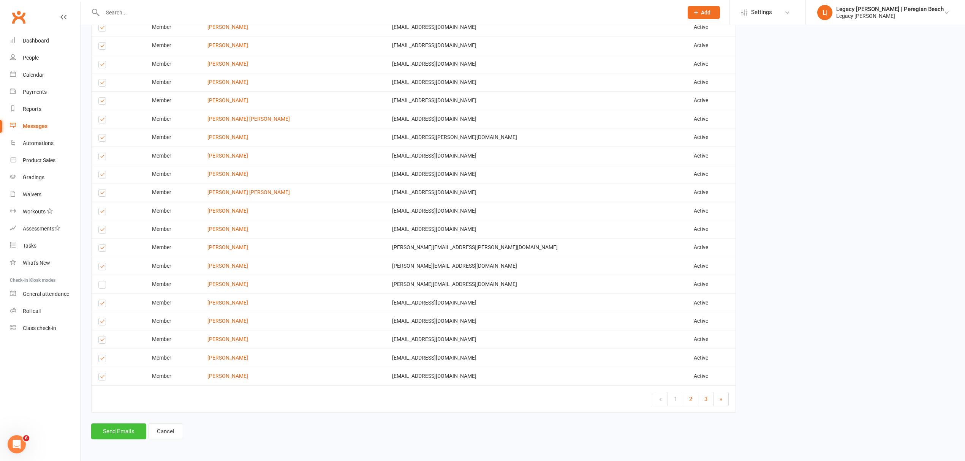
click at [129, 427] on button "Send Emails" at bounding box center [118, 431] width 55 height 16
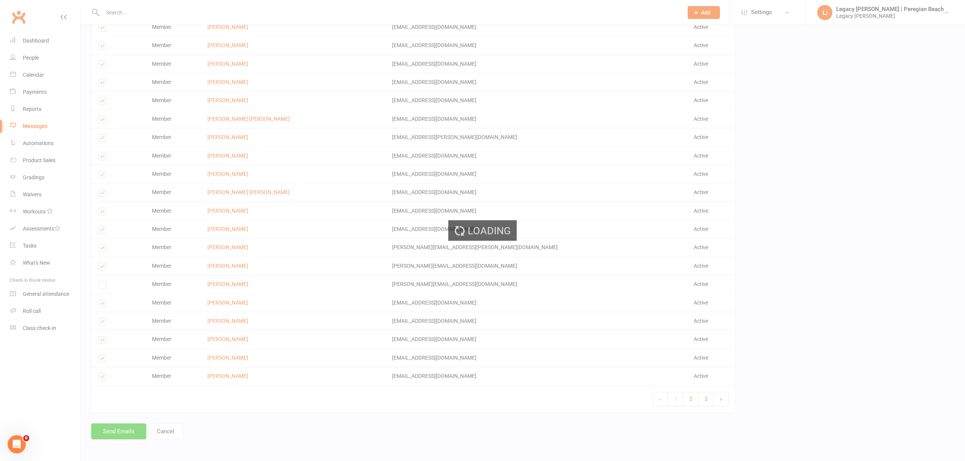
scroll to position [1252, 0]
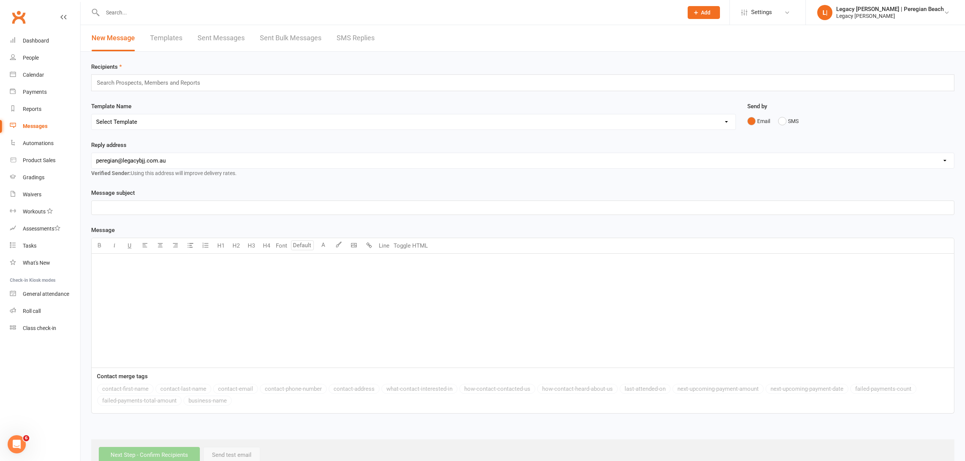
click at [302, 34] on link "Sent Bulk Messages" at bounding box center [291, 38] width 62 height 26
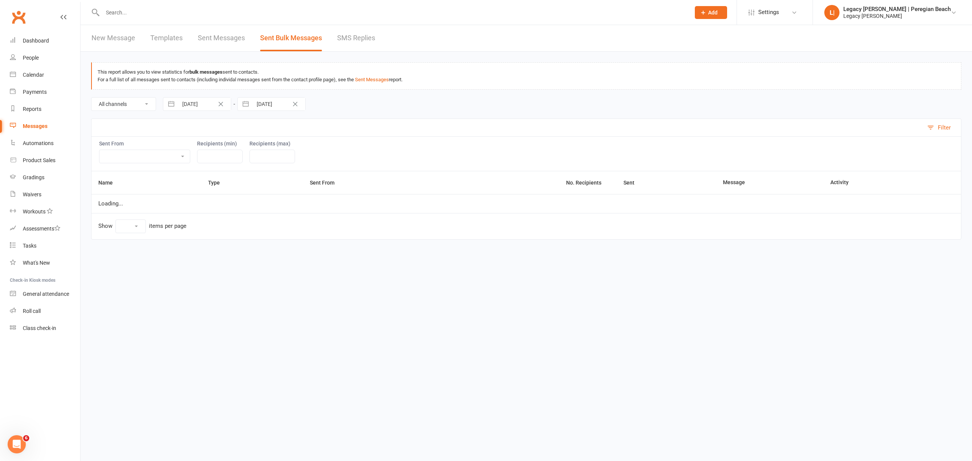
select select "10"
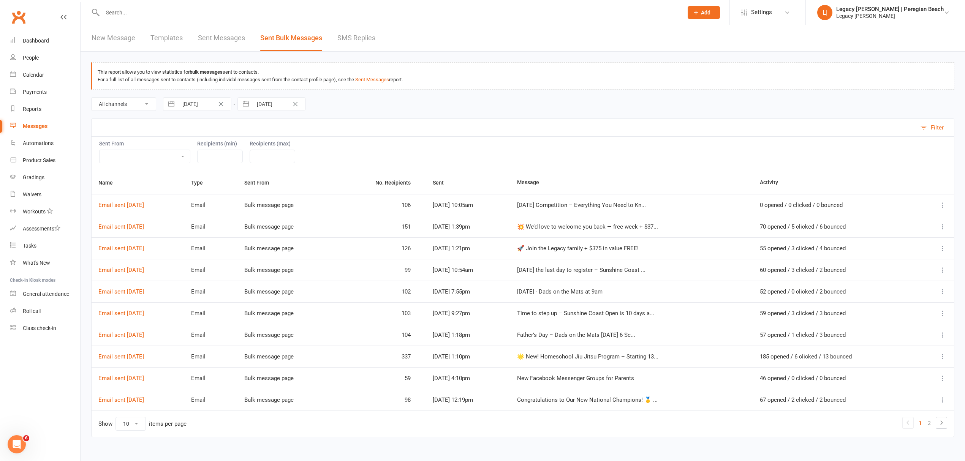
click at [941, 208] on icon at bounding box center [942, 205] width 8 height 8
click at [860, 236] on link "Message Details" at bounding box center [887, 236] width 104 height 15
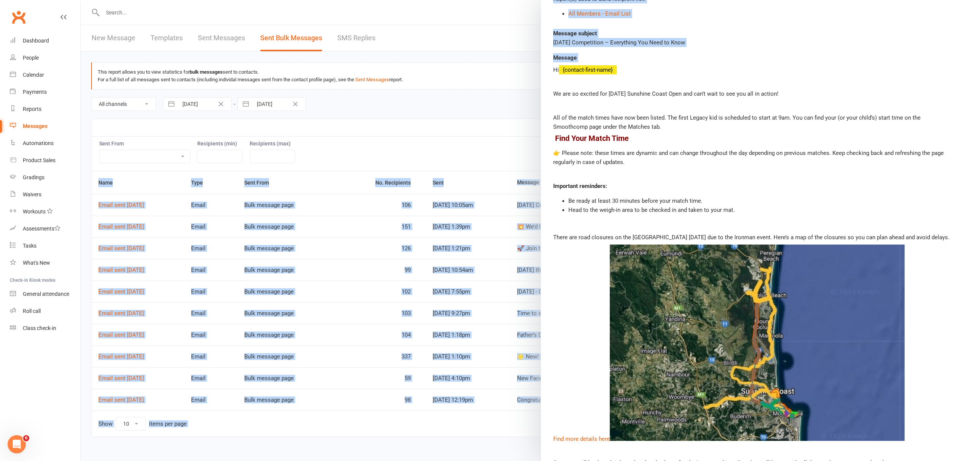
scroll to position [204, 0]
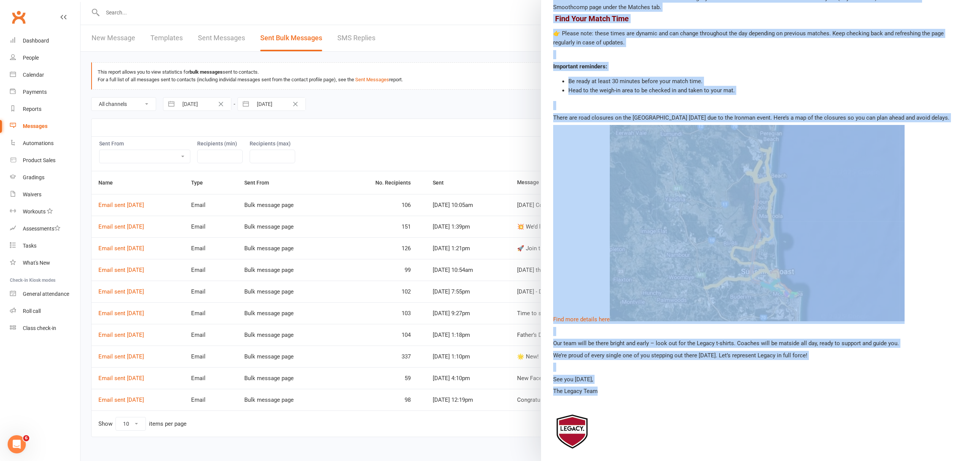
drag, startPoint x: 550, startPoint y: 145, endPoint x: 596, endPoint y: 393, distance: 252.5
click at [596, 393] on div "Hi {contact-first-name} We are so excited for [DATE] Sunshine Coast Open and ca…" at bounding box center [752, 201] width 399 height 510
copy div "Lo {ipsumdo-sitam-cons} Ad eli se doeiusm tem incididu’u Laboreet Dolor Magn al…"
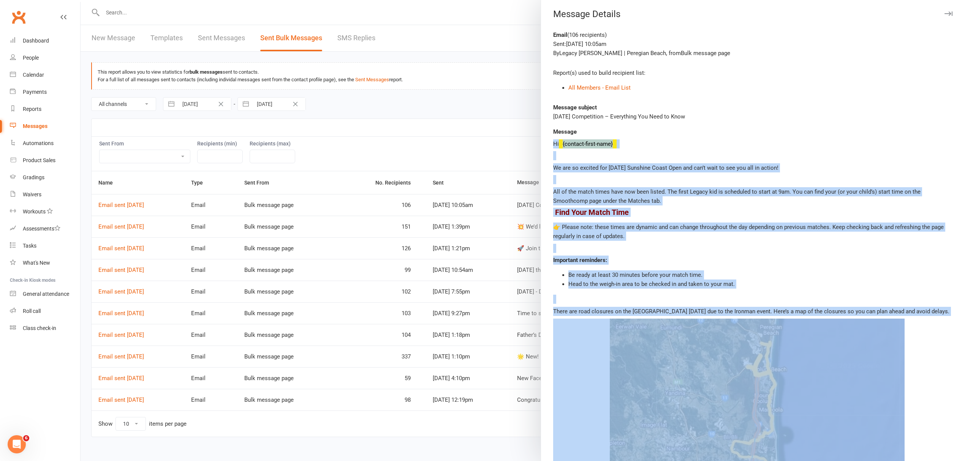
scroll to position [0, 0]
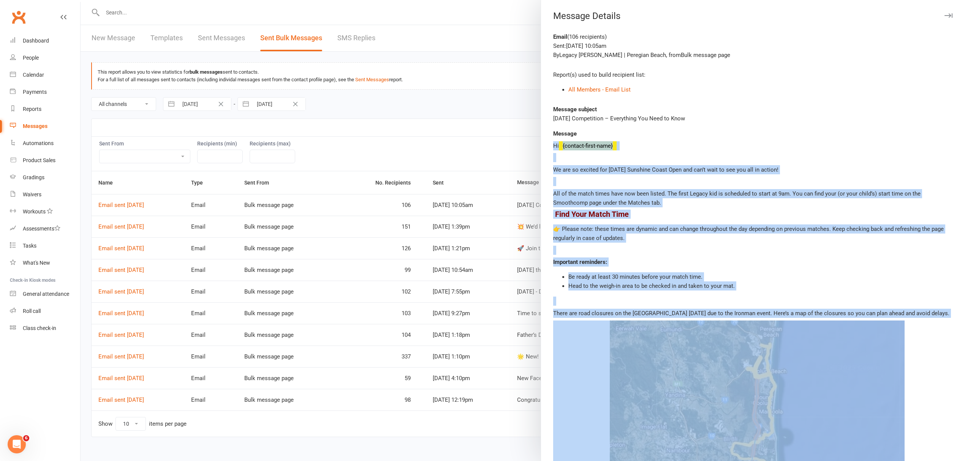
drag, startPoint x: 702, startPoint y: 115, endPoint x: 540, endPoint y: 119, distance: 162.2
click at [541, 119] on div "Email ( 106 recipients ) Sent: [DATE] 10:05am By Legacy [PERSON_NAME] | Peregia…" at bounding box center [753, 344] width 424 height 624
copy div "[DATE] Competition – Everything You Need to Know"
click at [944, 14] on icon "button" at bounding box center [948, 15] width 8 height 5
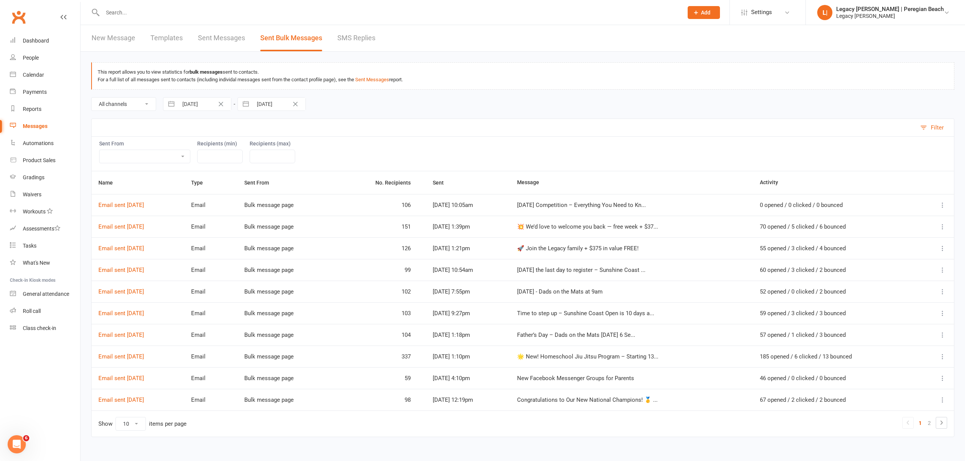
click at [40, 31] on div "Clubworx" at bounding box center [40, 22] width 80 height 28
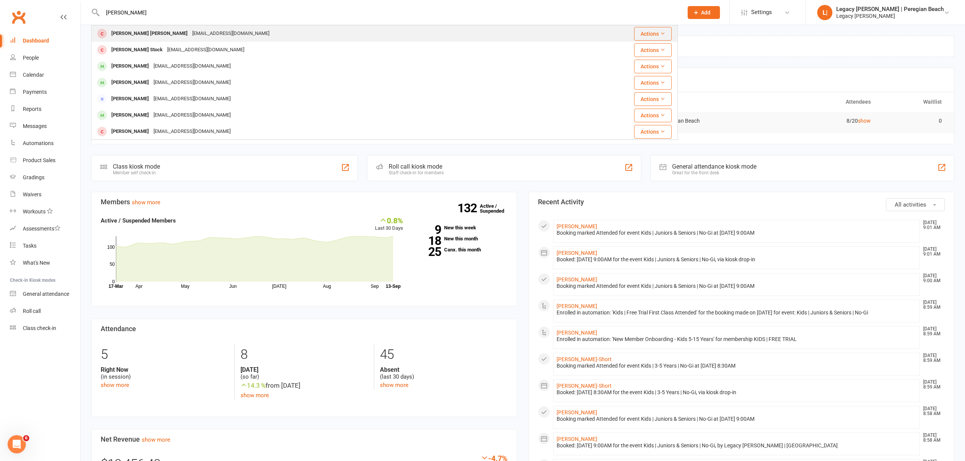
type input "hudson"
click at [149, 36] on div "[PERSON_NAME] [PERSON_NAME]" at bounding box center [149, 33] width 81 height 11
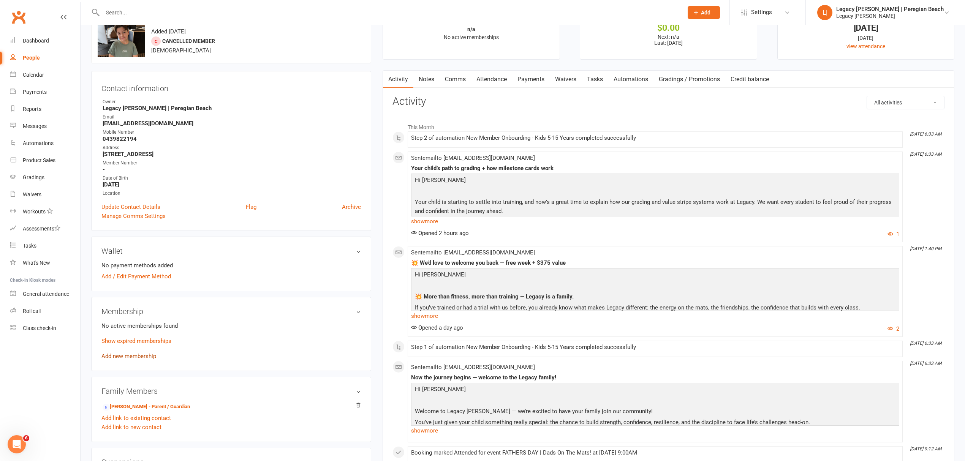
scroll to position [51, 0]
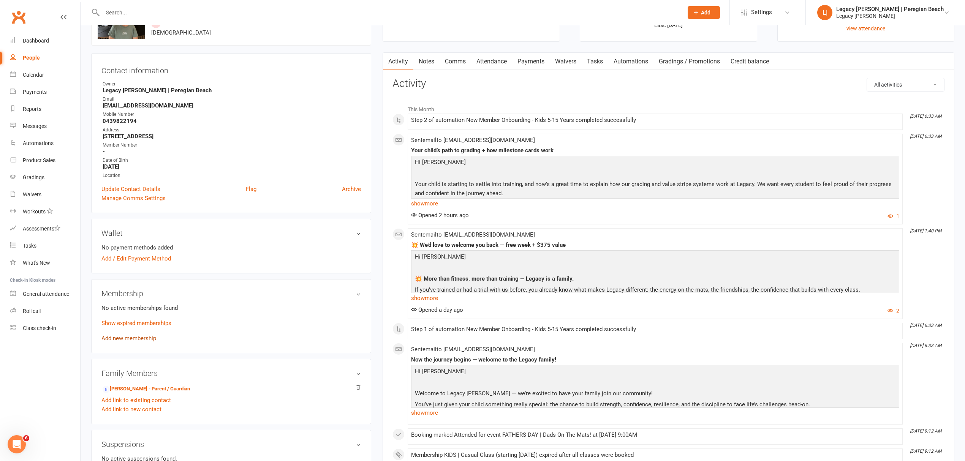
click at [133, 338] on link "Add new membership" at bounding box center [128, 338] width 55 height 7
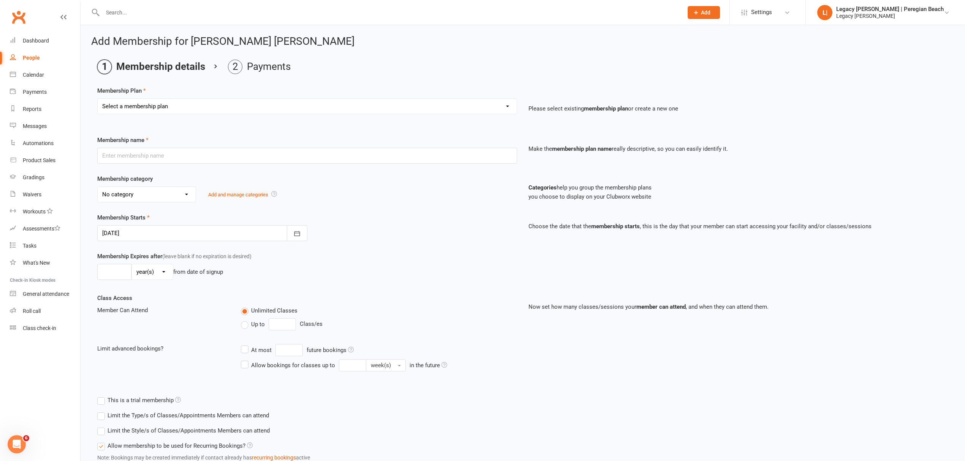
click at [186, 99] on select "Select a membership plan Create new Membership Plan ADULT | FREE TRIAL ADULT | …" at bounding box center [307, 106] width 419 height 15
drag, startPoint x: 194, startPoint y: 99, endPoint x: 198, endPoint y: 99, distance: 4.2
click at [194, 99] on select "Select a membership plan Create new Membership Plan ADULT | FREE TRIAL ADULT | …" at bounding box center [307, 106] width 419 height 15
click at [145, 108] on select "Select a membership plan Create new Membership Plan ADULT | FREE TRIAL ADULT | …" at bounding box center [307, 106] width 419 height 15
select select "9"
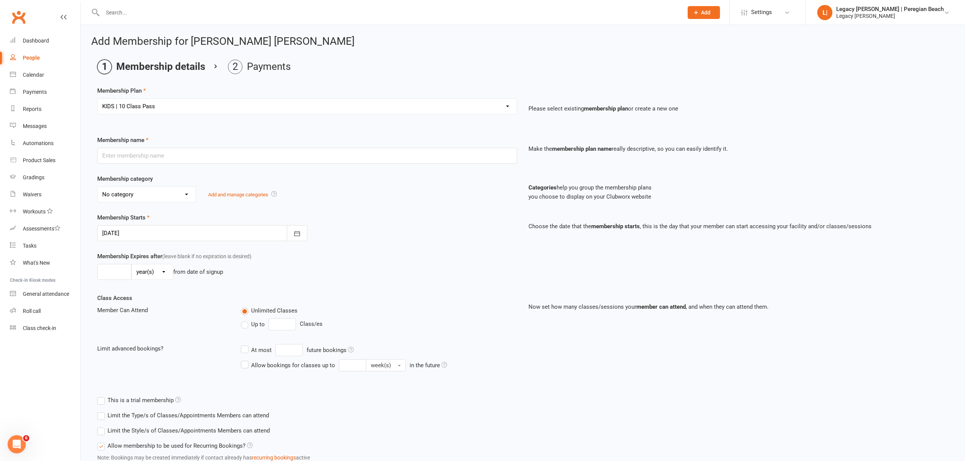
click at [98, 99] on select "Select a membership plan Create new Membership Plan ADULT | FREE TRIAL ADULT | …" at bounding box center [307, 106] width 419 height 15
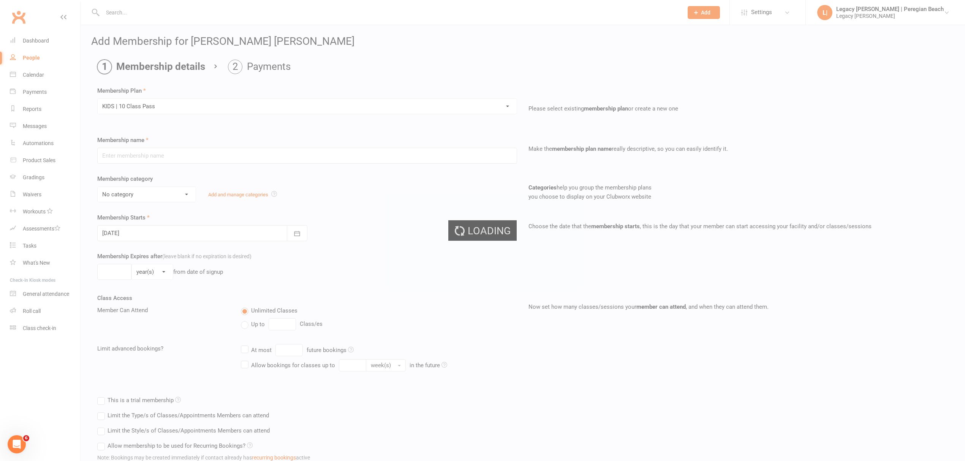
type input "KIDS | 10 Class Pass"
select select "6"
type input "4"
select select "2"
type input "10"
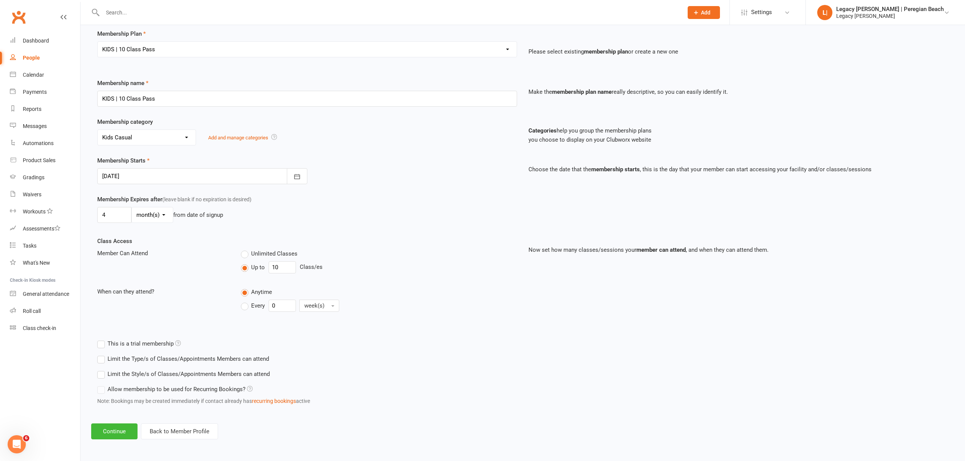
scroll to position [60, 0]
click at [114, 427] on button "Continue" at bounding box center [114, 431] width 46 height 16
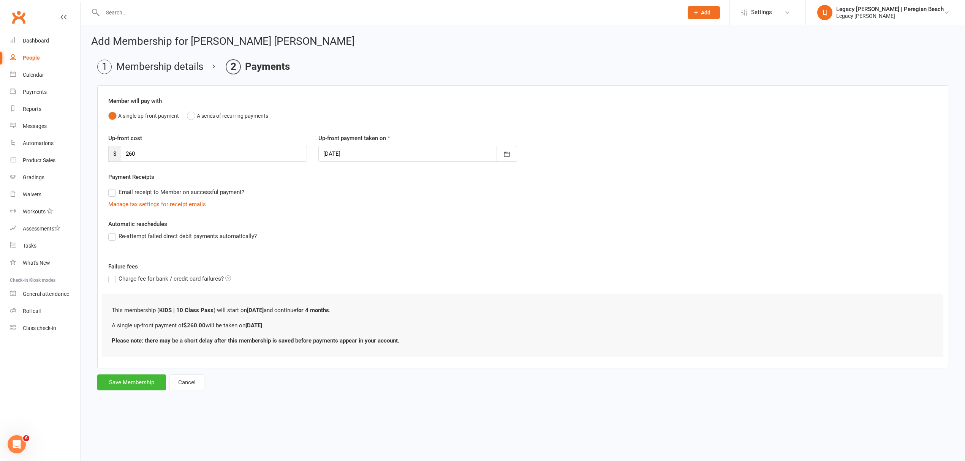
scroll to position [0, 0]
click at [134, 384] on button "Save Membership" at bounding box center [131, 382] width 69 height 16
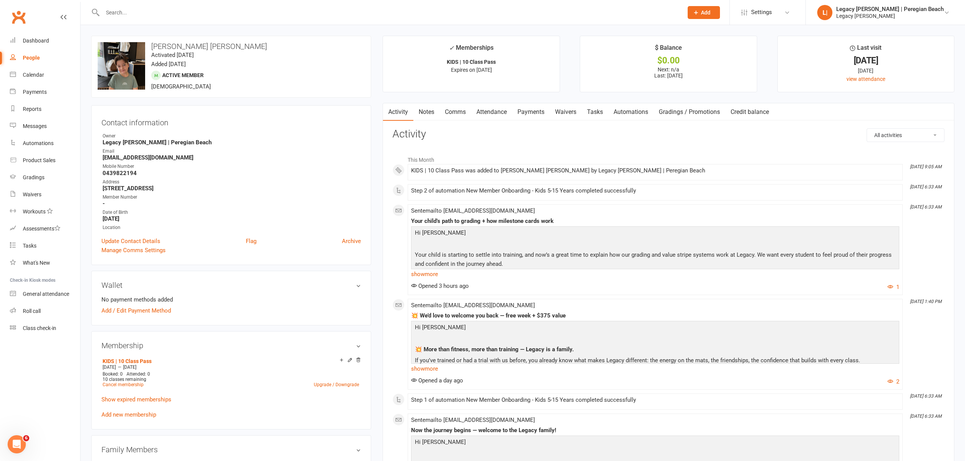
click at [770, 111] on link "Credit balance" at bounding box center [749, 111] width 49 height 17
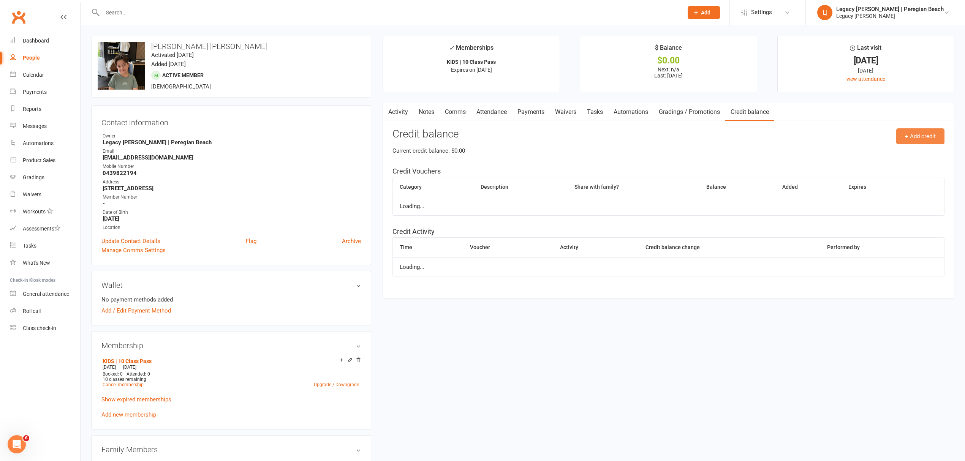
click at [908, 133] on button "+ Add credit" at bounding box center [920, 136] width 48 height 16
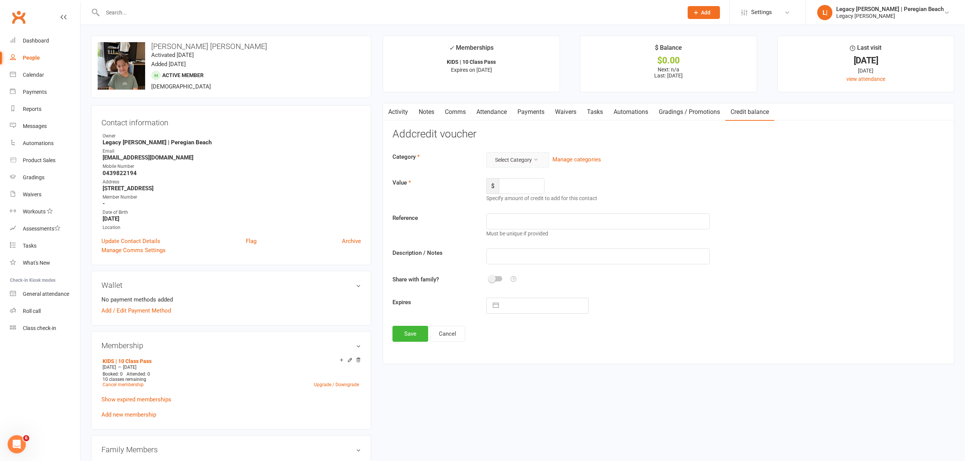
click at [518, 156] on button "Select Category" at bounding box center [517, 159] width 63 height 15
click at [504, 211] on link "PlayOn/FairPlay Voucher" at bounding box center [504, 208] width 75 height 15
click at [528, 186] on input "number" at bounding box center [522, 186] width 46 height 16
type input "200"
click at [520, 252] on input "text" at bounding box center [597, 256] width 223 height 16
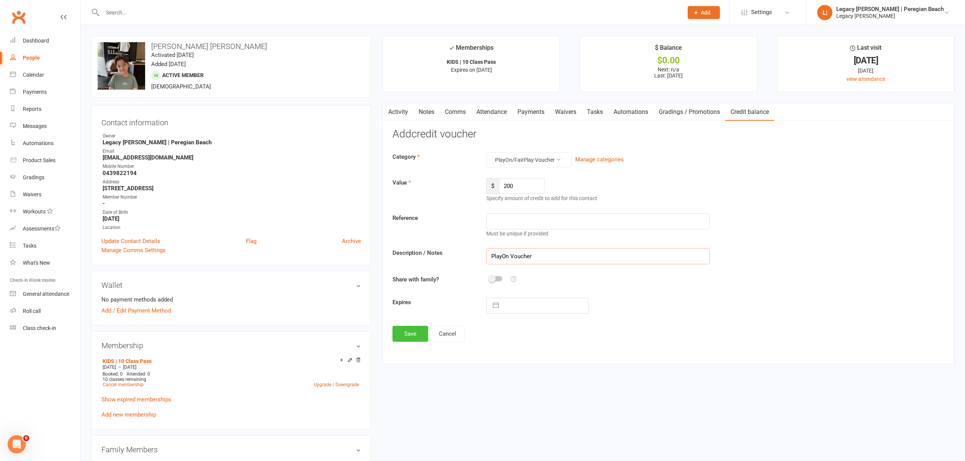
type input "PlayOn Voucher"
click at [413, 338] on button "Save" at bounding box center [410, 334] width 36 height 16
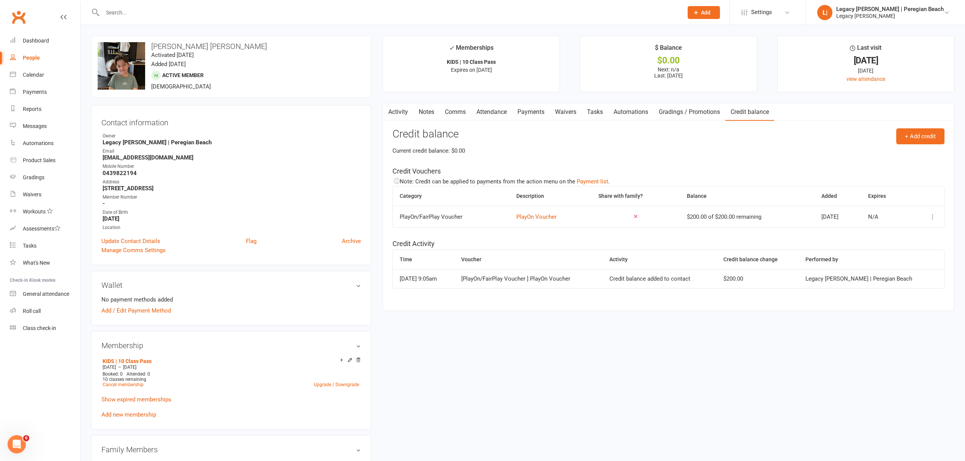
click at [532, 106] on link "Payments" at bounding box center [531, 111] width 38 height 17
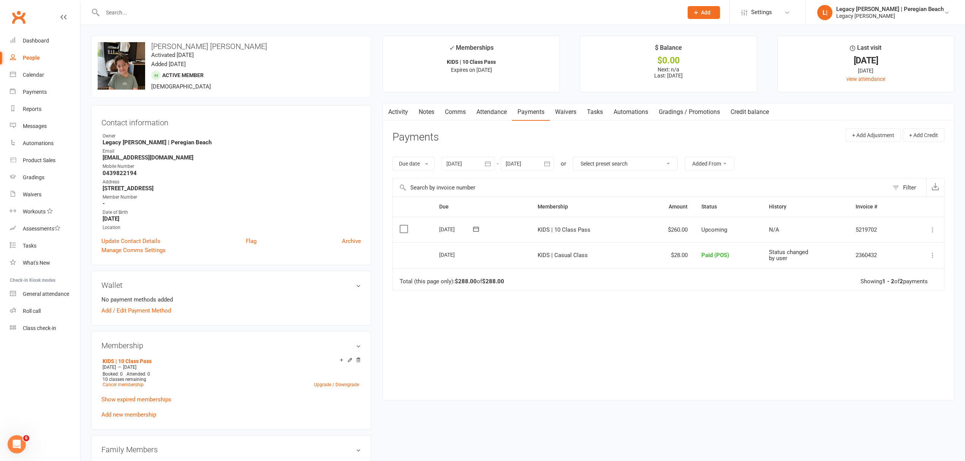
click at [930, 232] on icon at bounding box center [932, 230] width 8 height 8
click at [883, 305] on link "Apply credit" at bounding box center [898, 305] width 75 height 15
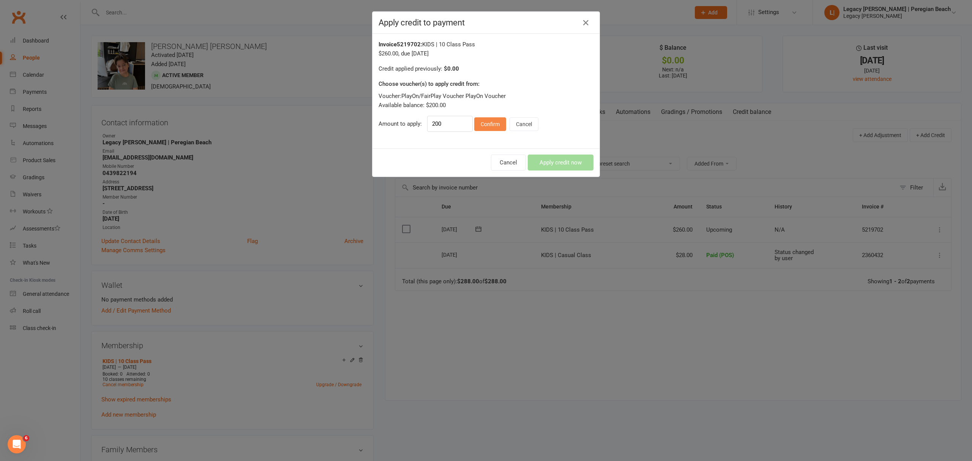
click at [483, 126] on button "Confirm" at bounding box center [490, 124] width 32 height 14
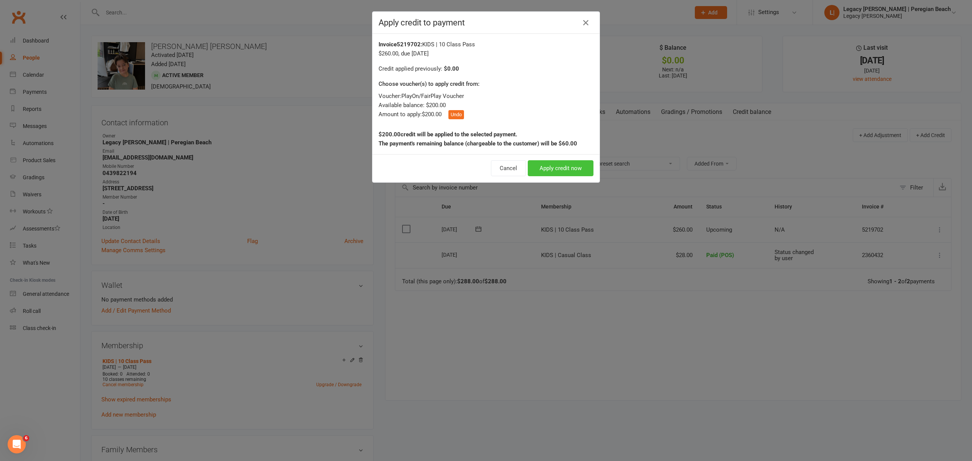
click at [564, 171] on button "Apply credit now" at bounding box center [561, 168] width 66 height 16
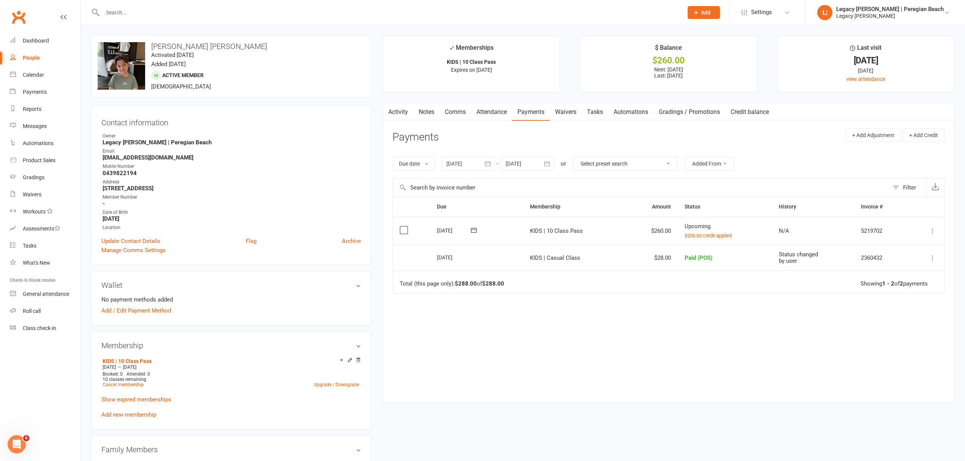
click at [926, 229] on td "Mark as Paid (Cash) Mark as Paid (POS) Mark as Paid (Other) Skip Apply credit R…" at bounding box center [925, 231] width 35 height 28
click at [929, 231] on icon at bounding box center [932, 231] width 8 height 8
click at [901, 263] on link "Mark as Paid (POS)" at bounding box center [898, 260] width 75 height 15
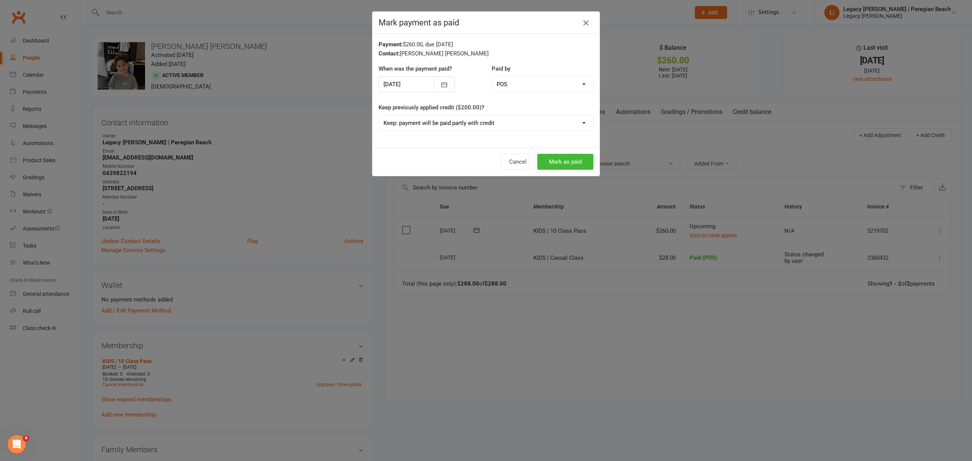
click at [584, 25] on icon "button" at bounding box center [585, 22] width 9 height 9
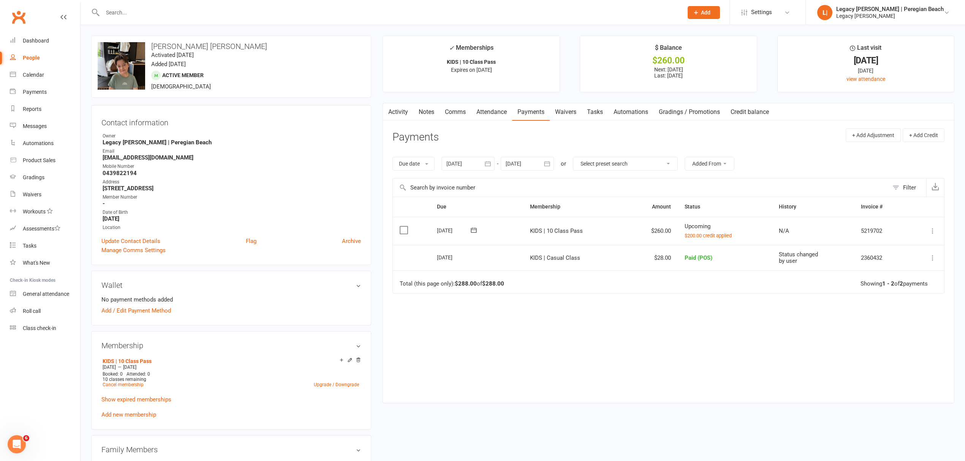
click at [931, 230] on icon at bounding box center [932, 231] width 8 height 8
click at [911, 260] on link "Mark as Paid (POS)" at bounding box center [898, 260] width 75 height 15
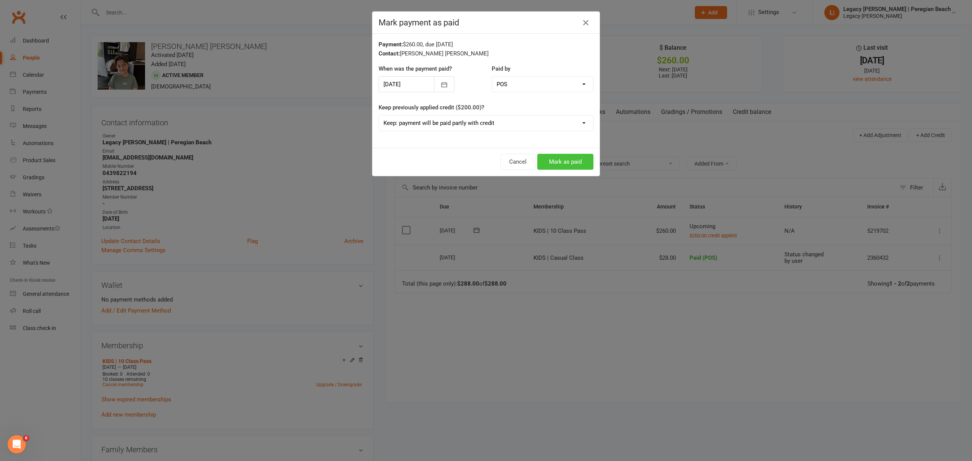
click at [566, 166] on button "Mark as paid" at bounding box center [565, 162] width 56 height 16
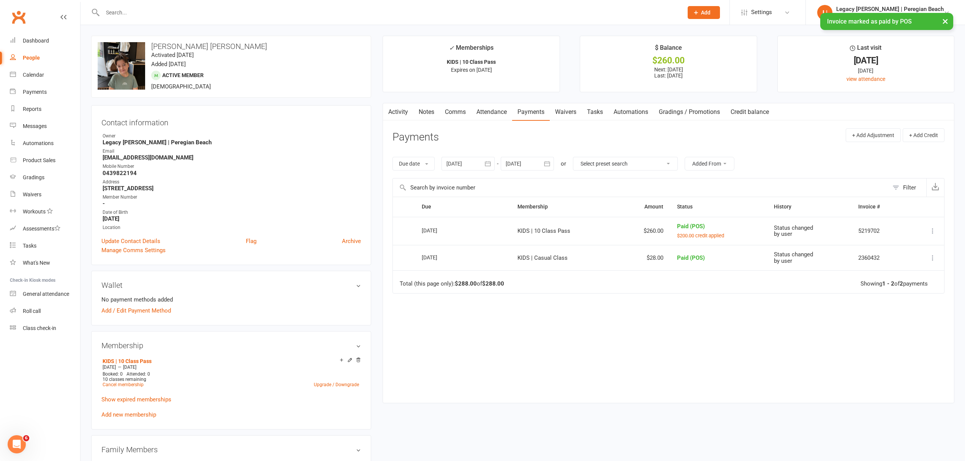
click at [491, 106] on link "Attendance" at bounding box center [491, 111] width 41 height 17
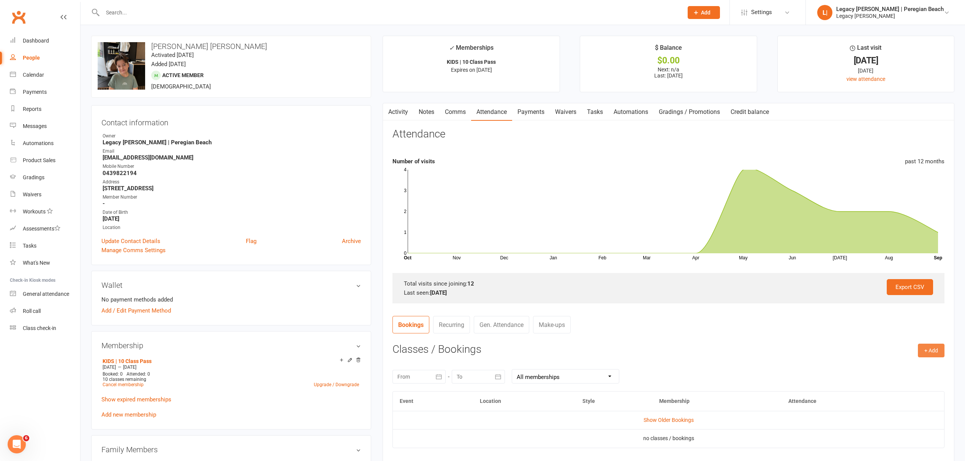
click at [936, 351] on button "+ Add" at bounding box center [930, 351] width 27 height 14
click at [914, 363] on link "Book Event" at bounding box center [905, 367] width 75 height 15
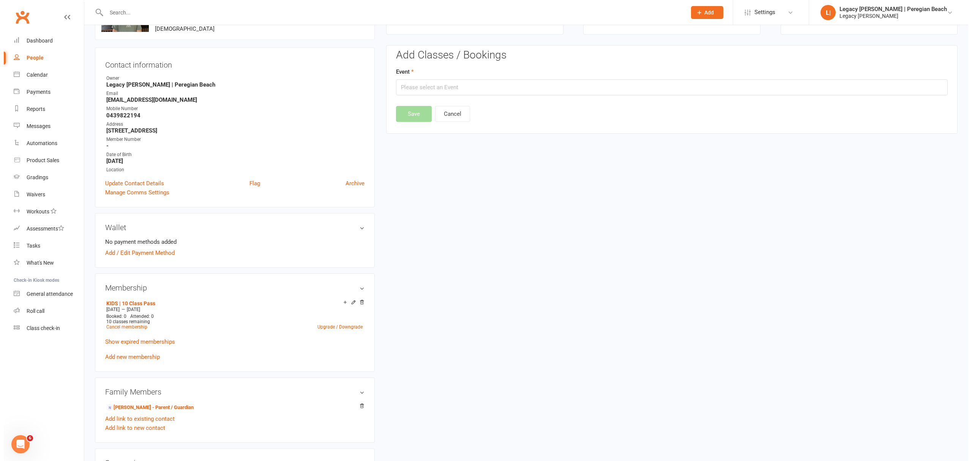
scroll to position [65, 0]
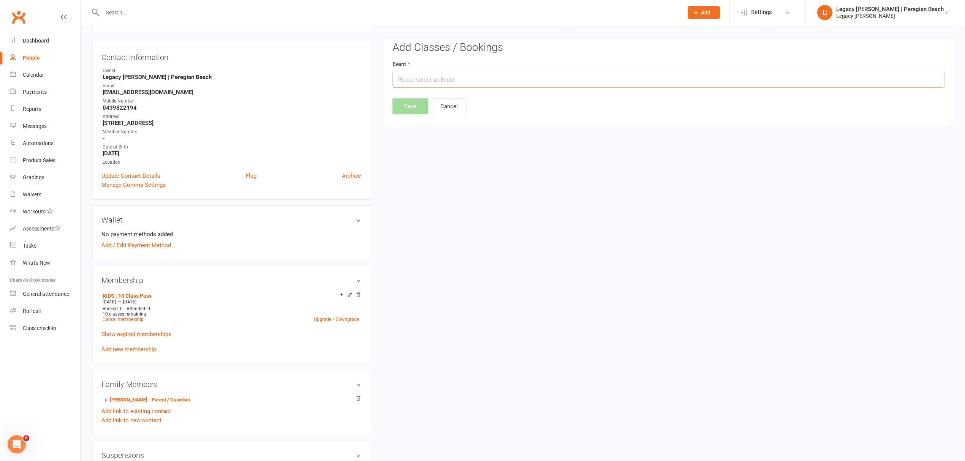
click at [501, 83] on input "text" at bounding box center [668, 80] width 552 height 16
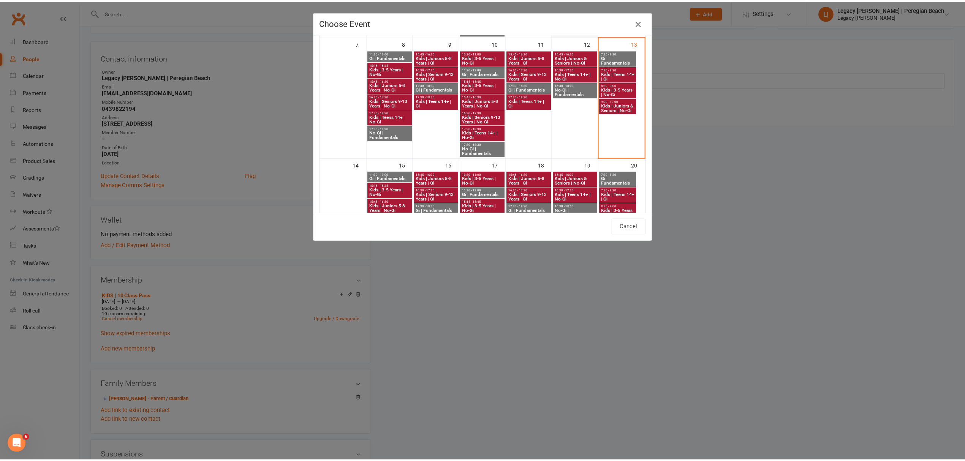
scroll to position [152, 0]
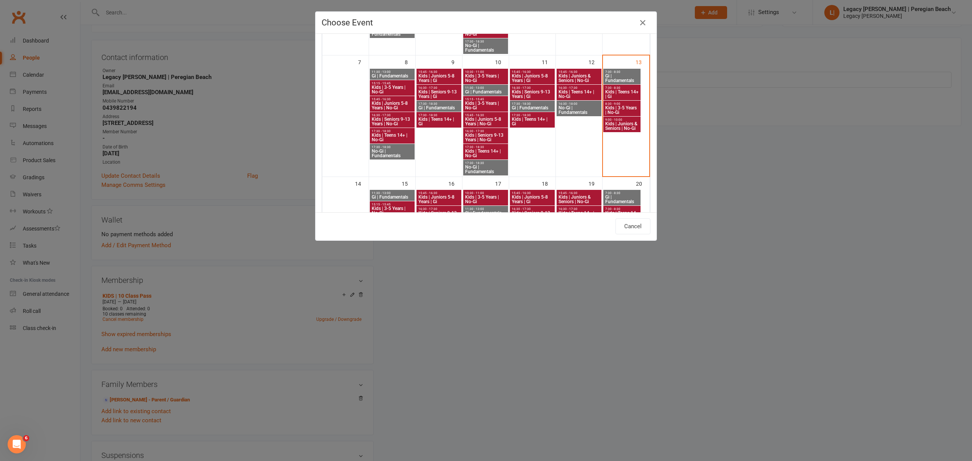
click at [619, 125] on span "Kids | Juniors & Seniors | No-Gi" at bounding box center [622, 126] width 34 height 9
type input "Kids | Juniors & Seniors | No-Gi - [DATE] 9:00:00 AM"
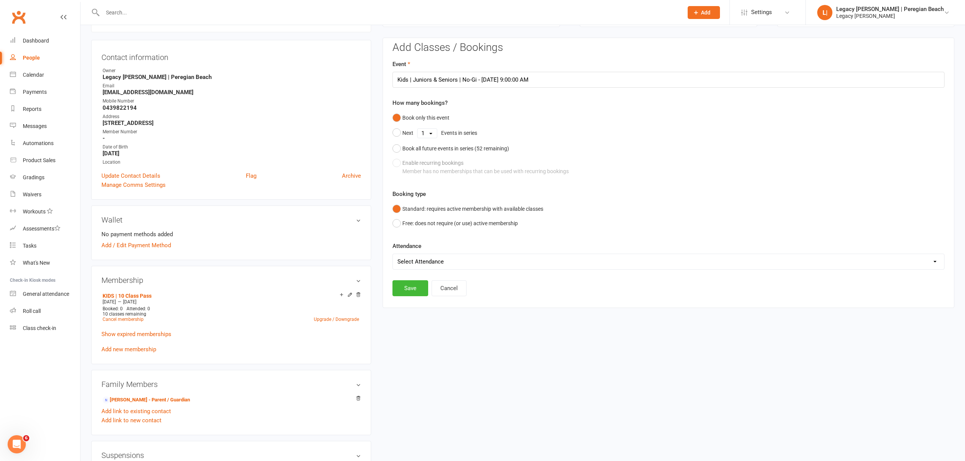
click at [447, 268] on select "Select Attendance Attended Absent" at bounding box center [668, 261] width 551 height 15
select select "0"
click at [393, 255] on select "Select Attendance Attended Absent" at bounding box center [668, 261] width 551 height 15
click at [403, 287] on button "Save" at bounding box center [410, 288] width 36 height 16
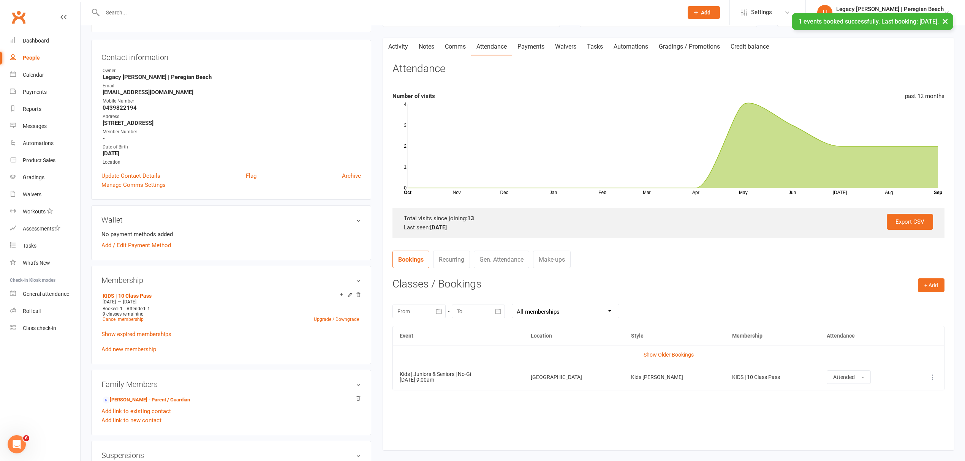
scroll to position [0, 0]
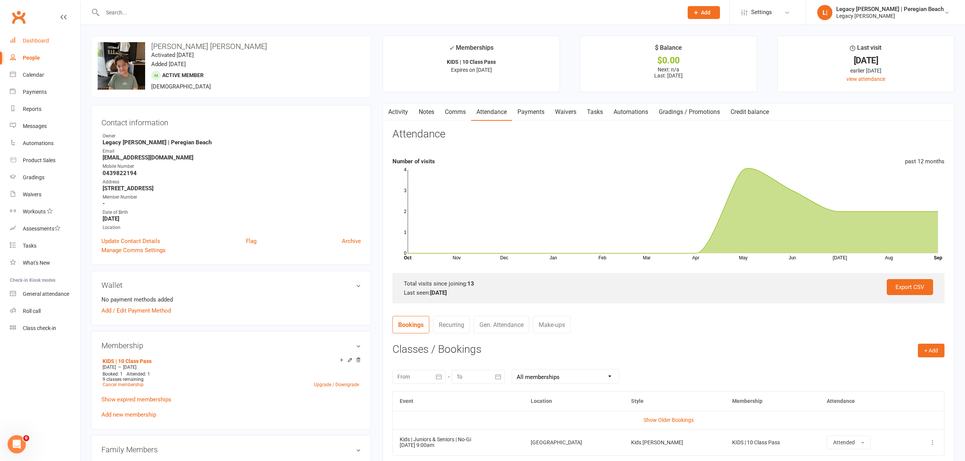
click at [21, 40] on link "Dashboard" at bounding box center [45, 40] width 70 height 17
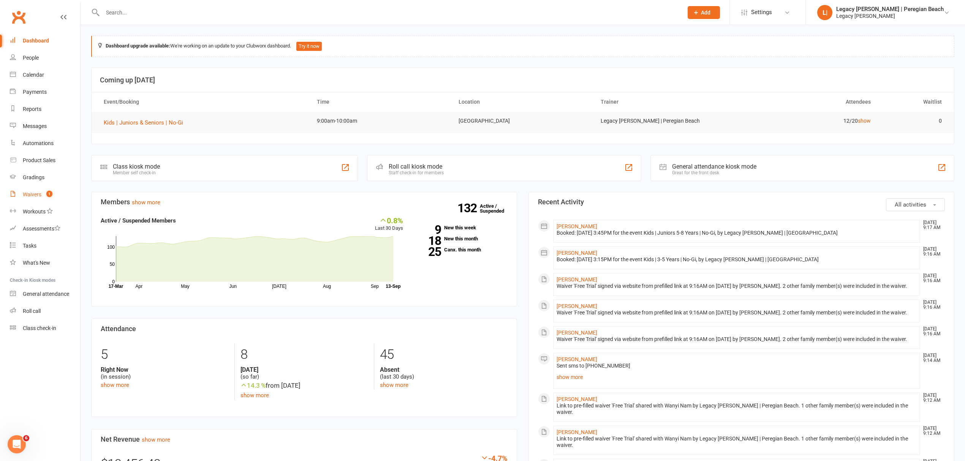
click at [47, 196] on span "1" at bounding box center [49, 194] width 6 height 6
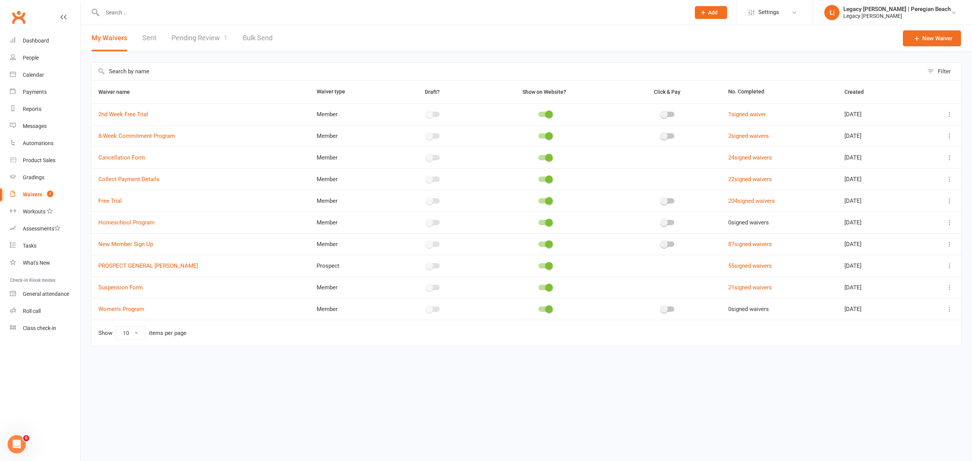
click at [193, 49] on link "Pending Review 1" at bounding box center [200, 38] width 56 height 26
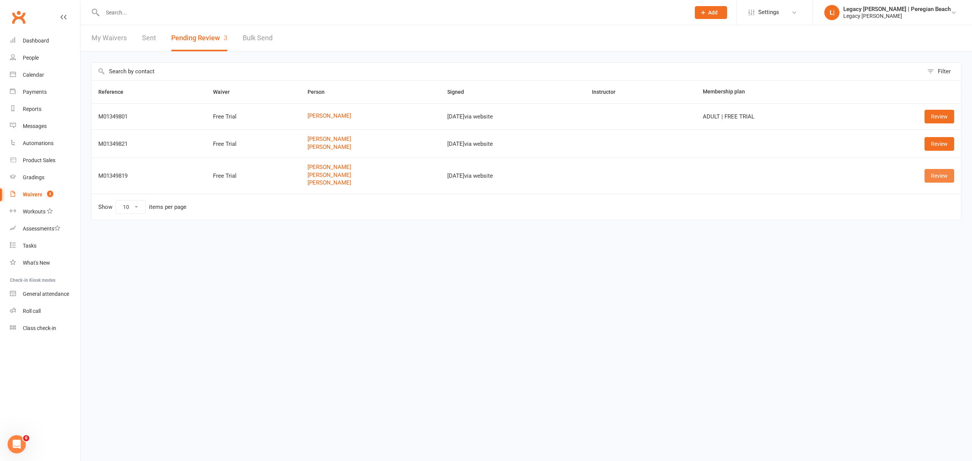
click at [936, 175] on link "Review" at bounding box center [940, 176] width 30 height 14
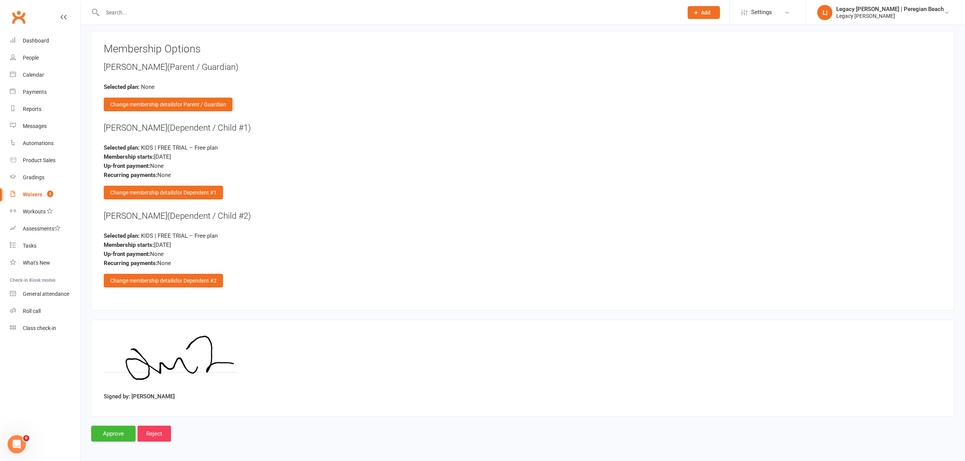
scroll to position [872, 0]
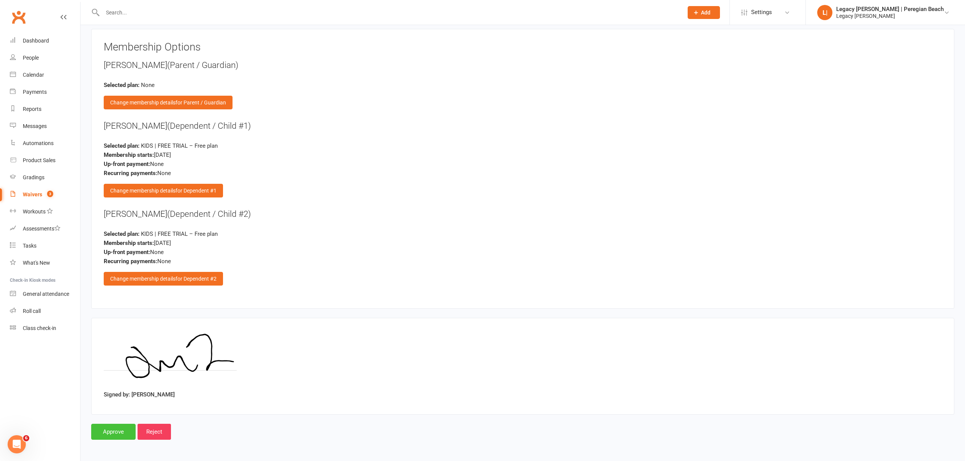
click at [106, 432] on input "Approve" at bounding box center [113, 432] width 44 height 16
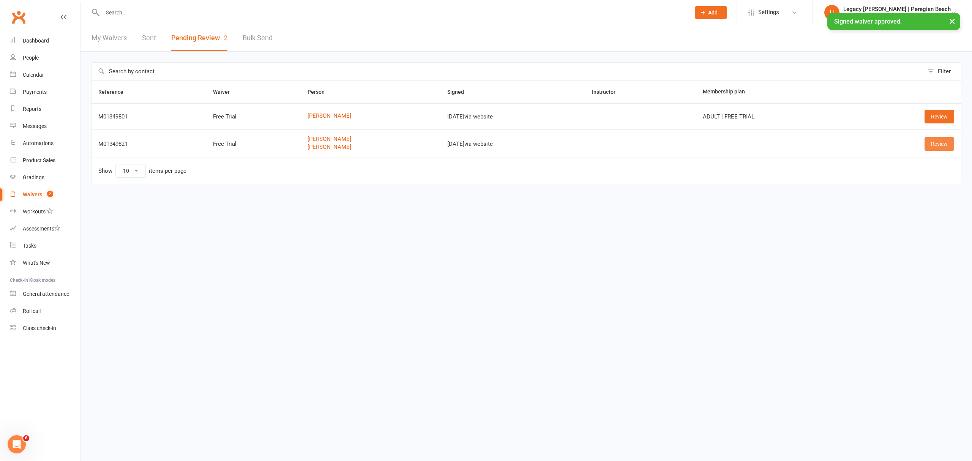
click at [944, 143] on link "Review" at bounding box center [940, 144] width 30 height 14
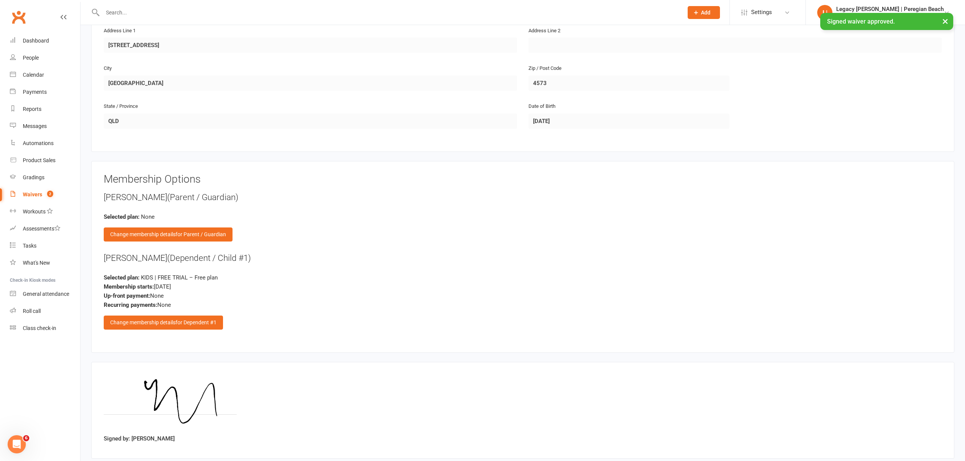
scroll to position [537, 0]
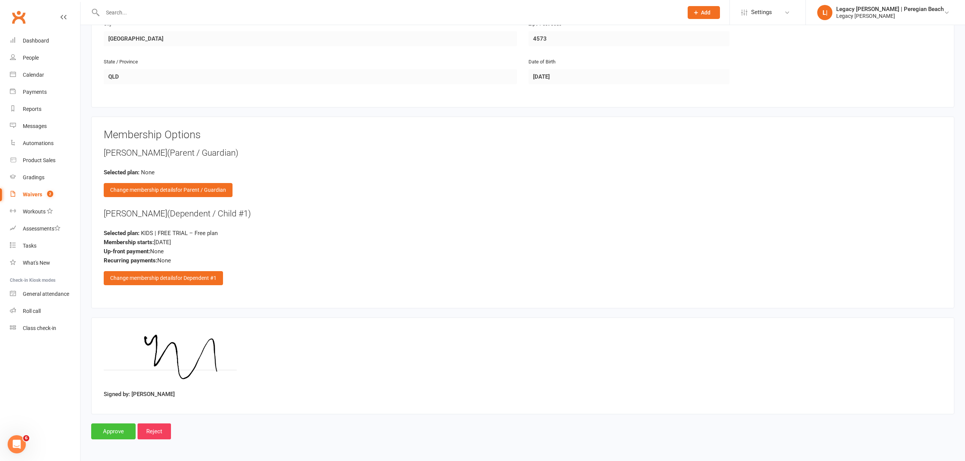
click at [109, 428] on input "Approve" at bounding box center [113, 431] width 44 height 16
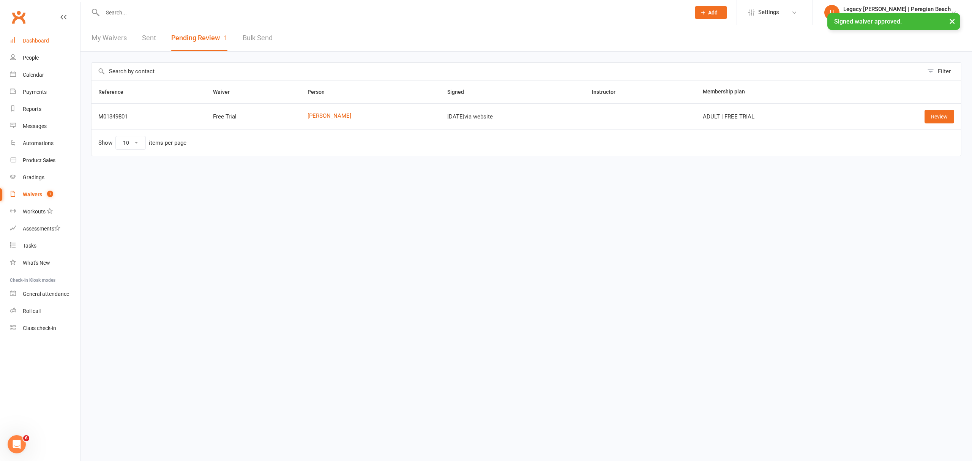
click at [38, 38] on div "Dashboard" at bounding box center [36, 41] width 26 height 6
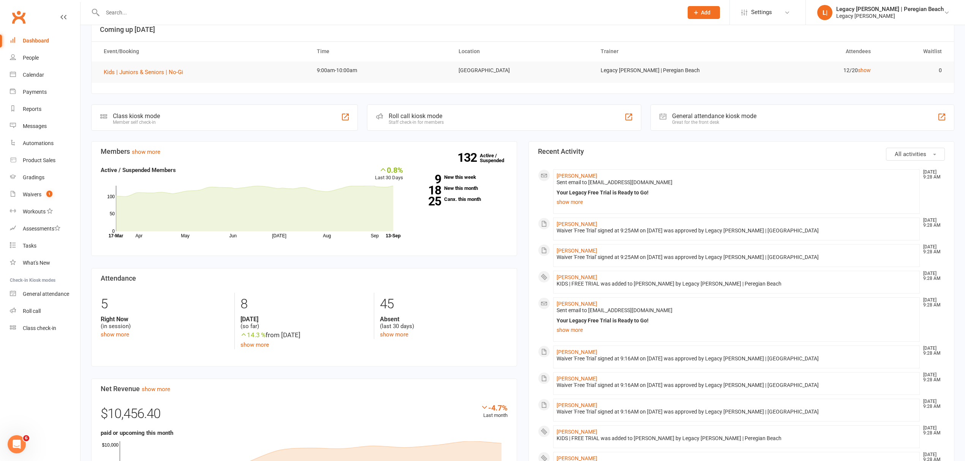
scroll to position [101, 0]
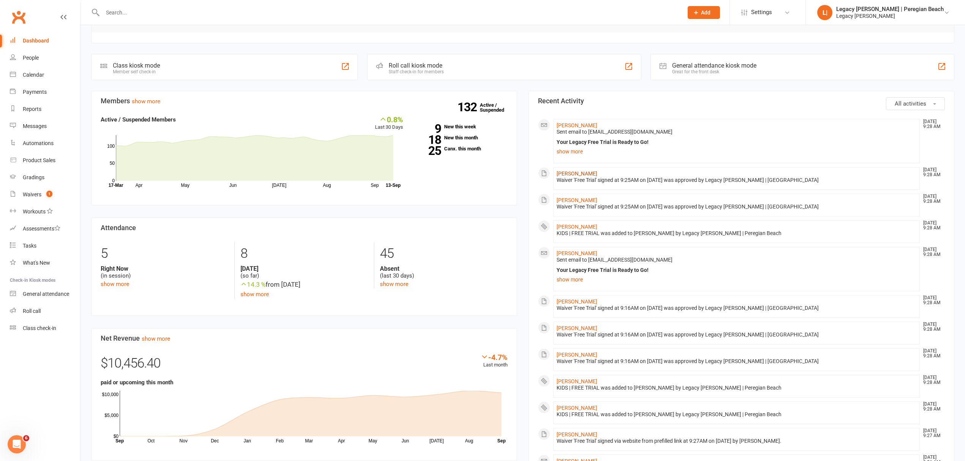
click at [574, 177] on link "[PERSON_NAME]" at bounding box center [576, 173] width 41 height 6
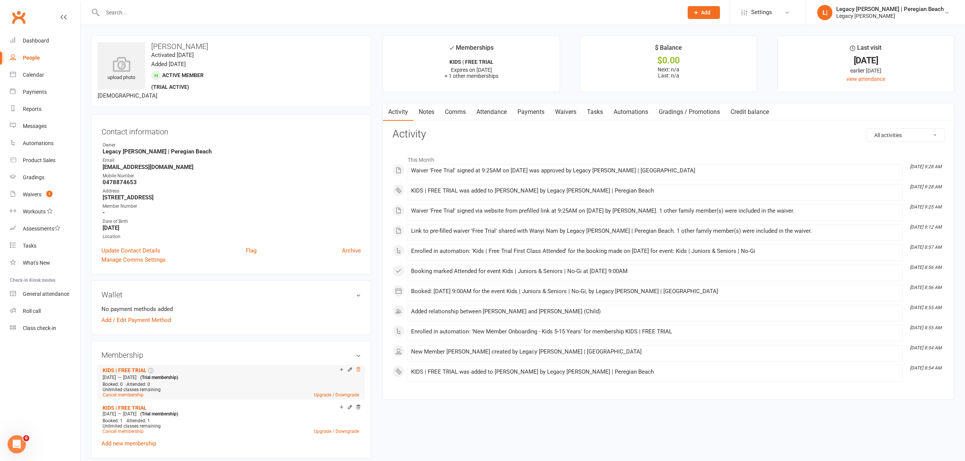
click at [356, 372] on icon at bounding box center [357, 369] width 5 height 5
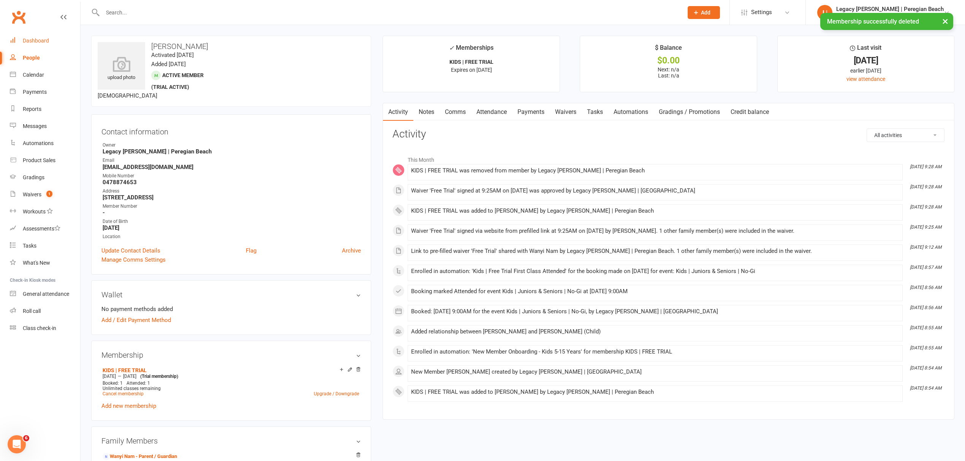
click at [50, 36] on link "Dashboard" at bounding box center [45, 40] width 70 height 17
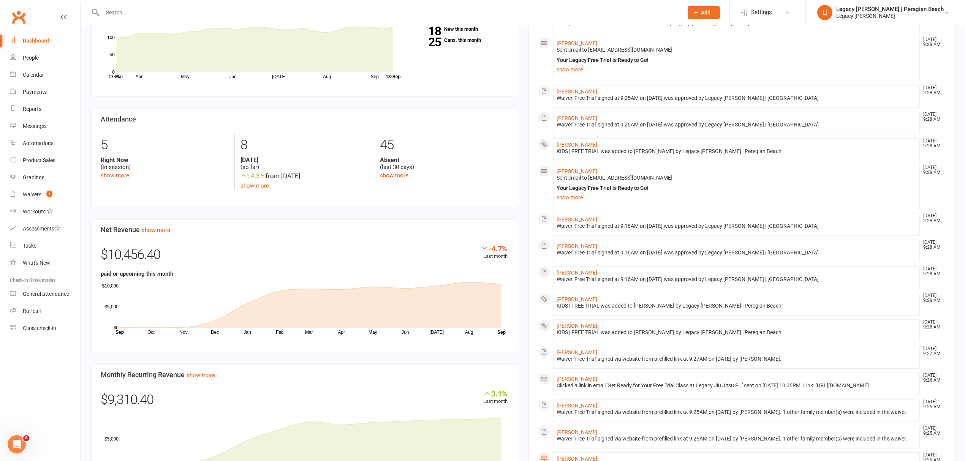
scroll to position [253, 0]
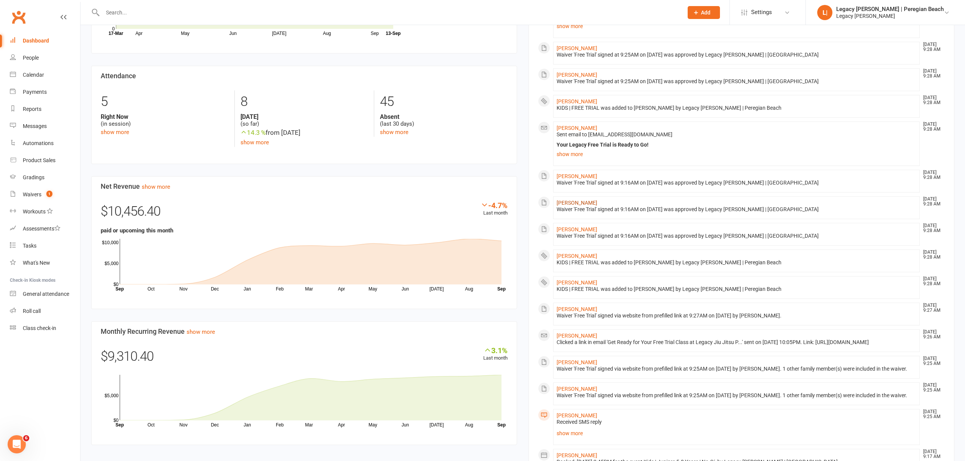
click at [573, 202] on link "[PERSON_NAME]" at bounding box center [576, 203] width 41 height 6
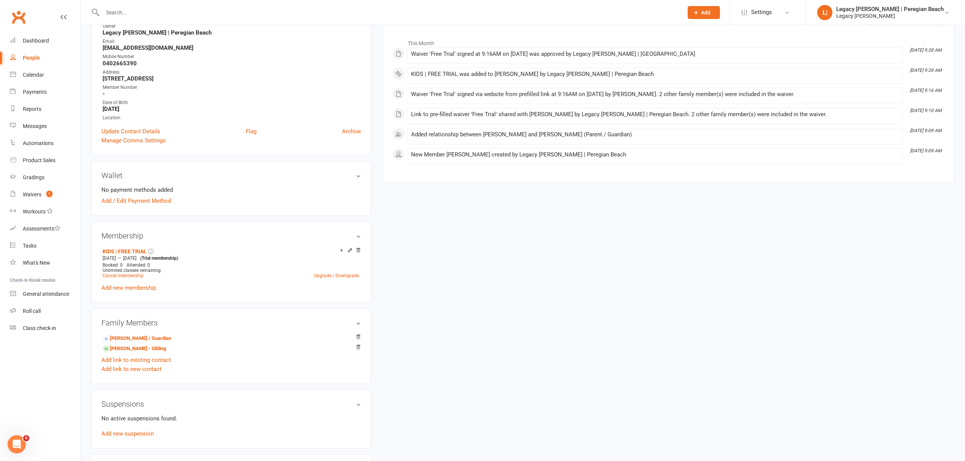
scroll to position [152, 0]
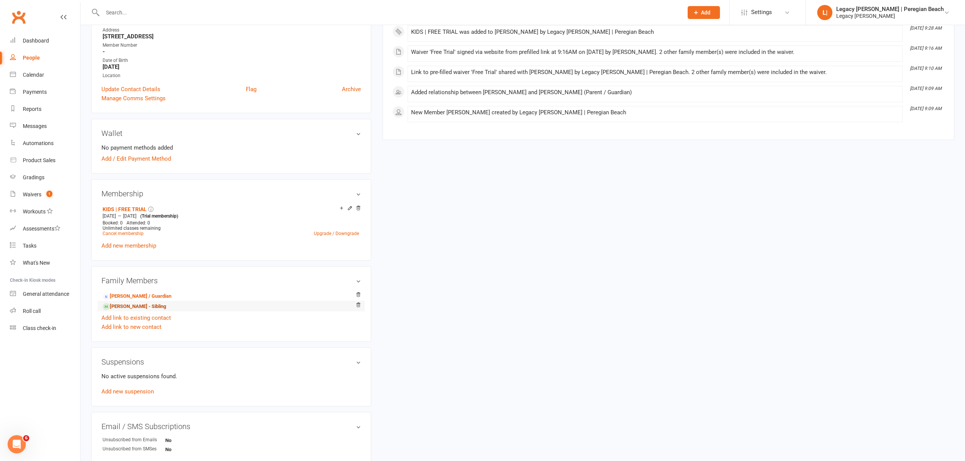
click at [146, 310] on link "Sebastian Inacio Neves - Sibling" at bounding box center [134, 307] width 63 height 8
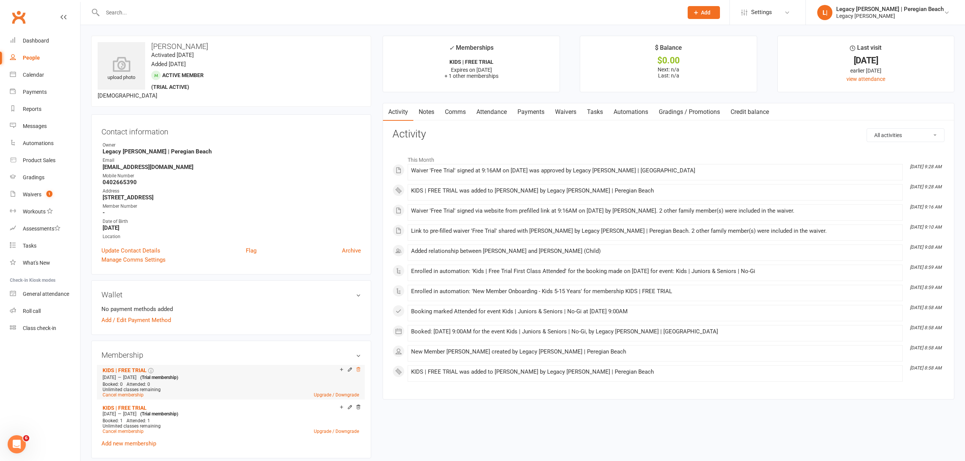
click at [355, 372] on icon at bounding box center [357, 369] width 5 height 5
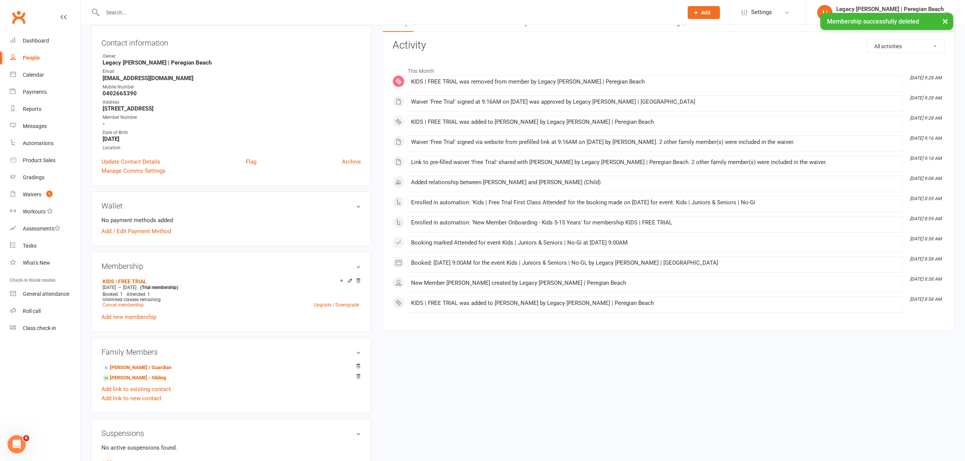
scroll to position [202, 0]
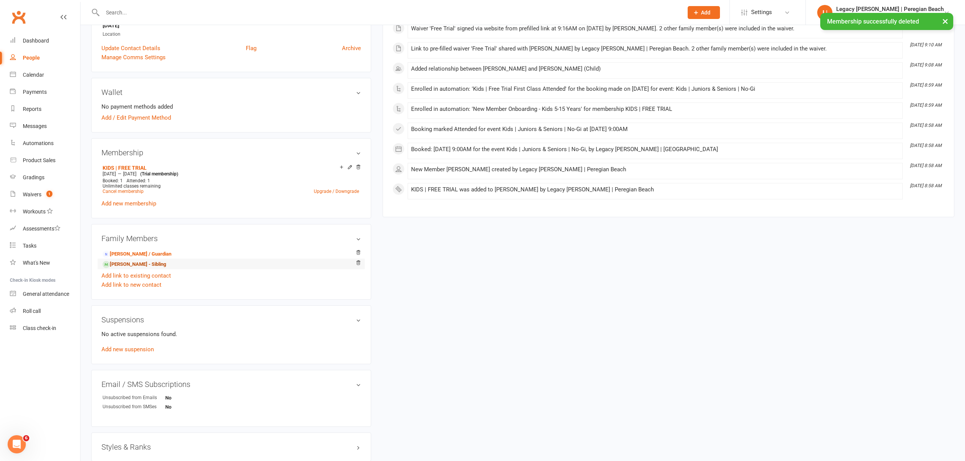
click at [134, 264] on link "Olivia Inacio Neves - Sibling" at bounding box center [134, 264] width 63 height 8
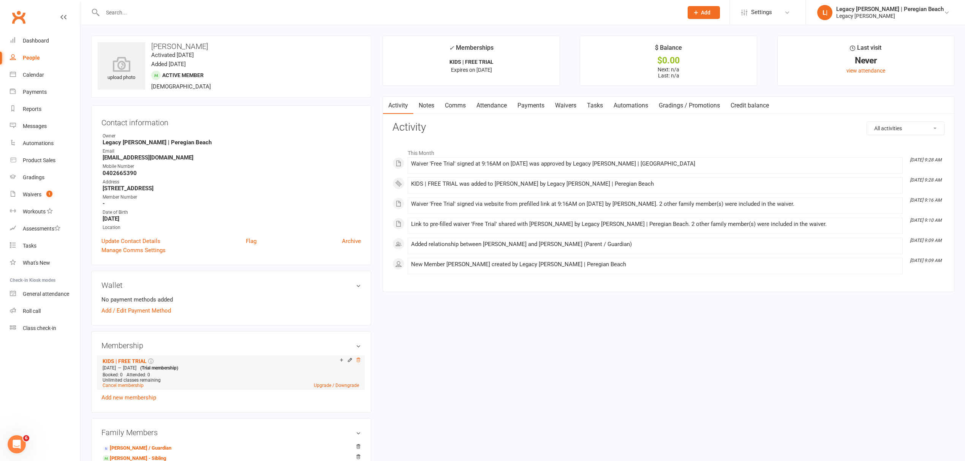
click at [358, 362] on icon at bounding box center [357, 359] width 5 height 5
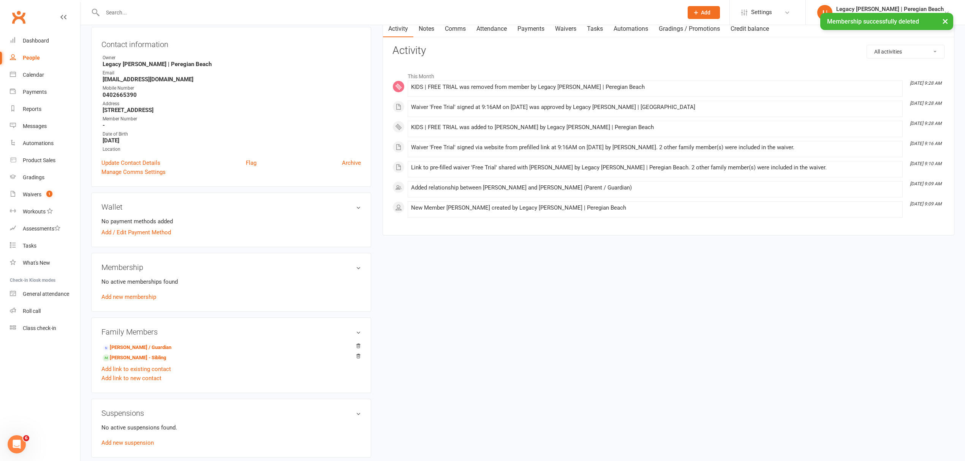
scroll to position [152, 0]
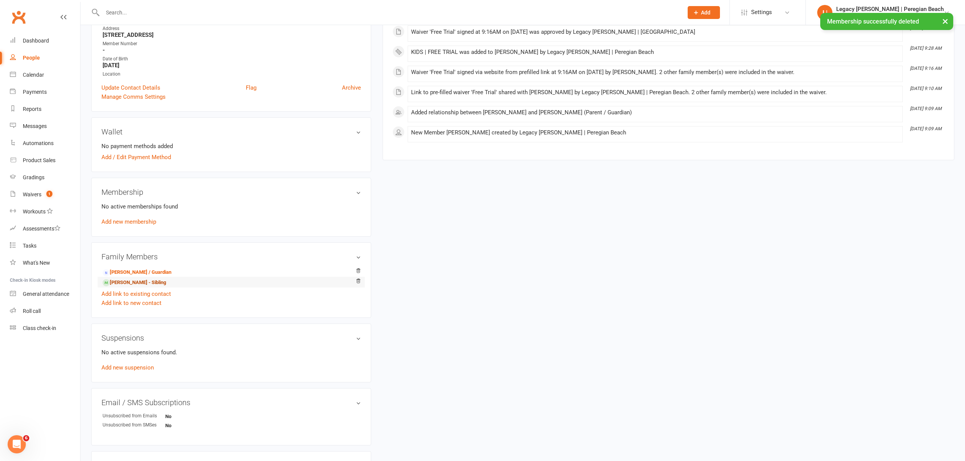
click at [145, 285] on link "Sebastian Inacio Neves - Sibling" at bounding box center [134, 283] width 63 height 8
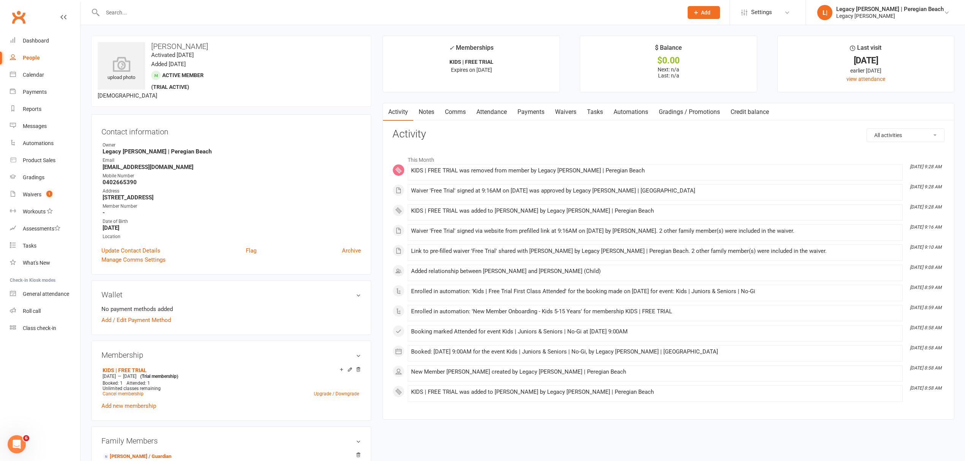
click at [181, 11] on input "text" at bounding box center [388, 12] width 577 height 11
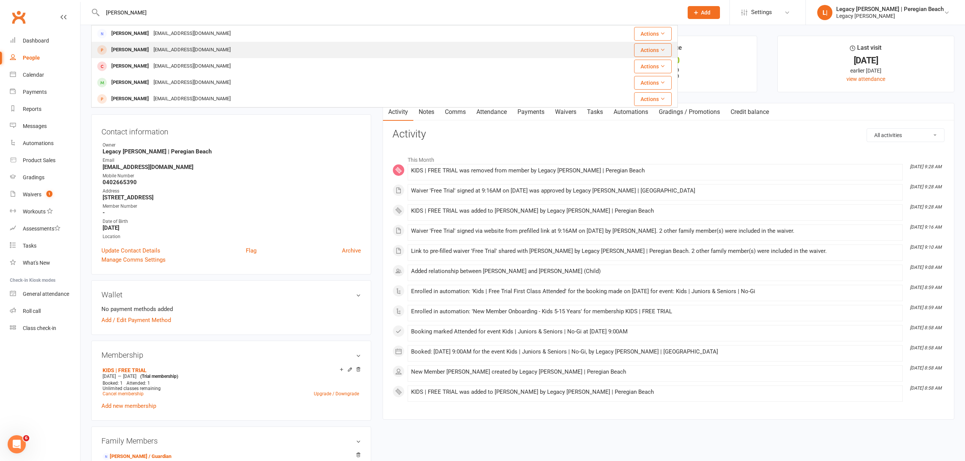
type input "[PERSON_NAME]"
click at [151, 47] on div "[PERSON_NAME]" at bounding box center [130, 49] width 42 height 11
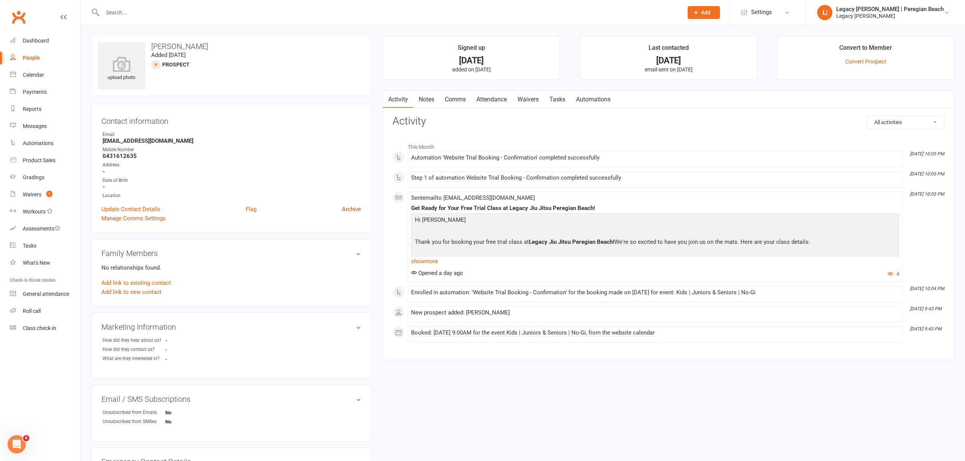
click at [353, 210] on link "Archive" at bounding box center [351, 209] width 19 height 9
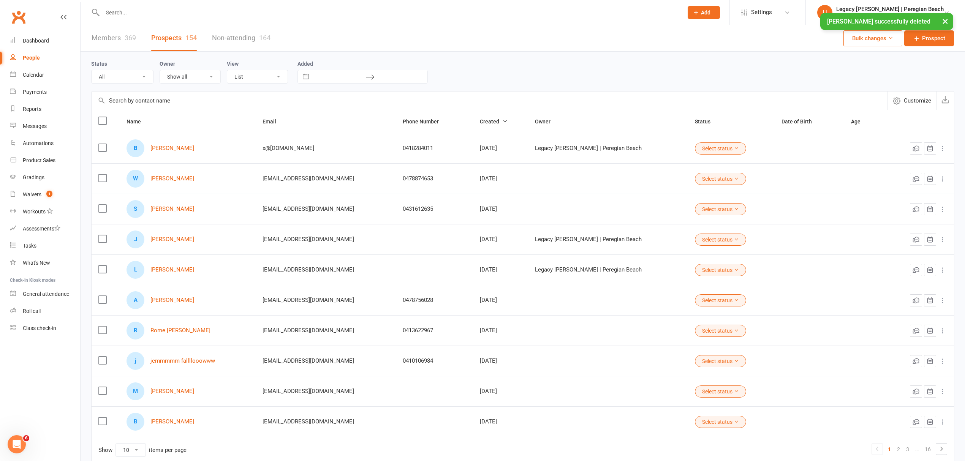
click at [129, 7] on input "text" at bounding box center [388, 12] width 577 height 11
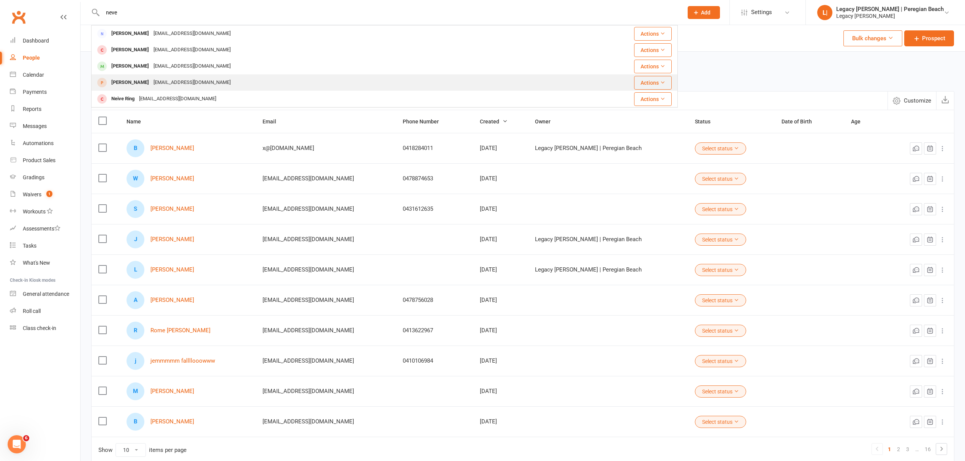
type input "neve"
click at [142, 83] on div "[PERSON_NAME]" at bounding box center [130, 82] width 42 height 11
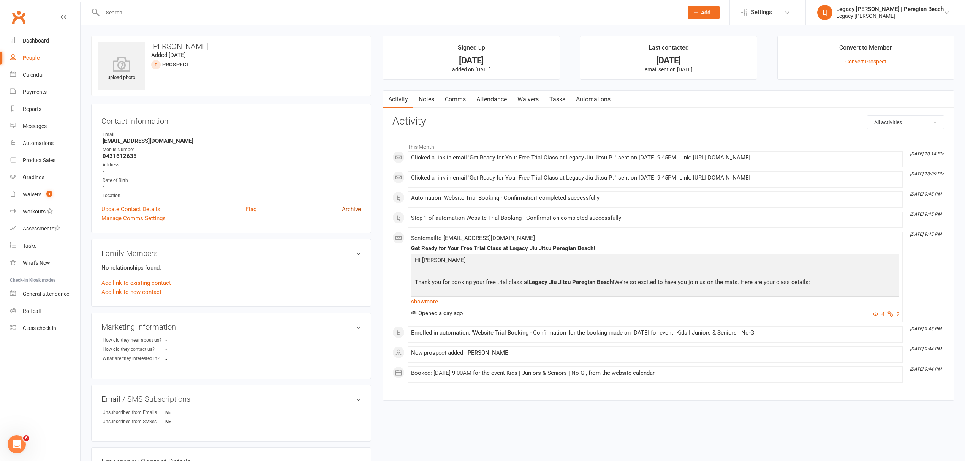
click at [349, 208] on link "Archive" at bounding box center [351, 209] width 19 height 9
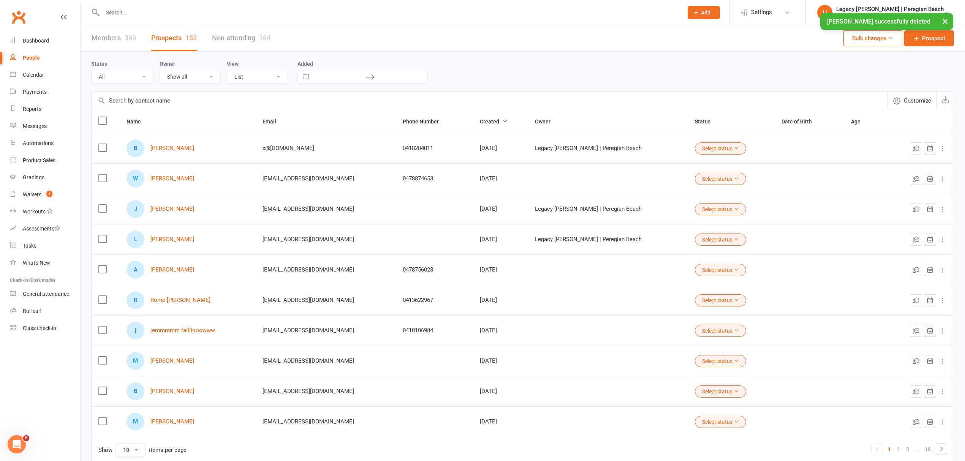
click at [141, 2] on div at bounding box center [384, 12] width 586 height 25
click at [139, 11] on input "text" at bounding box center [388, 12] width 577 height 11
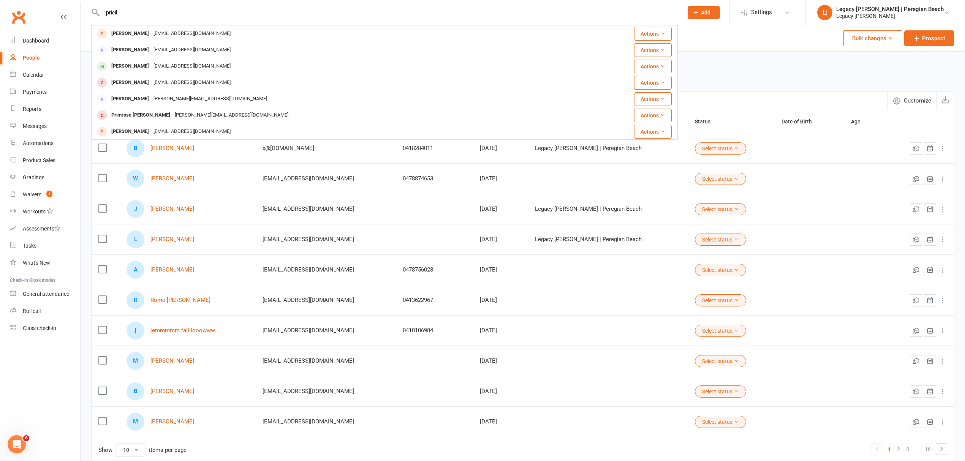
click at [120, 9] on input "pricil" at bounding box center [388, 12] width 577 height 11
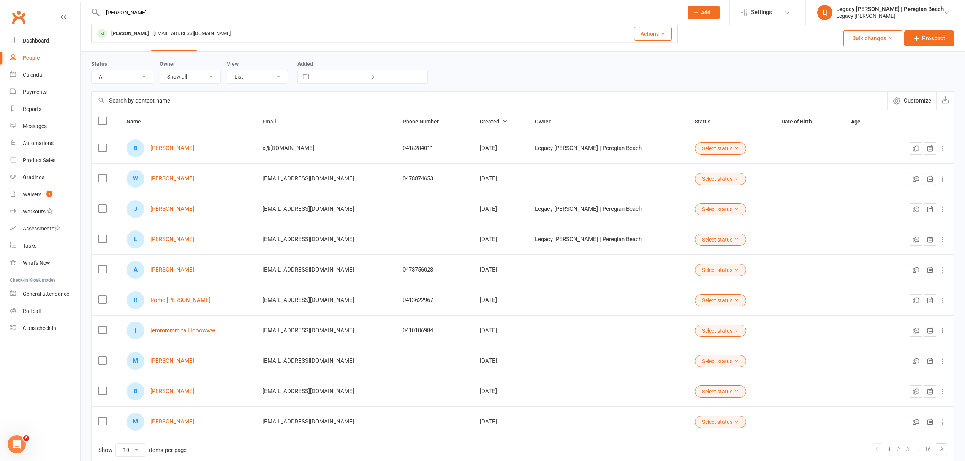
click at [148, 16] on input "[PERSON_NAME]" at bounding box center [388, 12] width 577 height 11
type input "[PERSON_NAME]"
drag, startPoint x: 34, startPoint y: 38, endPoint x: 111, endPoint y: 37, distance: 77.5
click at [34, 38] on div "Dashboard" at bounding box center [36, 41] width 26 height 6
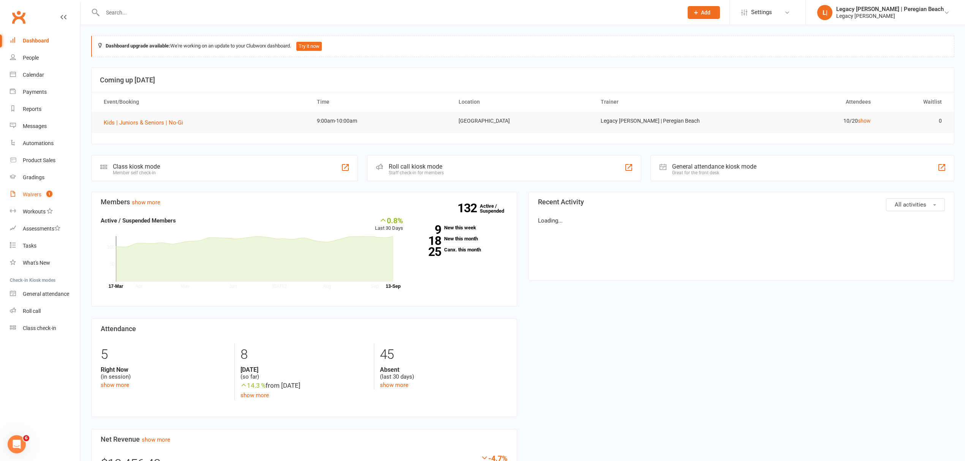
click at [35, 191] on div "Waivers" at bounding box center [32, 194] width 19 height 6
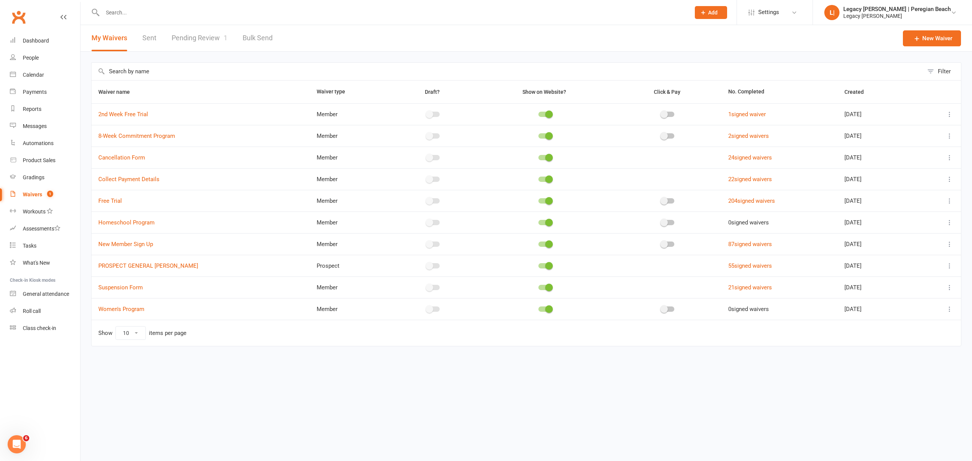
click at [211, 41] on link "Pending Review 1" at bounding box center [200, 38] width 56 height 26
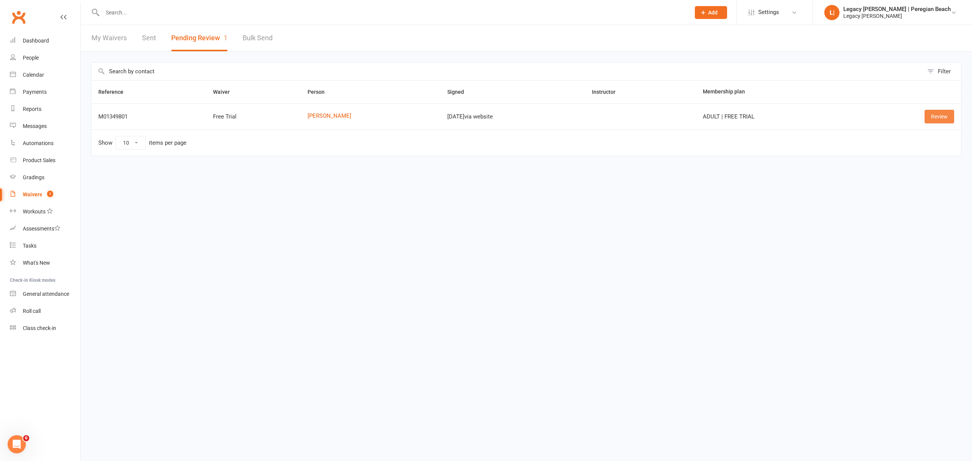
click at [942, 116] on link "Review" at bounding box center [940, 117] width 30 height 14
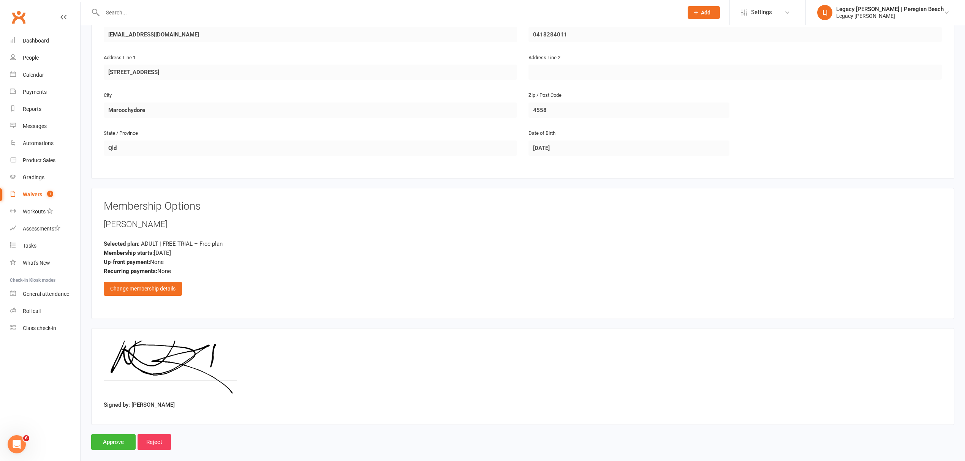
scroll to position [188, 0]
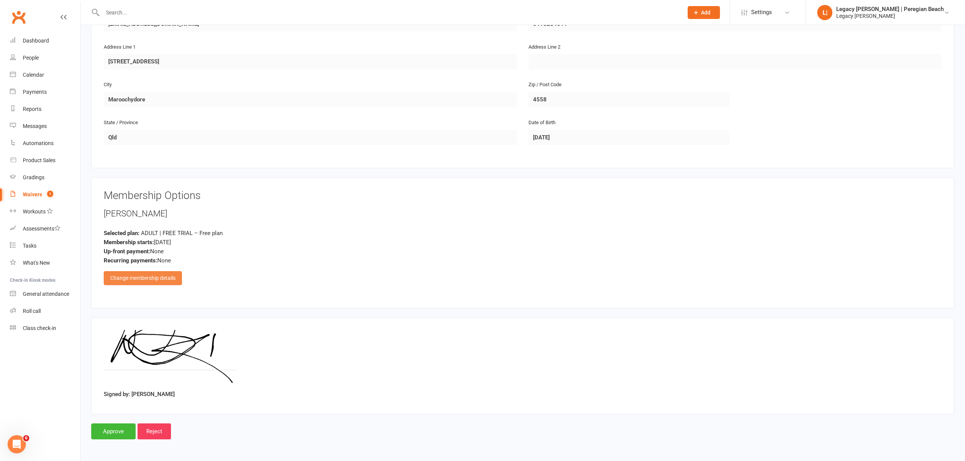
click at [154, 282] on div "Change membership details" at bounding box center [143, 278] width 78 height 14
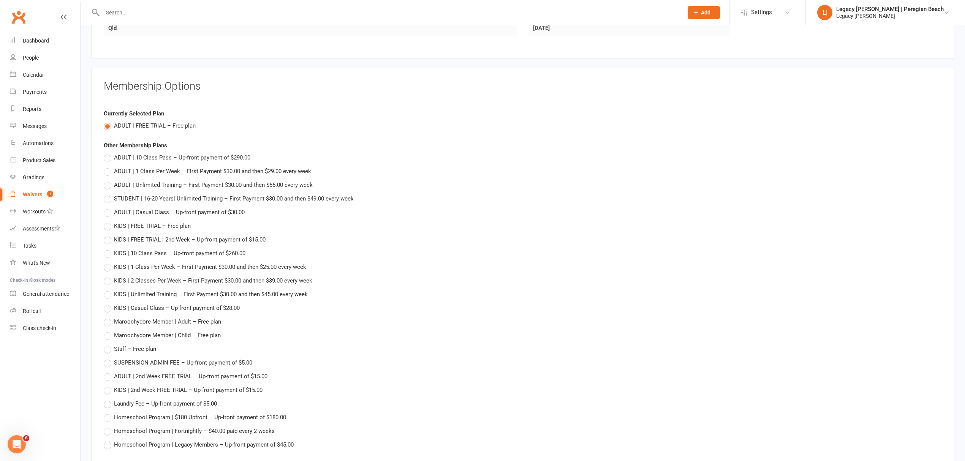
scroll to position [581, 0]
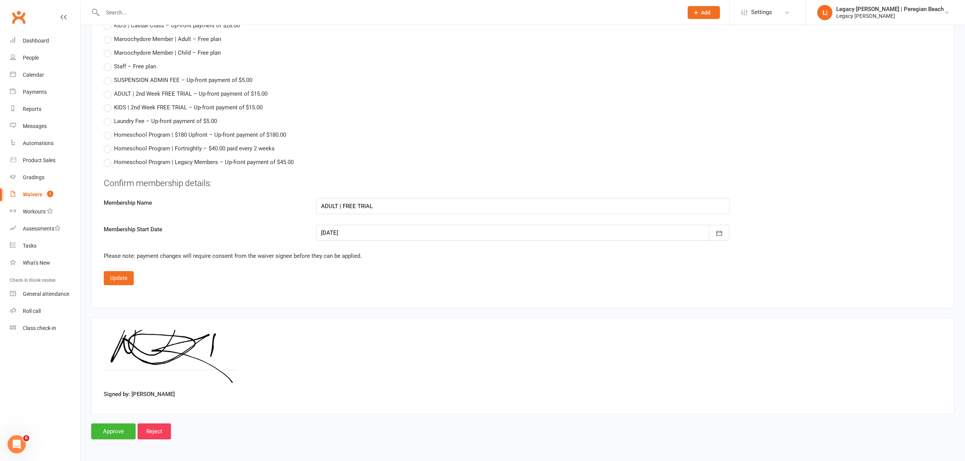
click at [491, 230] on div at bounding box center [522, 233] width 413 height 16
click at [448, 307] on span "20" at bounding box center [449, 310] width 6 height 6
type input "[DATE]"
click at [122, 279] on button "Update" at bounding box center [119, 278] width 30 height 14
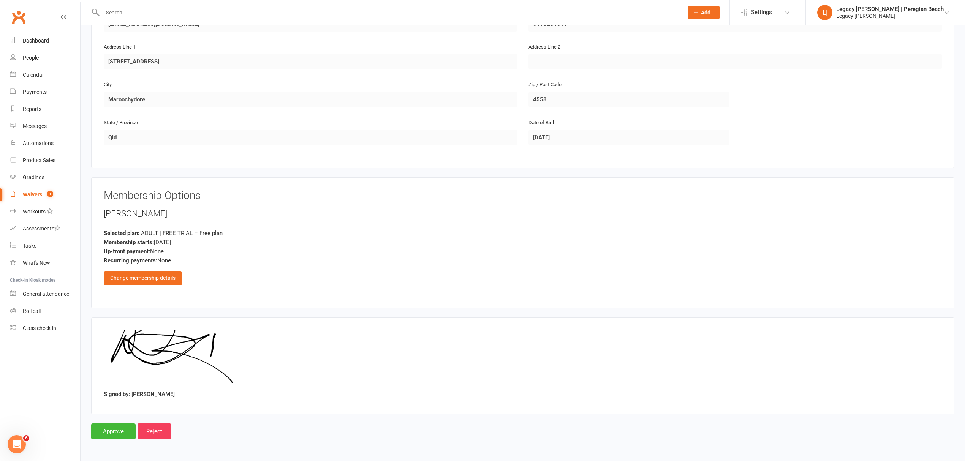
scroll to position [188, 0]
click at [109, 429] on input "Approve" at bounding box center [113, 431] width 44 height 16
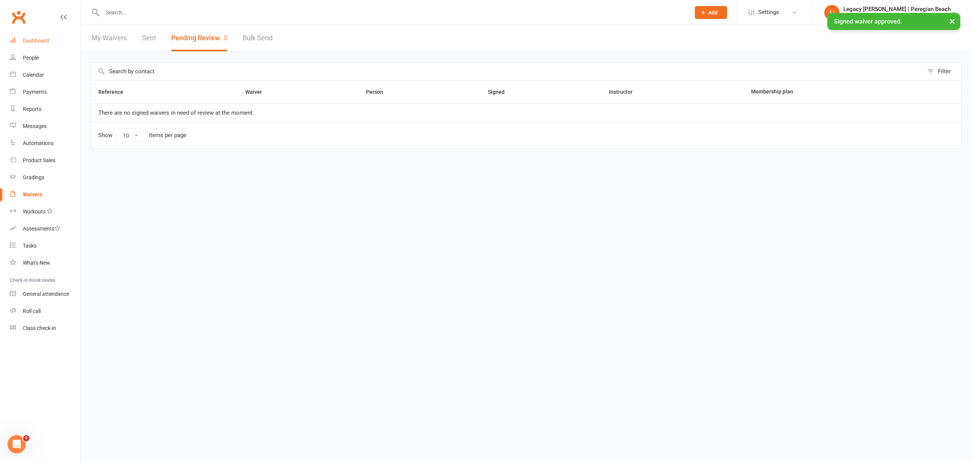
click at [36, 42] on div "Dashboard" at bounding box center [36, 41] width 26 height 6
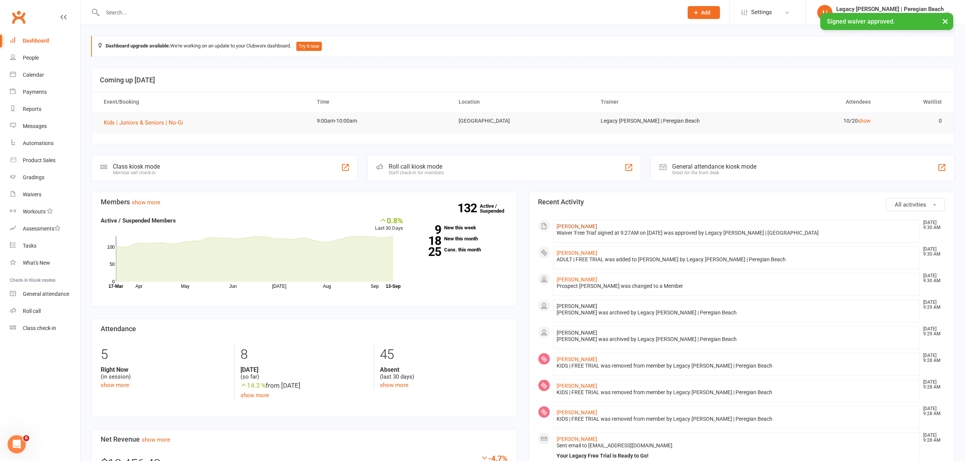
click at [578, 227] on link "[PERSON_NAME]" at bounding box center [576, 226] width 41 height 6
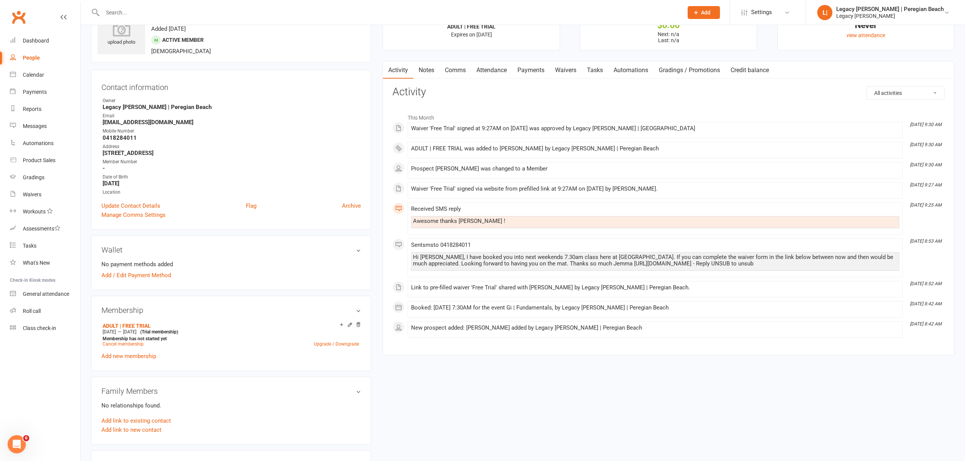
scroll to position [51, 0]
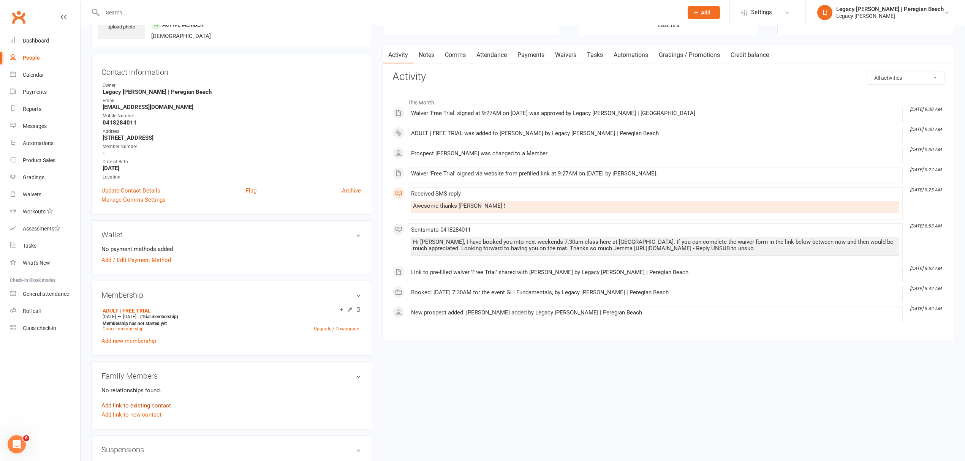
click at [140, 406] on link "Add link to existing contact" at bounding box center [135, 405] width 69 height 9
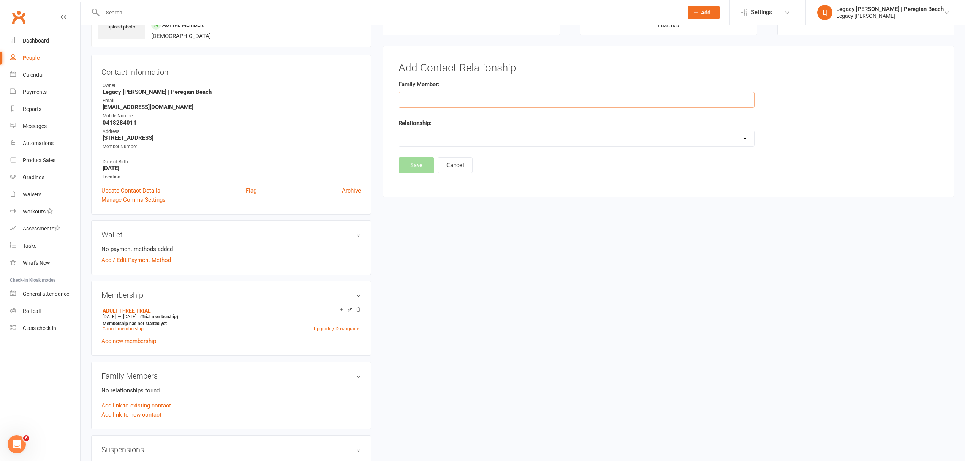
scroll to position [58, 0]
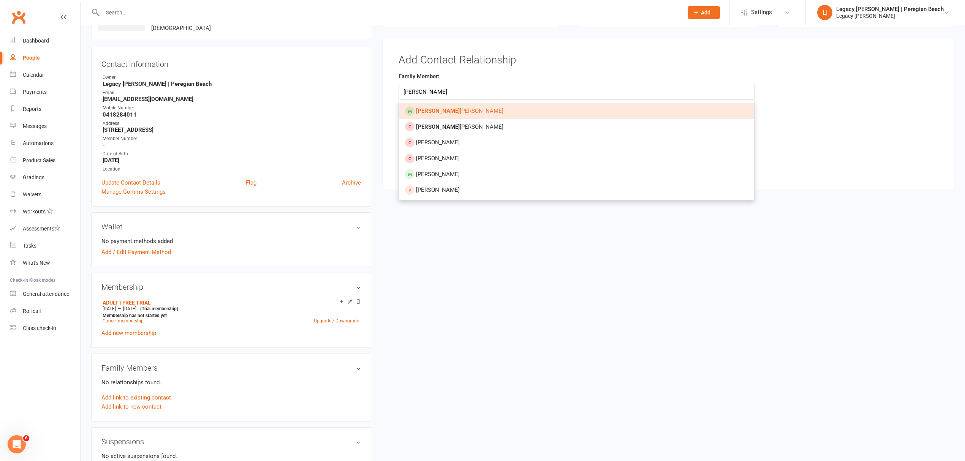
click at [454, 116] on link "Olivia Kennedy" at bounding box center [576, 111] width 355 height 16
type input "[PERSON_NAME]"
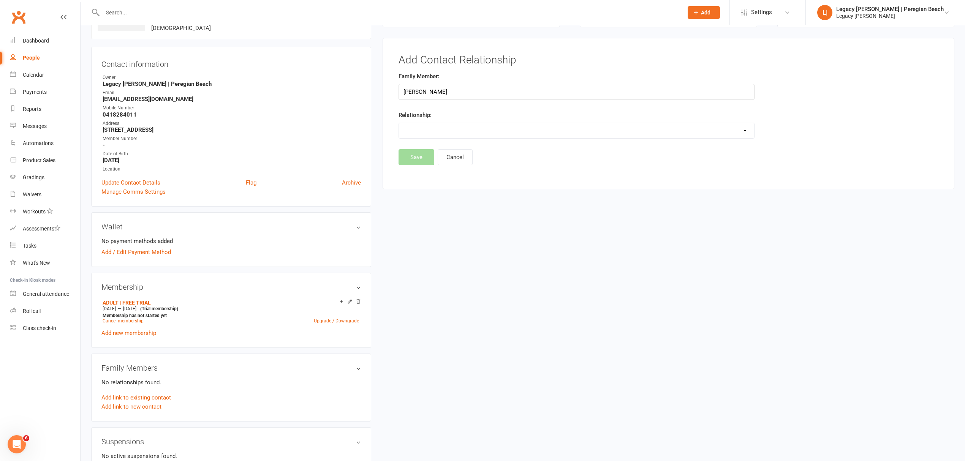
click at [445, 131] on select "Parent / Guardian Child Sibling (parent not in system) Spouse / Partner Cousin …" at bounding box center [576, 130] width 355 height 15
select select "1"
click at [399, 123] on select "Parent / Guardian Child Sibling (parent not in system) Spouse / Partner Cousin …" at bounding box center [576, 130] width 355 height 15
click at [414, 183] on button "Save" at bounding box center [416, 177] width 36 height 16
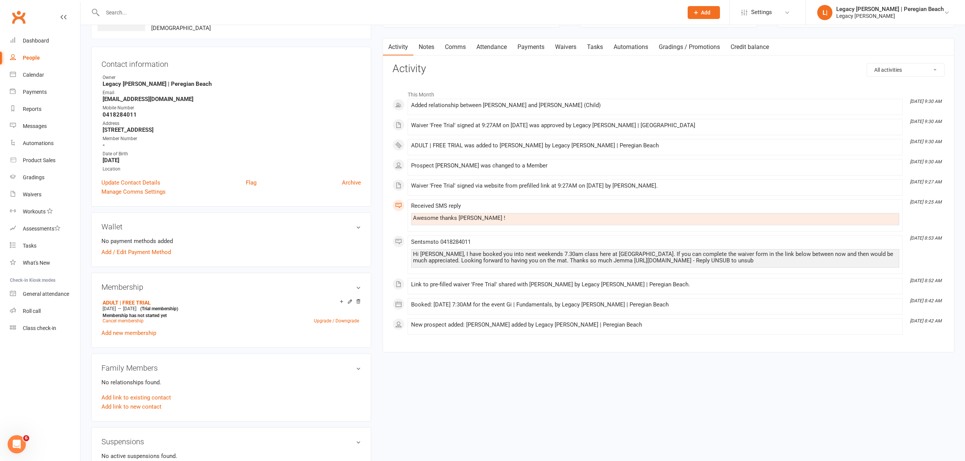
click at [485, 53] on link "Attendance" at bounding box center [491, 46] width 41 height 17
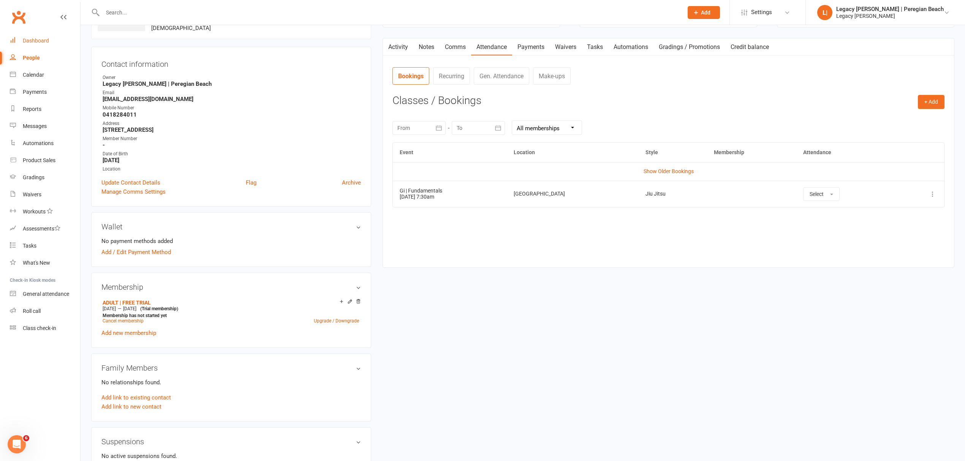
click at [38, 38] on div "Dashboard" at bounding box center [36, 41] width 26 height 6
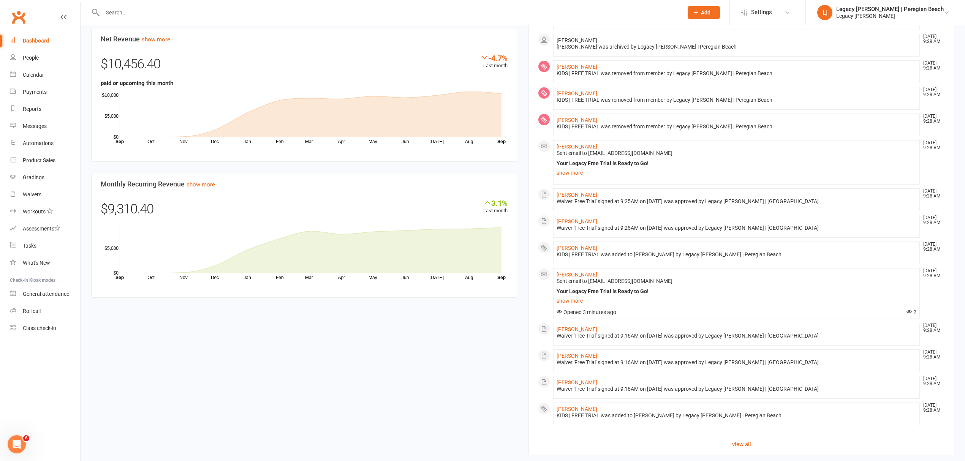
scroll to position [432, 0]
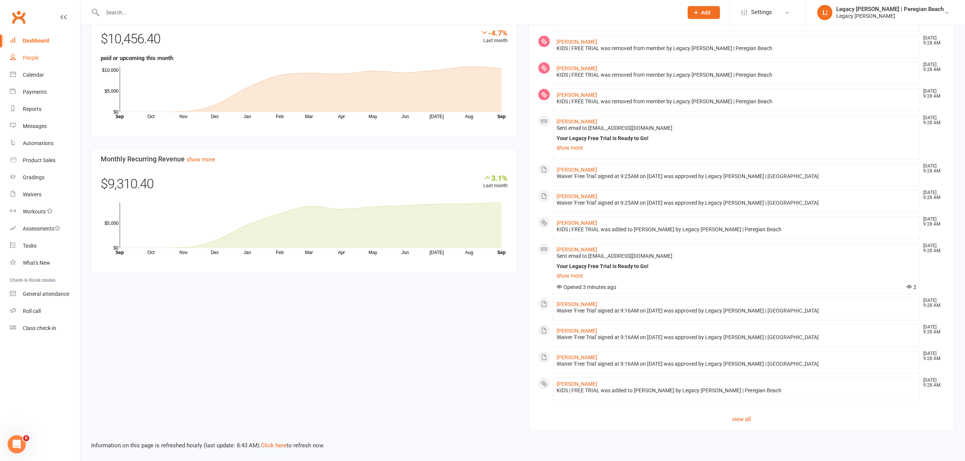
click at [31, 58] on div "People" at bounding box center [31, 58] width 16 height 6
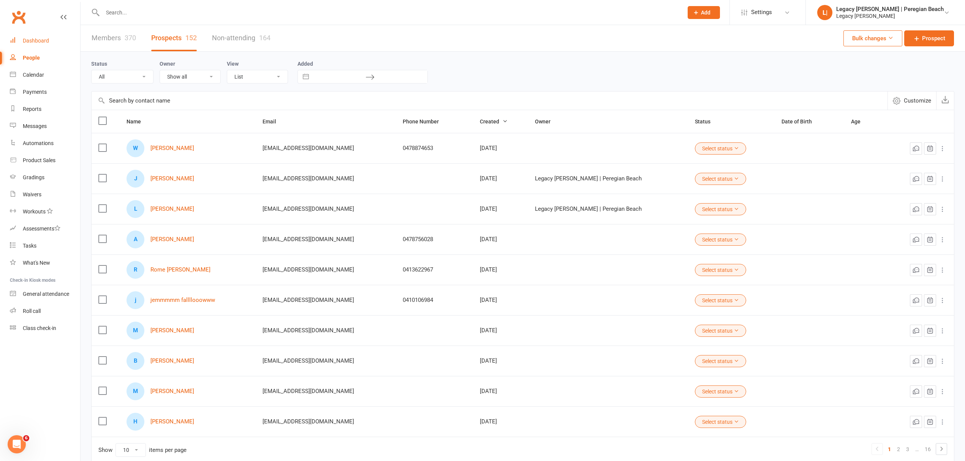
click at [26, 39] on div "Dashboard" at bounding box center [36, 41] width 26 height 6
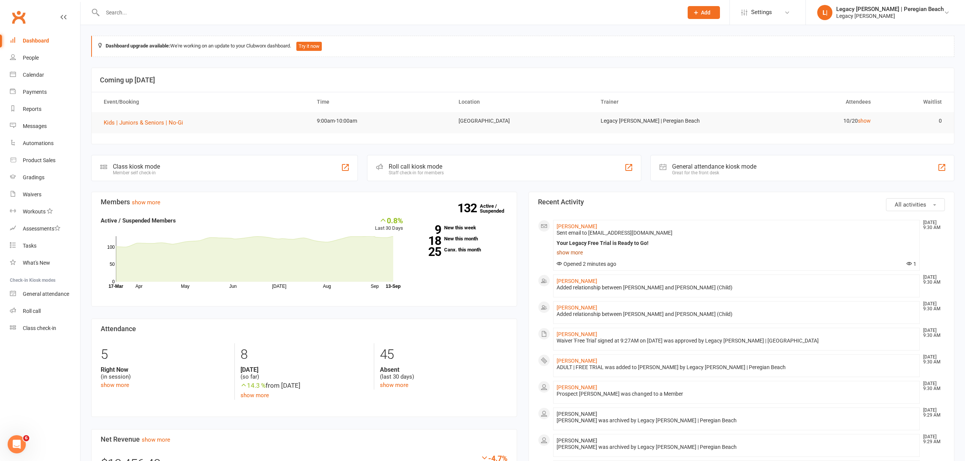
click at [570, 251] on link "show more" at bounding box center [736, 252] width 360 height 11
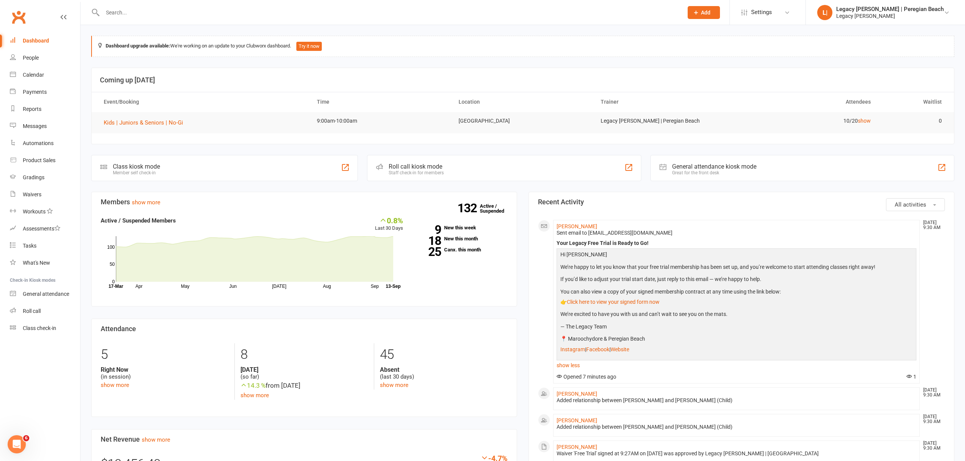
click at [884, 339] on p "📍 Maroochydore & Peregian Beach" at bounding box center [736, 340] width 356 height 10
click at [42, 78] on link "Calendar" at bounding box center [45, 74] width 70 height 17
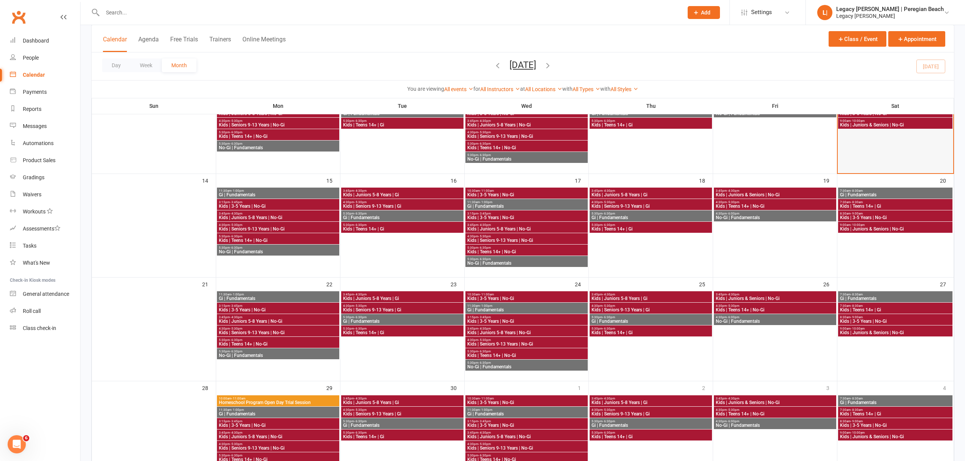
scroll to position [101, 0]
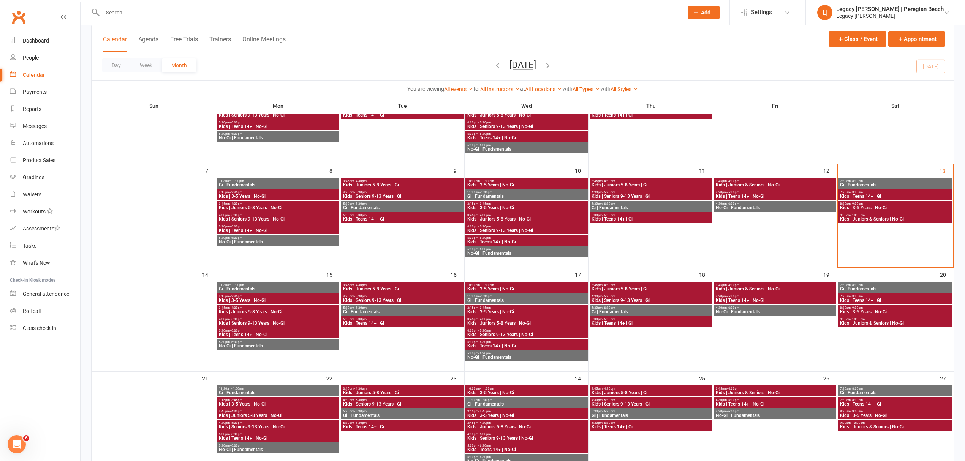
click at [883, 217] on span "Kids | Juniors & Seniors | No-Gi" at bounding box center [894, 219] width 111 height 5
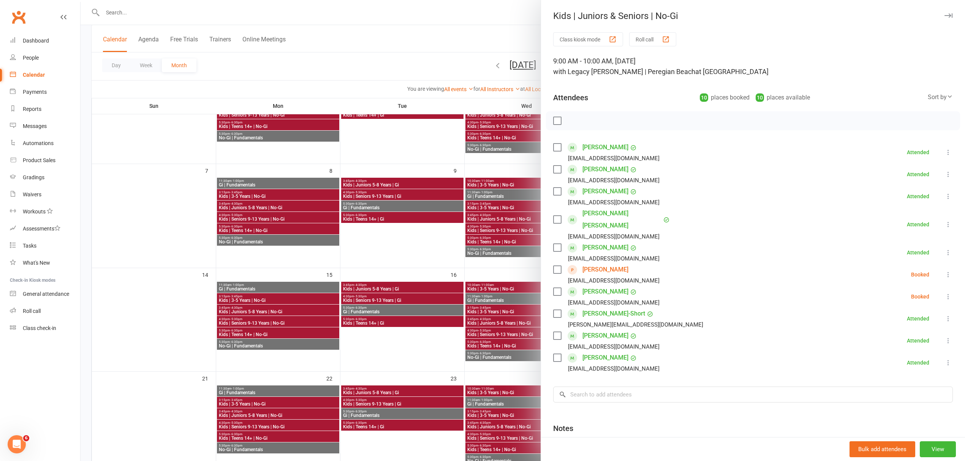
click at [944, 271] on icon at bounding box center [948, 275] width 8 height 8
click at [889, 297] on link "Remove" at bounding box center [907, 304] width 89 height 15
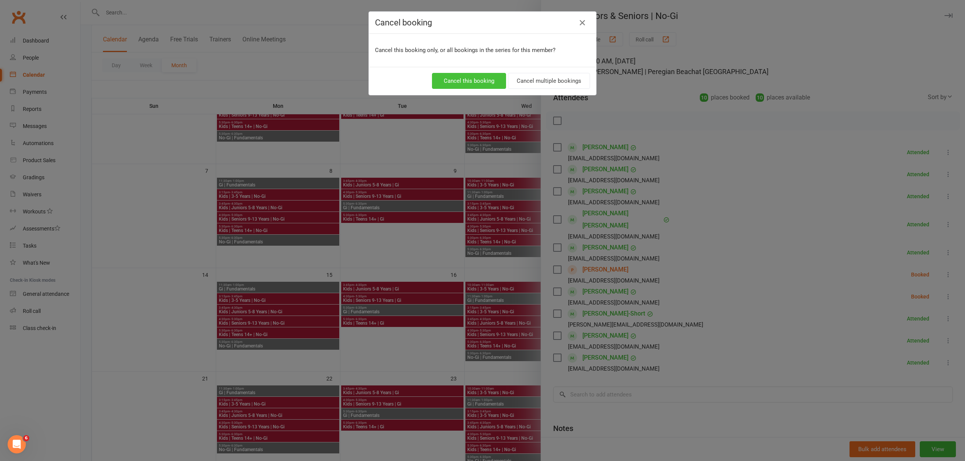
click at [465, 82] on button "Cancel this booking" at bounding box center [469, 81] width 74 height 16
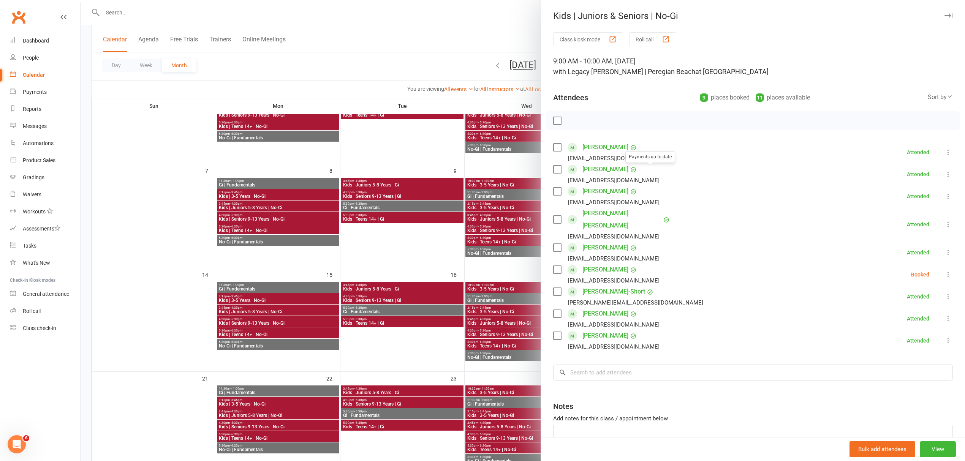
click at [770, 96] on div "11 places available" at bounding box center [782, 97] width 54 height 11
click at [758, 94] on div "11 places available" at bounding box center [782, 97] width 54 height 11
click at [609, 365] on input "search" at bounding box center [752, 373] width 399 height 16
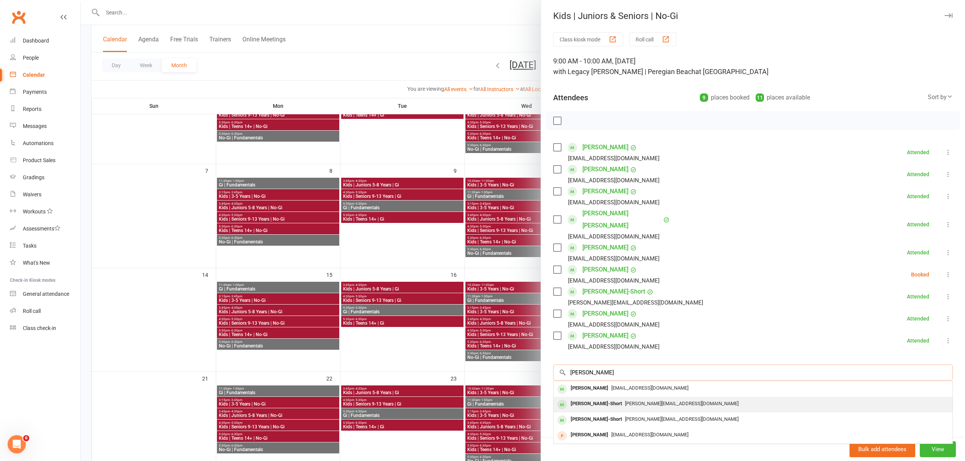
type input "turner sh"
click at [605, 398] on div "[PERSON_NAME]-Short" at bounding box center [595, 403] width 57 height 11
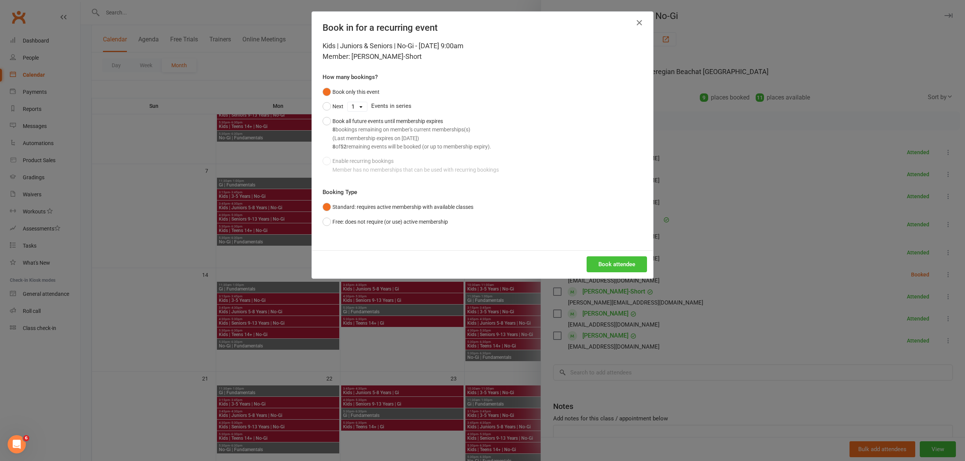
click at [612, 264] on button "Book attendee" at bounding box center [616, 264] width 60 height 16
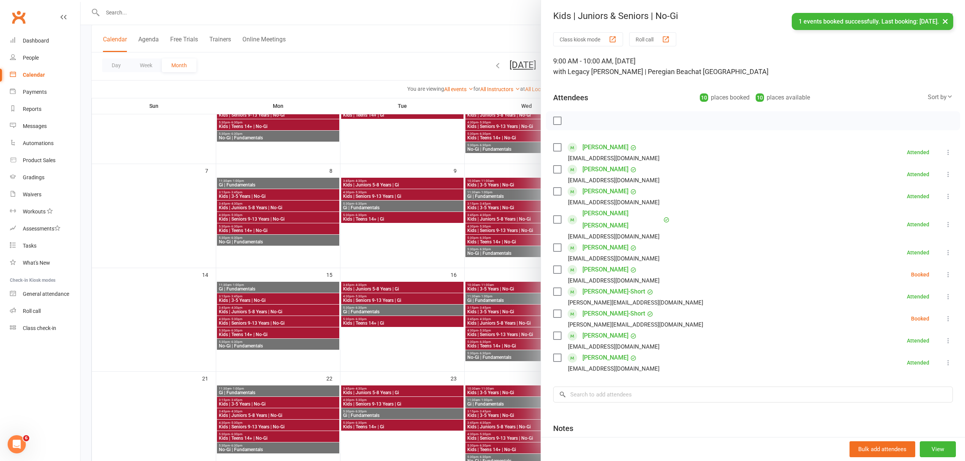
click at [944, 271] on icon at bounding box center [948, 275] width 8 height 8
click at [886, 312] on link "Check in" at bounding box center [907, 319] width 89 height 15
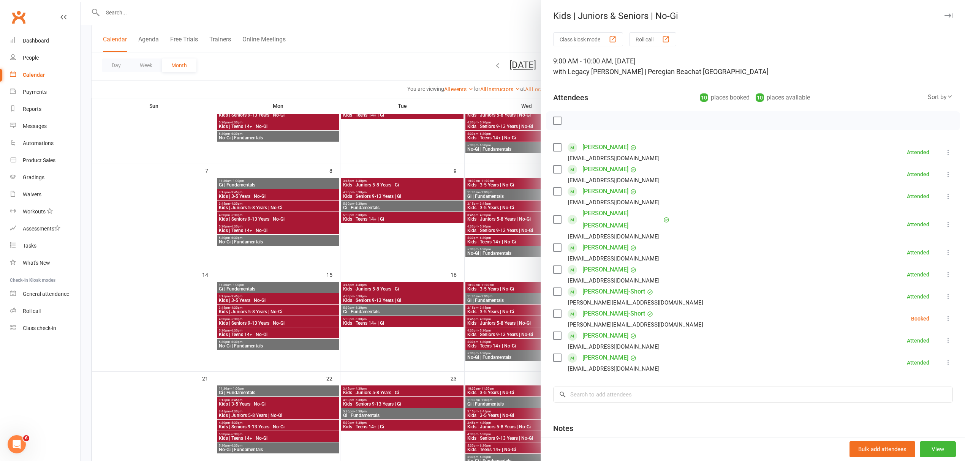
click at [944, 315] on icon at bounding box center [948, 319] width 8 height 8
click at [879, 356] on link "Check in" at bounding box center [907, 363] width 89 height 15
click at [944, 14] on icon "button" at bounding box center [948, 15] width 8 height 5
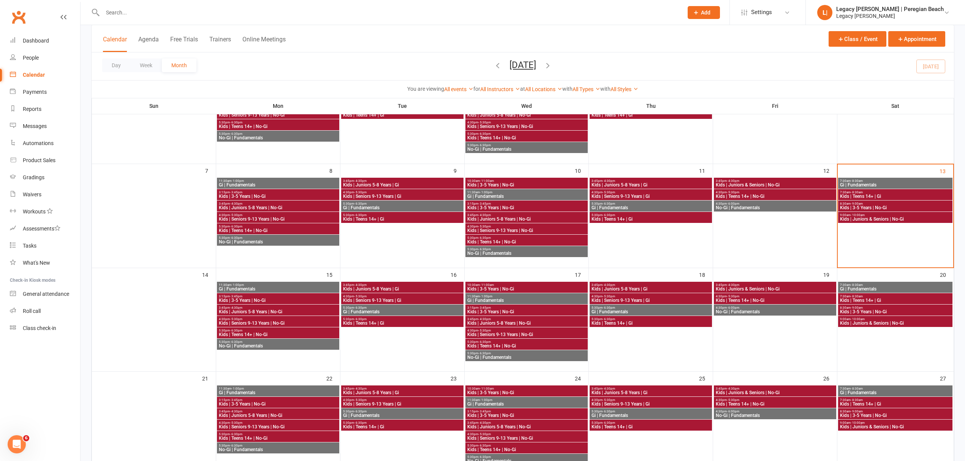
scroll to position [51, 0]
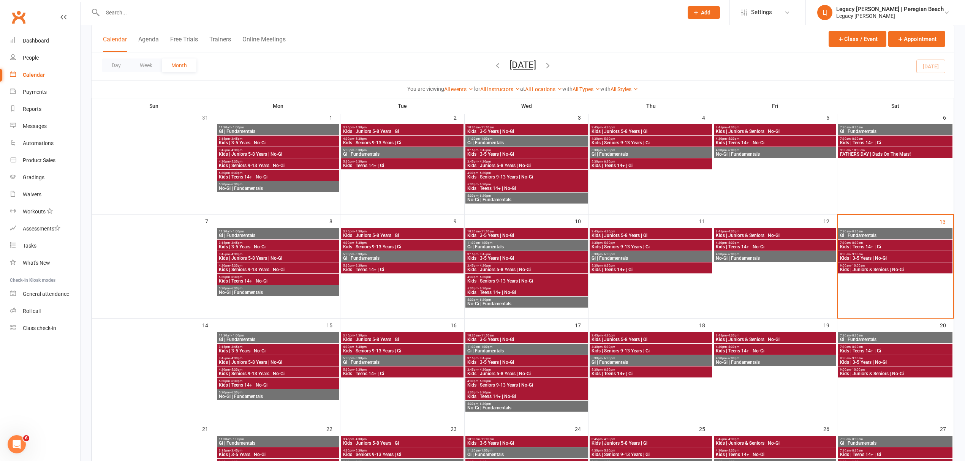
click at [882, 257] on span "Kids | 3-5 Years | No-Gi" at bounding box center [894, 258] width 111 height 5
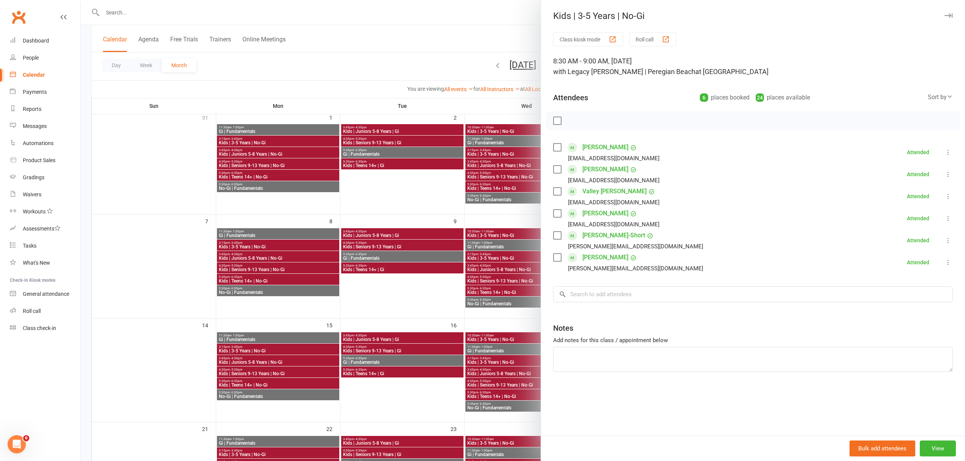
click at [944, 243] on icon at bounding box center [948, 241] width 8 height 8
click at [889, 269] on link "Remove" at bounding box center [907, 270] width 89 height 15
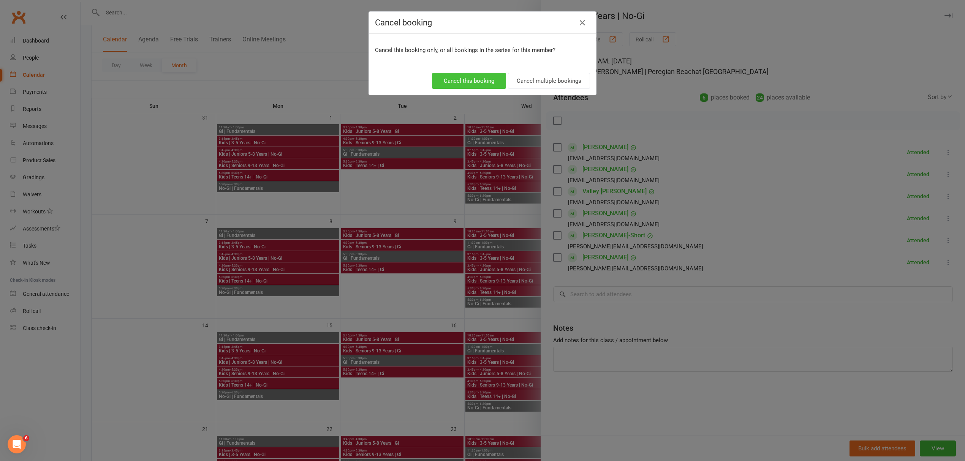
click at [478, 83] on button "Cancel this booking" at bounding box center [469, 81] width 74 height 16
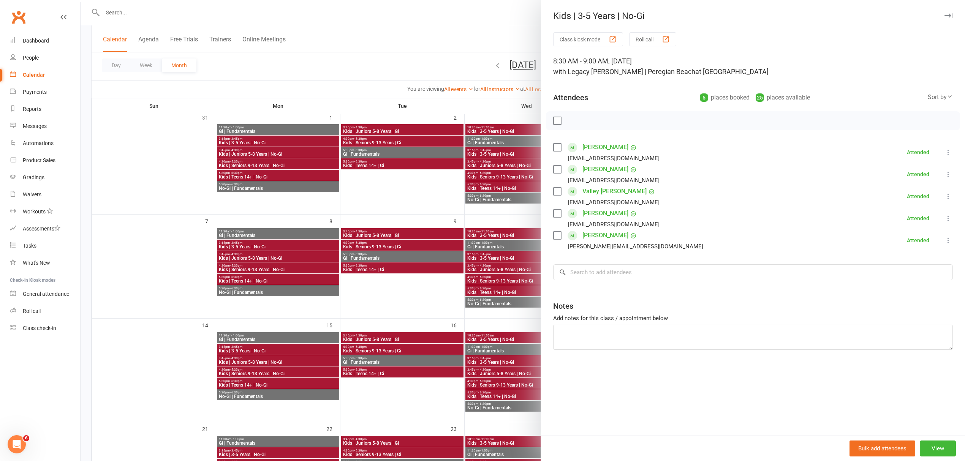
click at [939, 20] on div "Kids | 3-5 Years | No-Gi" at bounding box center [753, 16] width 424 height 11
click at [944, 14] on icon "button" at bounding box center [948, 15] width 8 height 5
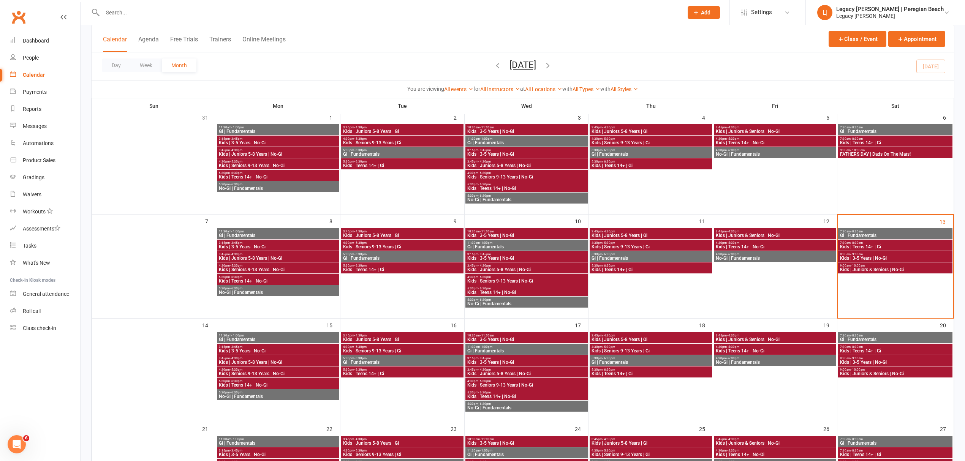
click at [870, 269] on span "Kids | Juniors & Seniors | No-Gi" at bounding box center [894, 269] width 111 height 5
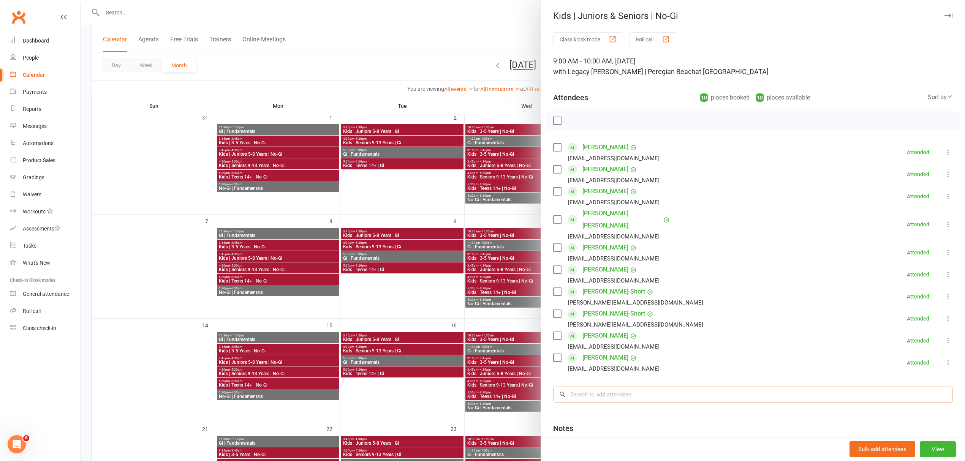
click at [645, 387] on input "search" at bounding box center [752, 395] width 399 height 16
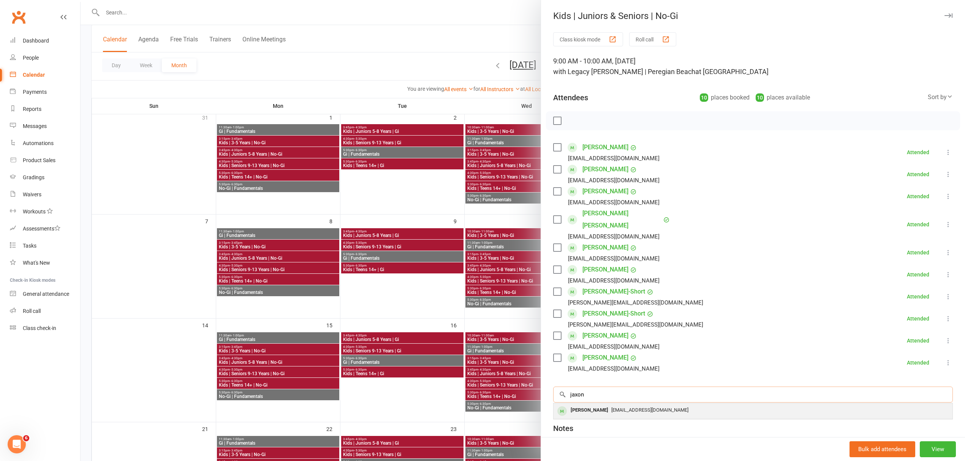
type input "jaxon"
click at [611, 407] on span "[EMAIL_ADDRESS][DOMAIN_NAME]" at bounding box center [649, 410] width 77 height 6
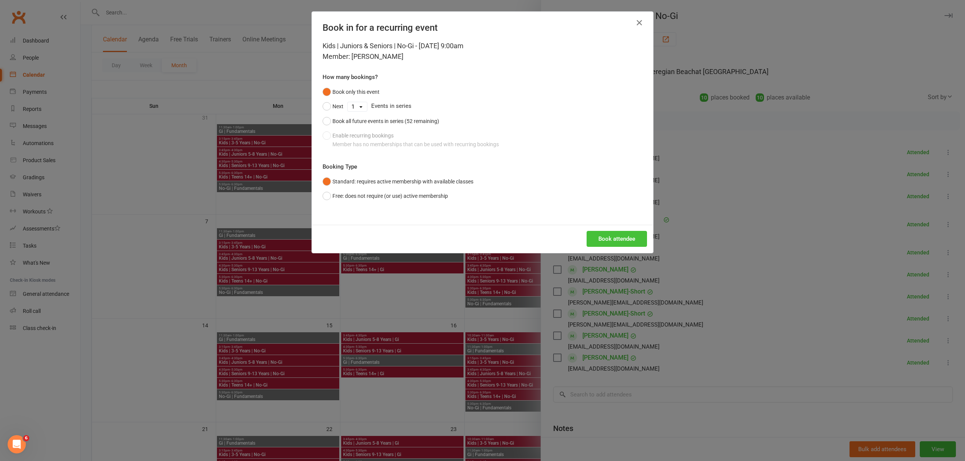
click at [625, 234] on button "Book attendee" at bounding box center [616, 239] width 60 height 16
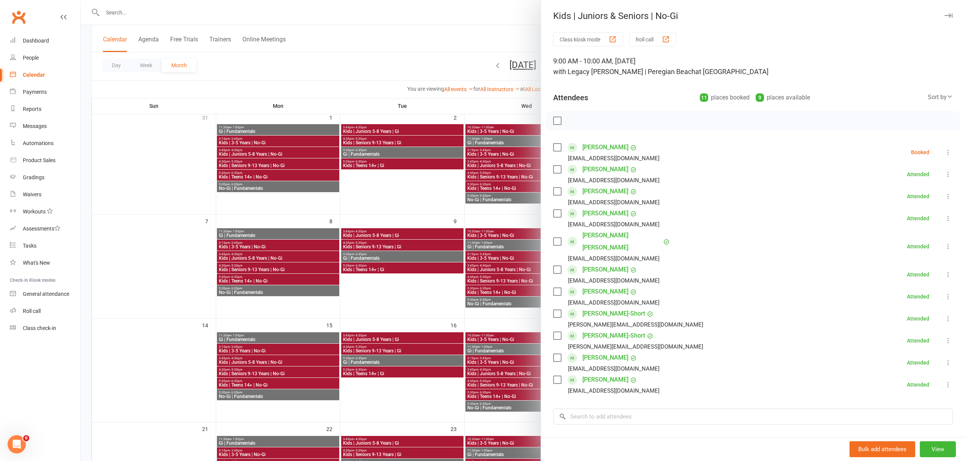
click at [944, 14] on icon "button" at bounding box center [948, 15] width 8 height 5
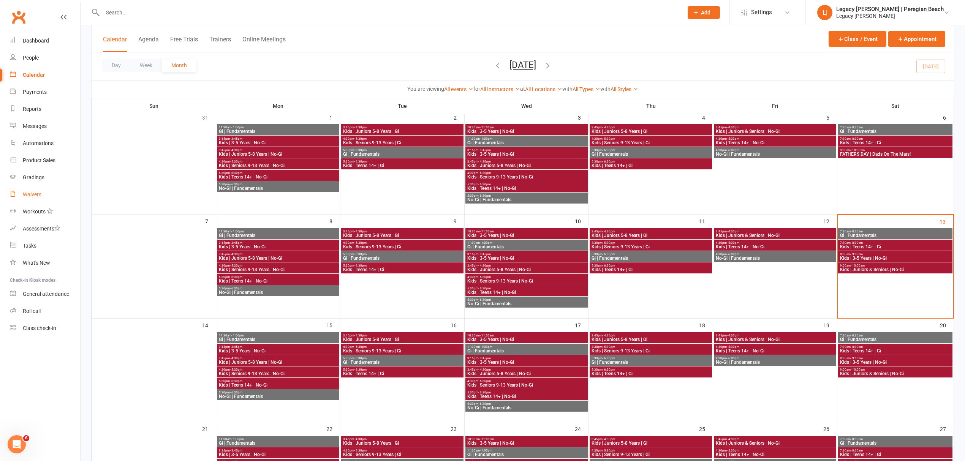
click at [27, 187] on link "Waivers" at bounding box center [45, 194] width 70 height 17
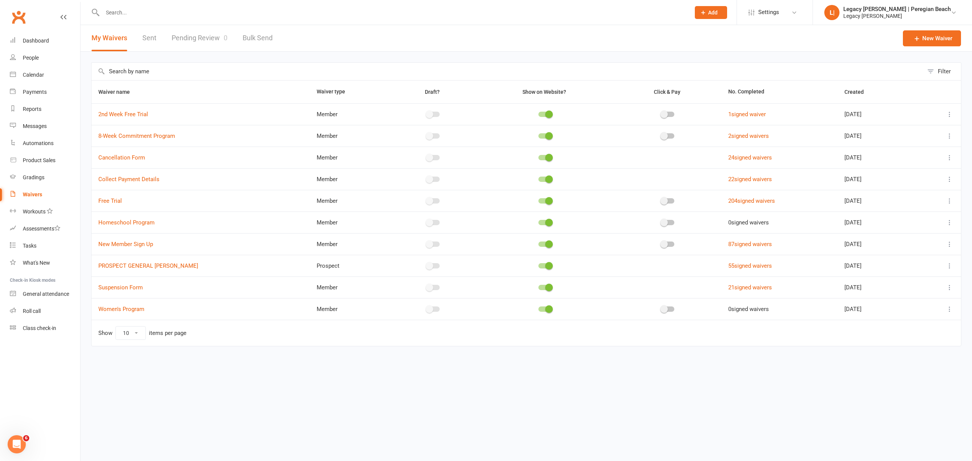
click at [950, 202] on icon at bounding box center [950, 201] width 8 height 8
click at [885, 246] on link "Copy external link to clipboard" at bounding box center [909, 247] width 89 height 15
